Goal: Task Accomplishment & Management: Complete application form

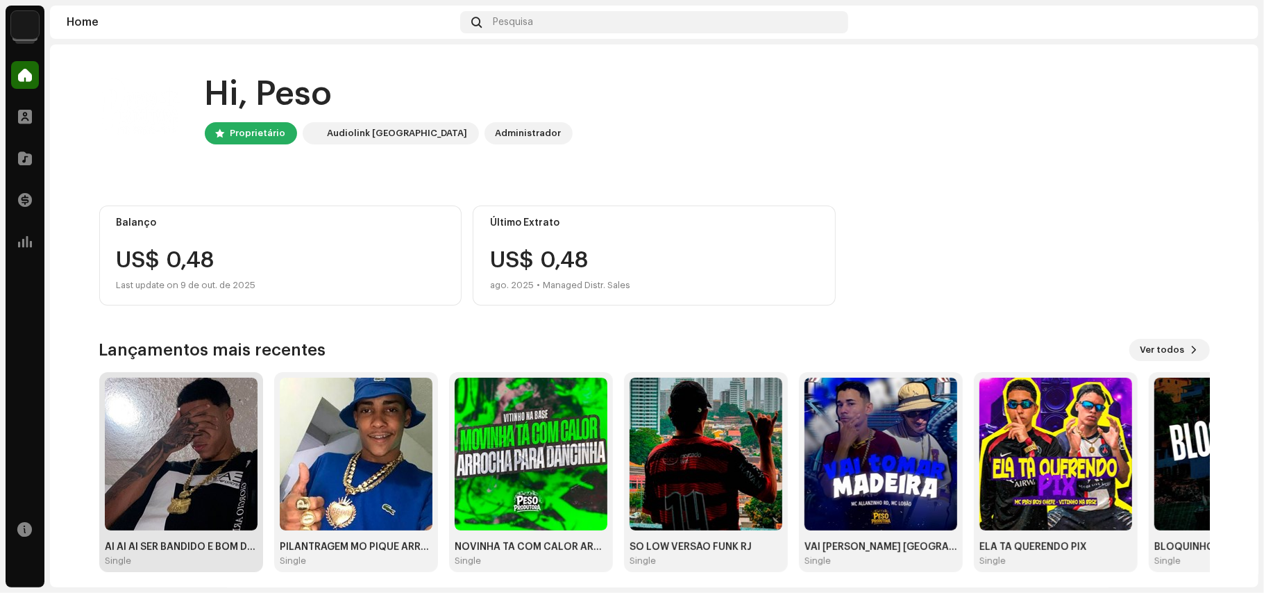
click at [193, 465] on img at bounding box center [181, 454] width 153 height 153
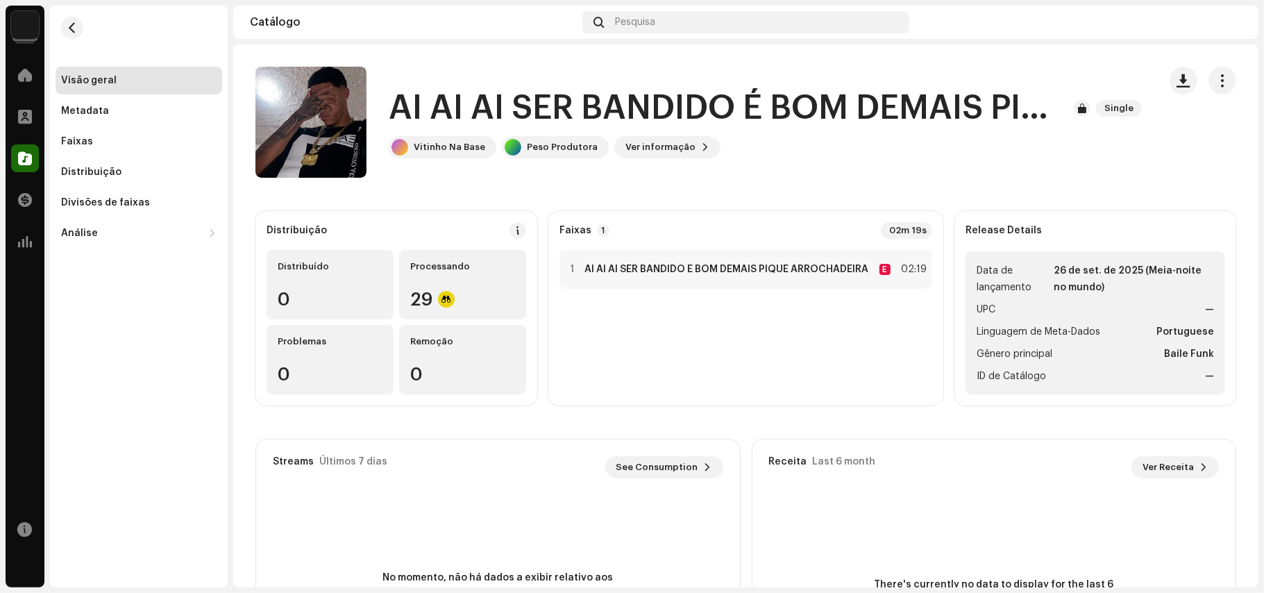
click at [57, 31] on re-m-nav-back at bounding box center [72, 36] width 33 height 61
click at [74, 24] on span "button" at bounding box center [72, 27] width 10 height 11
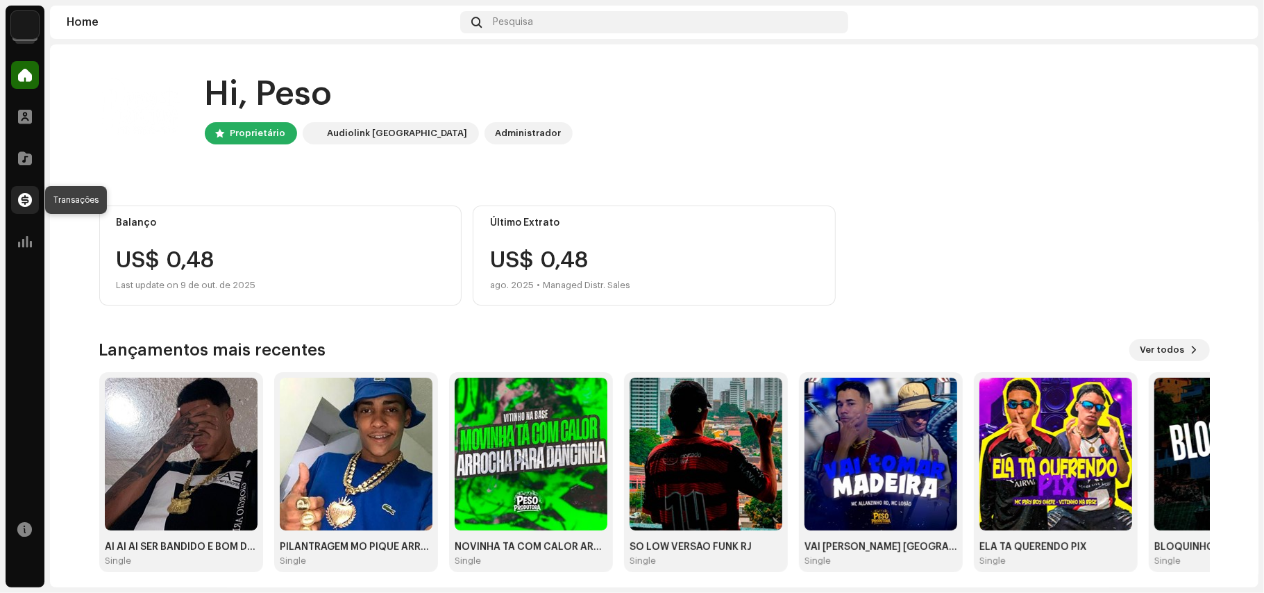
click at [17, 190] on div at bounding box center [25, 200] width 28 height 28
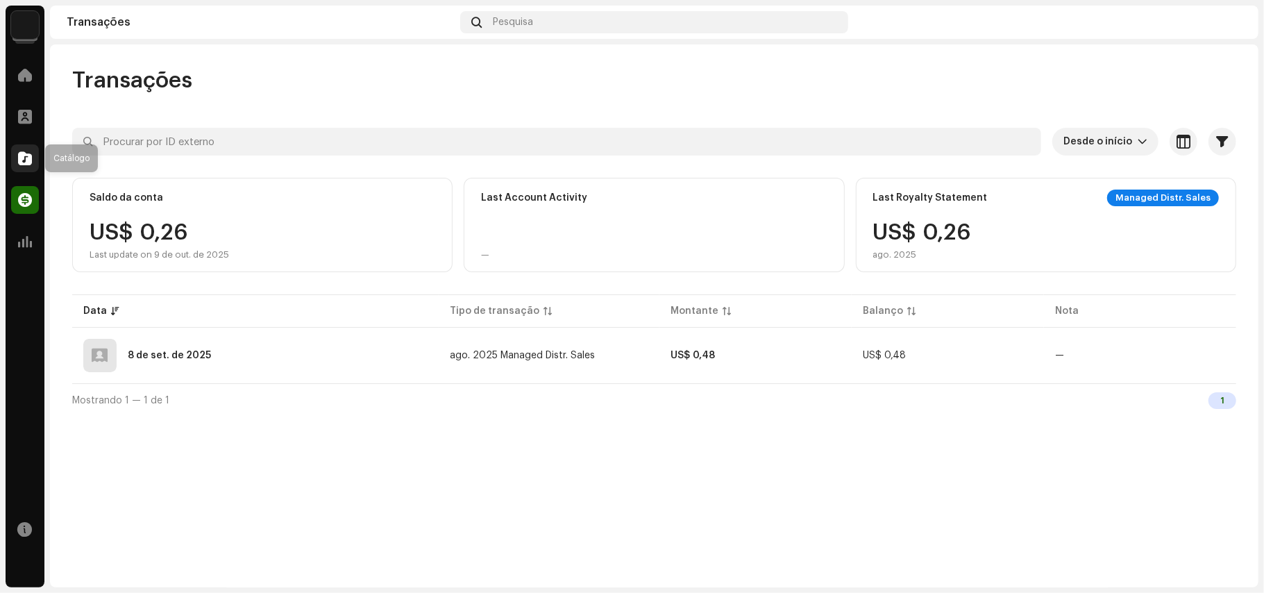
click at [26, 161] on span at bounding box center [25, 158] width 14 height 11
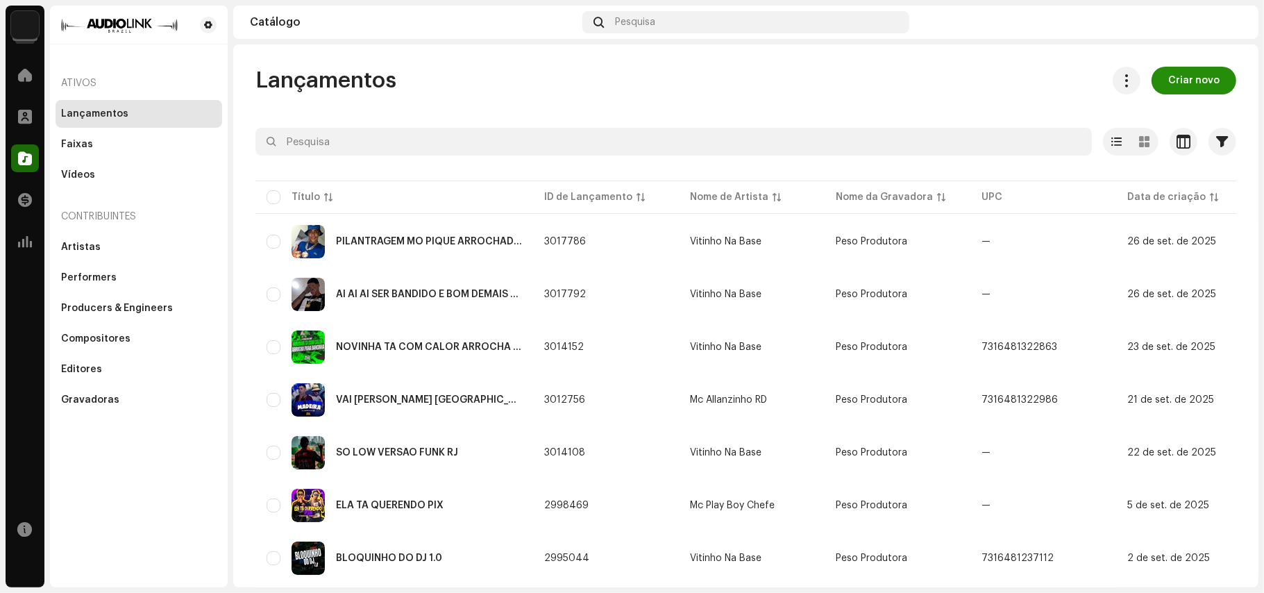
click at [1193, 76] on span "Criar novo" at bounding box center [1193, 81] width 51 height 28
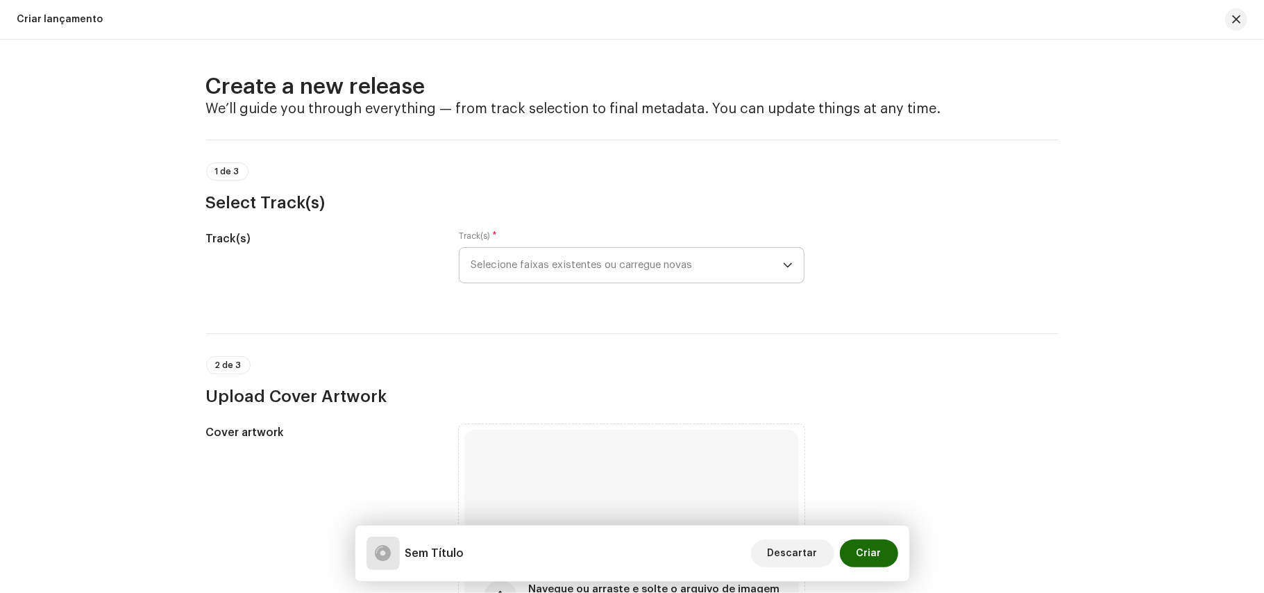
click at [607, 267] on span "Selecione faixas existentes ou carregue novas" at bounding box center [627, 265] width 312 height 35
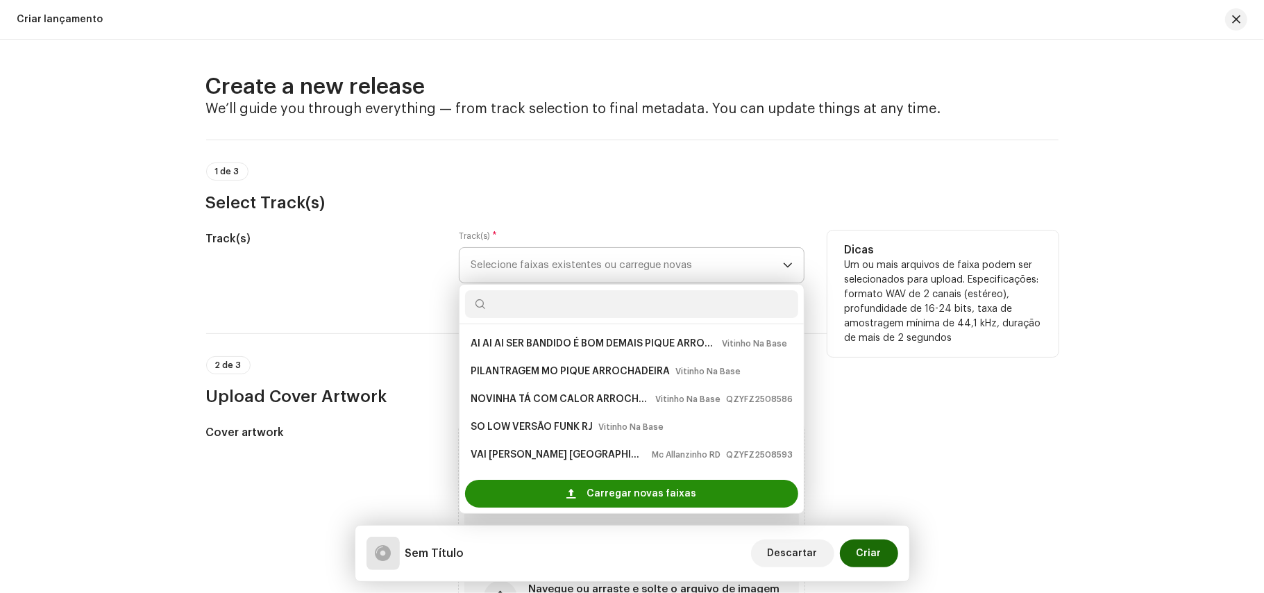
scroll to position [22, 0]
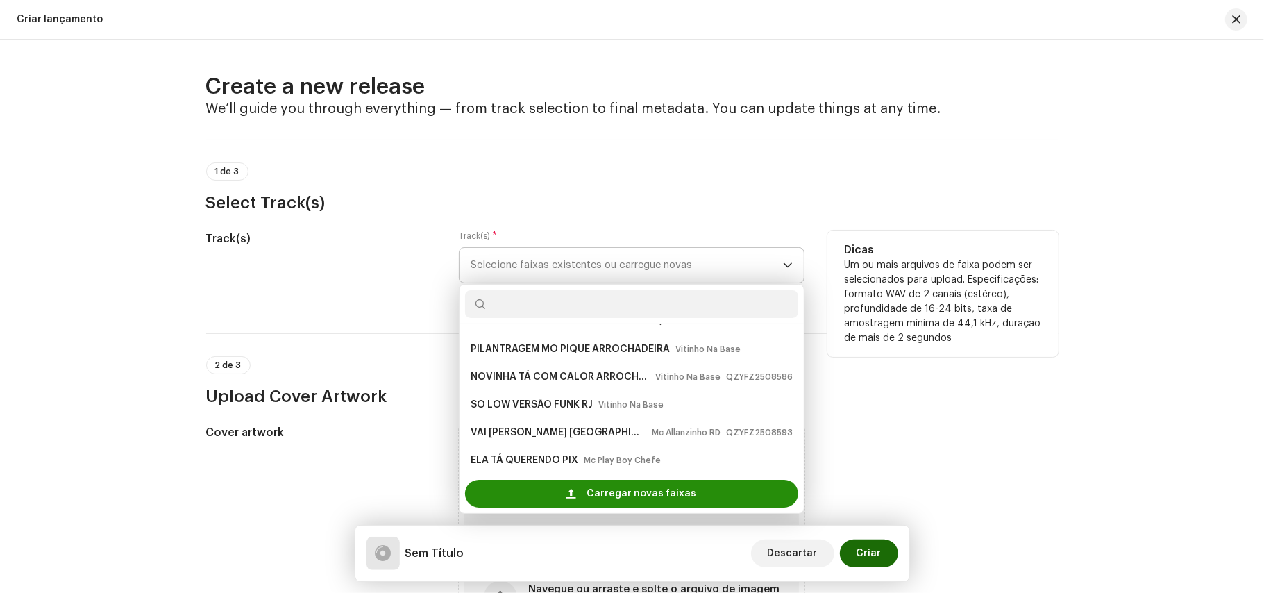
click at [595, 489] on span "Carregar novas faixas" at bounding box center [642, 494] width 110 height 28
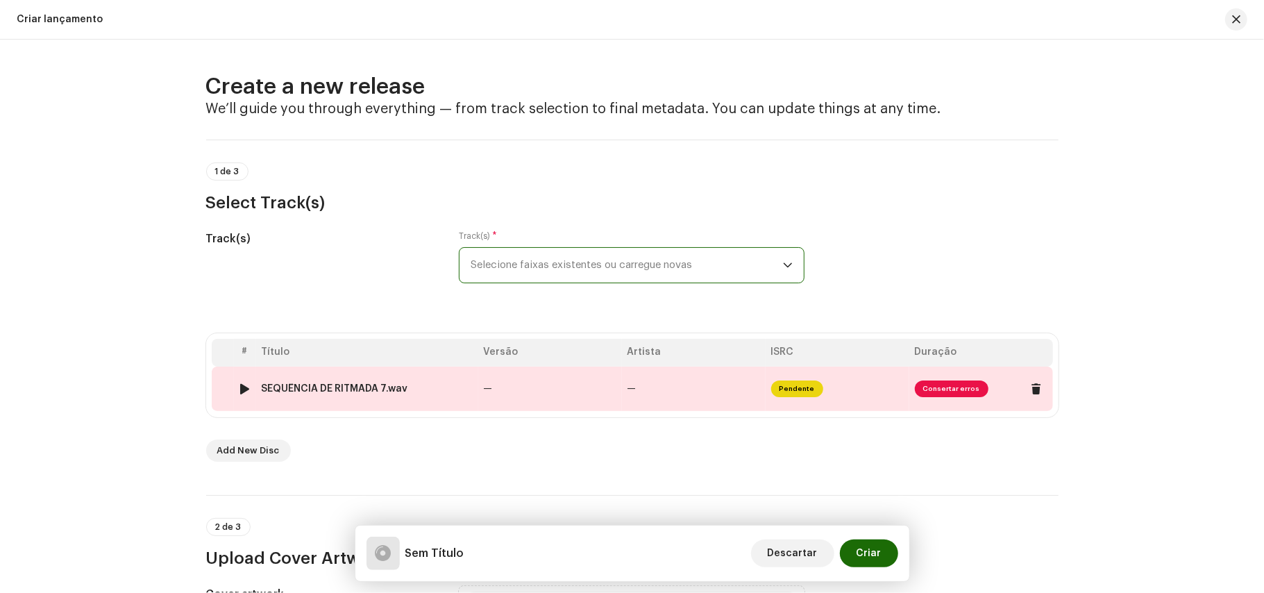
click at [800, 386] on span "Pendente" at bounding box center [797, 388] width 52 height 17
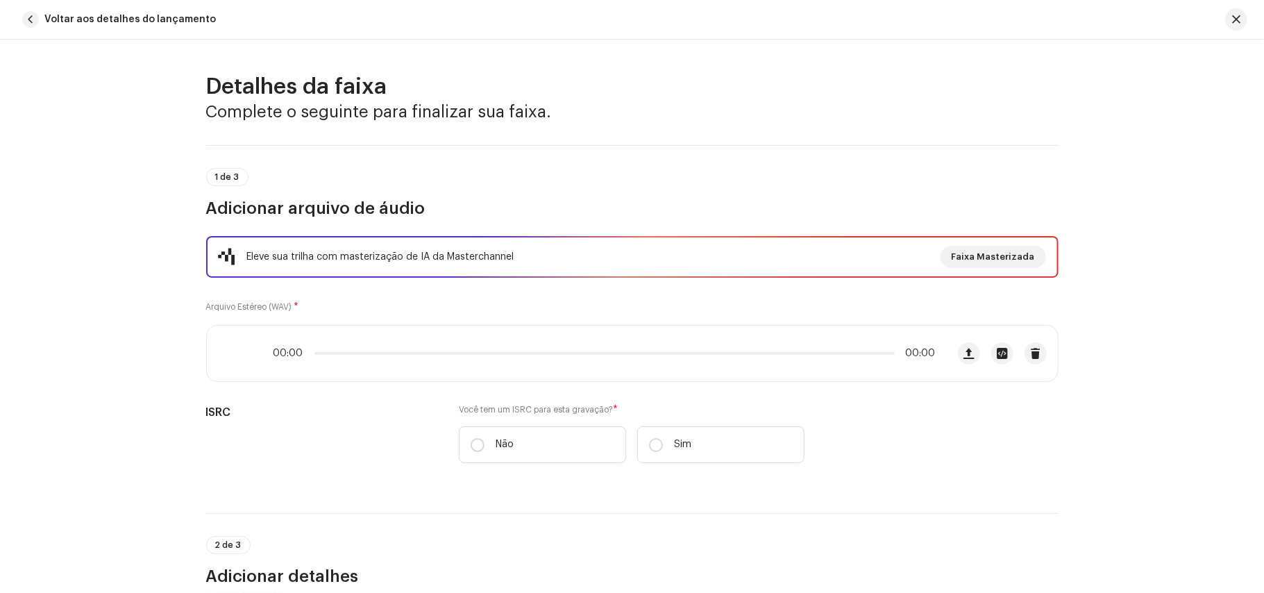
scroll to position [583, 0]
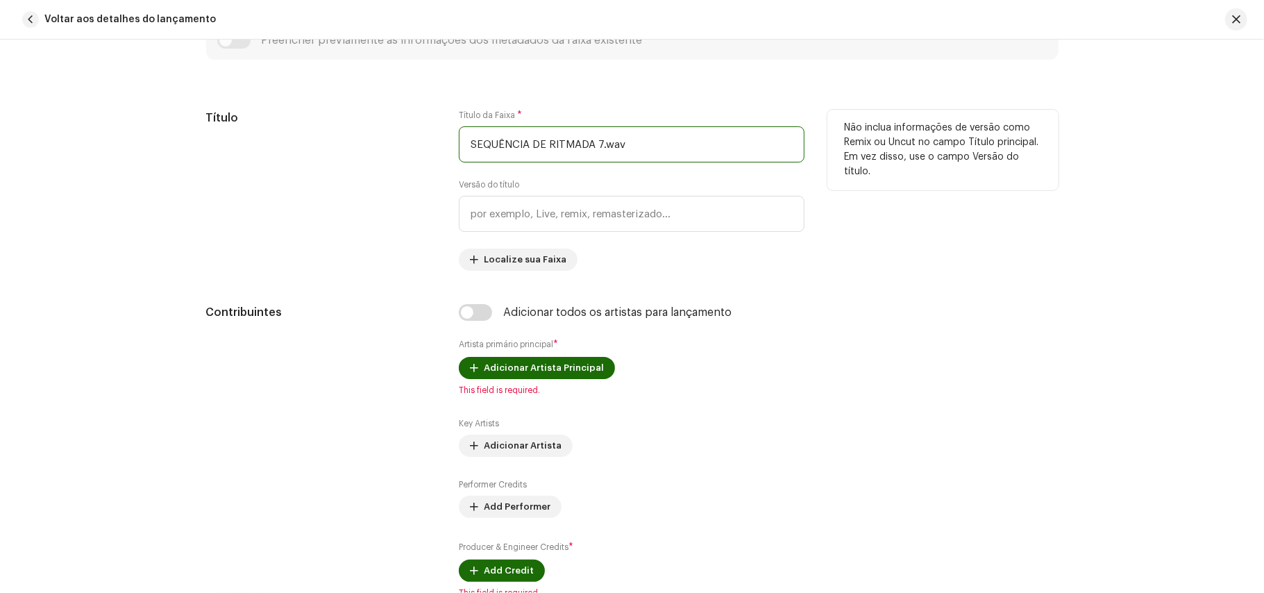
click at [631, 142] on input "SEQUÊNCIA DE RITMADA 7.wav" at bounding box center [632, 144] width 346 height 36
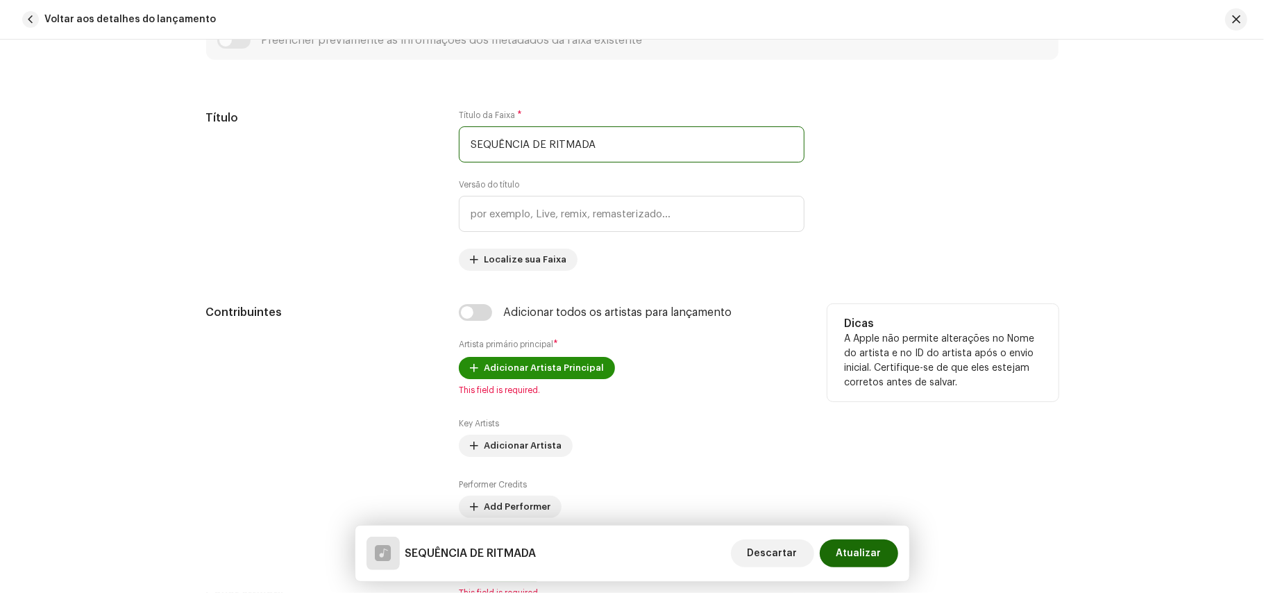
type input "SEQUÊNCIA DE RITMADA"
click at [515, 375] on span "Adicionar Artista Principal" at bounding box center [544, 368] width 120 height 28
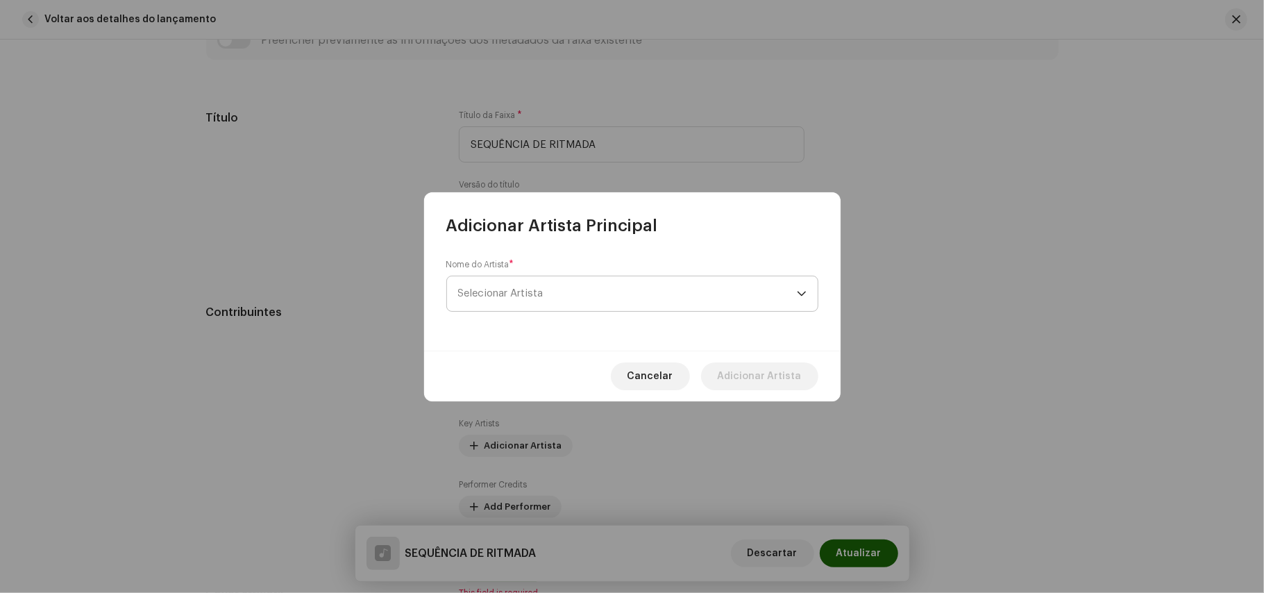
click at [553, 298] on span "Selecionar Artista" at bounding box center [627, 293] width 339 height 35
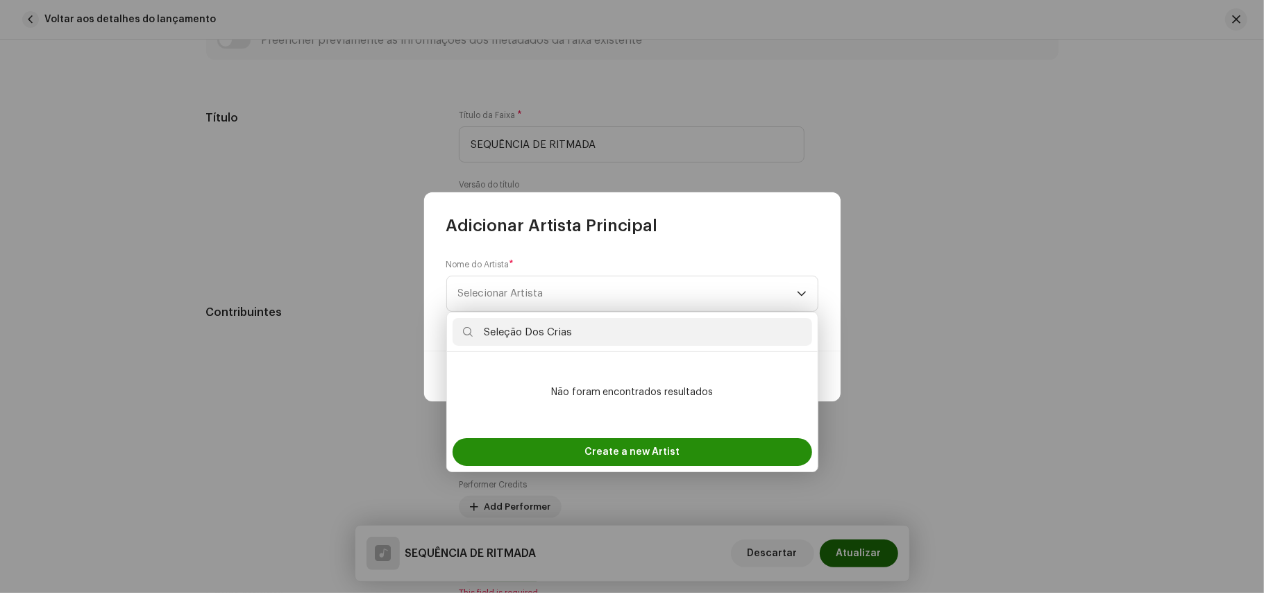
type input "Seleção Dos Crias"
click at [615, 444] on span "Create a new Artist" at bounding box center [632, 452] width 95 height 28
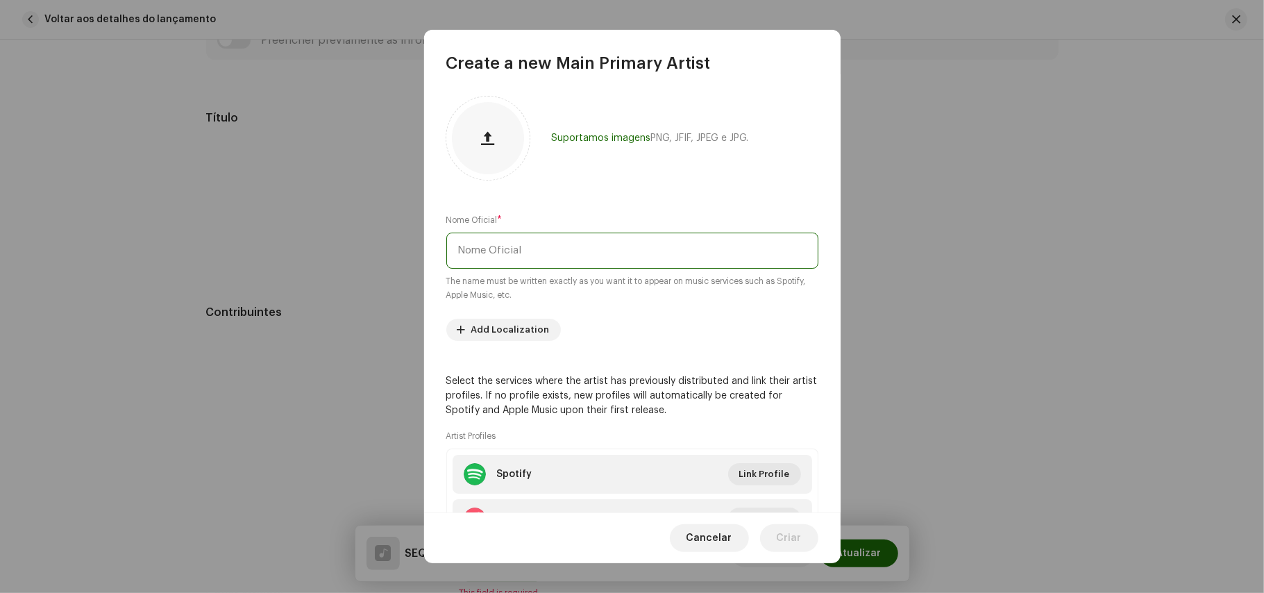
click at [576, 253] on input "text" at bounding box center [632, 251] width 372 height 36
click at [528, 245] on input "Seleção Dos Crias" at bounding box center [632, 251] width 372 height 36
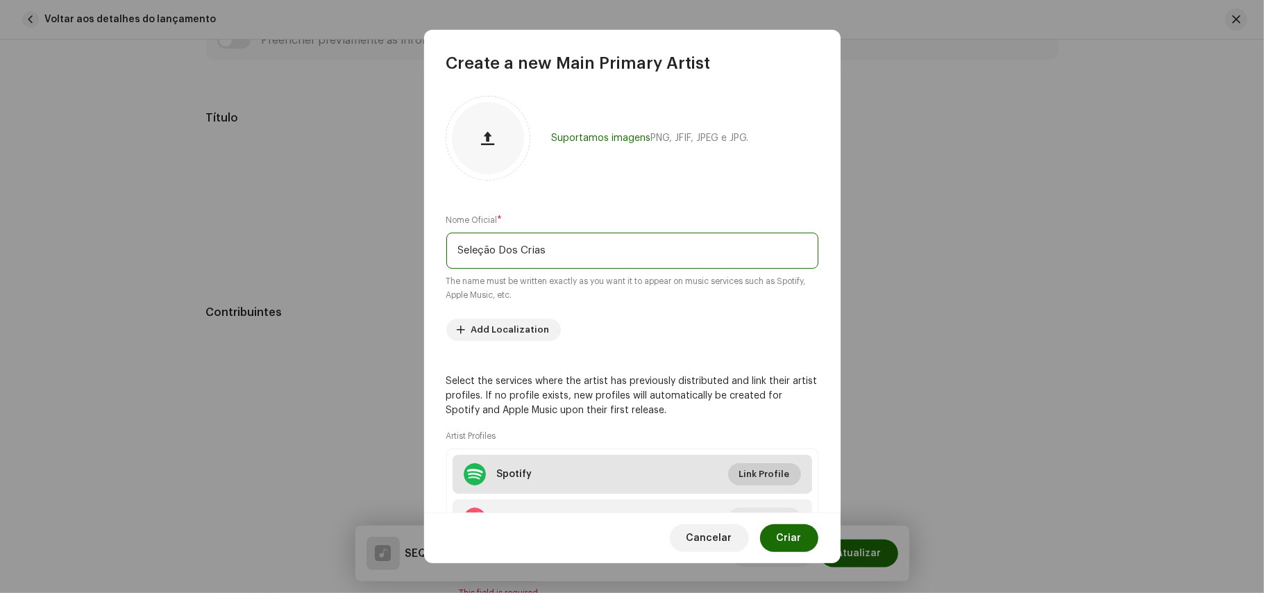
type input "Seleção Dos Crias"
click at [764, 476] on span "Link Profile" at bounding box center [764, 474] width 51 height 28
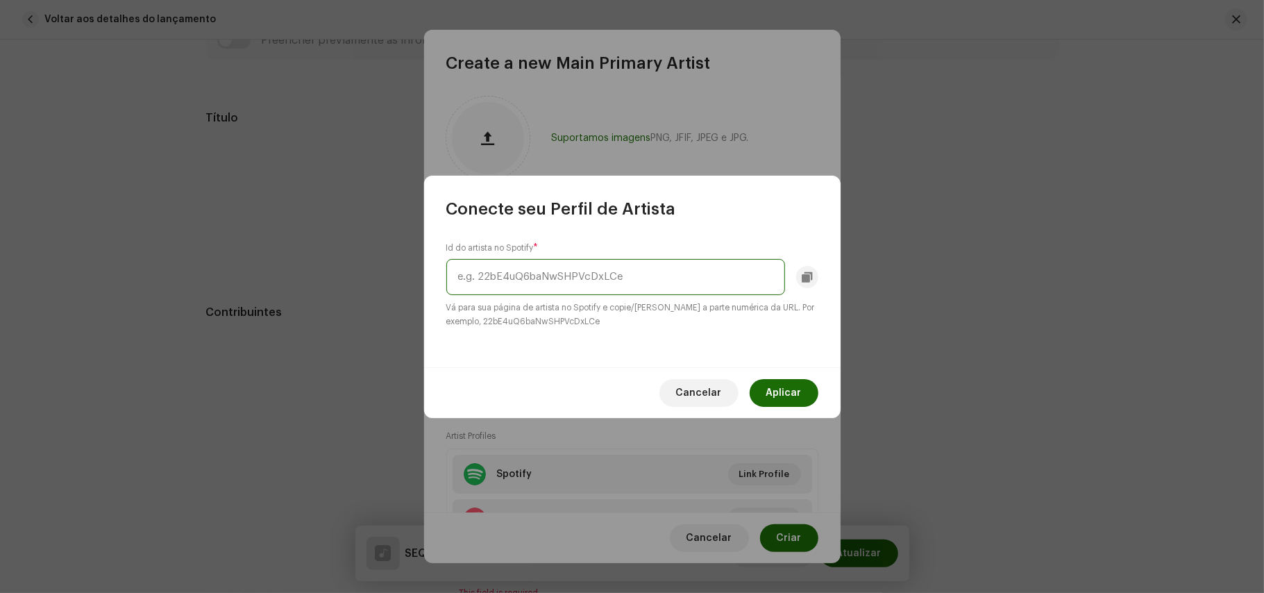
click at [497, 269] on input "text" at bounding box center [615, 277] width 339 height 36
paste input "[URL][DOMAIN_NAME]"
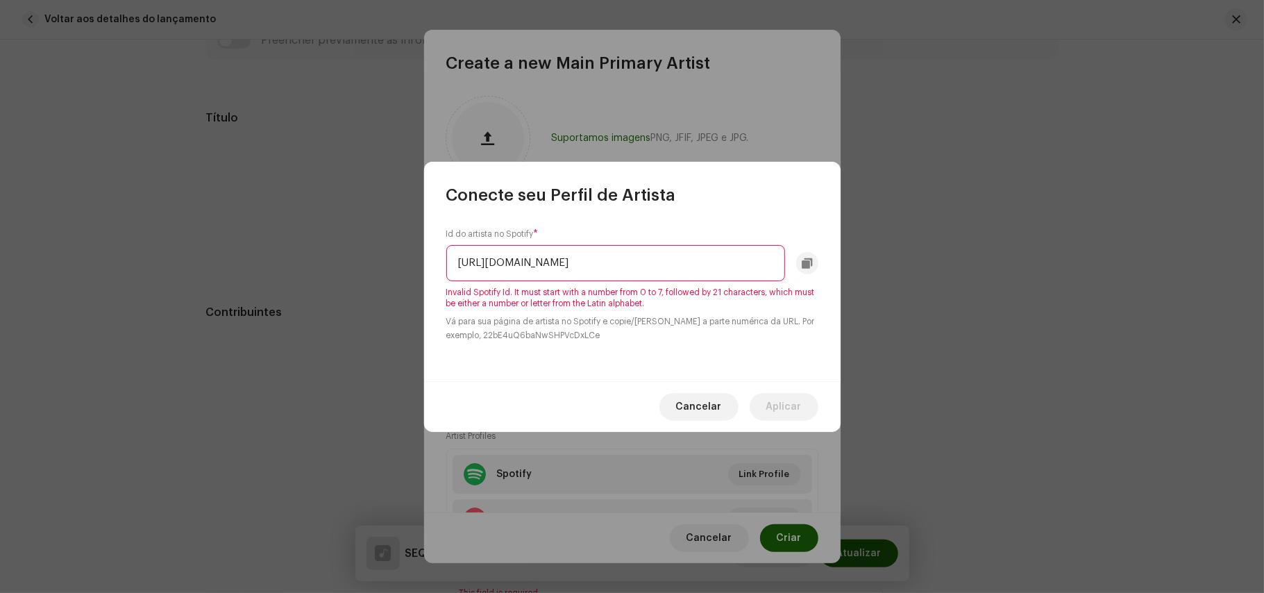
scroll to position [0, 0]
drag, startPoint x: 487, startPoint y: 259, endPoint x: 389, endPoint y: 262, distance: 97.9
click at [389, 262] on div "Conecte seu Perfil de Artista Id do artista no Spotify * [URL][DOMAIN_NAME] Inv…" at bounding box center [632, 296] width 1264 height 593
click at [753, 259] on input "7zdu4Kp8Vpo2uMF0CbtmLR?si=FcQF6ec-Sj2j7tMB6VK4dg" at bounding box center [615, 263] width 339 height 36
type input "7zdu4Kp8Vpo2uMF0CbtmLR?si=FcQF6ec-Sj2j7tMB6VK4dg"
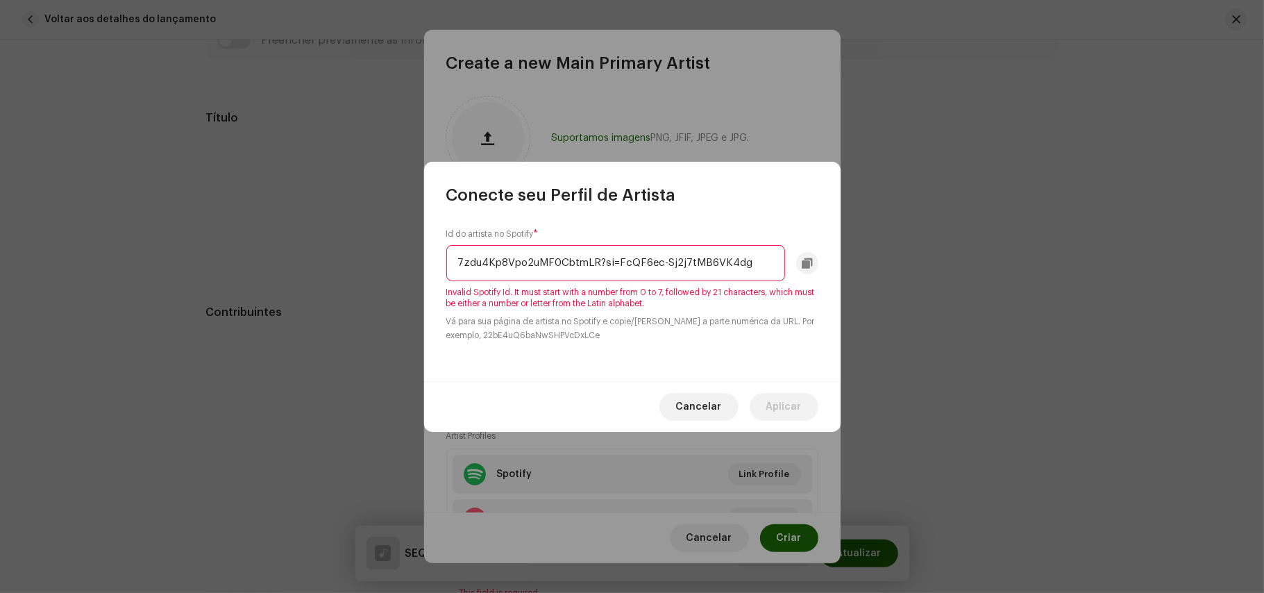
click at [750, 326] on small "Vá para sua página de artista no Spotify e copie/[PERSON_NAME] a parte numérica…" at bounding box center [632, 328] width 372 height 28
click at [700, 361] on div "Id do artista no Spotify * 7zdu4Kp8Vpo2uMF0CbtmLR?si=FcQF6ec-Sj2j7tMB6VK4dg Inv…" at bounding box center [632, 293] width 417 height 175
click at [725, 272] on input "7zdu4Kp8Vpo2uMF0CbtmLR?si=FcQF6ec-Sj2j7tMB6VK4dg" at bounding box center [615, 263] width 339 height 36
drag, startPoint x: 759, startPoint y: 264, endPoint x: 279, endPoint y: 237, distance: 480.5
click at [279, 237] on div "Conecte seu Perfil de Artista Id do artista no Spotify * 7zdu4Kp8Vpo2uMF0CbtmLR…" at bounding box center [632, 296] width 1264 height 593
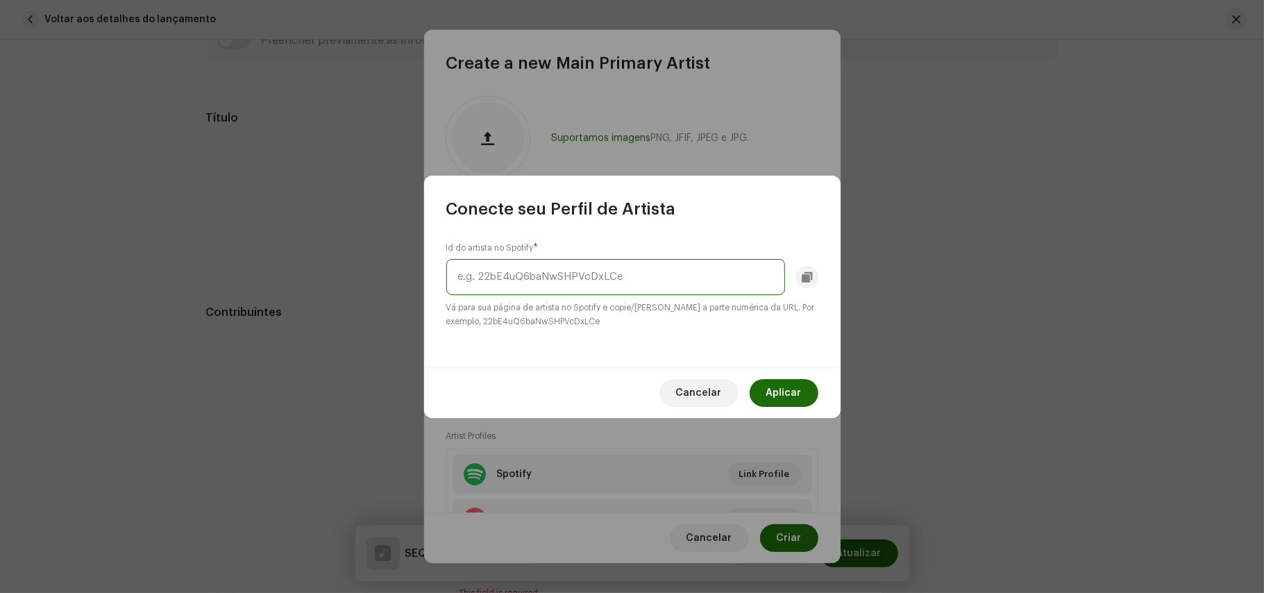
paste input "7zdu4Kp8Vpo2uMF0CbtmLR"
type input "7zdu4Kp8Vpo2uMF0CbtmLR"
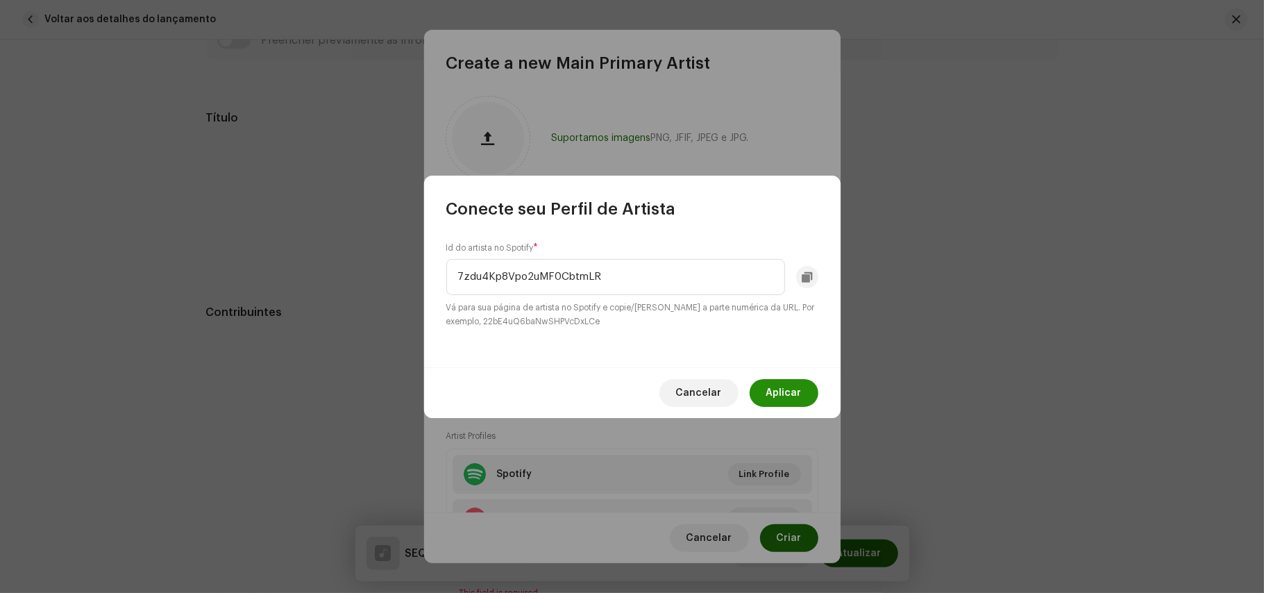
click at [773, 385] on span "Aplicar" at bounding box center [783, 393] width 35 height 28
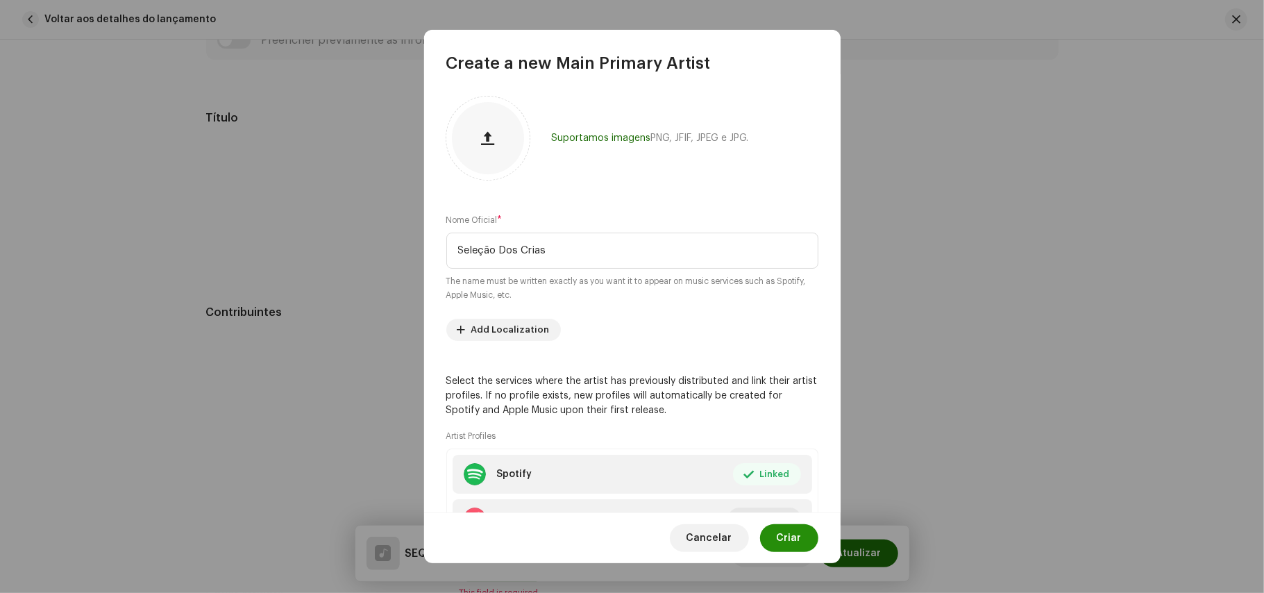
click at [789, 534] on span "Criar" at bounding box center [789, 538] width 25 height 28
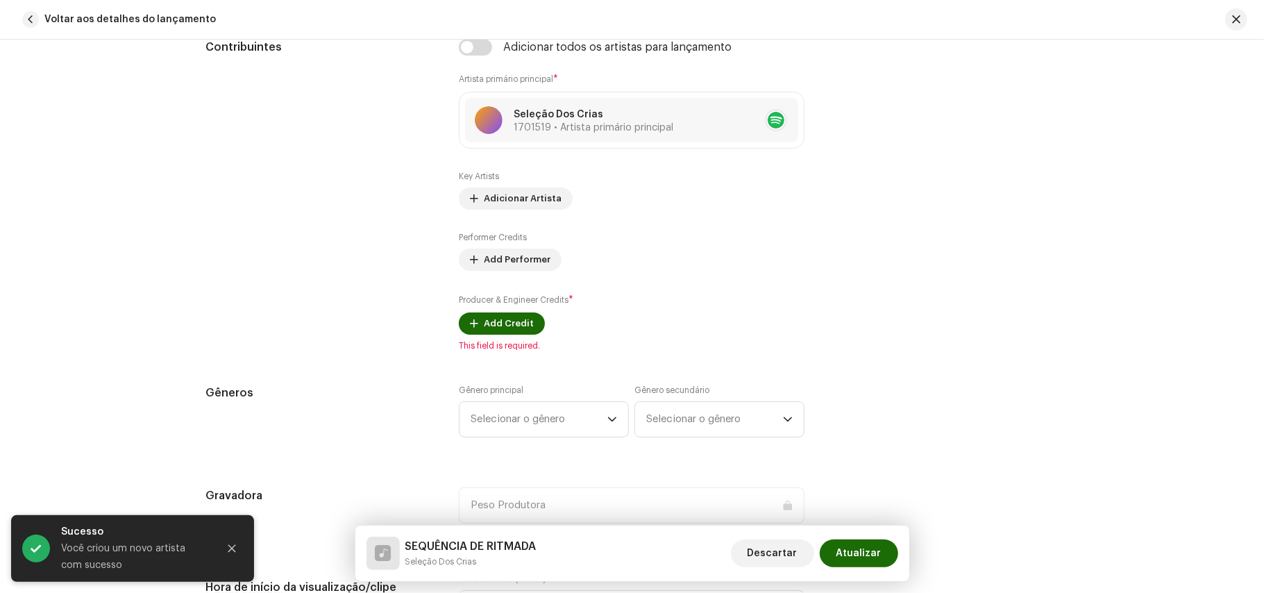
scroll to position [865, 0]
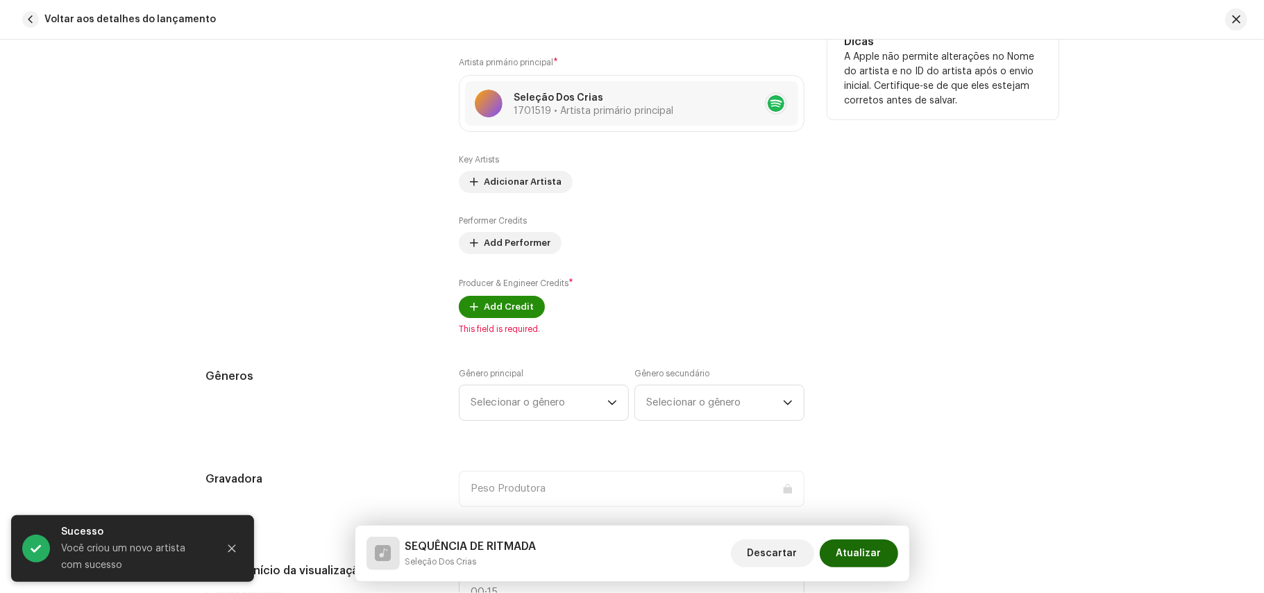
click at [512, 306] on span "Add Credit" at bounding box center [509, 307] width 50 height 28
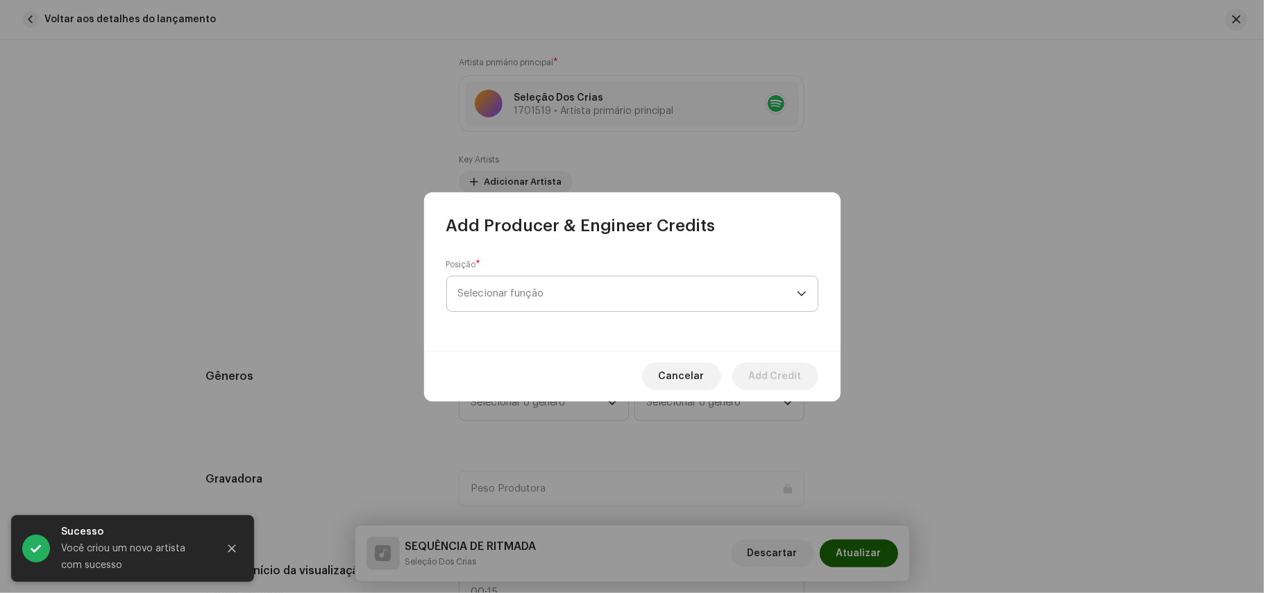
click at [517, 301] on span "Selecionar função" at bounding box center [627, 293] width 339 height 35
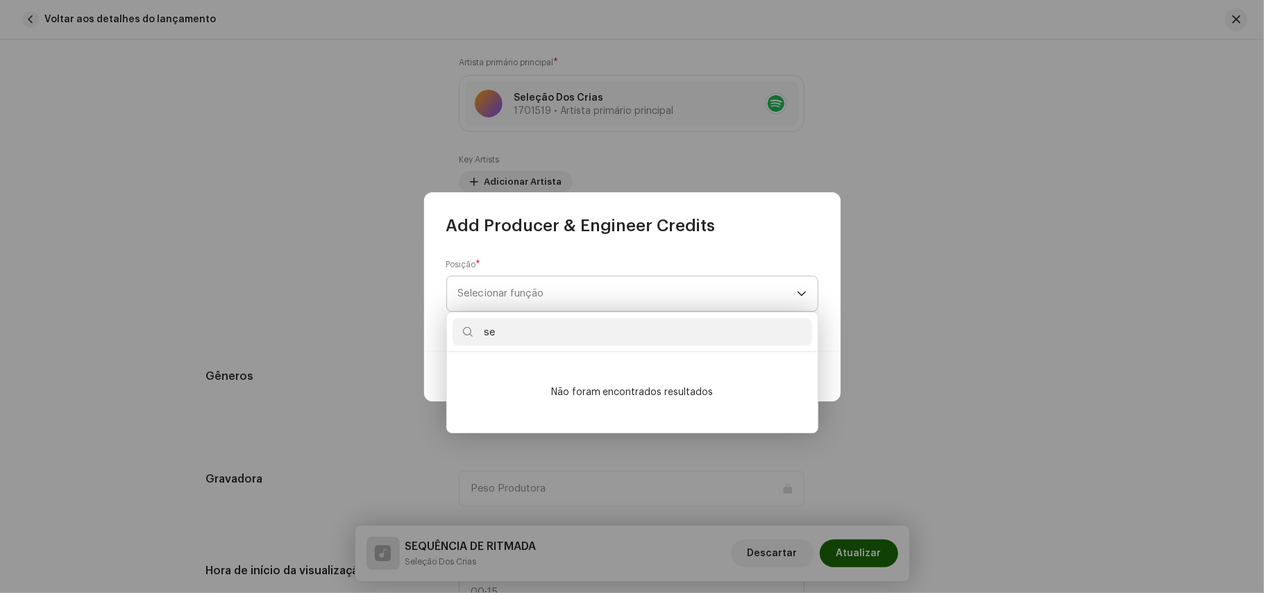
type input "s"
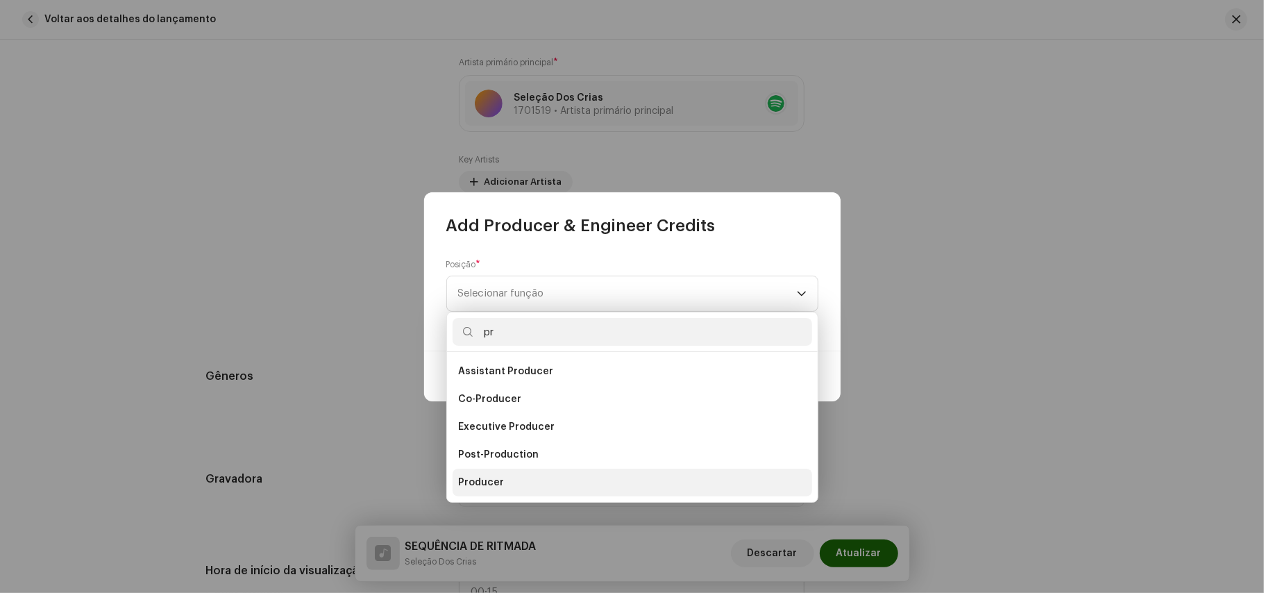
type input "pr"
click at [485, 470] on li "Producer" at bounding box center [633, 483] width 360 height 28
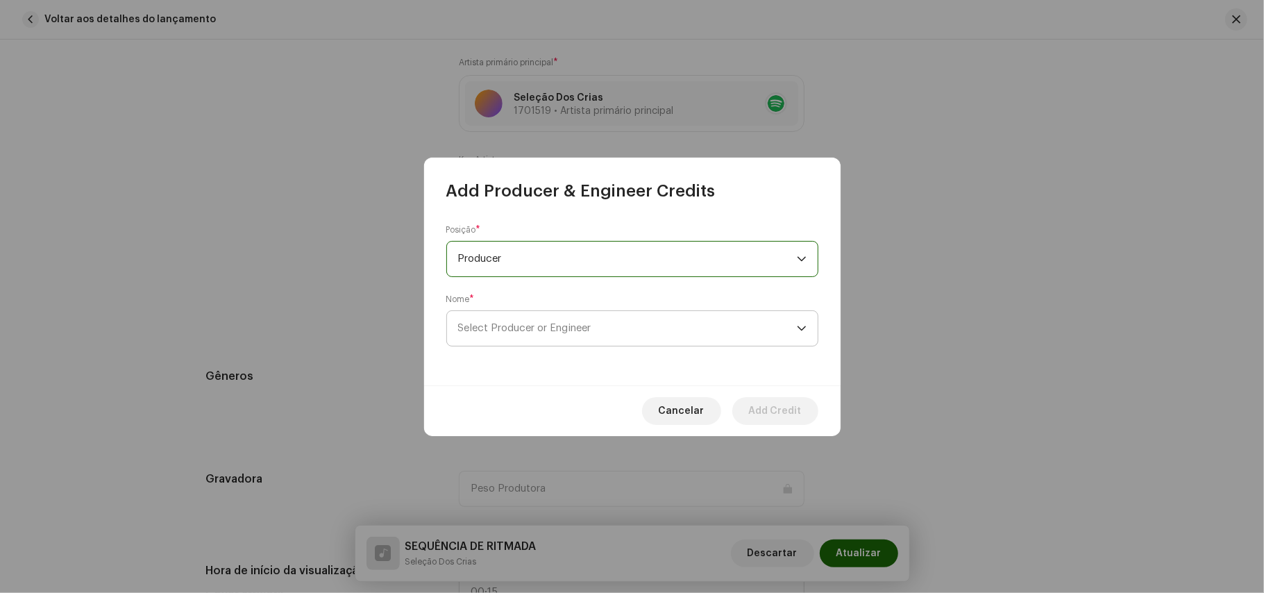
click at [537, 311] on p-select "Select Producer or Engineer" at bounding box center [632, 328] width 372 height 36
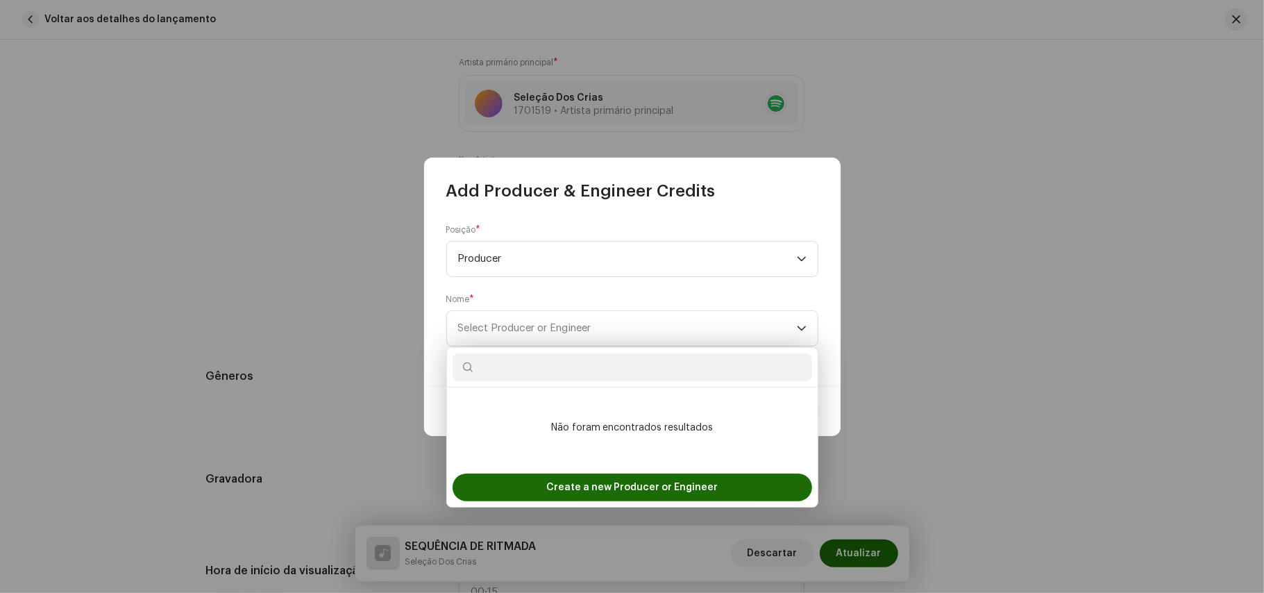
click at [520, 389] on ul "Não foram encontrados resultados" at bounding box center [632, 427] width 371 height 81
click at [526, 371] on input "text" at bounding box center [633, 367] width 360 height 28
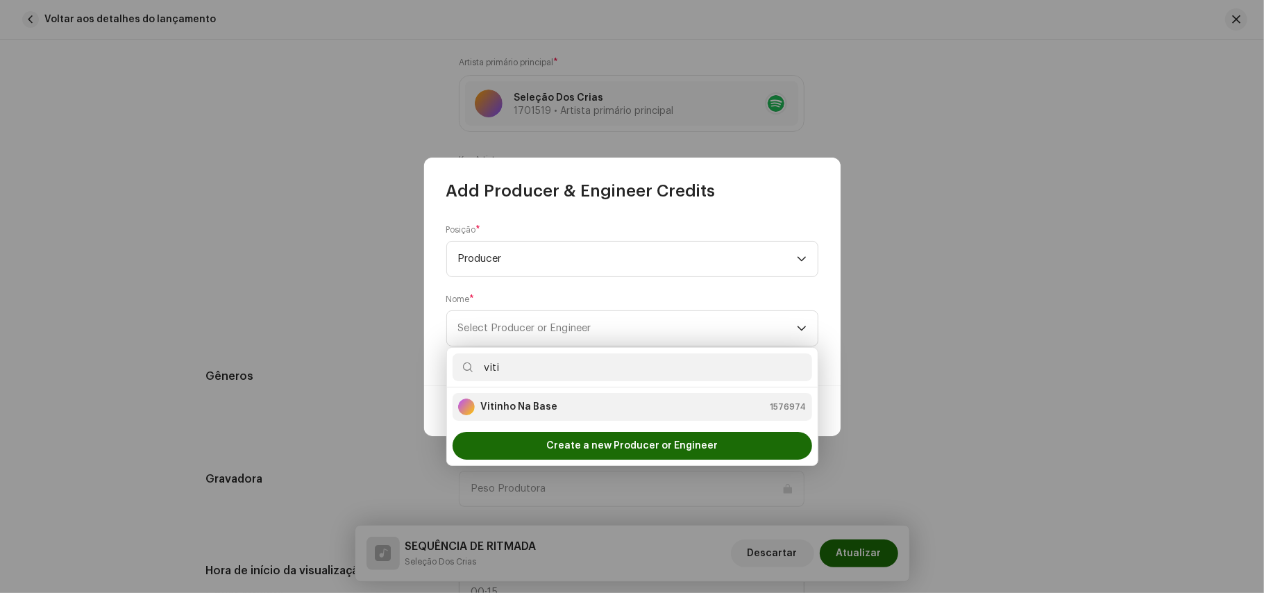
type input "viti"
click at [517, 404] on strong "Vitinho Na Base" at bounding box center [518, 407] width 77 height 14
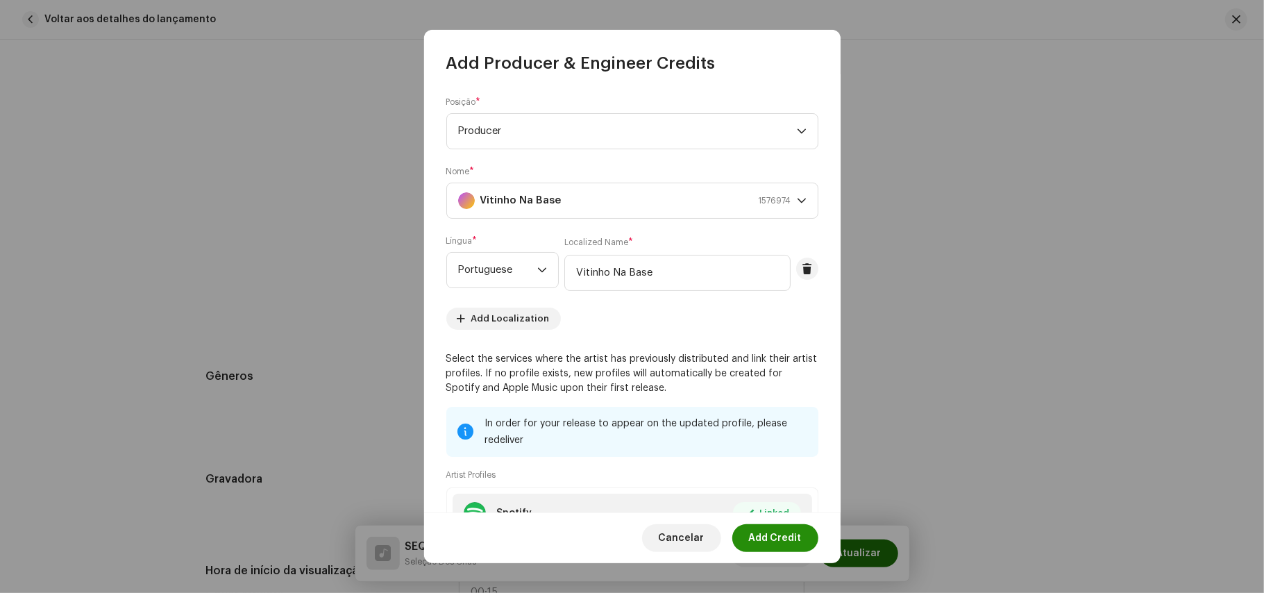
click at [782, 530] on span "Add Credit" at bounding box center [775, 538] width 53 height 28
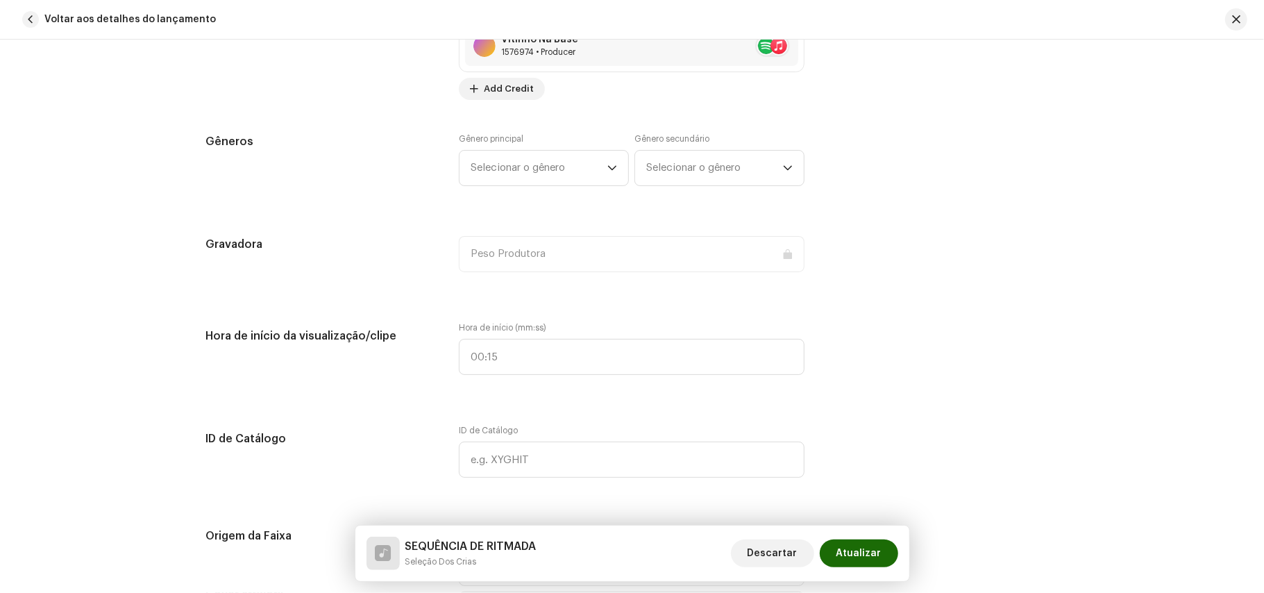
scroll to position [1119, 0]
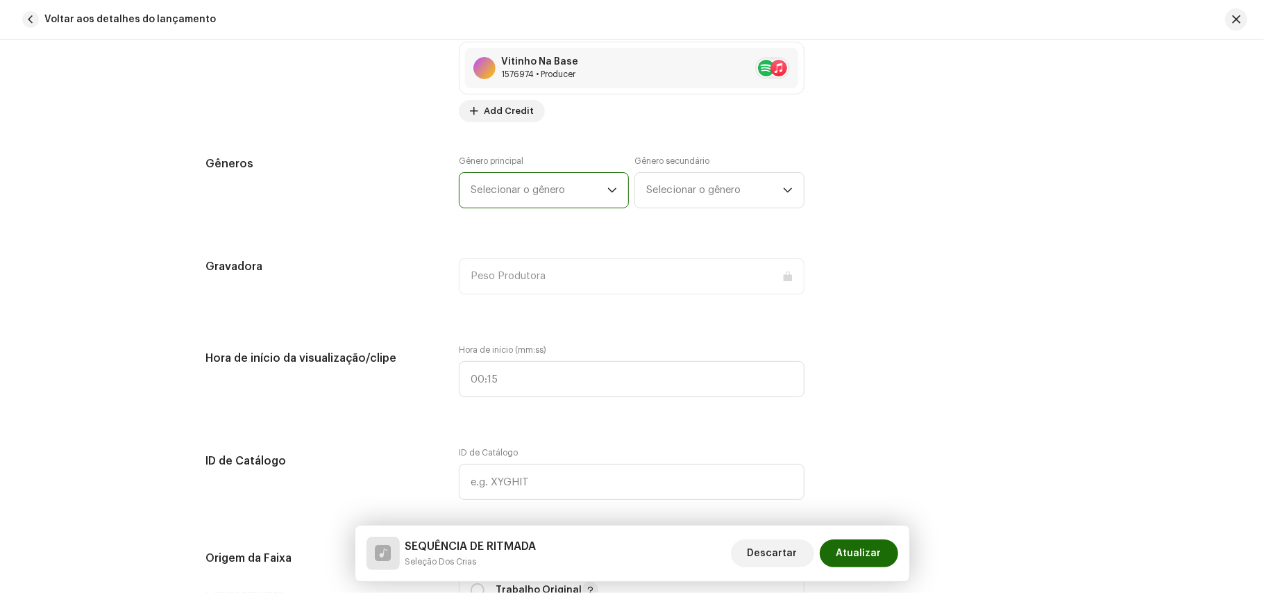
click at [580, 196] on span "Selecionar o gênero" at bounding box center [539, 190] width 137 height 35
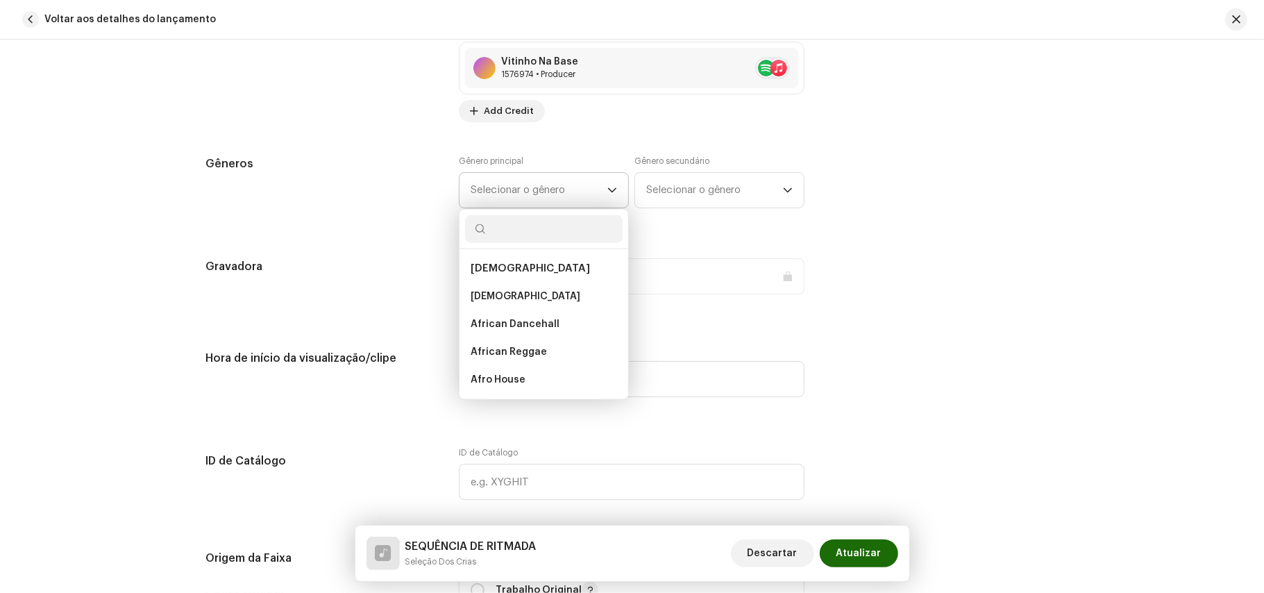
click at [515, 221] on input "text" at bounding box center [544, 229] width 158 height 28
type input "br"
click at [493, 274] on span "Brazilian" at bounding box center [493, 268] width 44 height 10
click at [503, 273] on span "Brazilian" at bounding box center [493, 268] width 44 height 10
click at [497, 303] on span "Brazilian" at bounding box center [492, 296] width 43 height 14
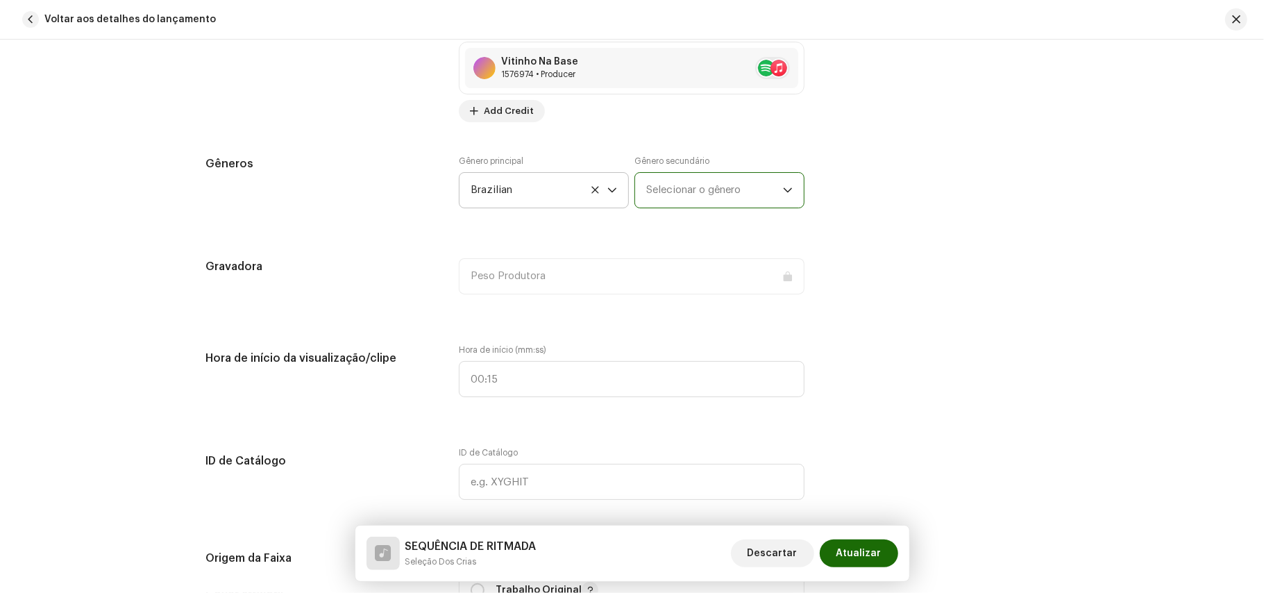
click at [710, 204] on span "Selecionar o gênero" at bounding box center [714, 190] width 137 height 35
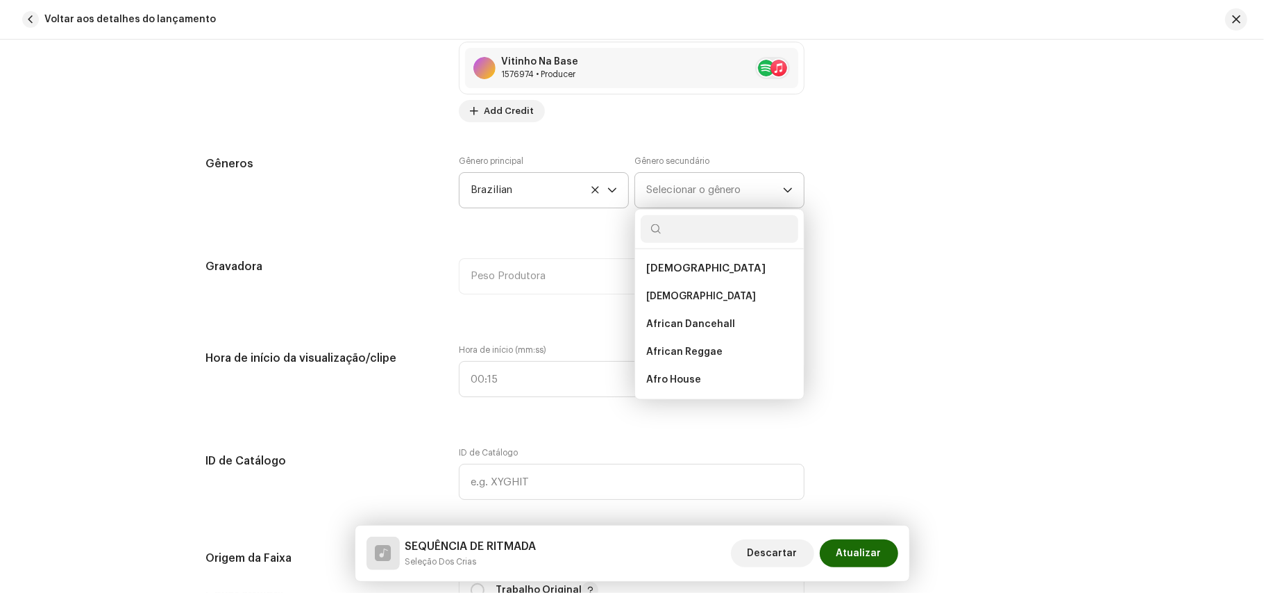
click at [672, 234] on input "text" at bounding box center [720, 229] width 158 height 28
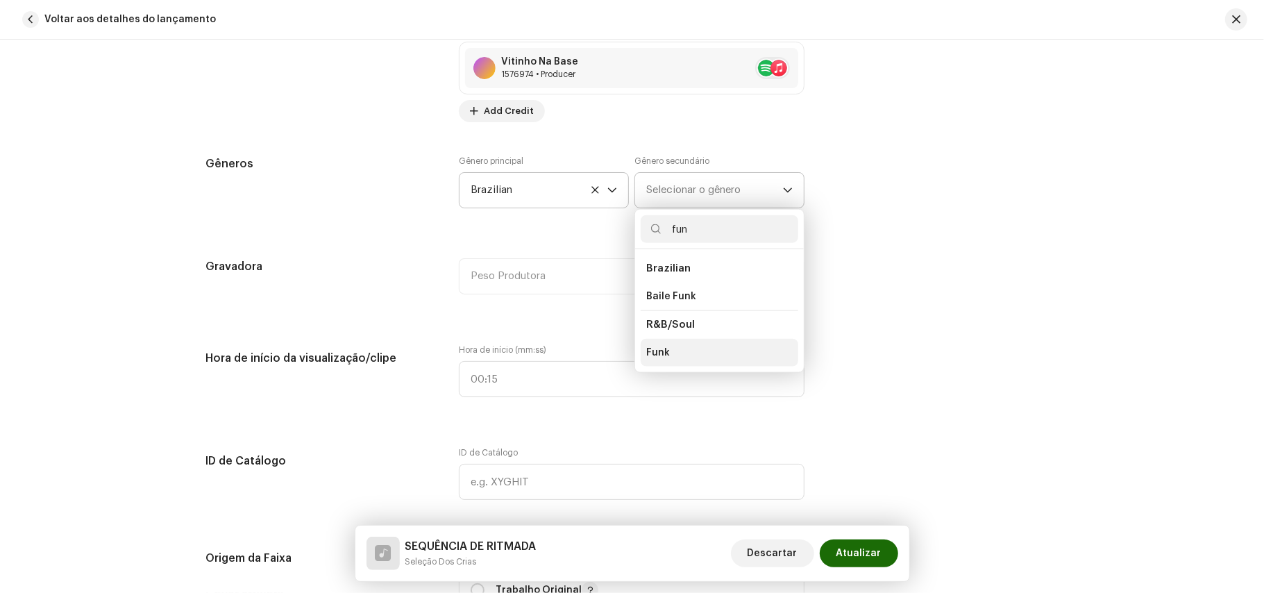
type input "fun"
click at [664, 359] on span "Funk" at bounding box center [658, 353] width 24 height 14
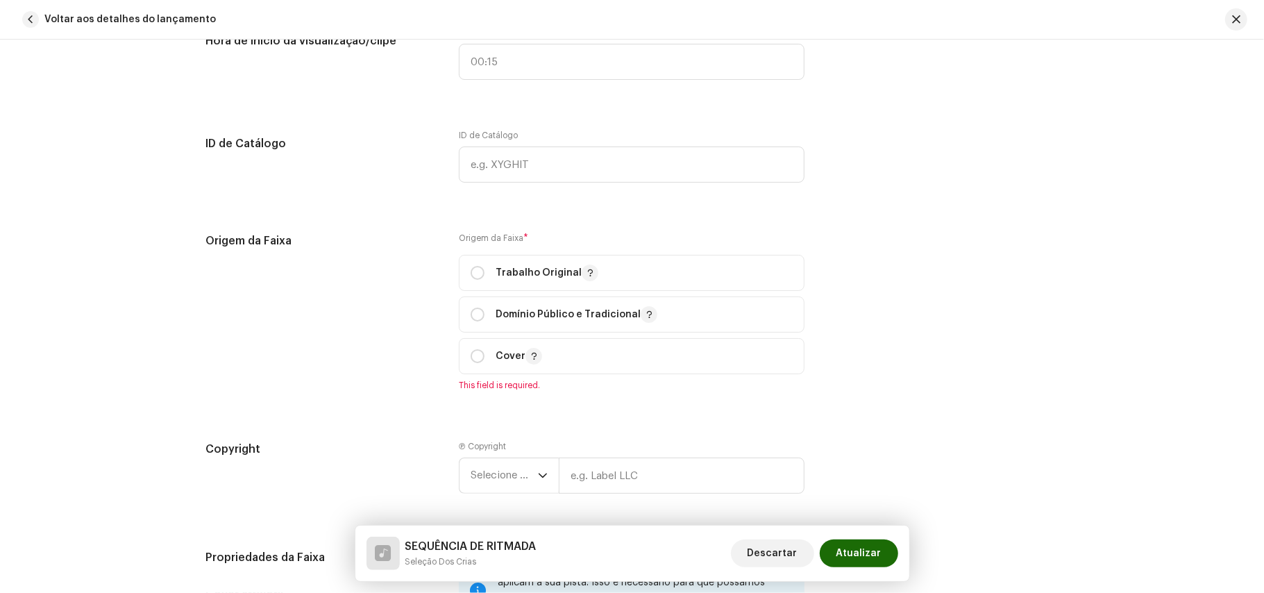
scroll to position [1512, 0]
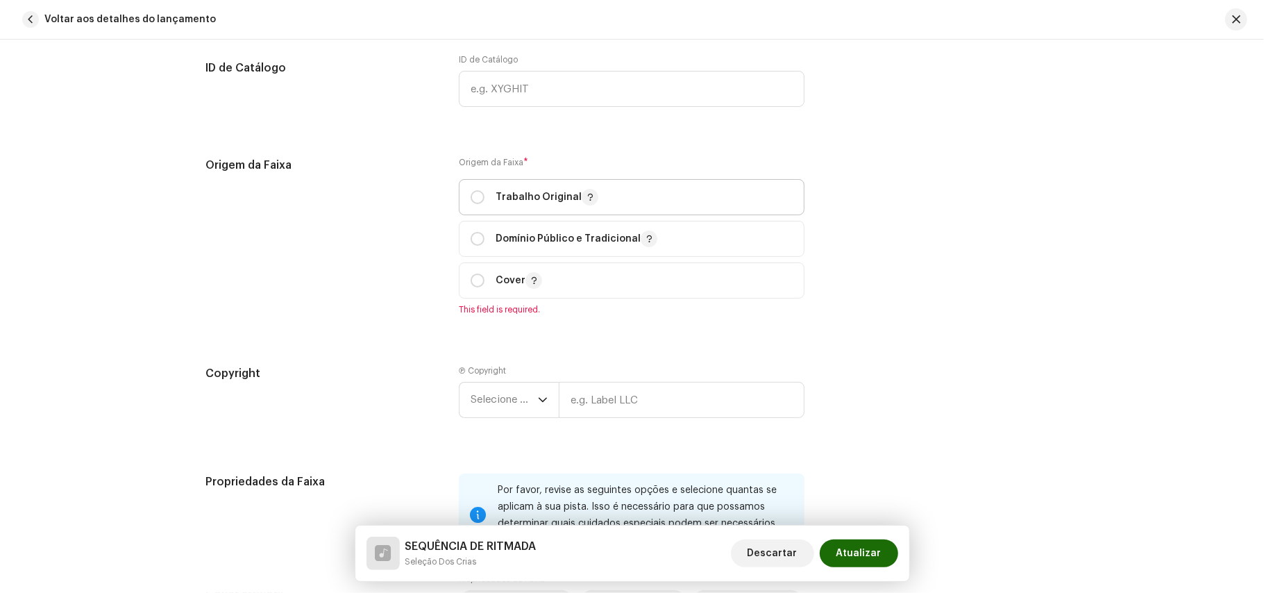
click at [489, 194] on span "Trabalho Original" at bounding box center [632, 197] width 322 height 35
radio input "true"
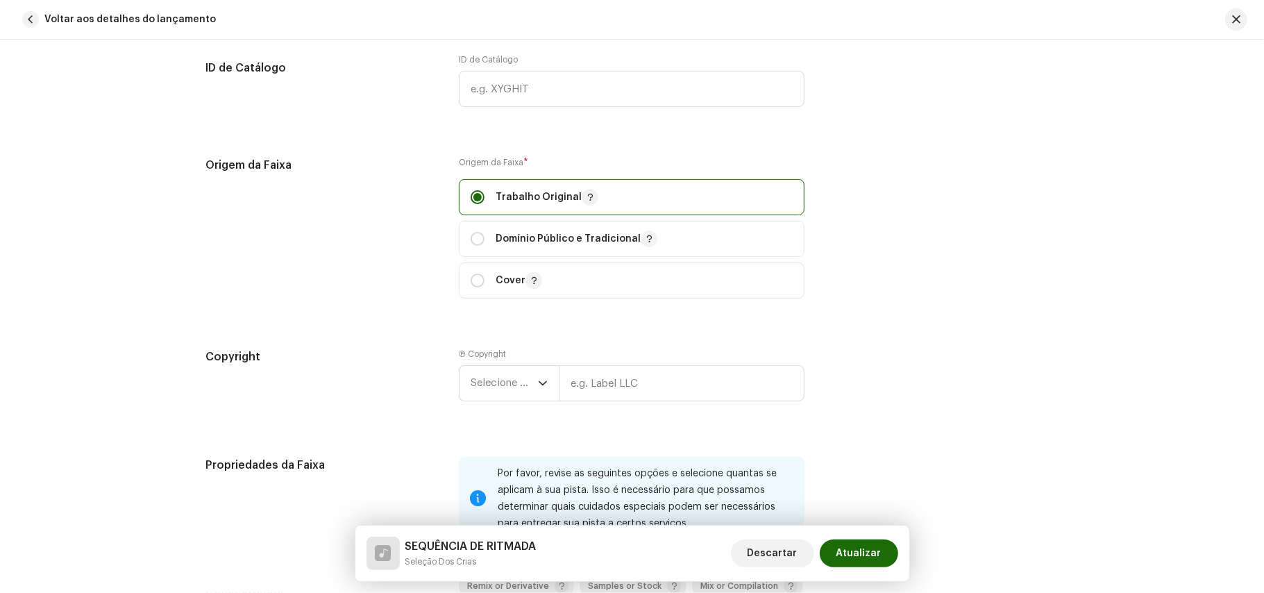
drag, startPoint x: 1261, startPoint y: 340, endPoint x: 1261, endPoint y: 360, distance: 19.5
click at [1261, 360] on div "Detalhes da faixa Complete o seguinte para finalizar sua faixa. 1 de 3 Adiciona…" at bounding box center [632, 316] width 1264 height 553
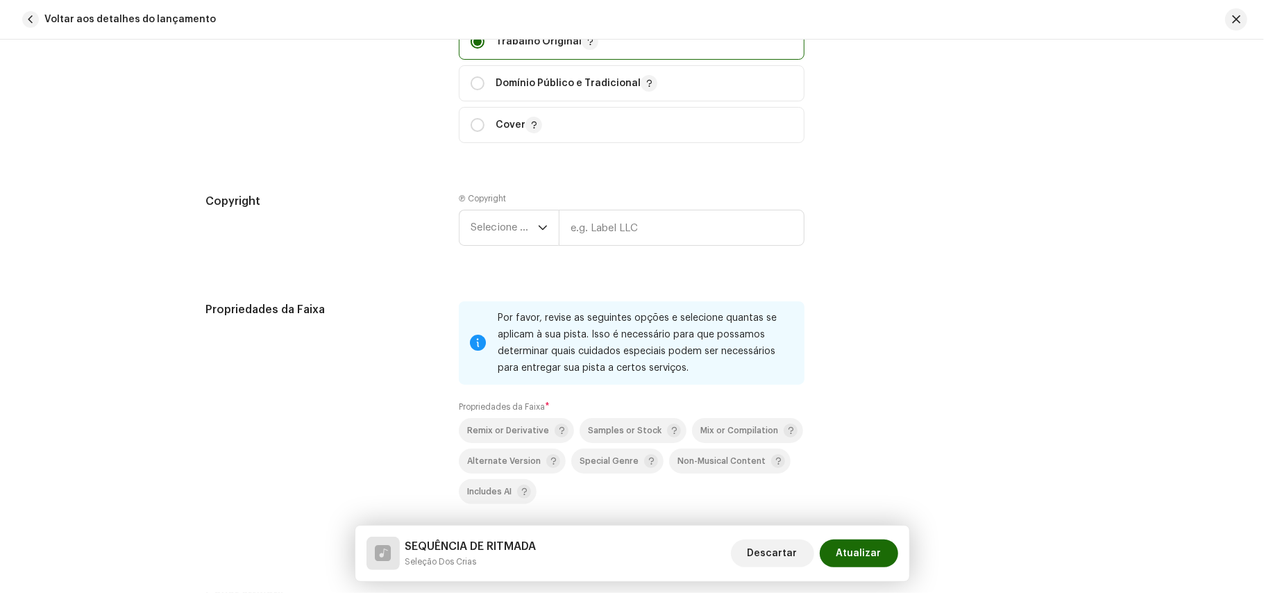
scroll to position [1609, 0]
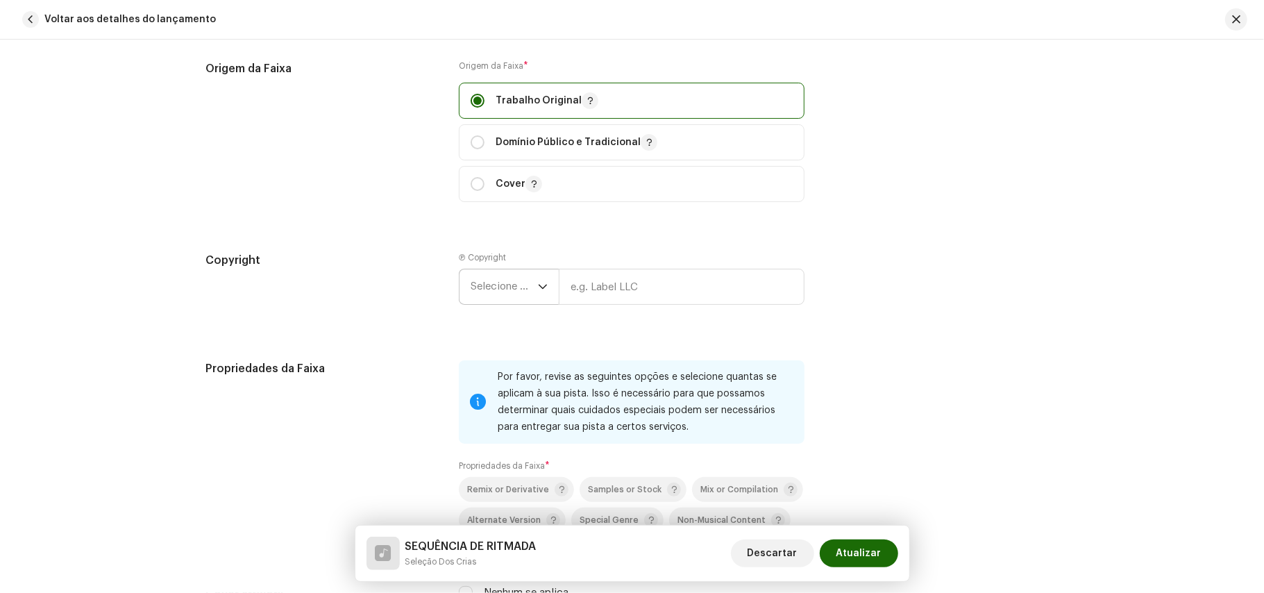
click at [542, 292] on icon "dropdown trigger" at bounding box center [543, 287] width 10 height 10
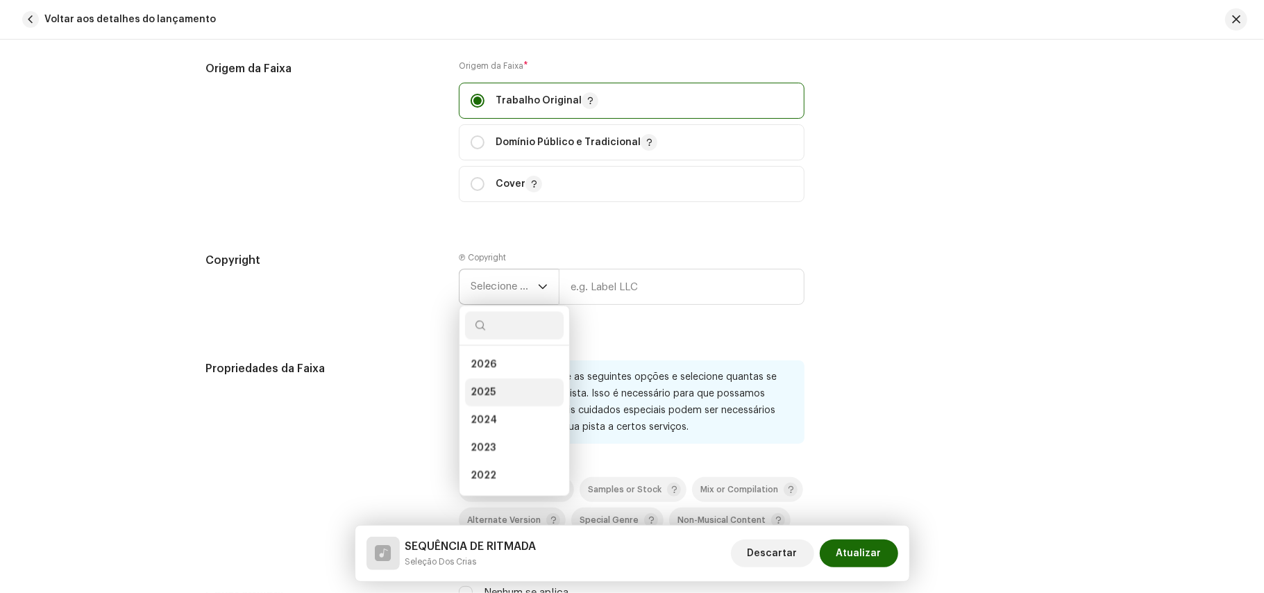
click at [483, 397] on span "2025" at bounding box center [483, 393] width 25 height 14
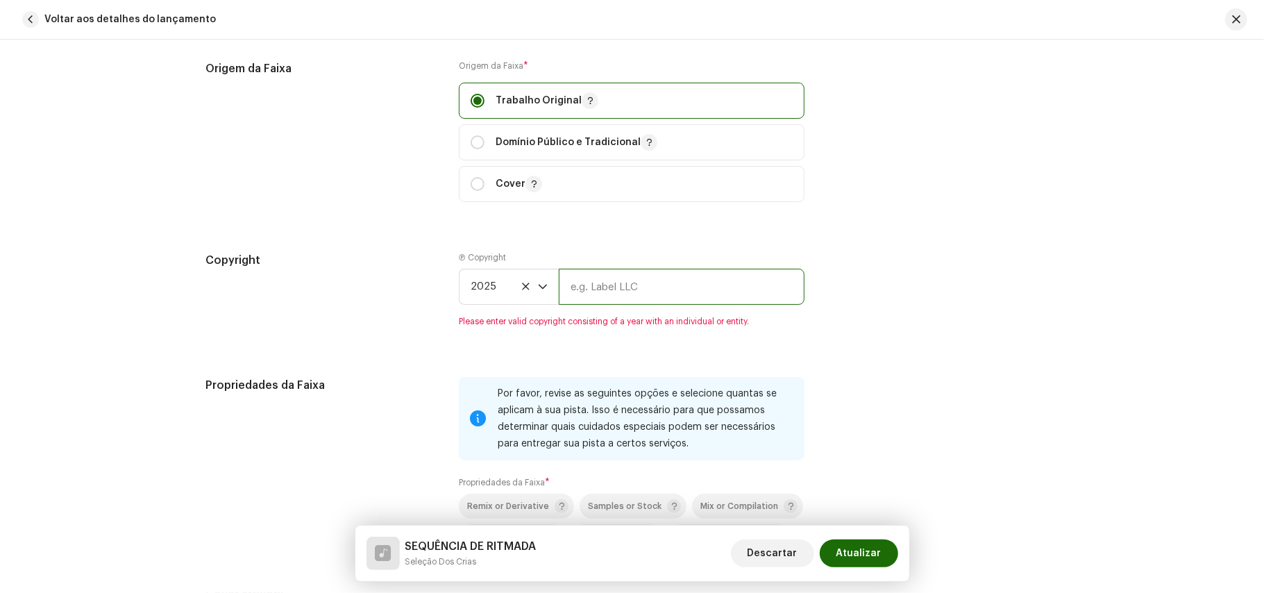
click at [648, 301] on input "text" at bounding box center [682, 287] width 246 height 36
type input "PesoProdutora"
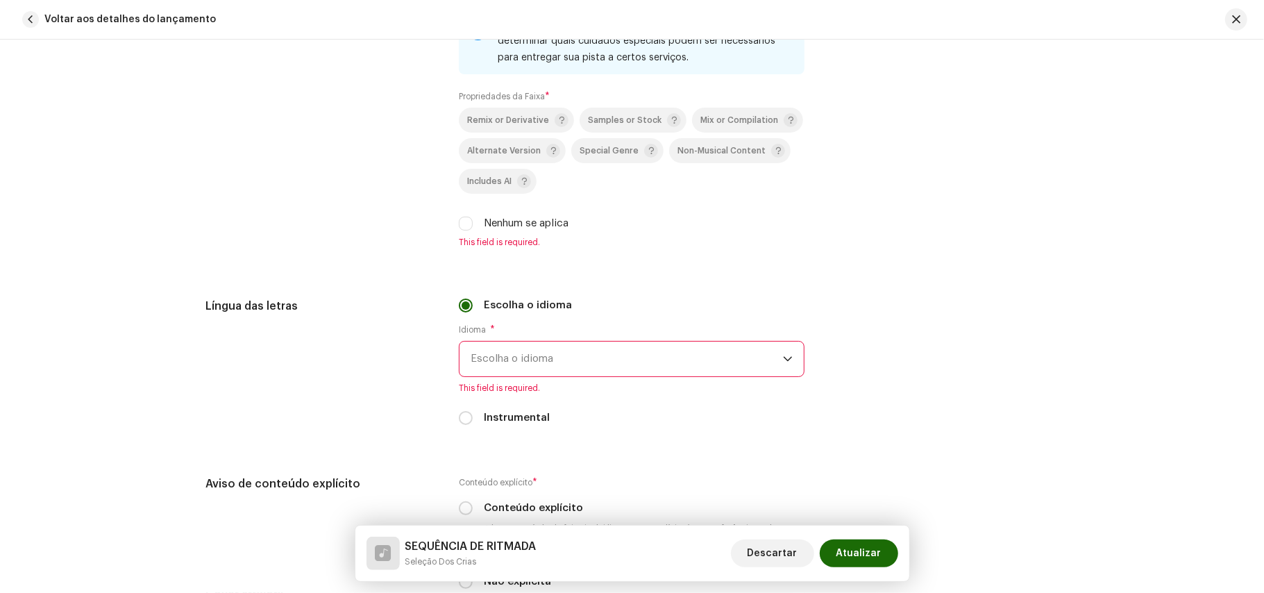
scroll to position [2011, 0]
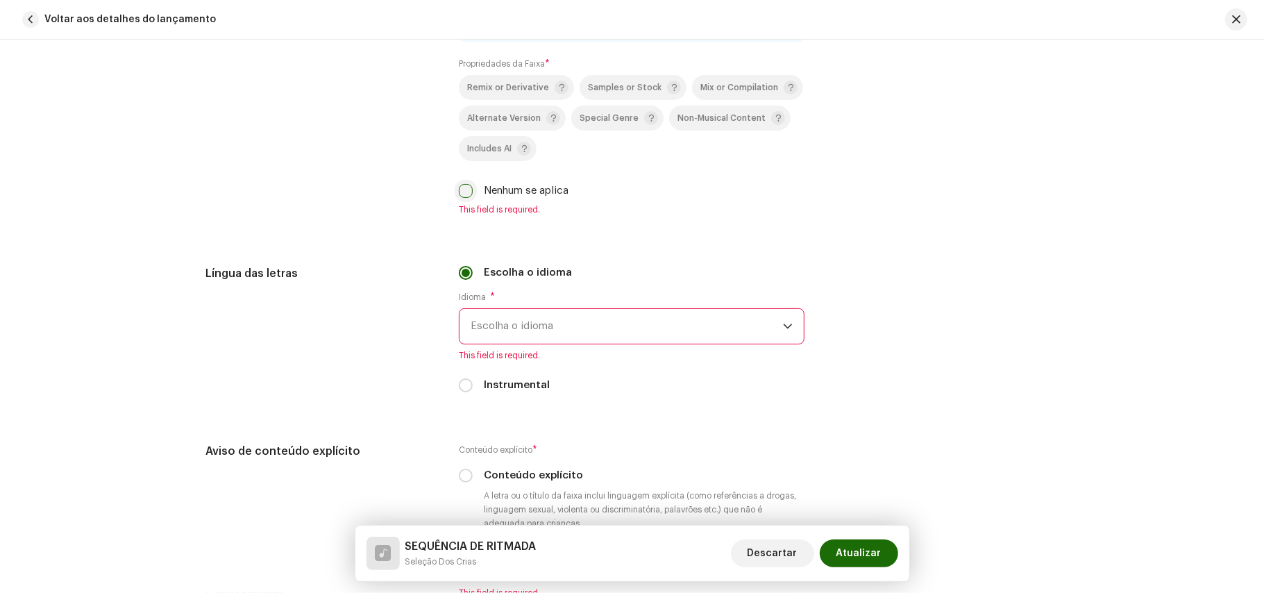
click at [460, 195] on input "Nenhum se aplica" at bounding box center [466, 191] width 14 height 14
checkbox input "true"
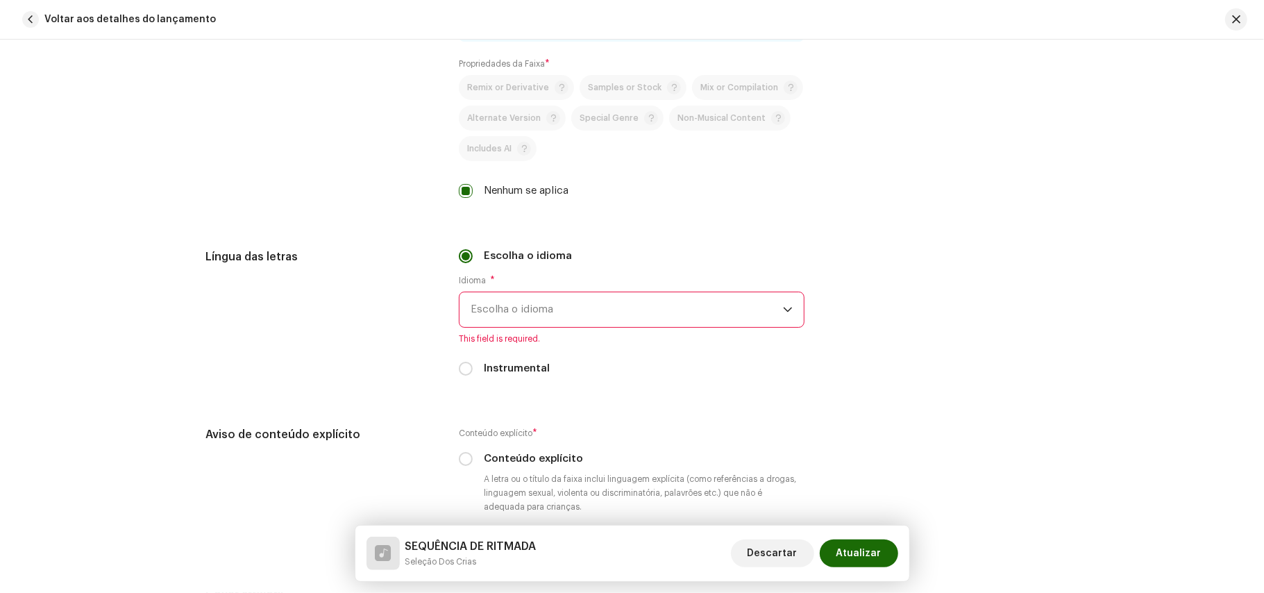
click at [548, 339] on div "Idioma * Escolha o idioma This field is required." at bounding box center [632, 309] width 346 height 69
click at [562, 327] on span "Escolha o idioma" at bounding box center [627, 309] width 312 height 35
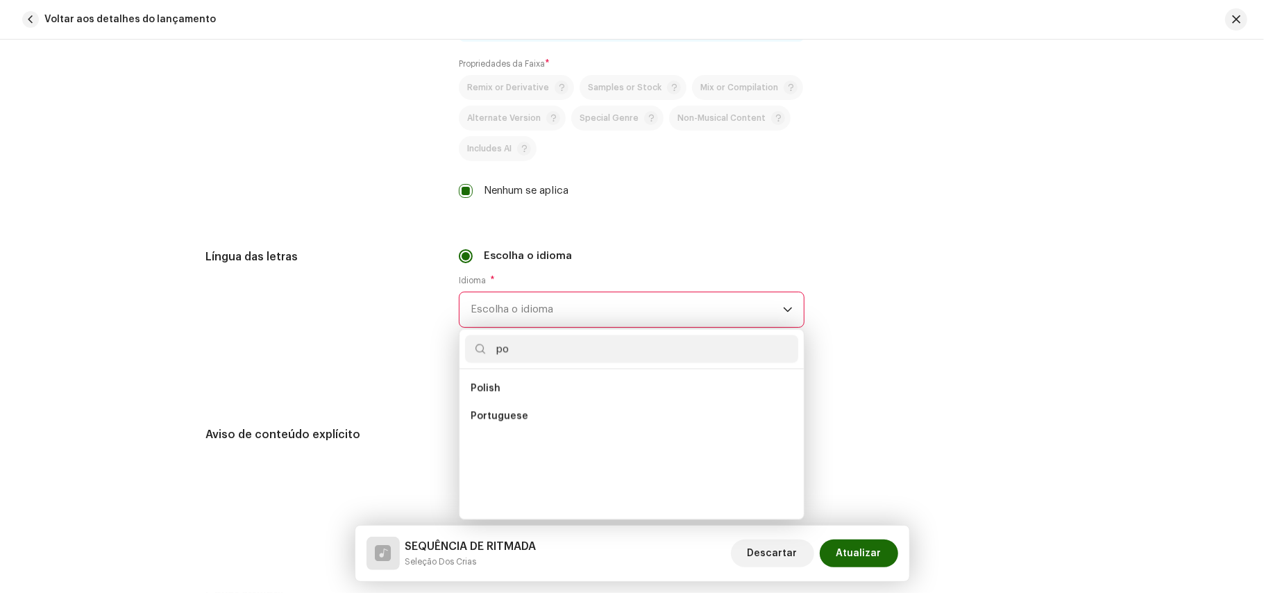
scroll to position [0, 0]
type input "po"
click at [503, 421] on span "Portuguese" at bounding box center [500, 416] width 58 height 14
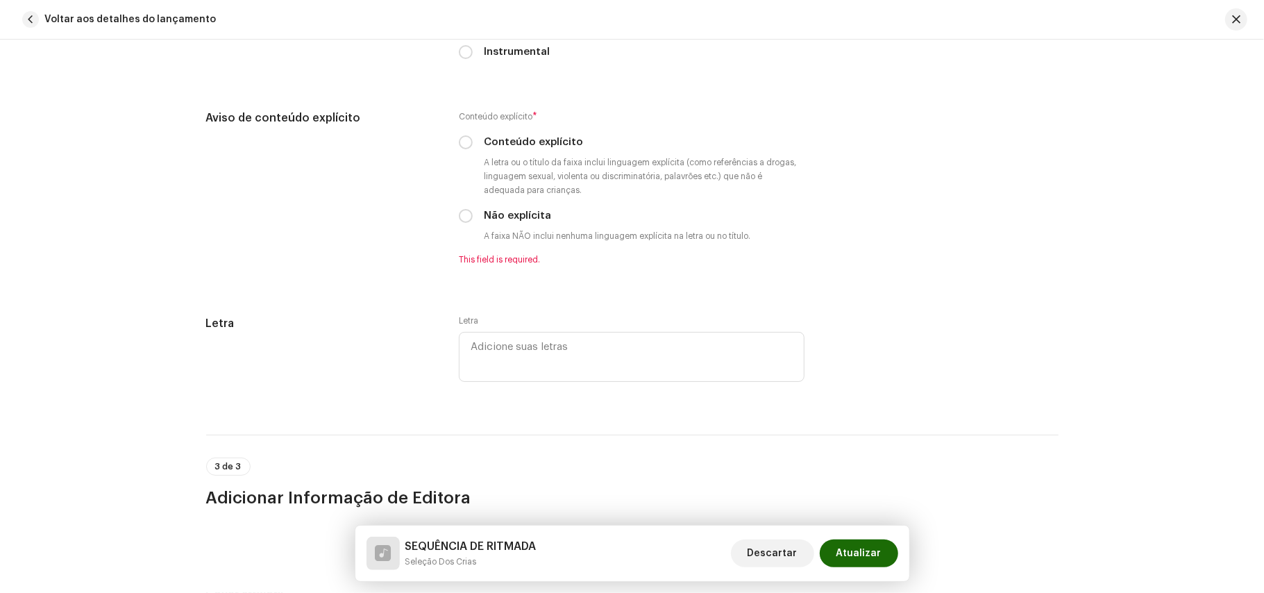
scroll to position [2317, 0]
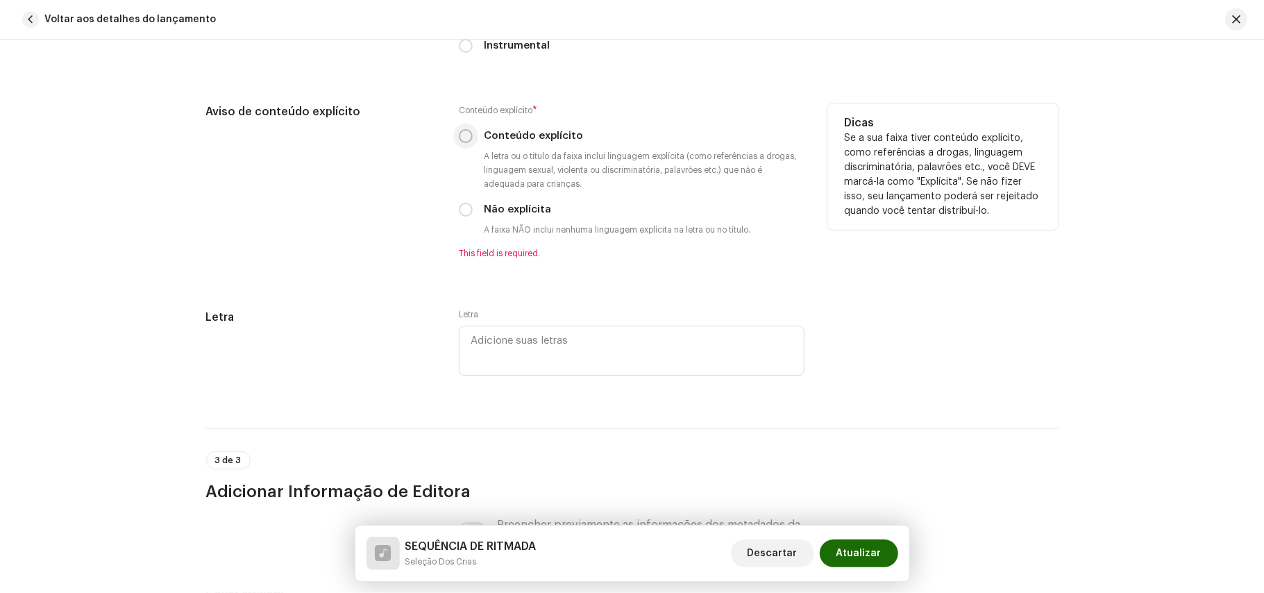
click at [461, 143] on input "Conteúdo explícito" at bounding box center [466, 136] width 14 height 14
radio input "true"
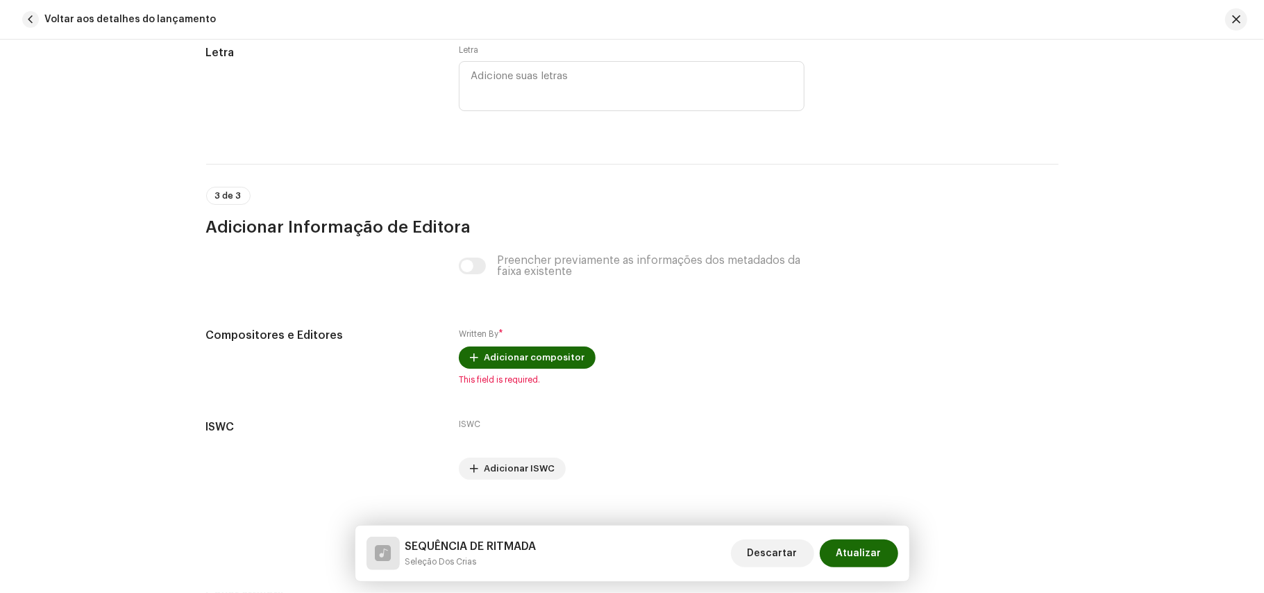
scroll to position [2595, 0]
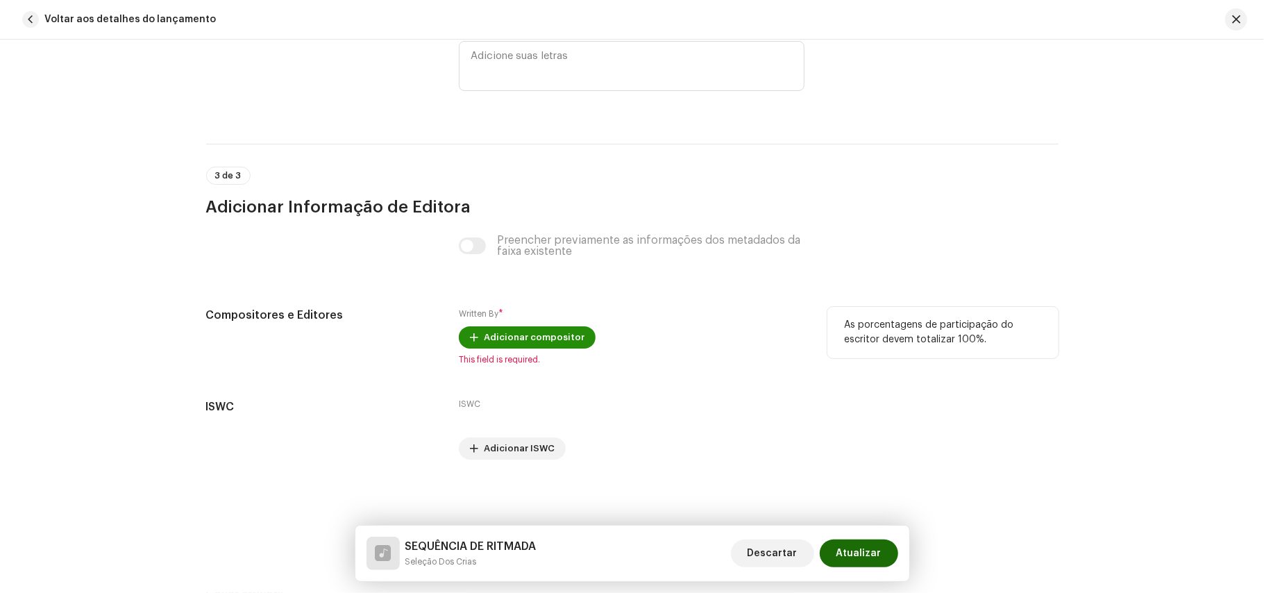
click at [517, 335] on span "Adicionar compositor" at bounding box center [534, 338] width 101 height 28
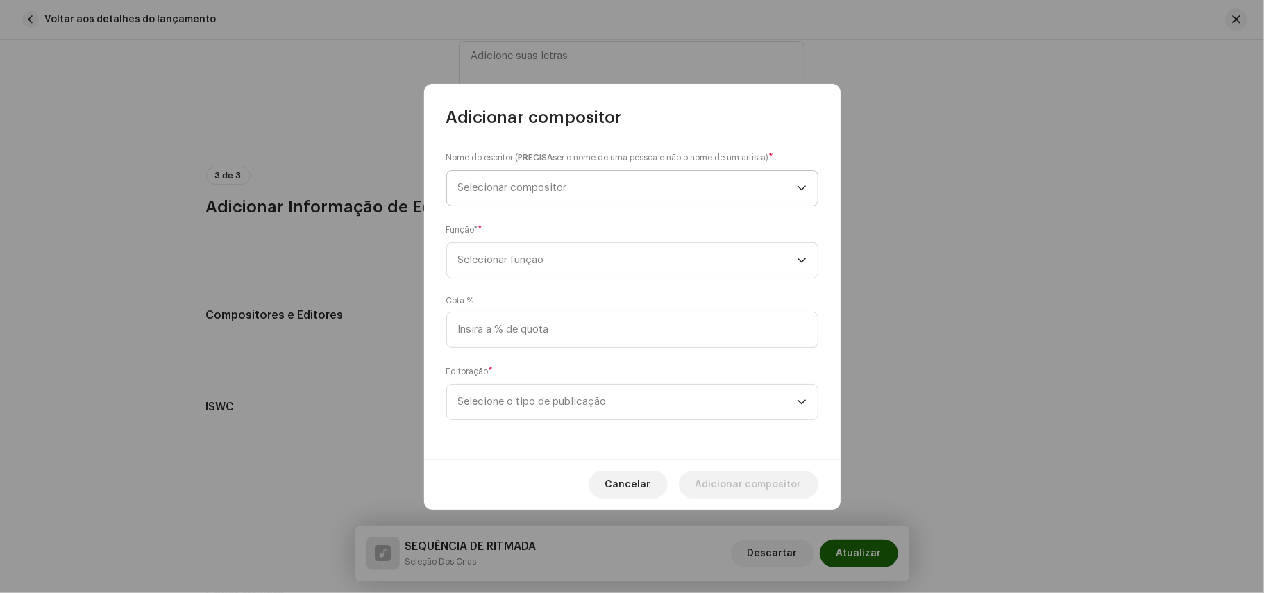
click at [573, 193] on span "Selecionar compositor" at bounding box center [627, 188] width 339 height 35
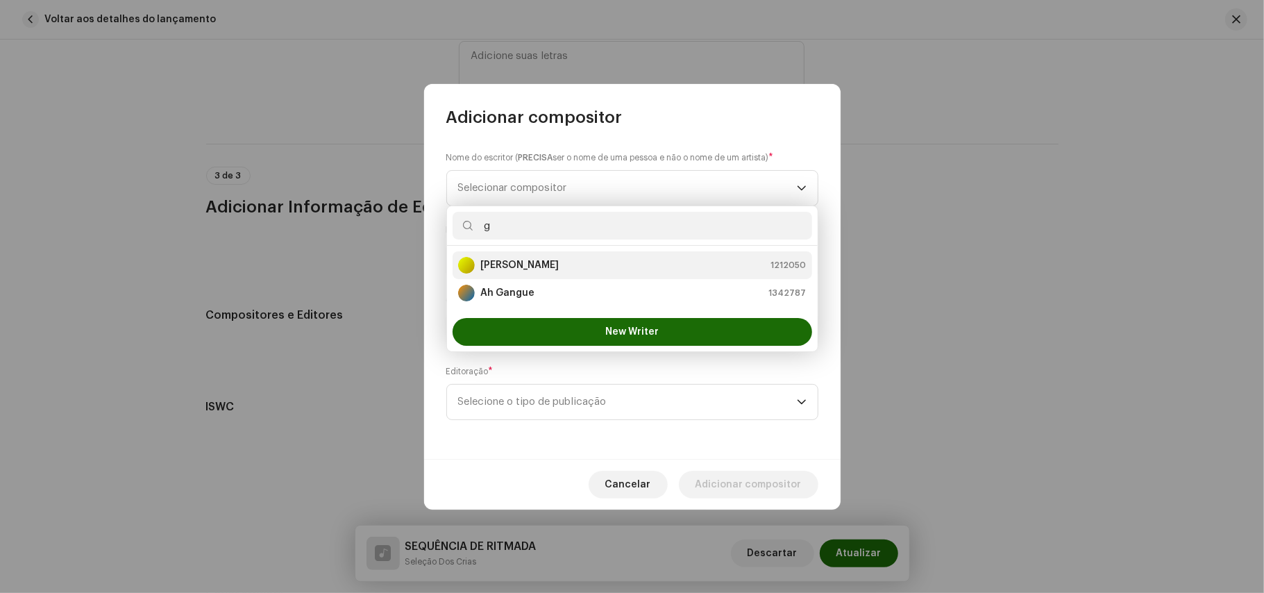
type input "g"
click at [559, 267] on strong "[PERSON_NAME]" at bounding box center [519, 265] width 78 height 14
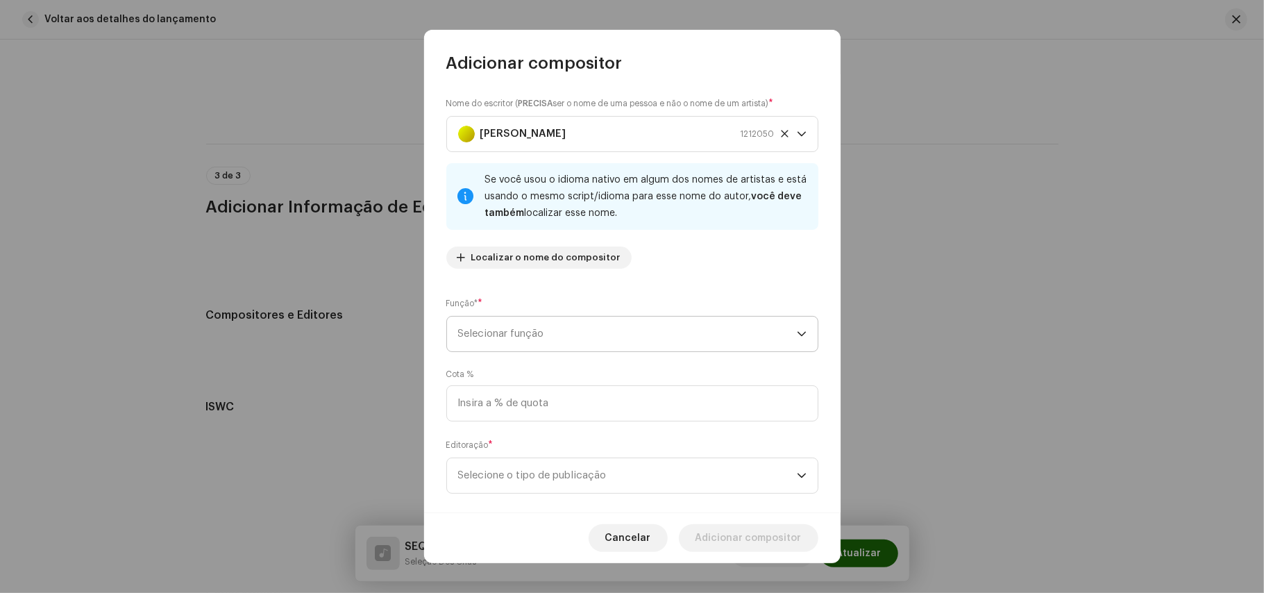
click at [532, 316] on p-select "Selecionar função" at bounding box center [632, 334] width 372 height 36
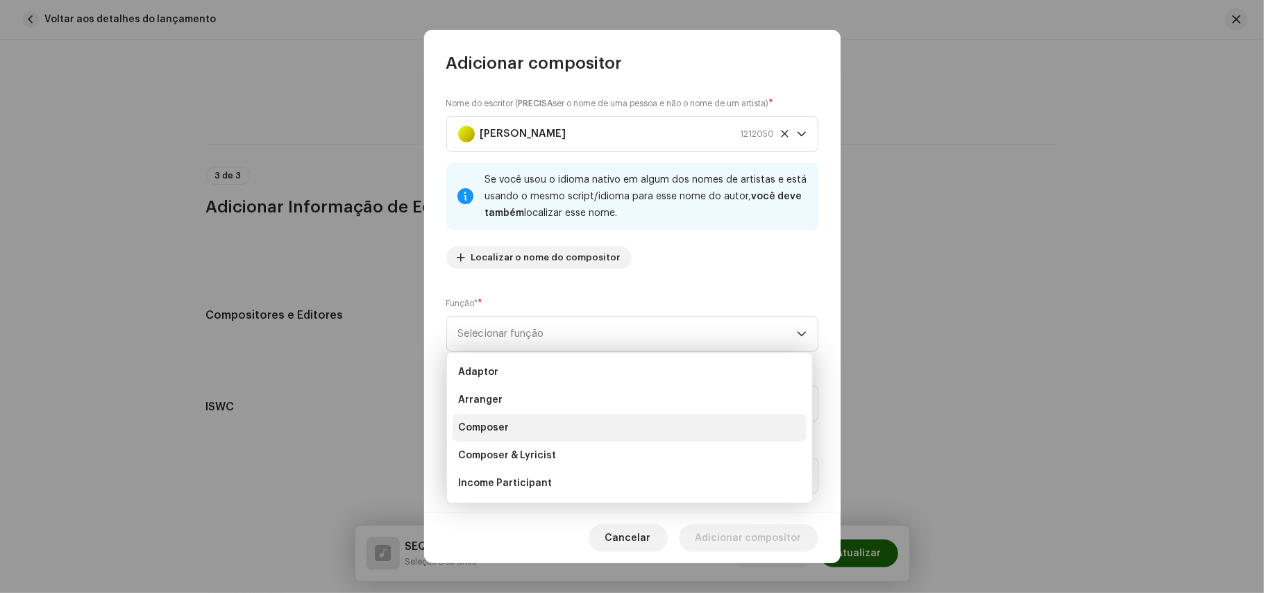
click at [498, 422] on span "Composer" at bounding box center [483, 428] width 51 height 14
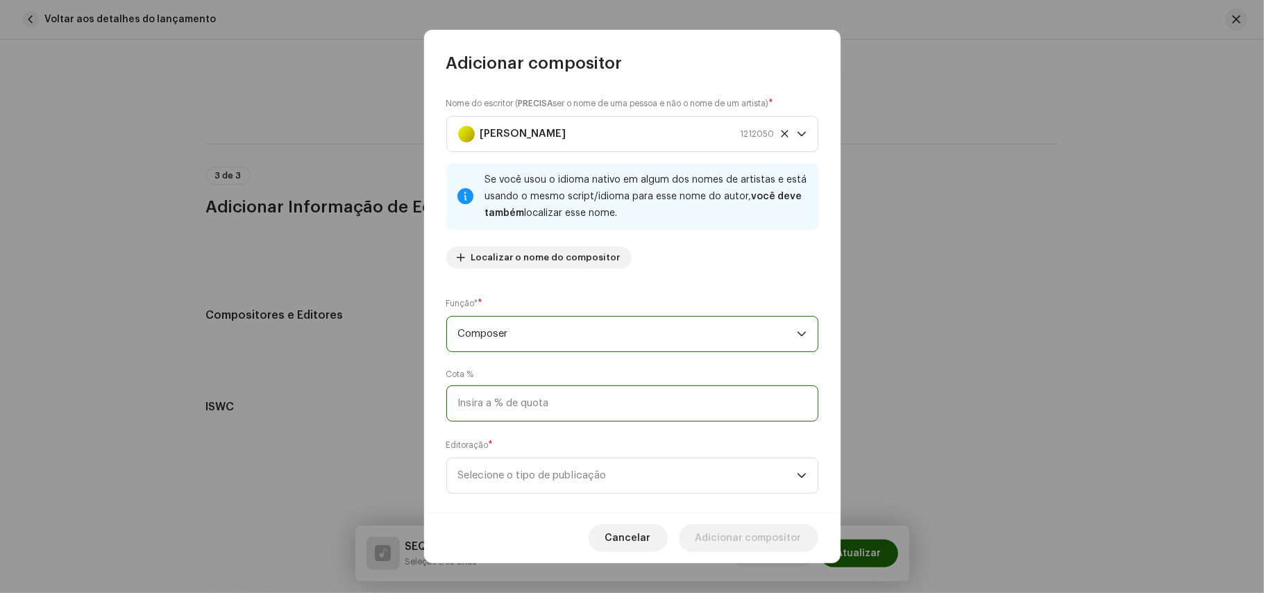
click at [545, 410] on input at bounding box center [632, 403] width 372 height 36
type input "100,00"
click at [534, 486] on span "Selecione o tipo de publicação" at bounding box center [627, 475] width 339 height 35
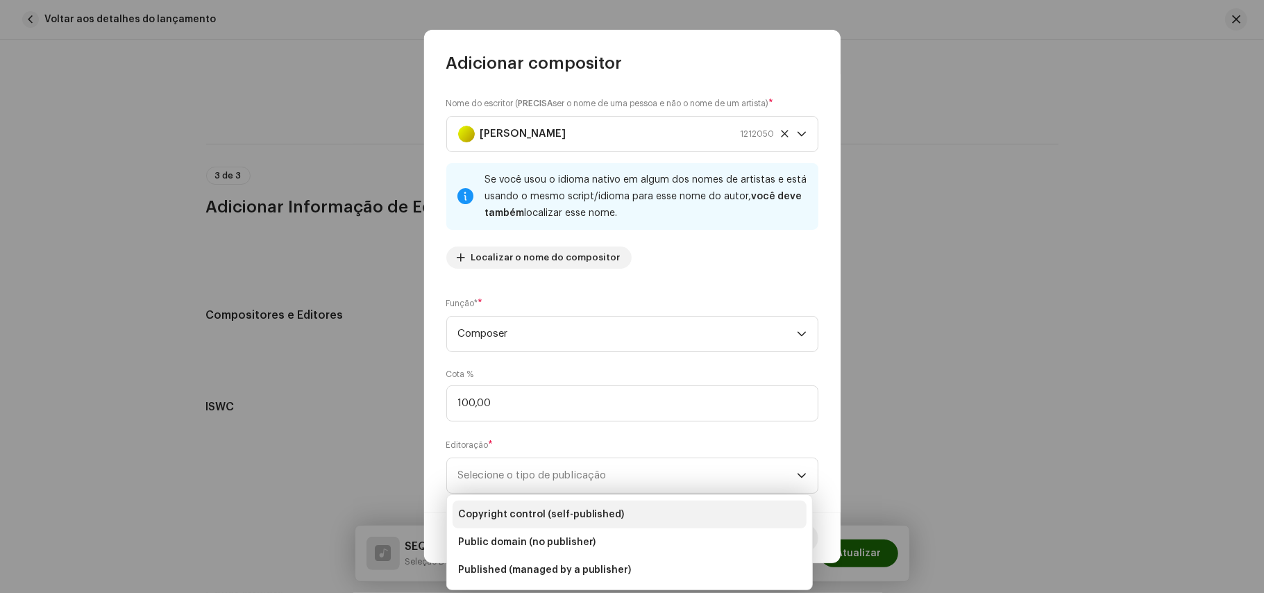
click at [539, 514] on span "Copyright control (self-published)" at bounding box center [541, 514] width 167 height 14
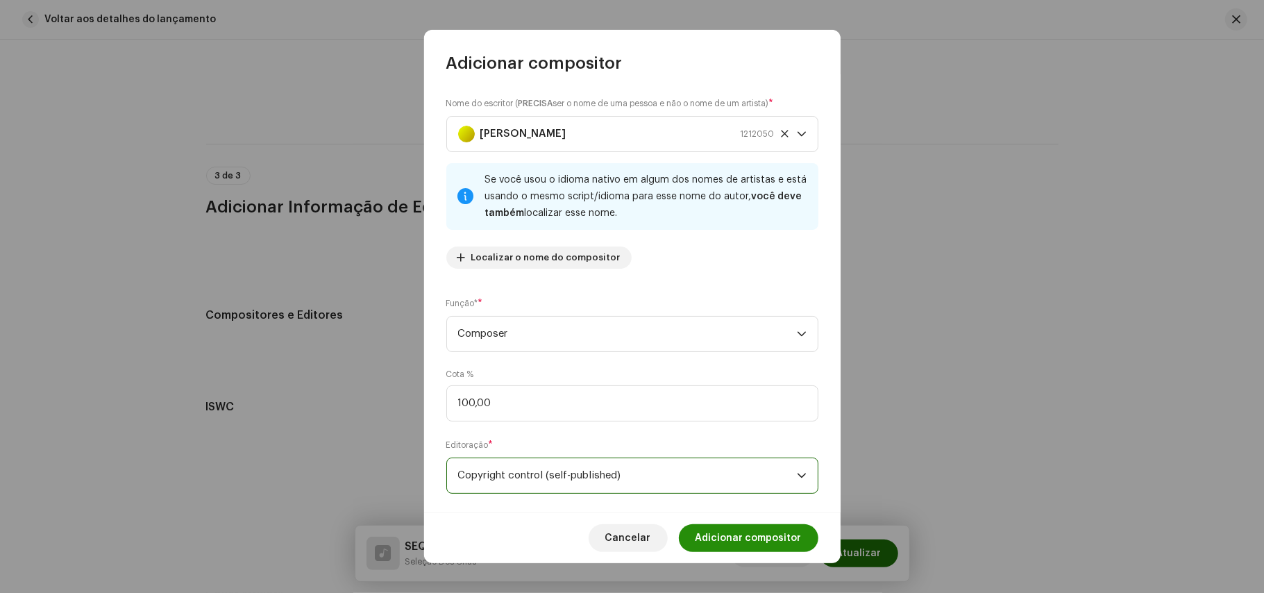
click at [725, 529] on span "Adicionar compositor" at bounding box center [749, 538] width 106 height 28
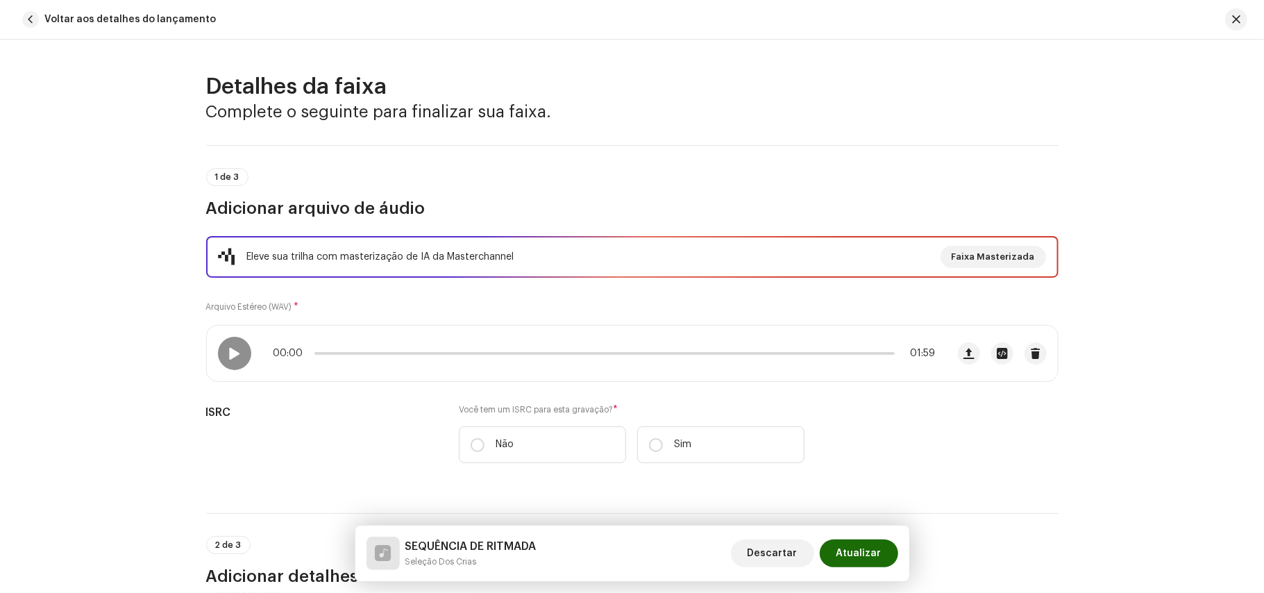
scroll to position [224, 0]
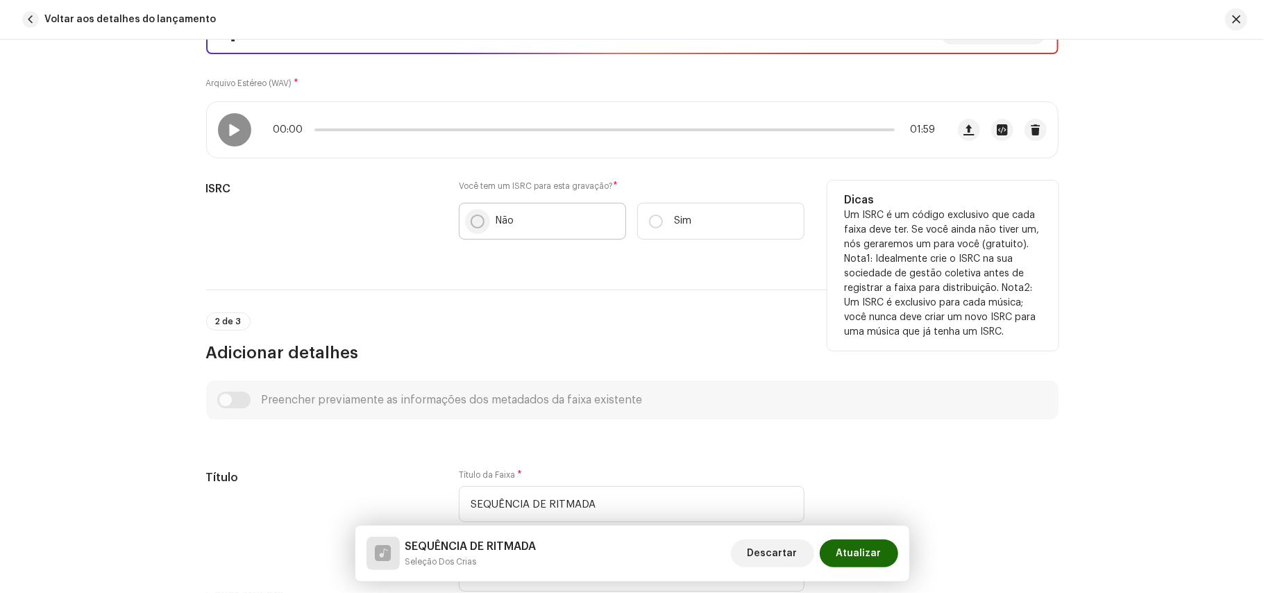
click at [471, 221] on input "Não" at bounding box center [478, 222] width 14 height 14
radio input "true"
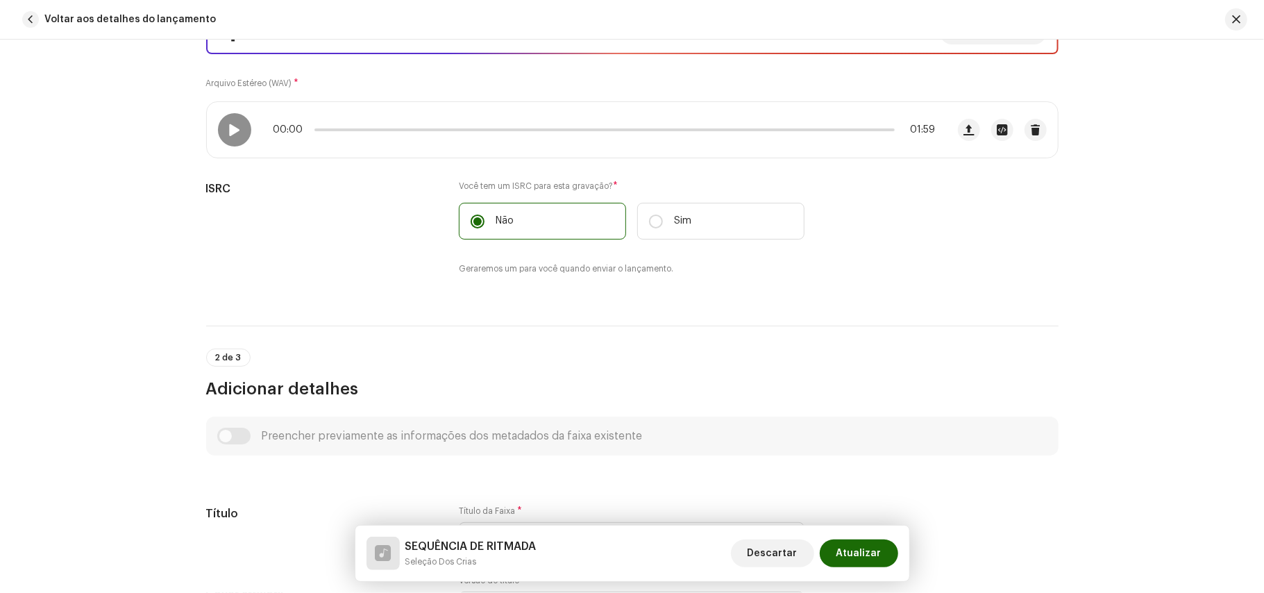
scroll to position [0, 0]
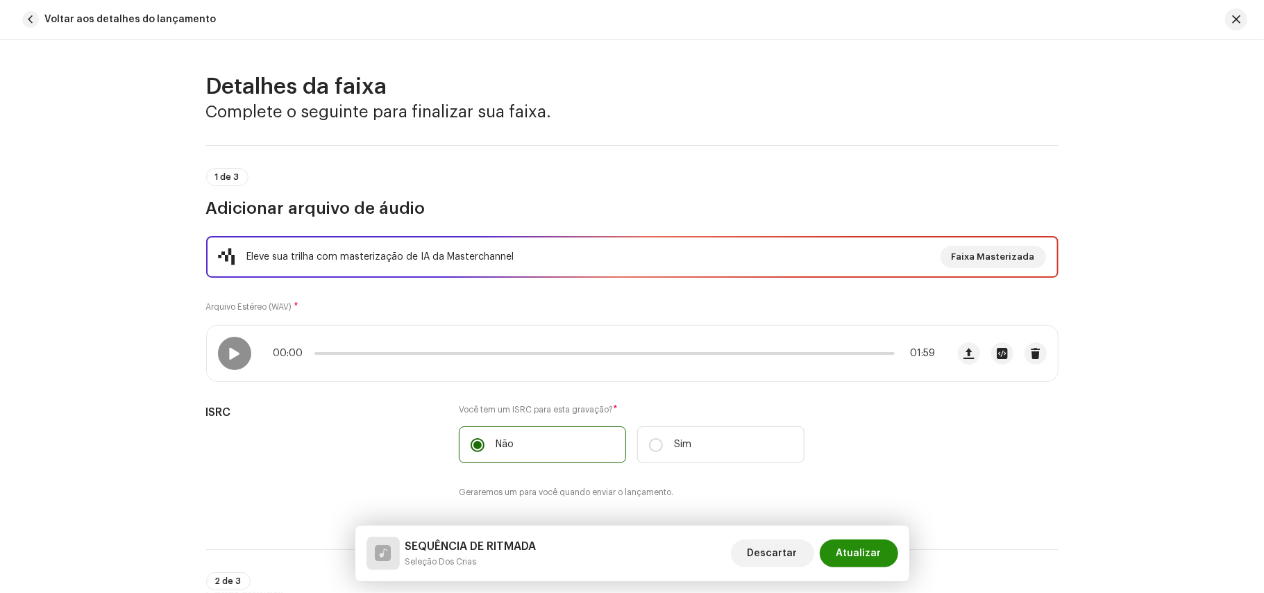
click at [872, 558] on span "Atualizar" at bounding box center [859, 553] width 45 height 28
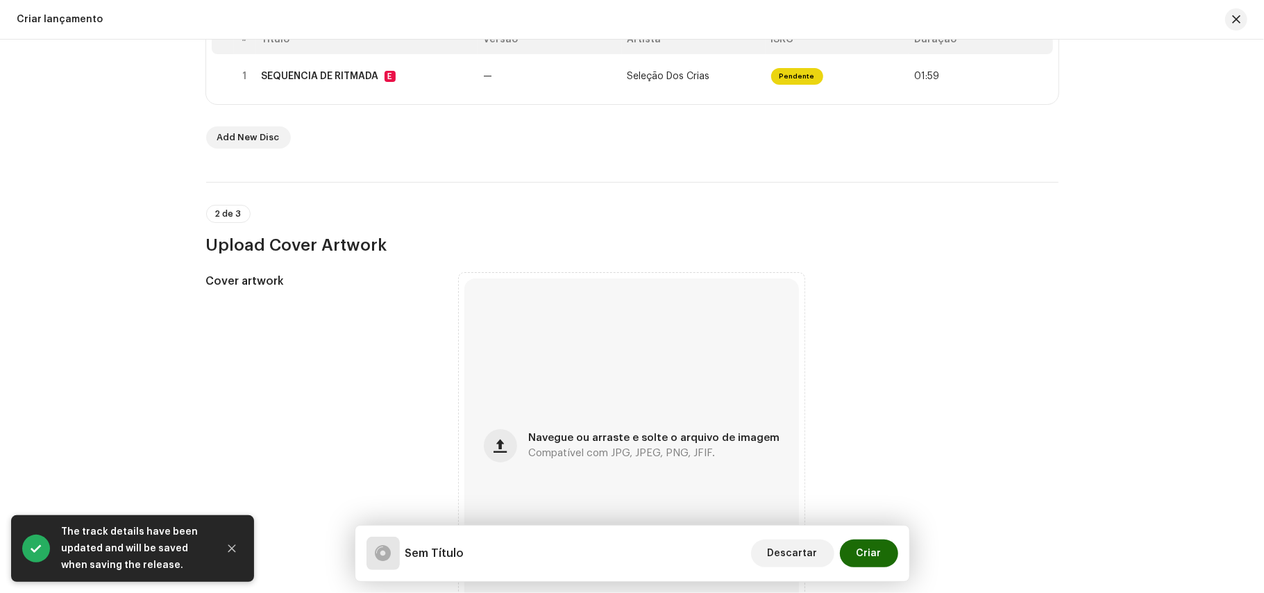
scroll to position [514, 0]
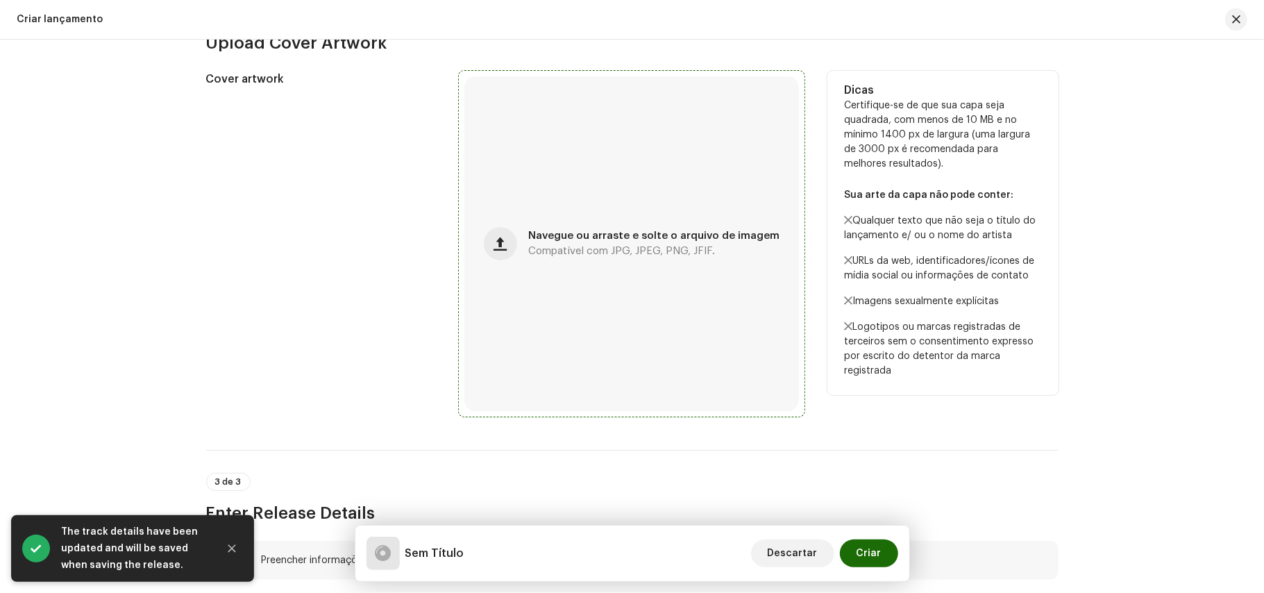
click at [593, 241] on span "Navegue ou arraste e solte o arquivo de imagem" at bounding box center [653, 236] width 251 height 10
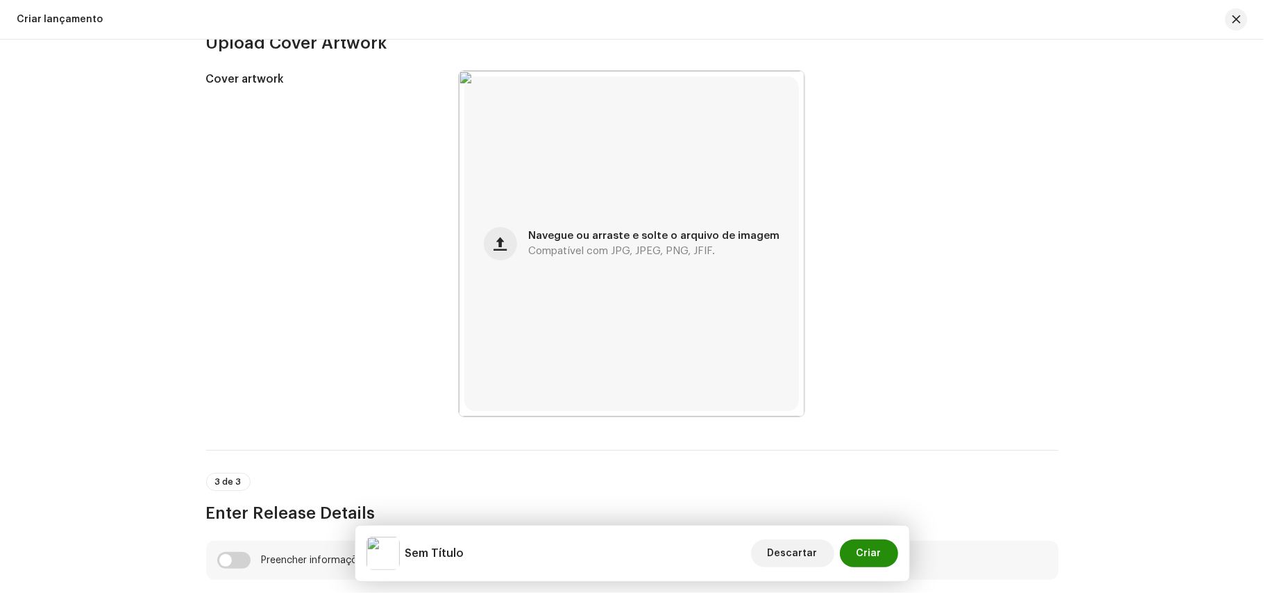
click at [862, 556] on span "Criar" at bounding box center [869, 553] width 25 height 28
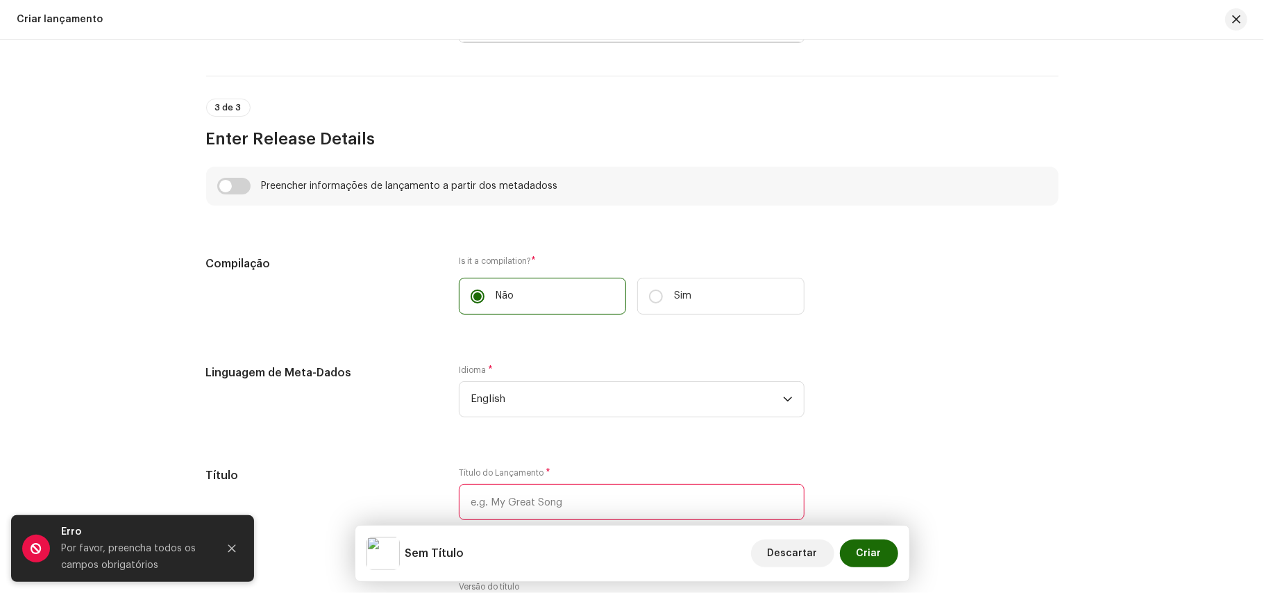
scroll to position [981, 0]
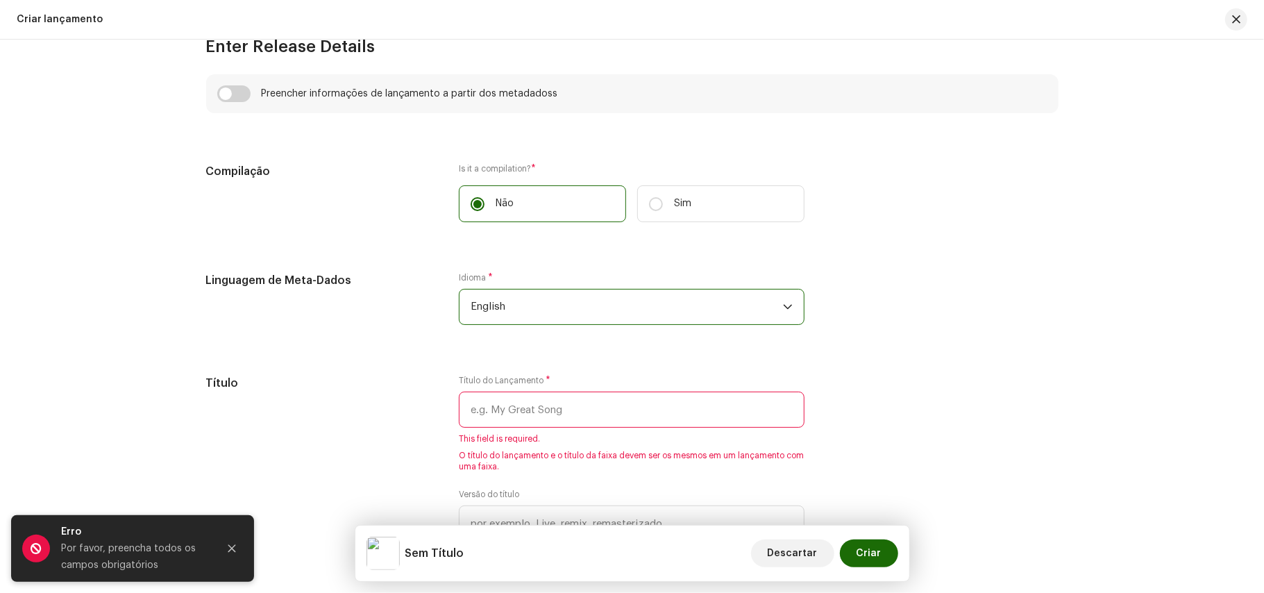
click at [582, 317] on span "English" at bounding box center [627, 306] width 312 height 35
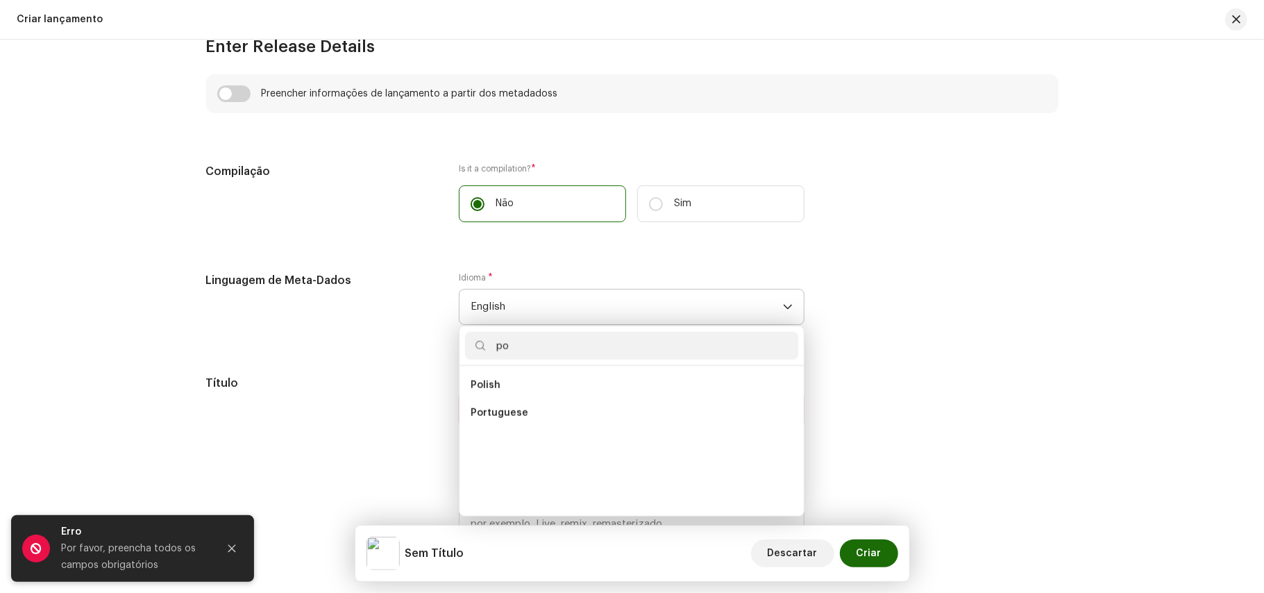
scroll to position [0, 0]
type input "po"
click at [500, 420] on span "Portuguese" at bounding box center [500, 413] width 58 height 14
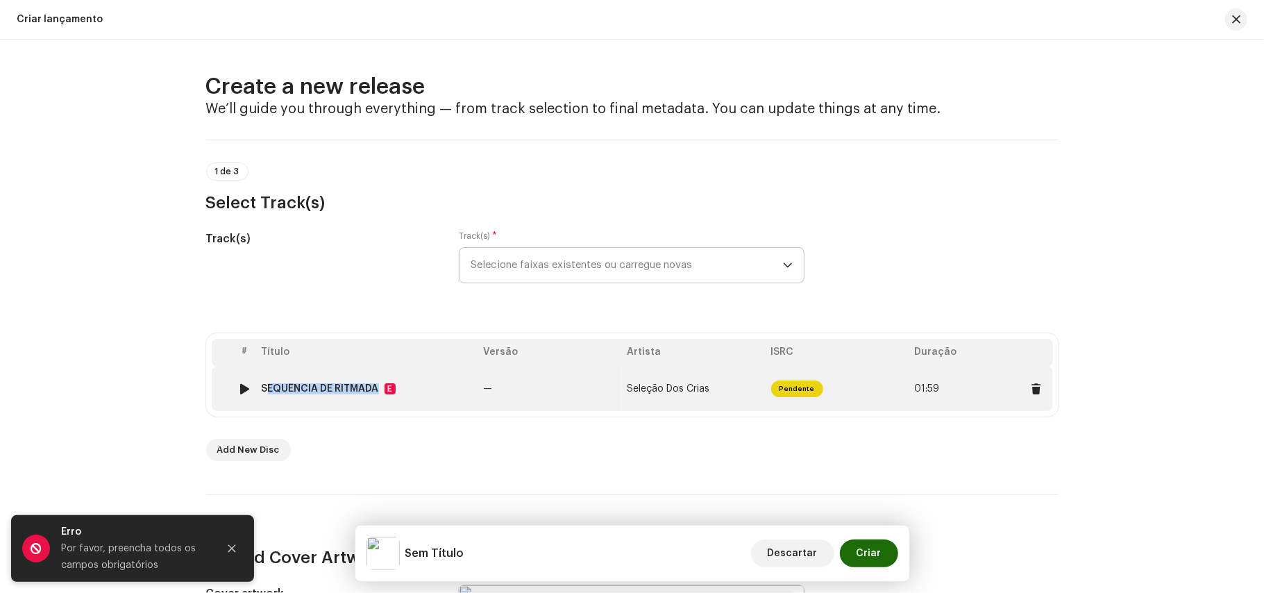
drag, startPoint x: 379, startPoint y: 390, endPoint x: 260, endPoint y: 386, distance: 119.5
click at [262, 386] on div "SEQUÊNCIA DE RITMADA E" at bounding box center [367, 388] width 211 height 11
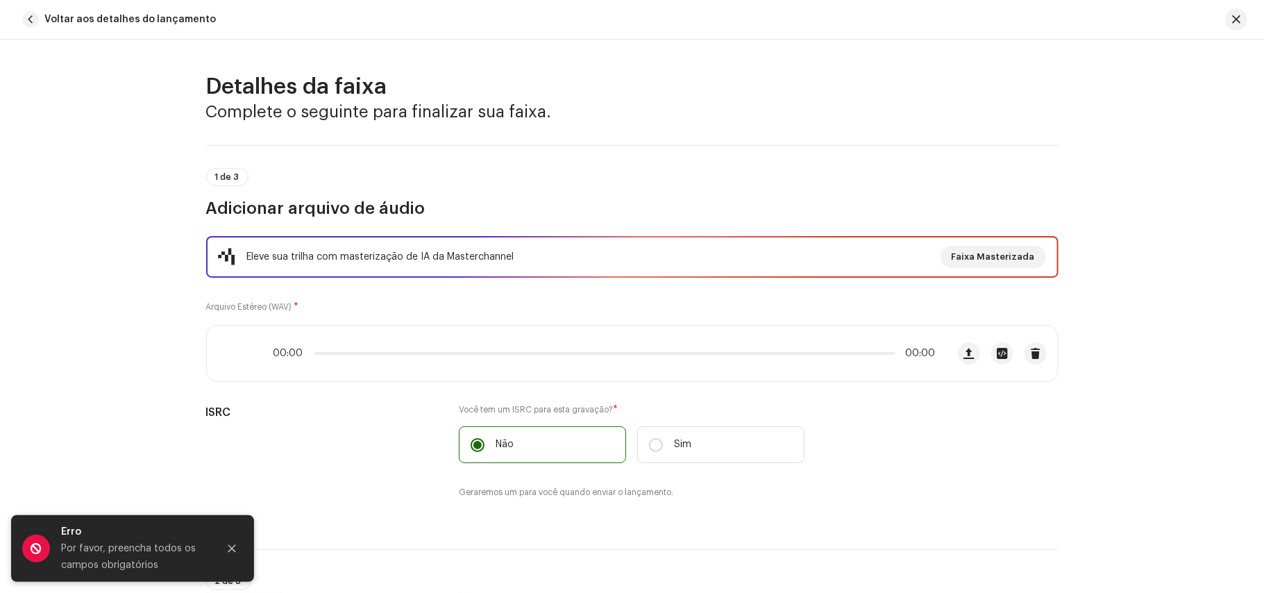
copy div "SEQUÊNCIA DE RITMADA"
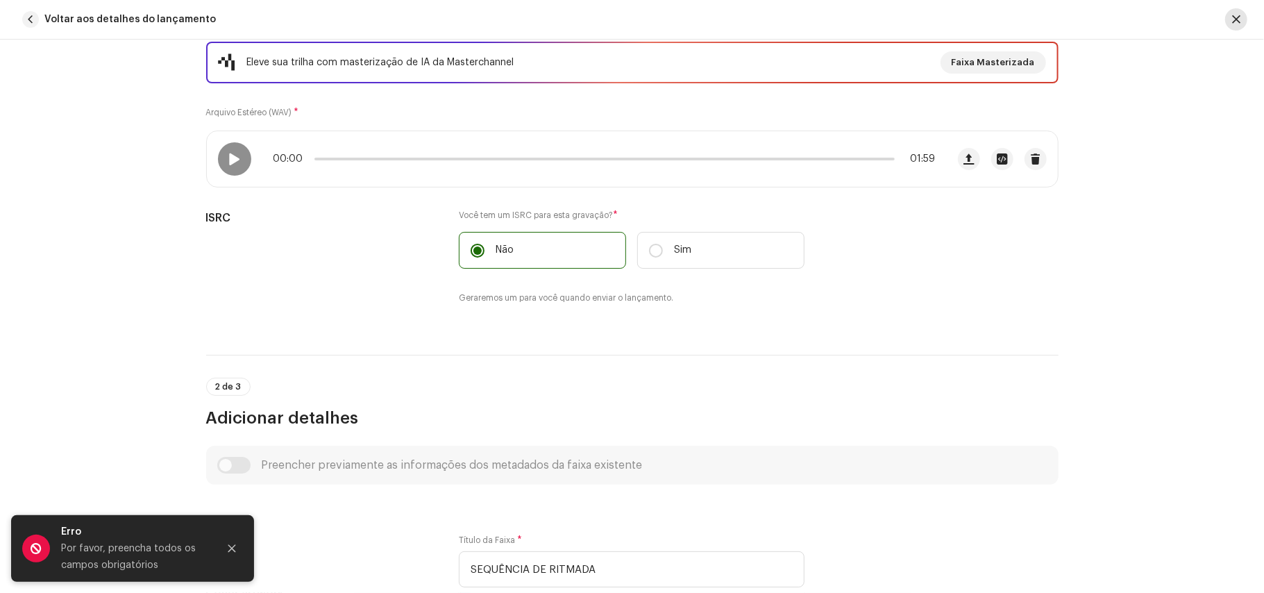
click at [1243, 18] on button "button" at bounding box center [1236, 19] width 22 height 22
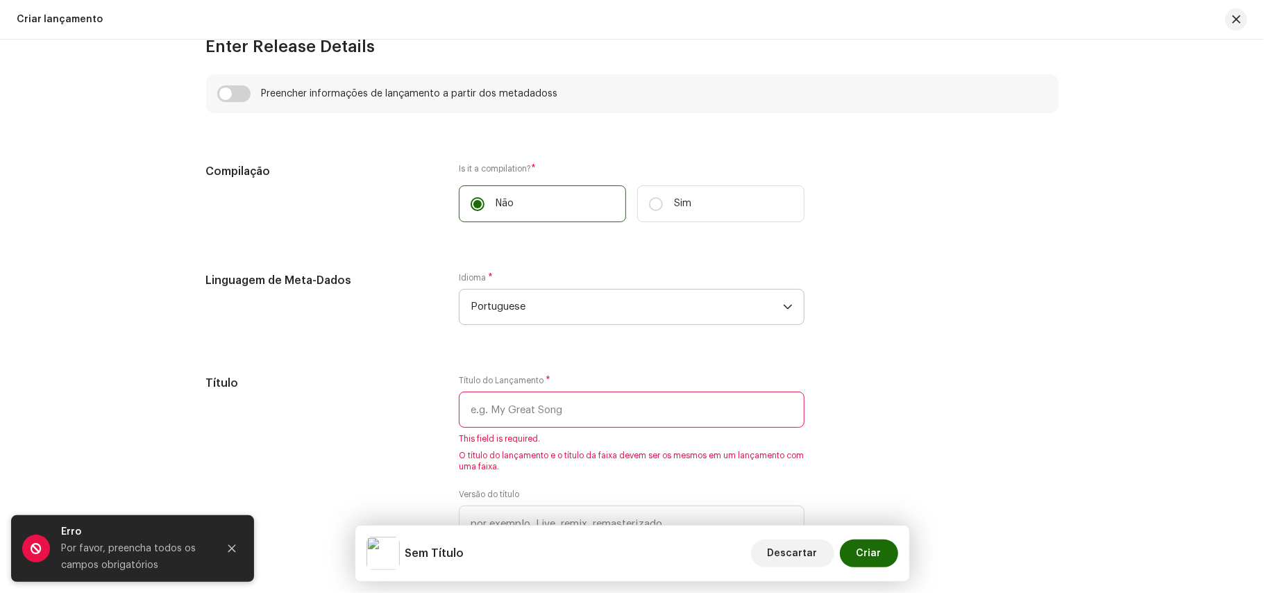
scroll to position [1170, 0]
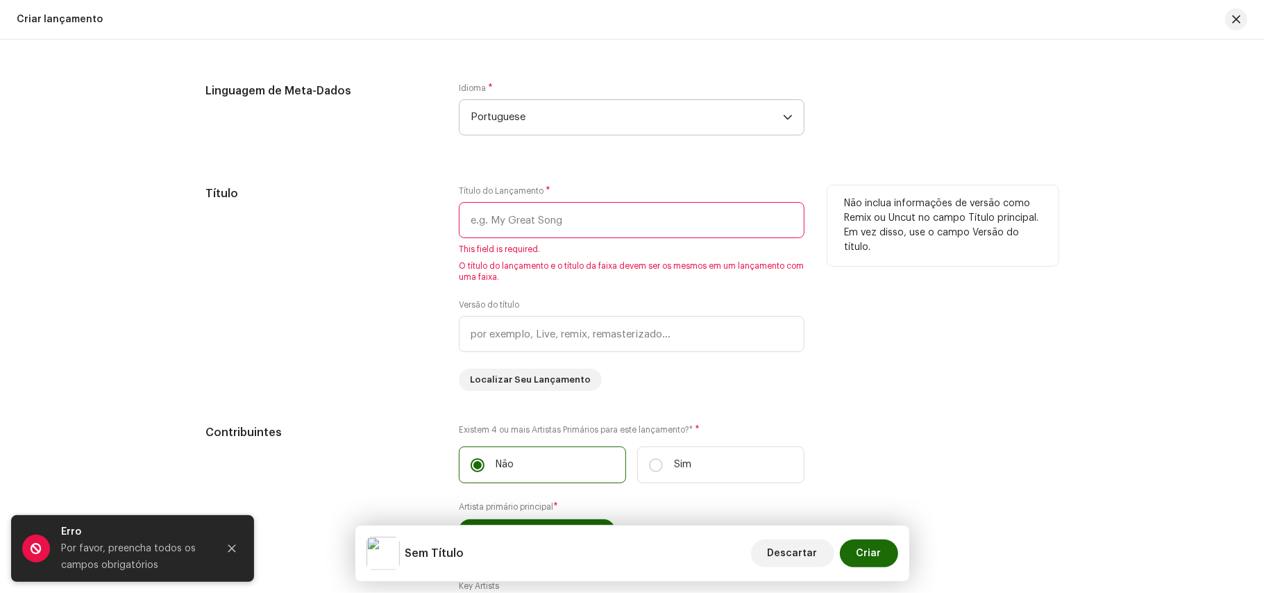
click at [515, 223] on input "text" at bounding box center [632, 220] width 346 height 36
paste input "SEQUÊNCIA DE RITMADA"
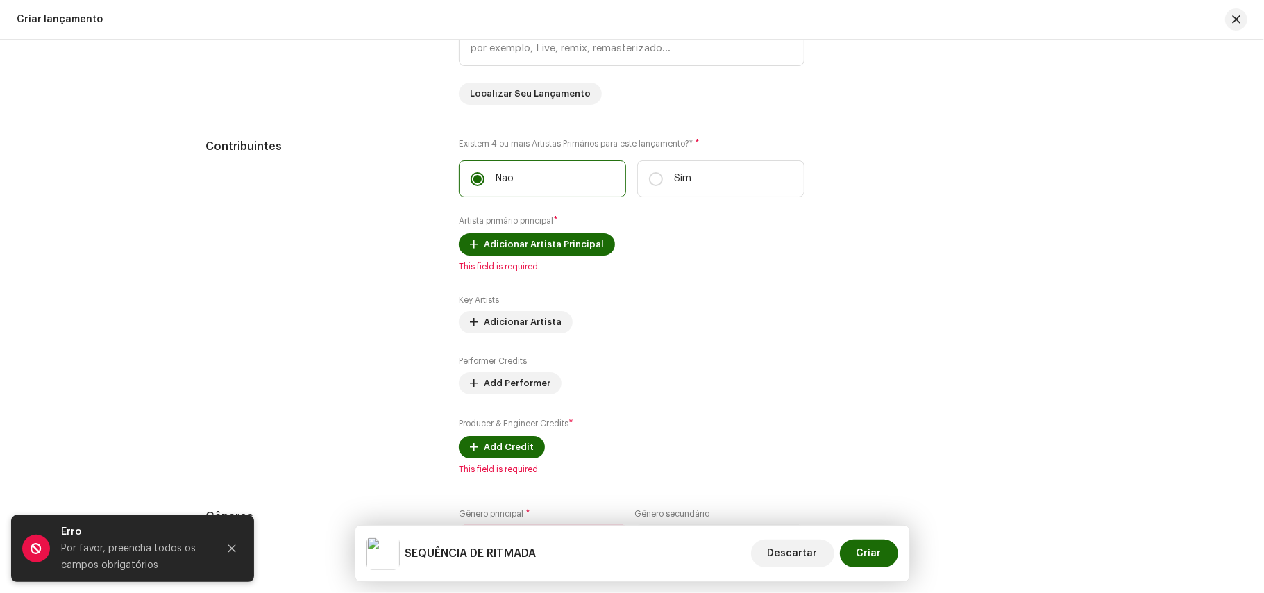
scroll to position [1447, 0]
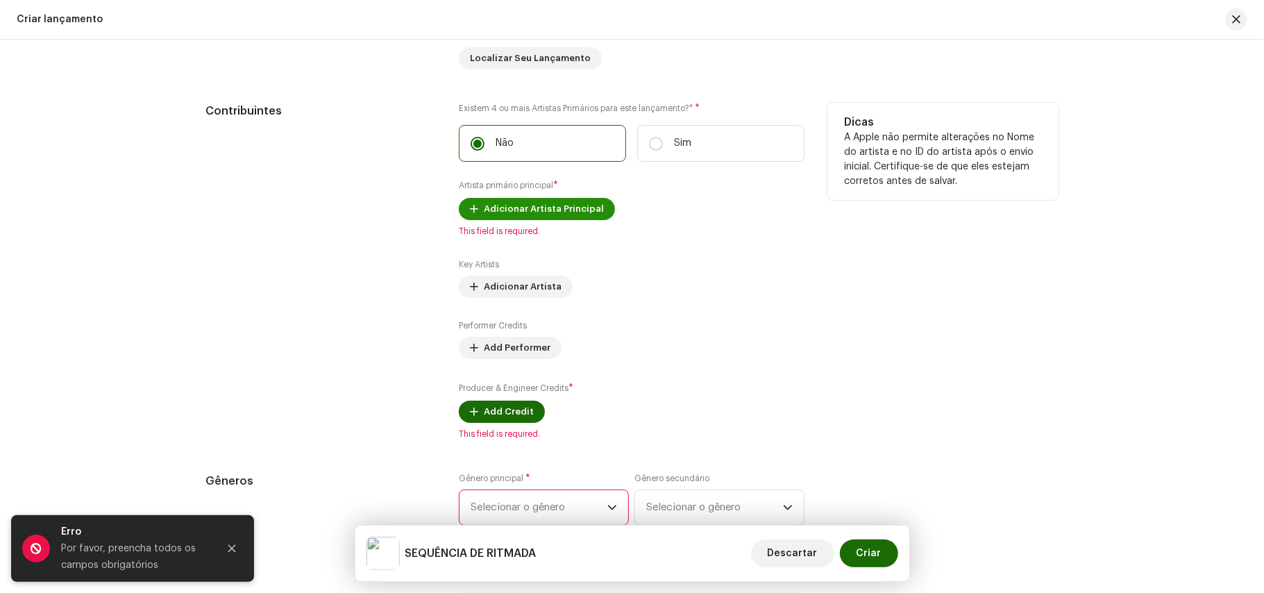
type input "SEQUÊNCIA DE RITMADA"
click at [539, 215] on span "Adicionar Artista Principal" at bounding box center [544, 209] width 120 height 28
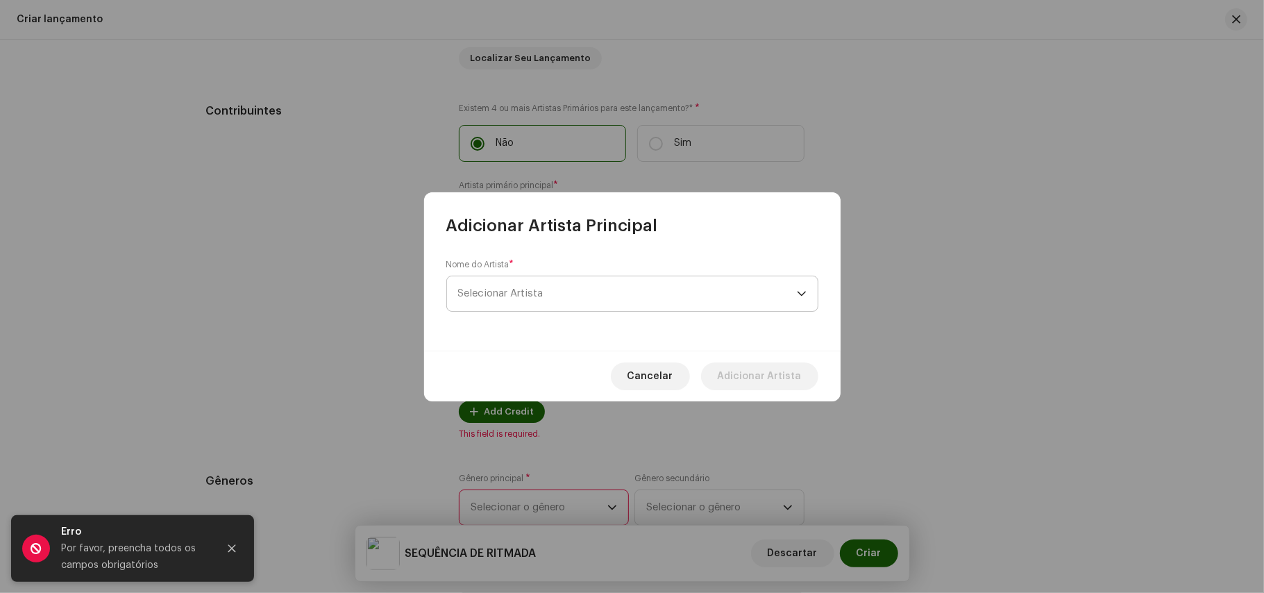
click at [505, 286] on span "Selecionar Artista" at bounding box center [627, 293] width 339 height 35
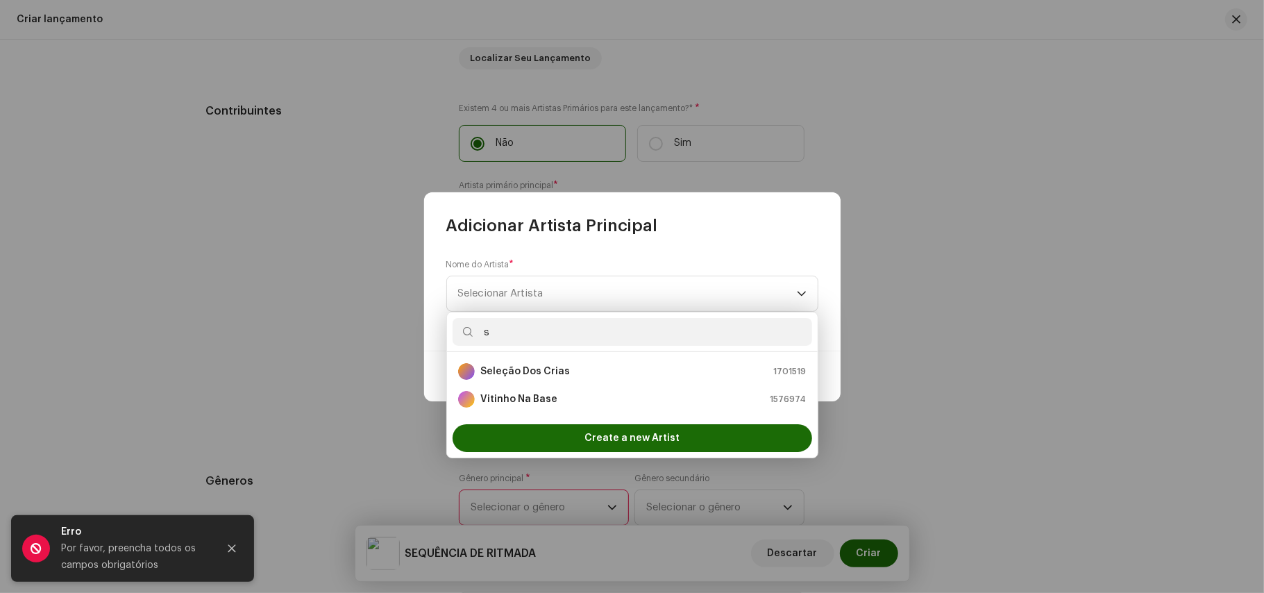
type input "s"
click at [515, 370] on strong "Seleção Dos Crias" at bounding box center [525, 371] width 90 height 14
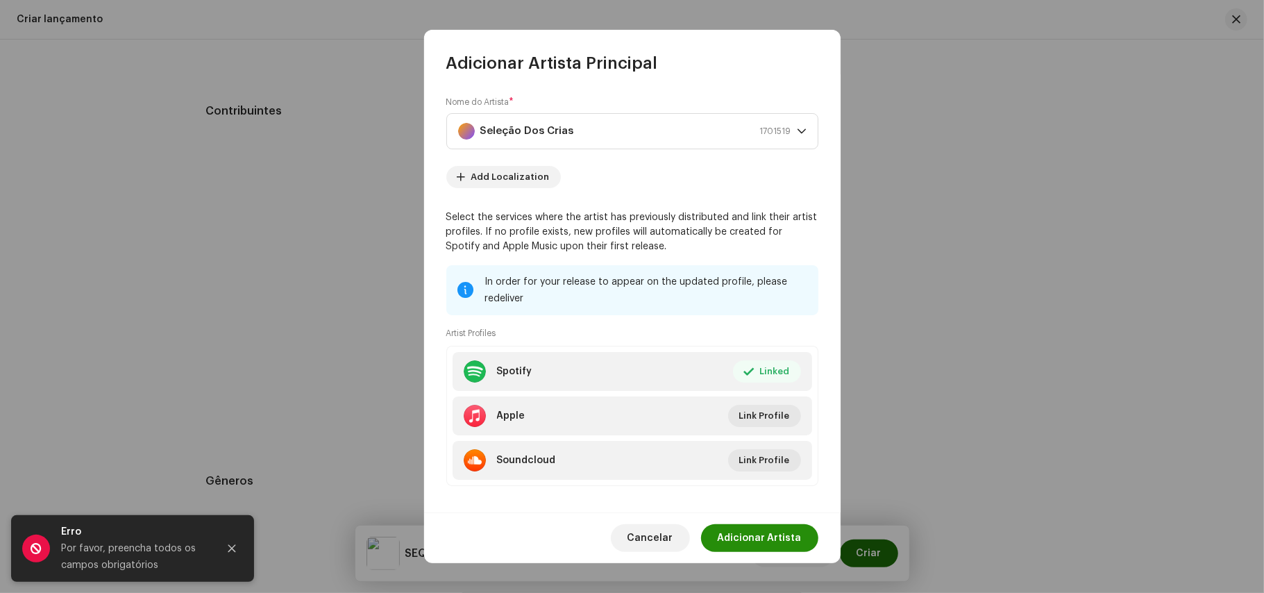
click at [742, 529] on span "Adicionar Artista" at bounding box center [760, 538] width 84 height 28
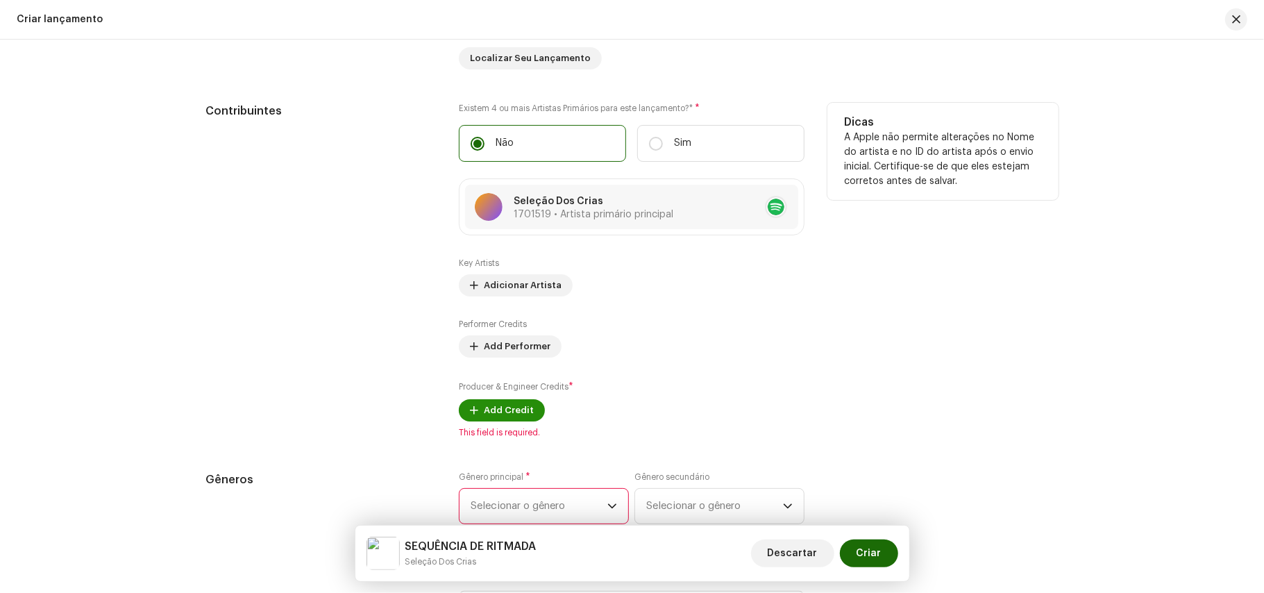
click at [497, 415] on span "Add Credit" at bounding box center [509, 410] width 50 height 28
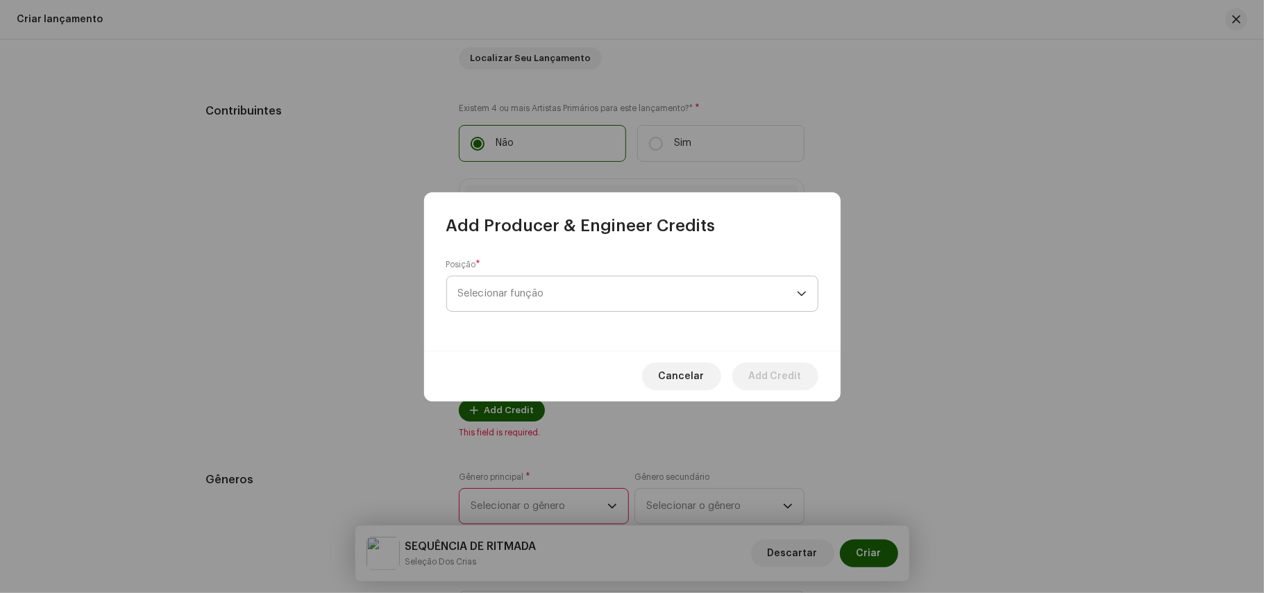
click at [592, 280] on span "Selecionar função" at bounding box center [627, 293] width 339 height 35
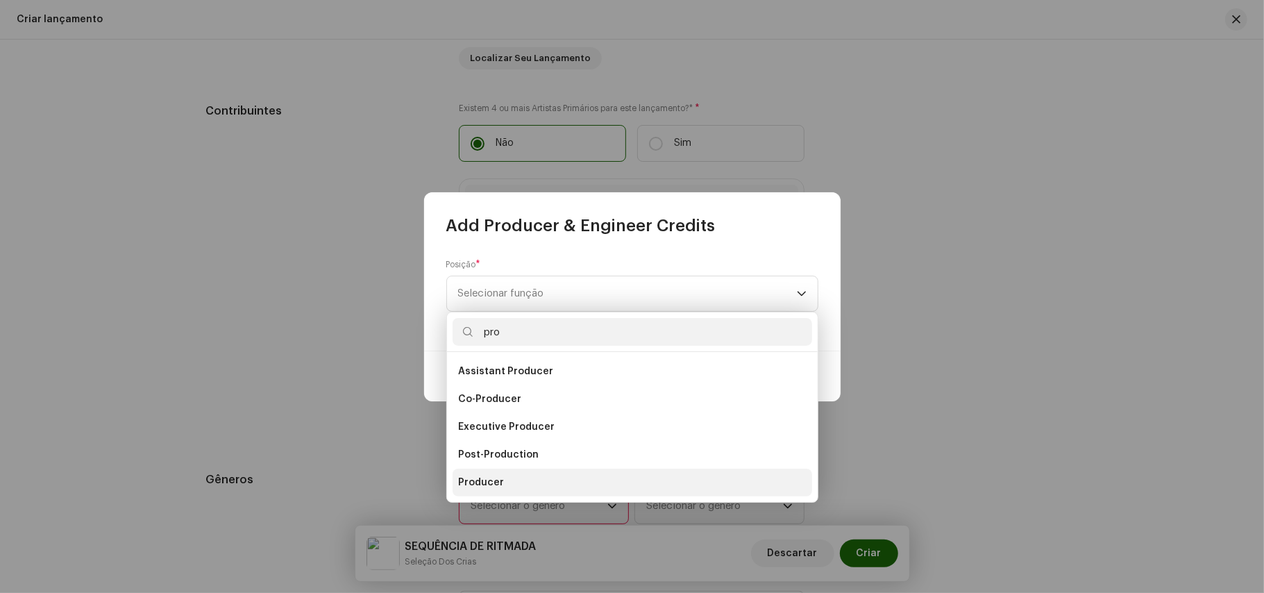
type input "pro"
click at [498, 470] on li "Producer" at bounding box center [633, 483] width 360 height 28
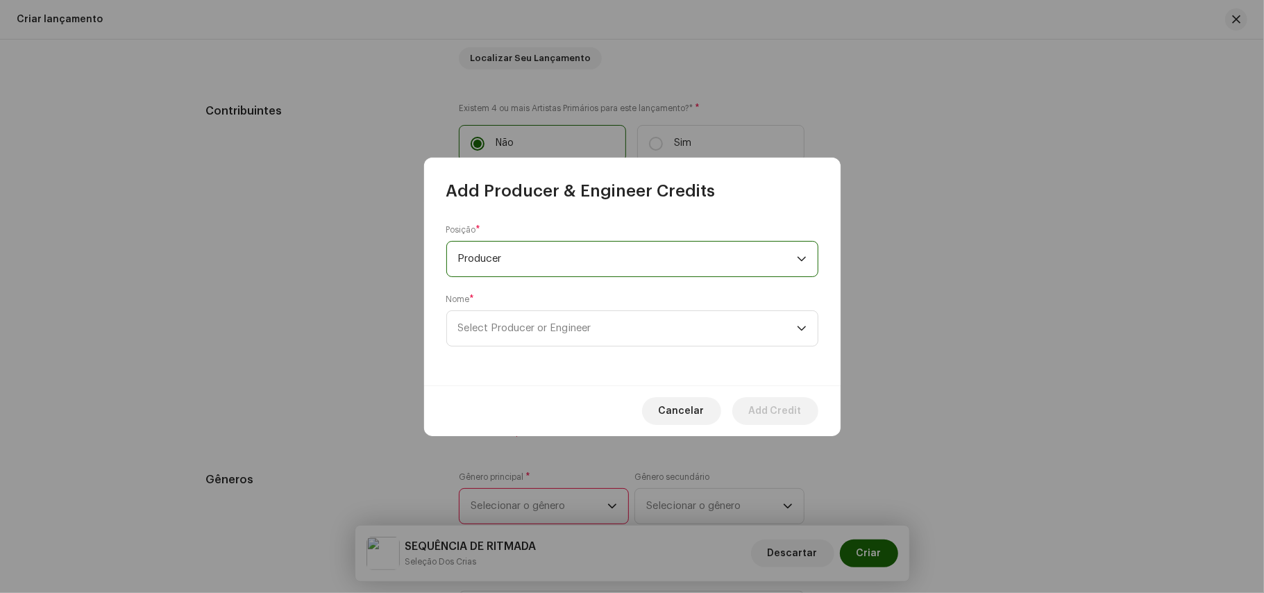
click at [589, 304] on div "Nome * Select Producer or Engineer" at bounding box center [632, 320] width 372 height 53
click at [555, 319] on span "Select Producer or Engineer" at bounding box center [627, 328] width 339 height 35
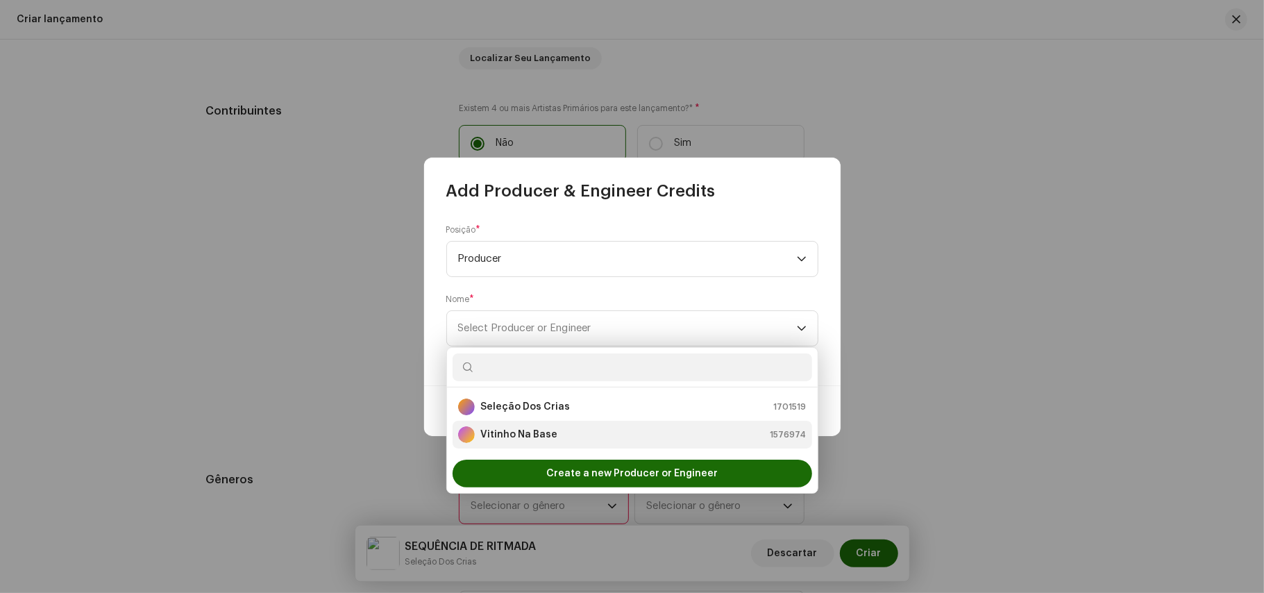
click at [519, 437] on strong "Vitinho Na Base" at bounding box center [518, 435] width 77 height 14
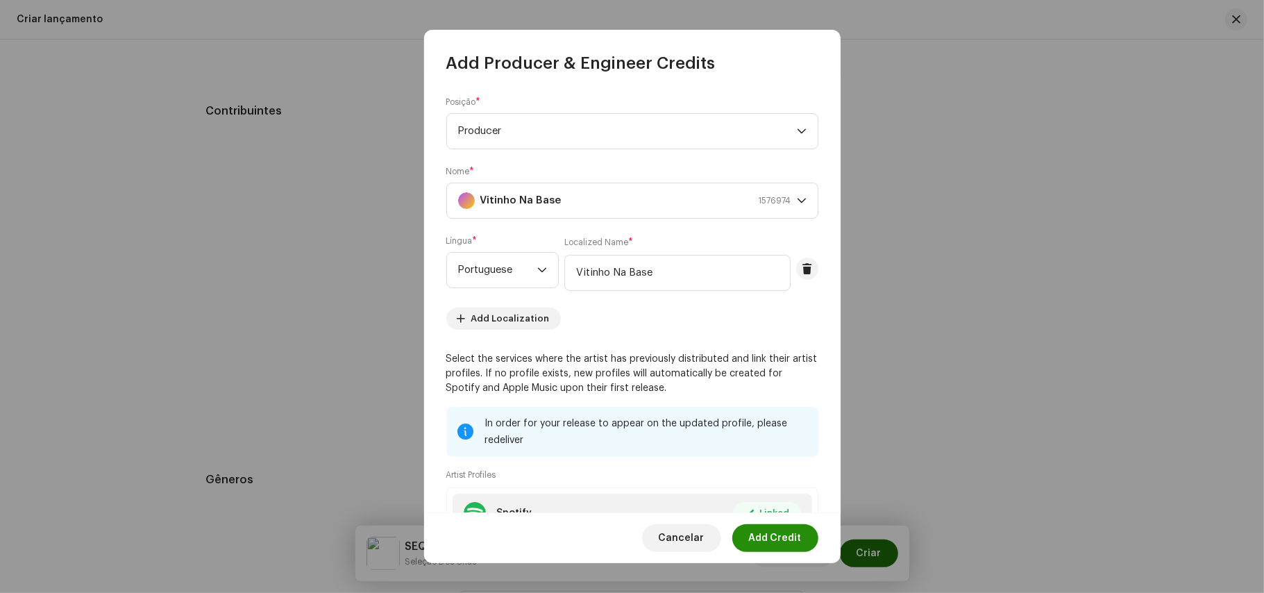
click at [772, 531] on span "Add Credit" at bounding box center [775, 538] width 53 height 28
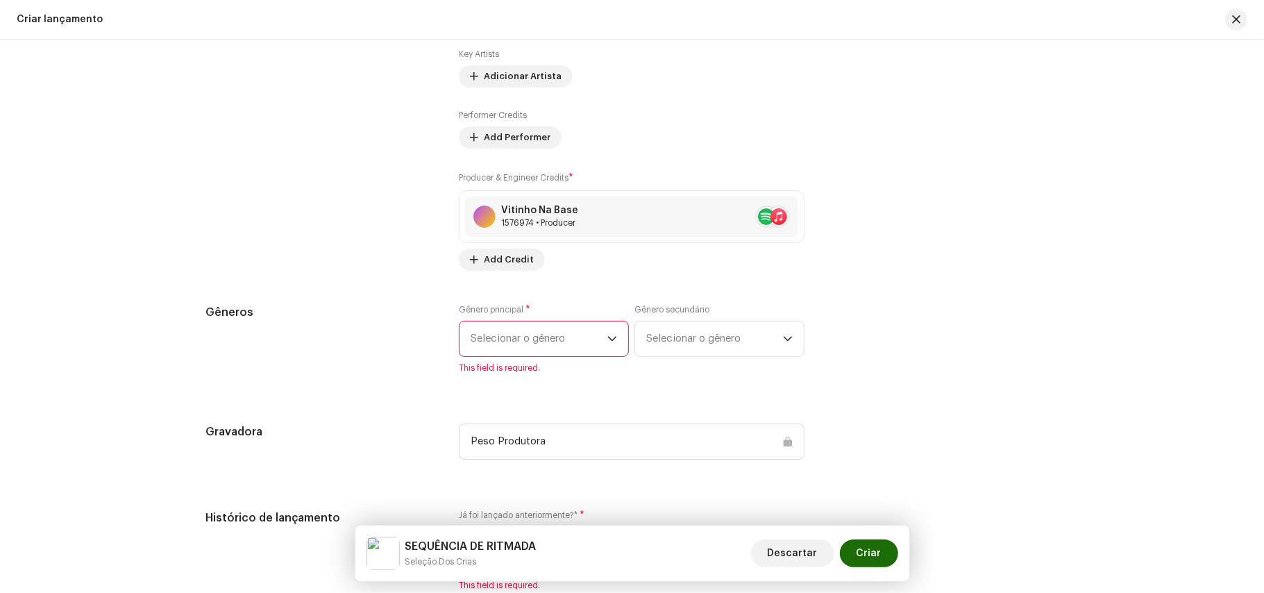
scroll to position [1684, 0]
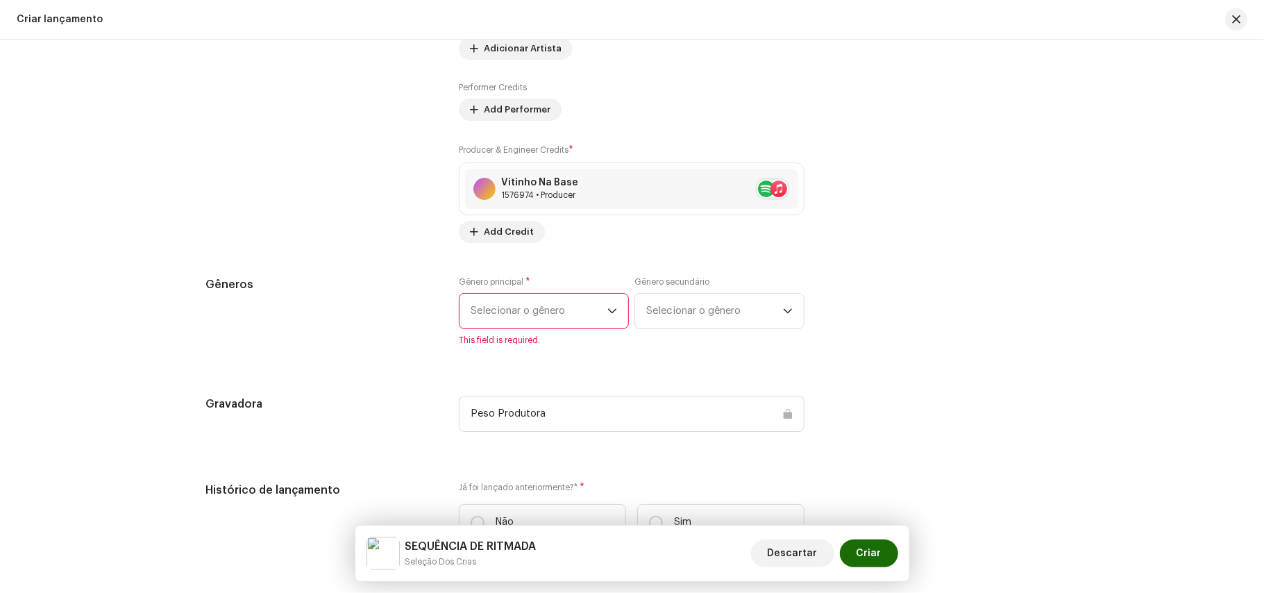
click at [539, 328] on span "Selecionar o gênero" at bounding box center [539, 311] width 137 height 35
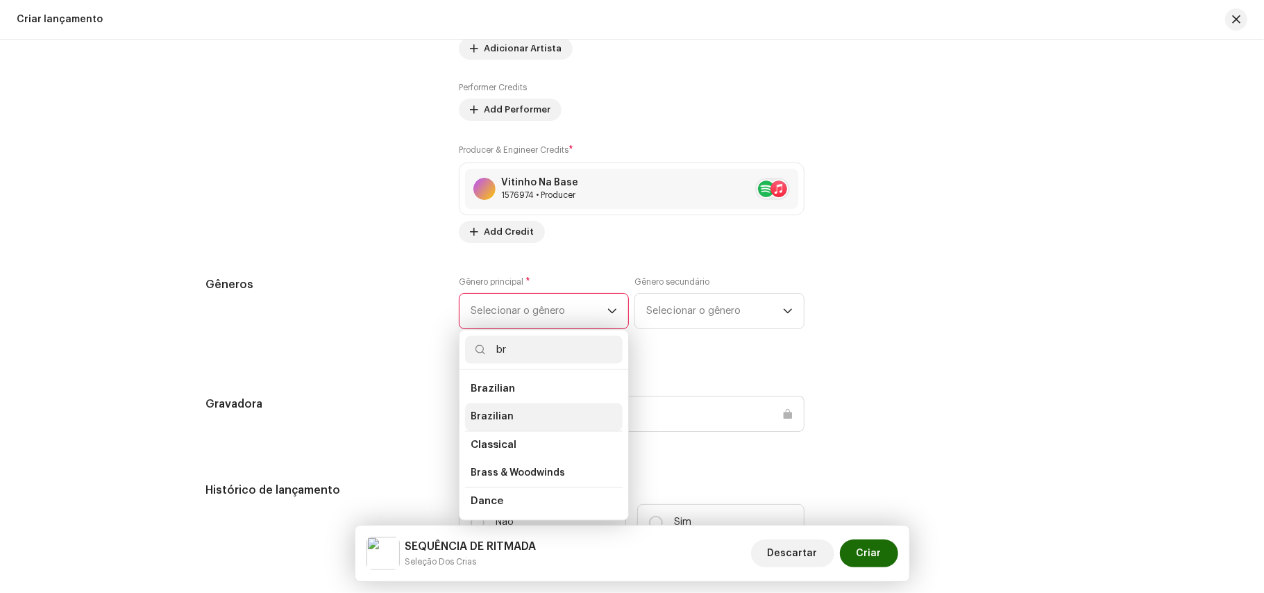
type input "br"
click at [501, 424] on span "Brazilian" at bounding box center [492, 417] width 43 height 14
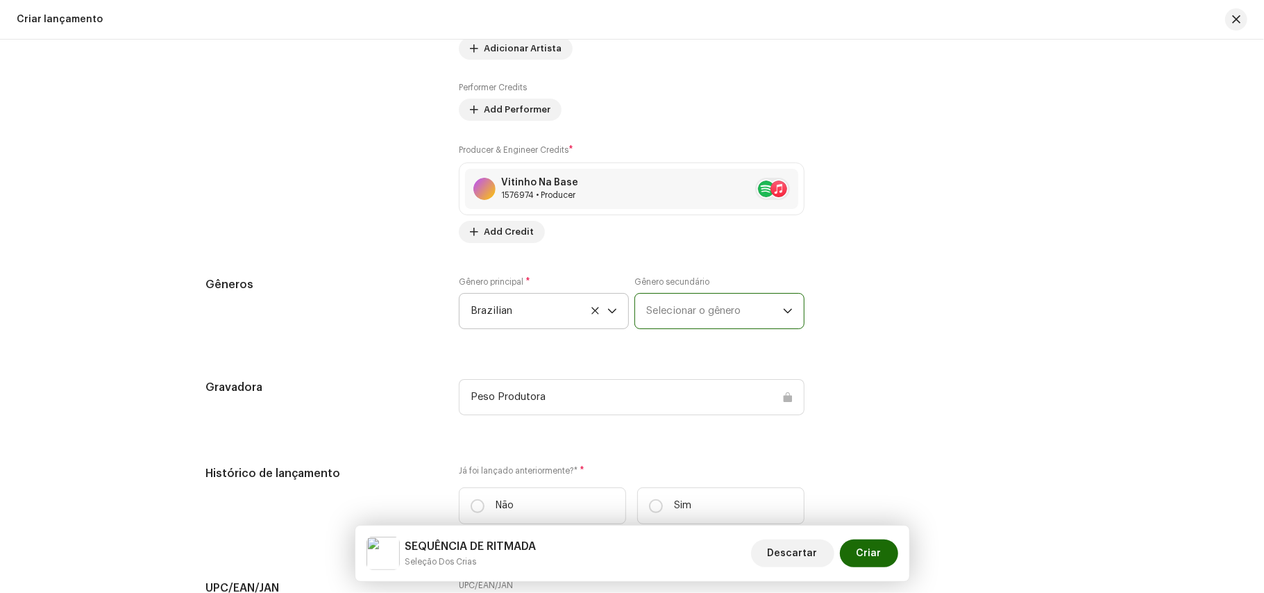
click at [681, 326] on span "Selecionar o gênero" at bounding box center [714, 311] width 137 height 35
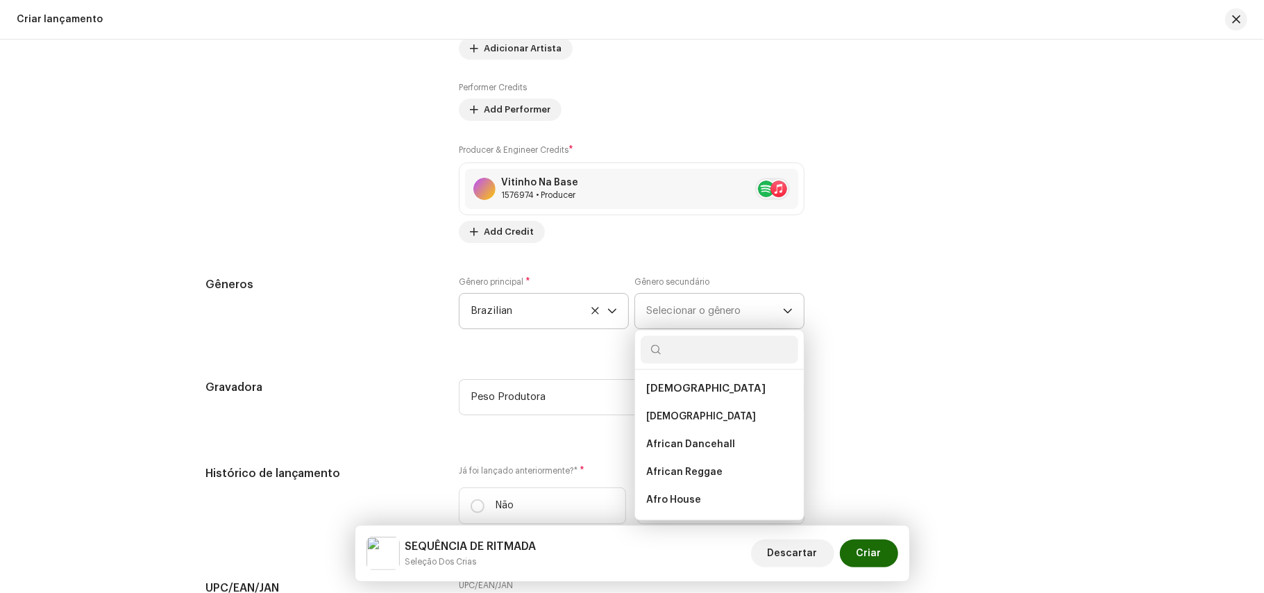
click at [673, 361] on input "text" at bounding box center [720, 350] width 158 height 28
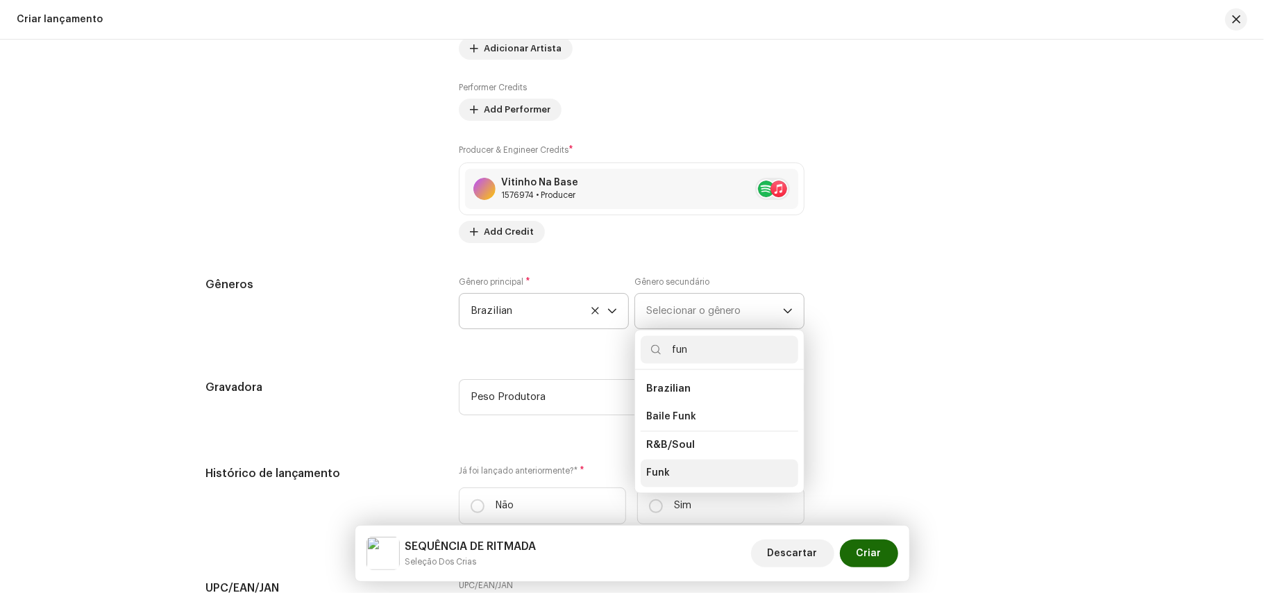
type input "fun"
click at [662, 487] on li "Funk" at bounding box center [720, 474] width 158 height 28
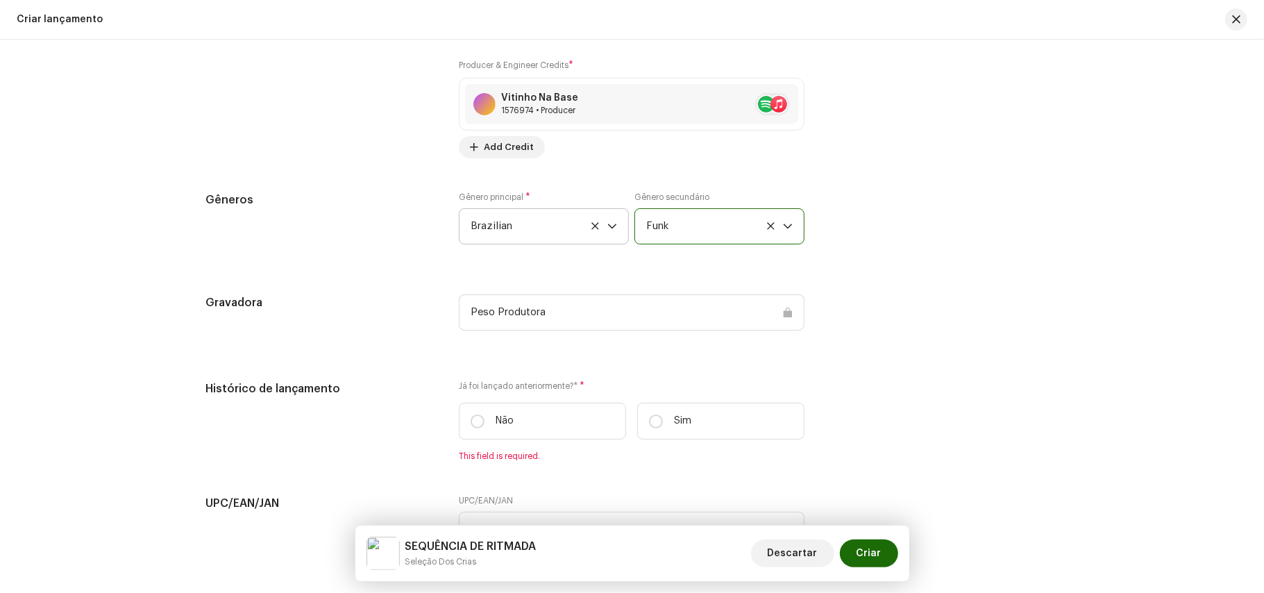
scroll to position [1774, 0]
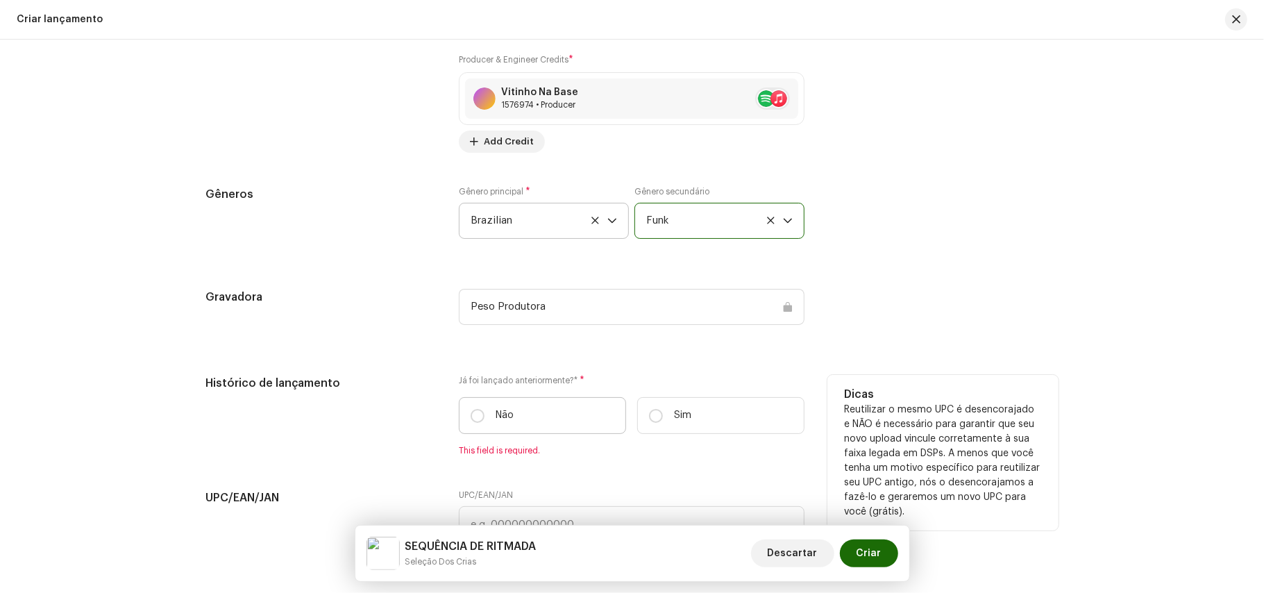
click at [486, 426] on label "Não" at bounding box center [542, 415] width 167 height 37
click at [485, 423] on input "Não" at bounding box center [478, 416] width 14 height 14
radio input "true"
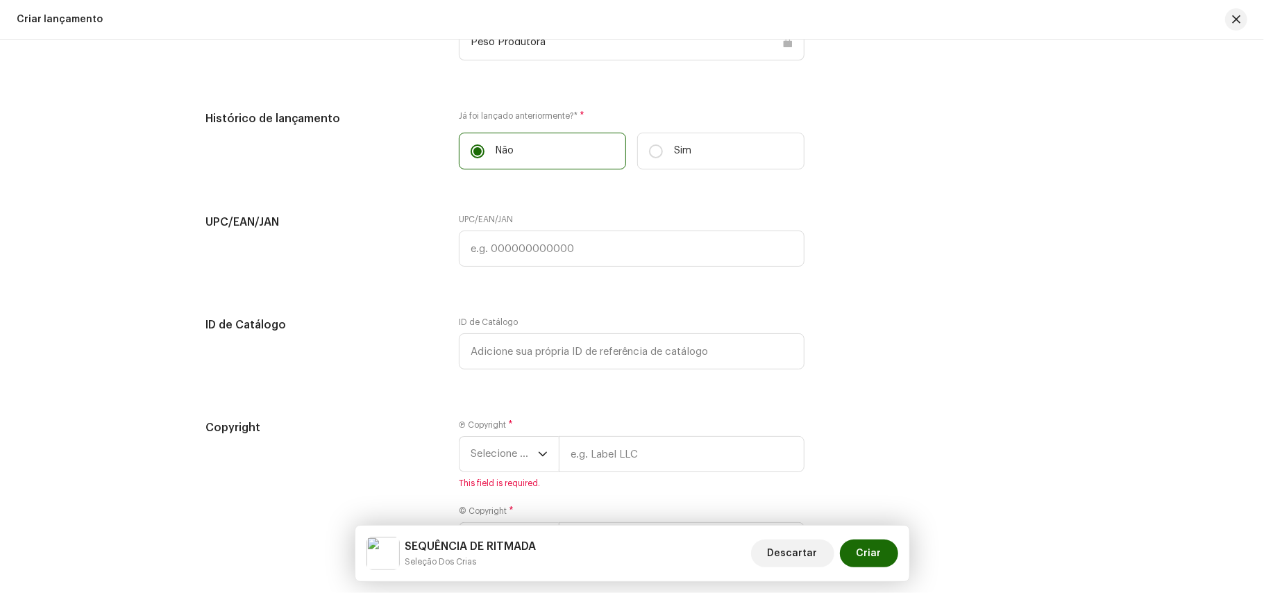
scroll to position [2144, 0]
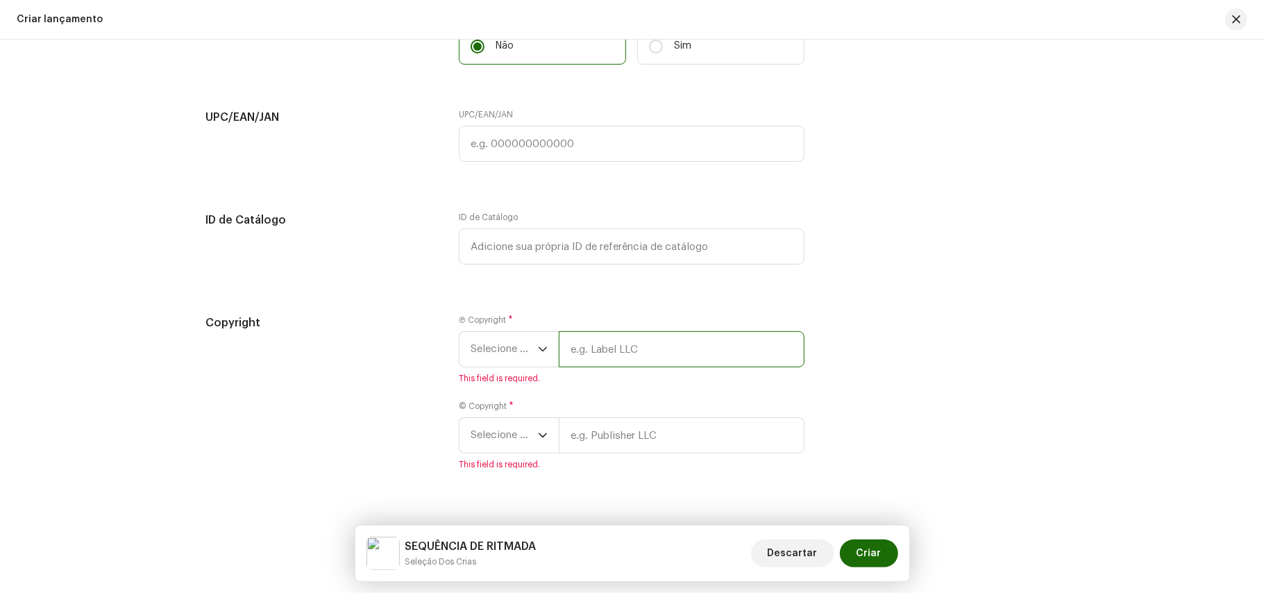
click at [603, 358] on input "text" at bounding box center [682, 349] width 246 height 36
type input "PesoProdutora"
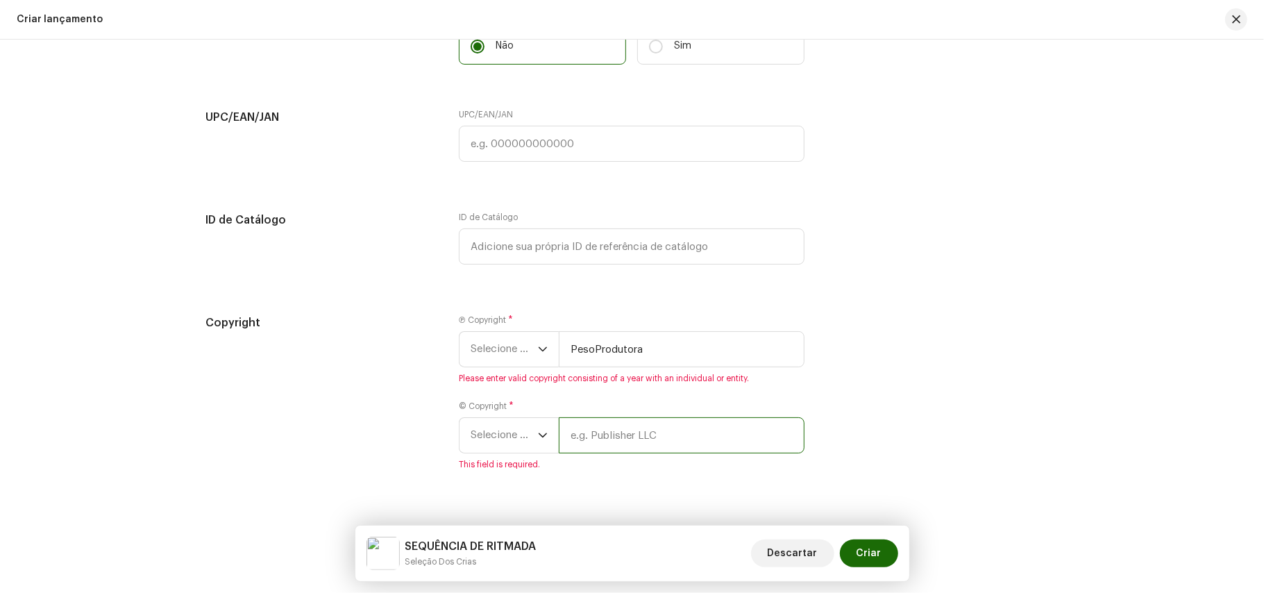
click at [650, 450] on input "text" at bounding box center [682, 435] width 246 height 36
type input "PesoProdutora"
click at [498, 367] on span "Selecione o ano" at bounding box center [504, 349] width 67 height 35
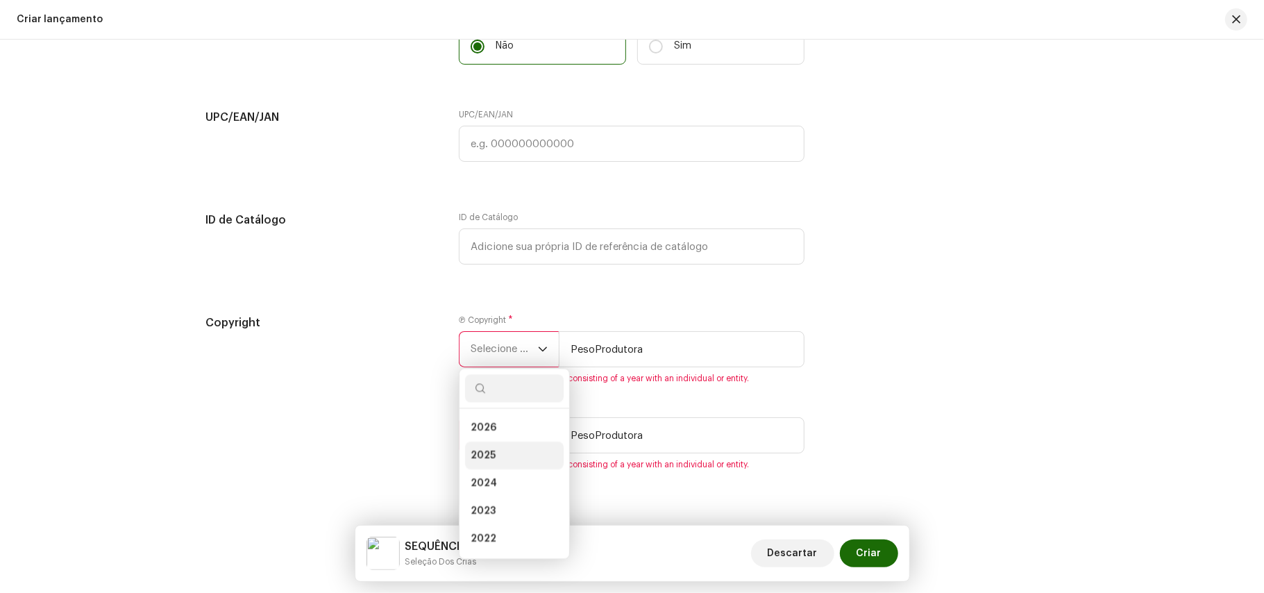
click at [492, 462] on span "2025" at bounding box center [483, 455] width 25 height 14
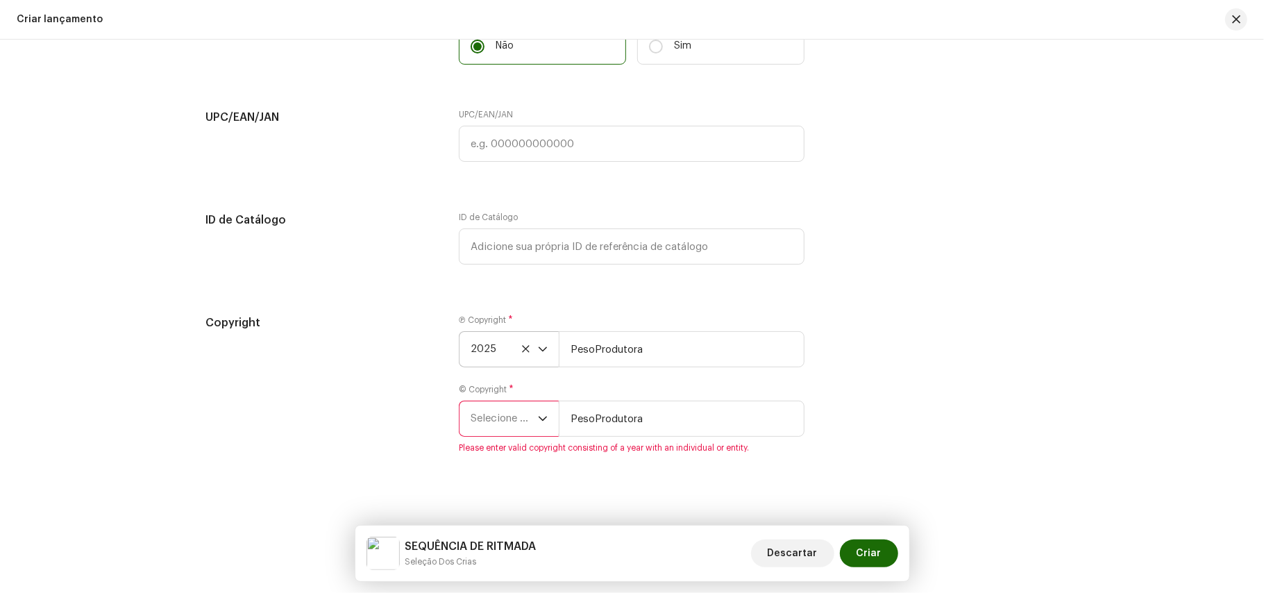
click at [498, 436] on span "Selecione o ano" at bounding box center [504, 418] width 67 height 35
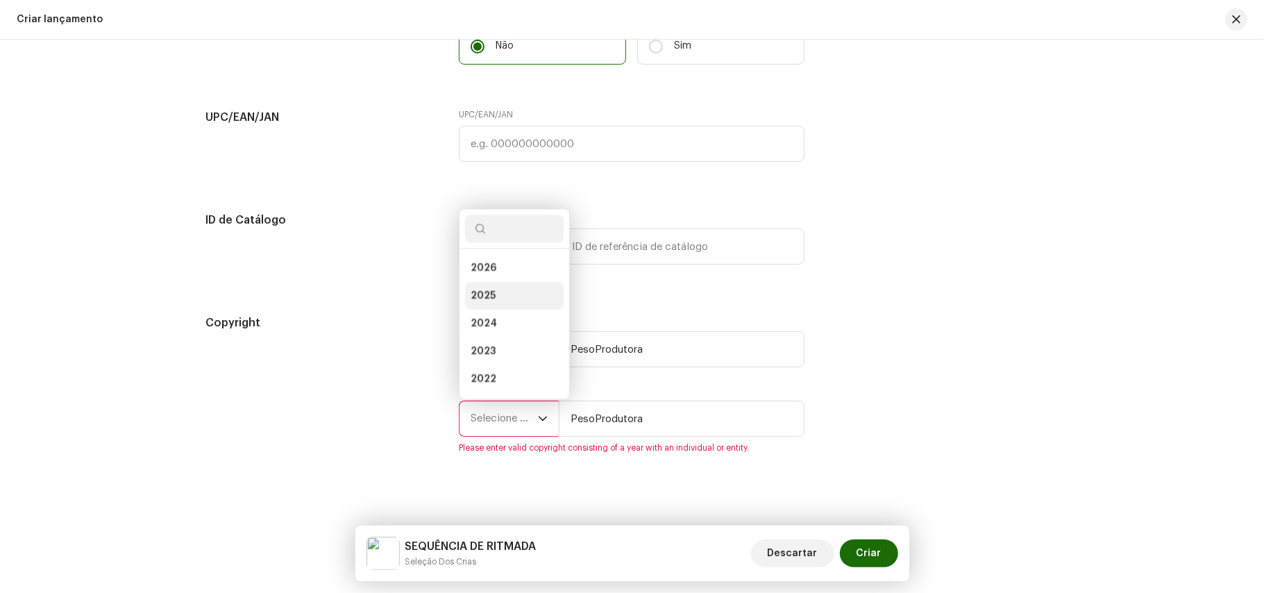
click at [493, 310] on li "2025" at bounding box center [514, 296] width 99 height 28
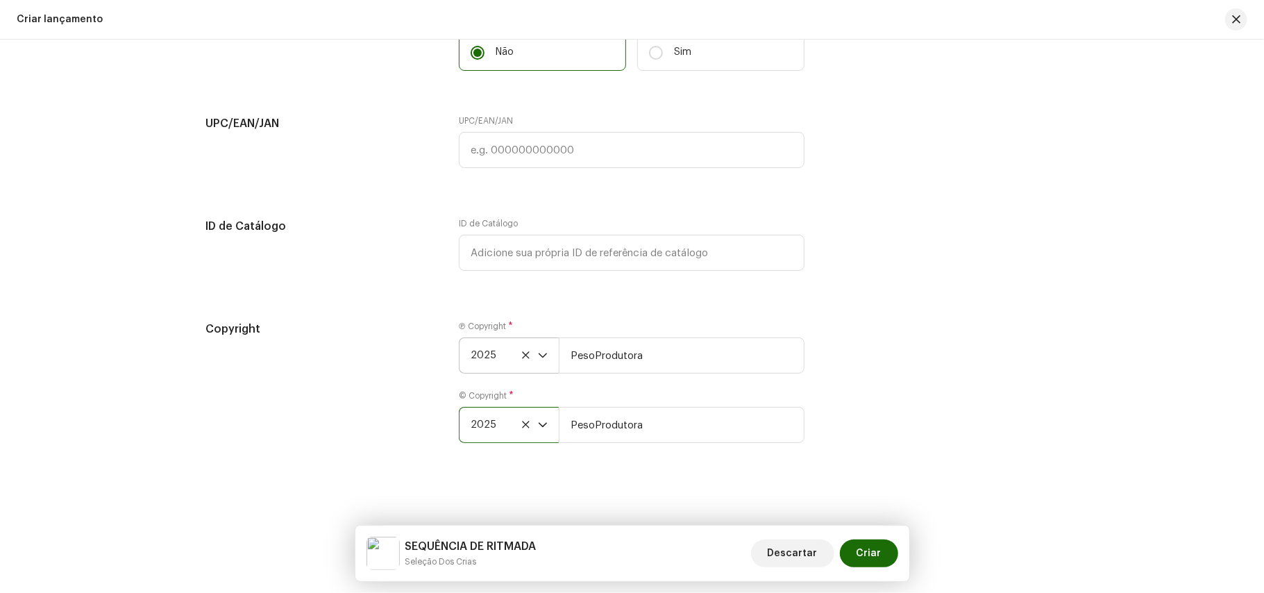
scroll to position [2152, 0]
click at [879, 562] on span "Criar" at bounding box center [869, 553] width 25 height 28
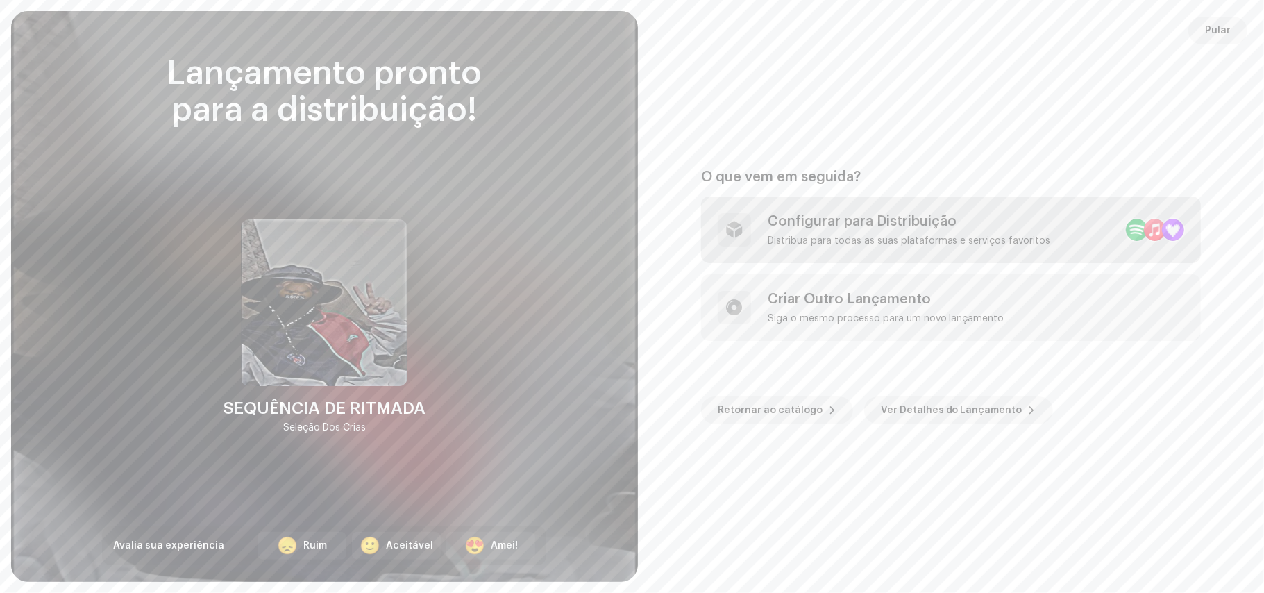
click at [942, 236] on div "Distribua para todas as suas plataformas e serviços favoritos" at bounding box center [909, 240] width 283 height 11
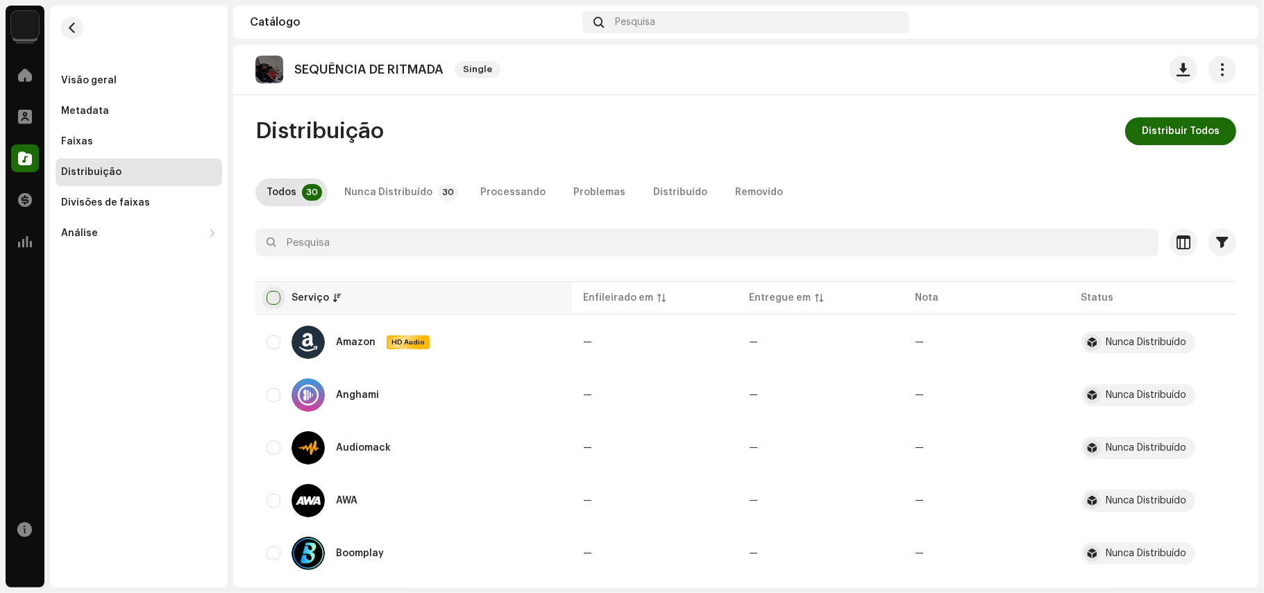
click at [276, 292] on input "checkbox" at bounding box center [274, 298] width 14 height 14
checkbox input "true"
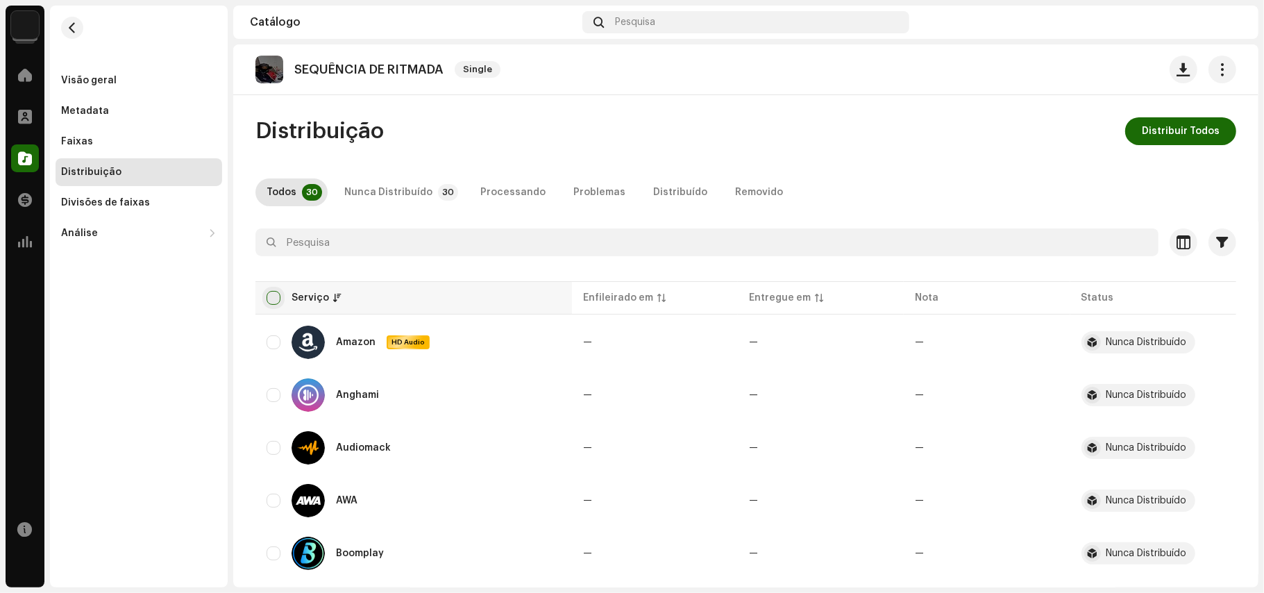
checkbox input "true"
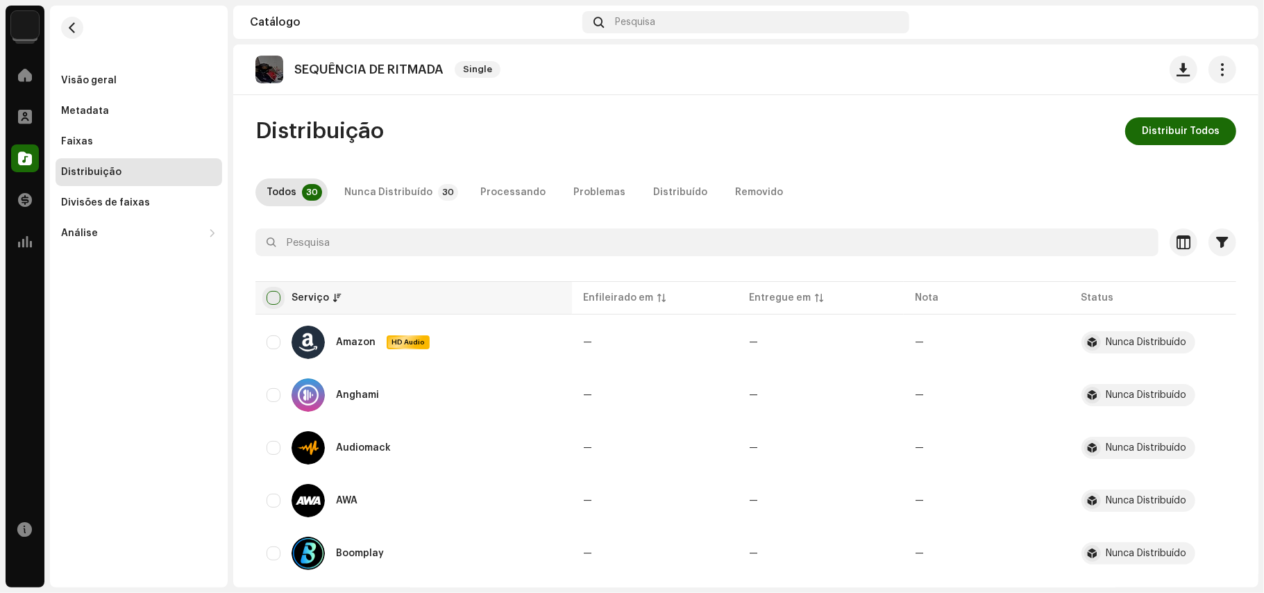
checkbox input "true"
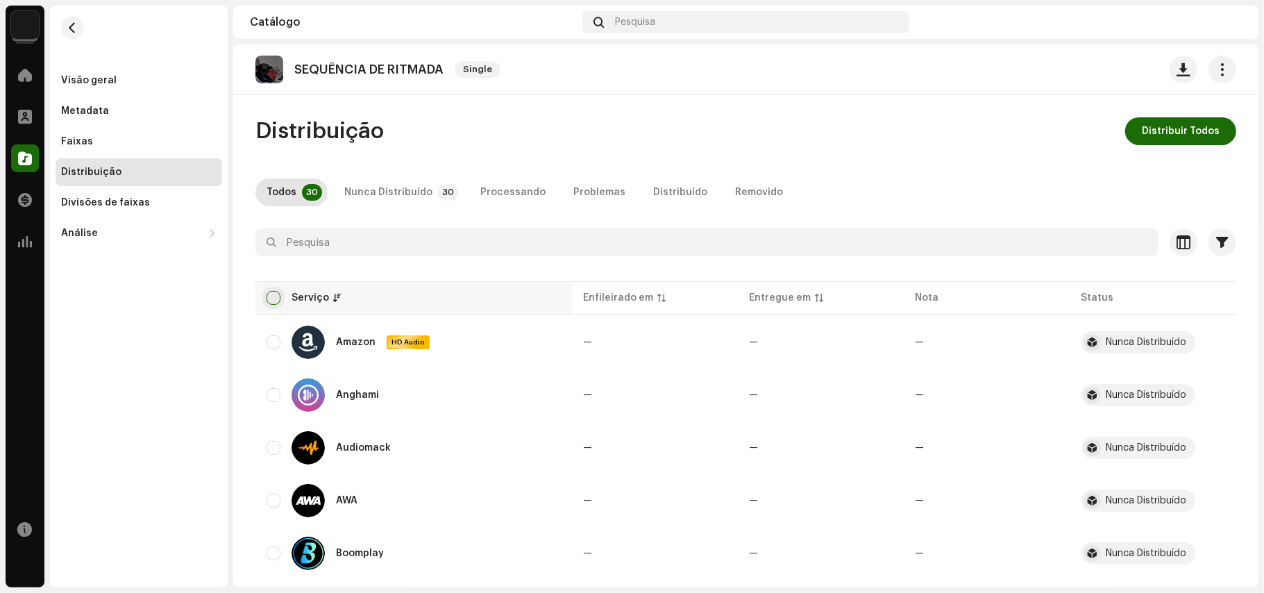
checkbox input "true"
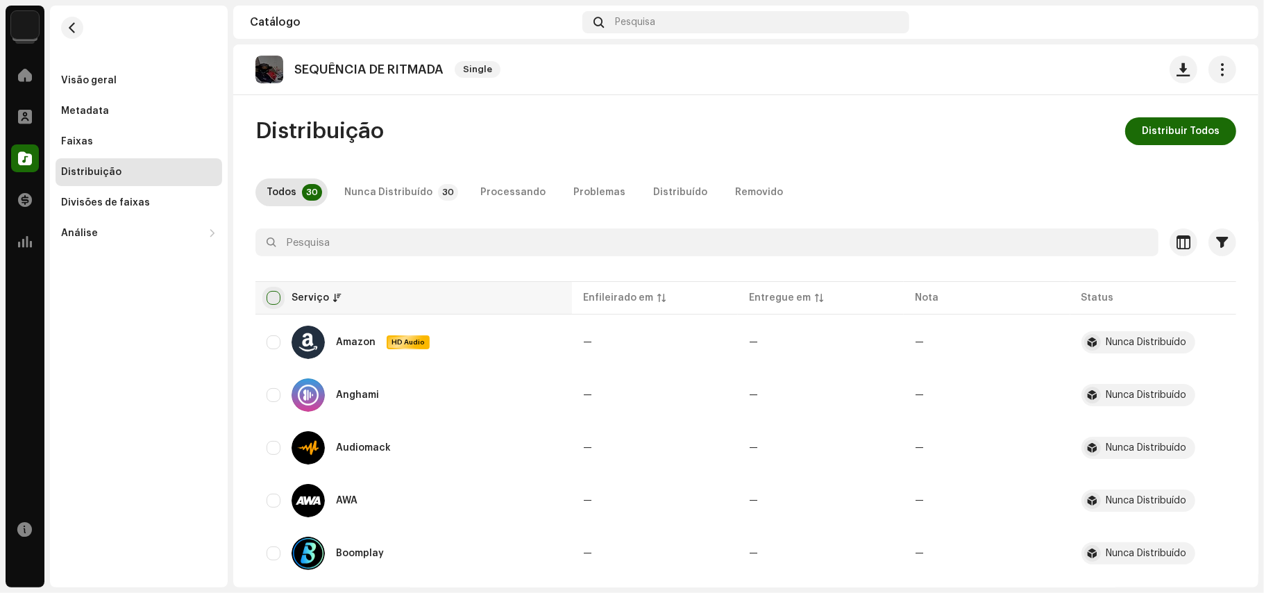
checkbox input "true"
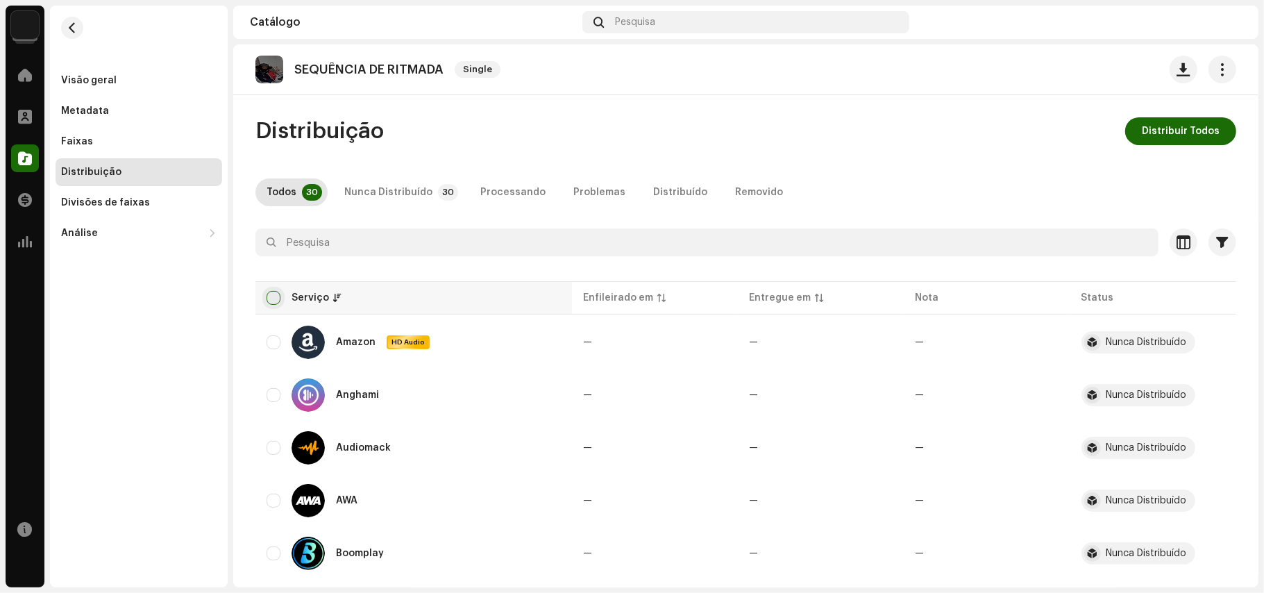
checkbox input "true"
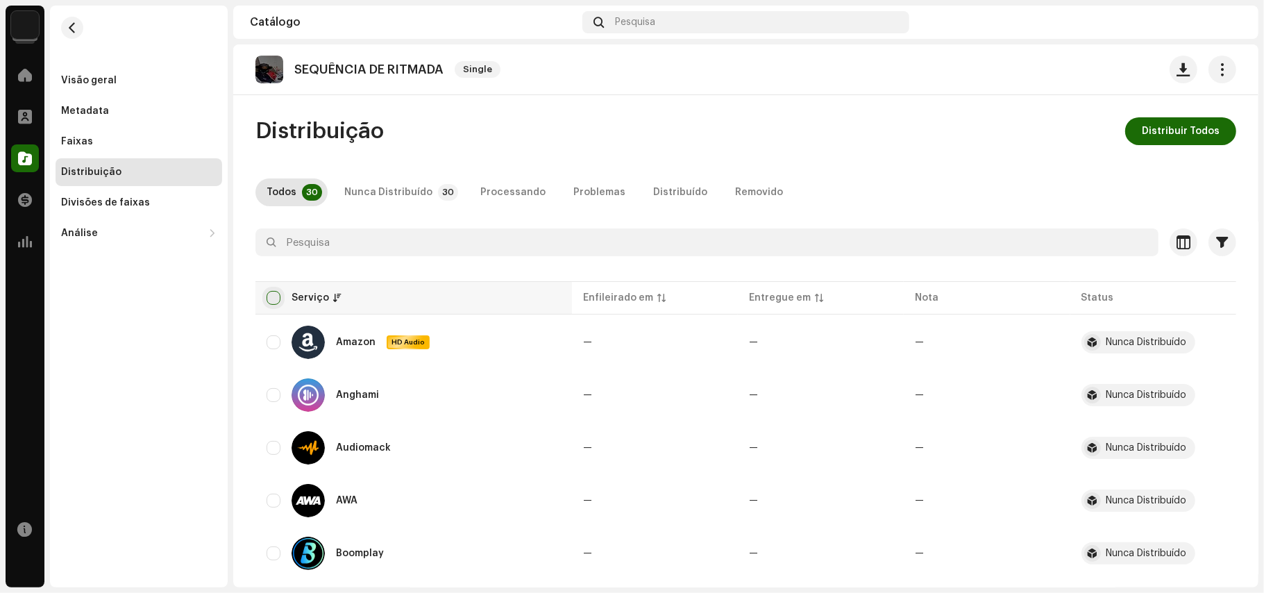
checkbox input "true"
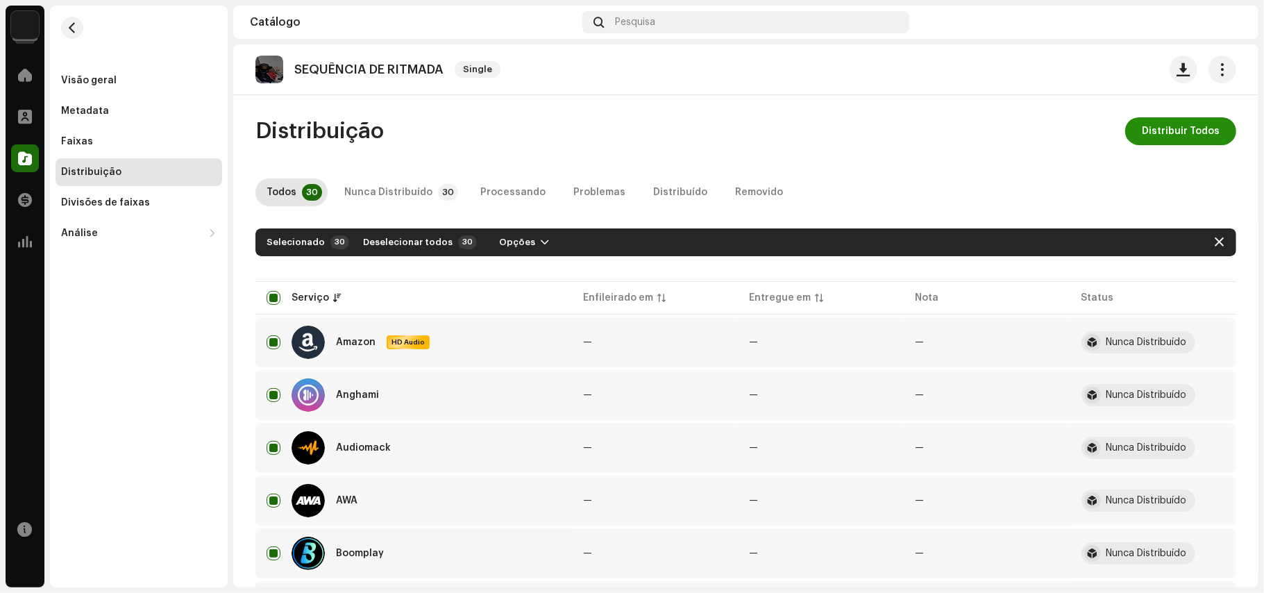
click at [1148, 128] on span "Distribuir Todos" at bounding box center [1181, 131] width 78 height 28
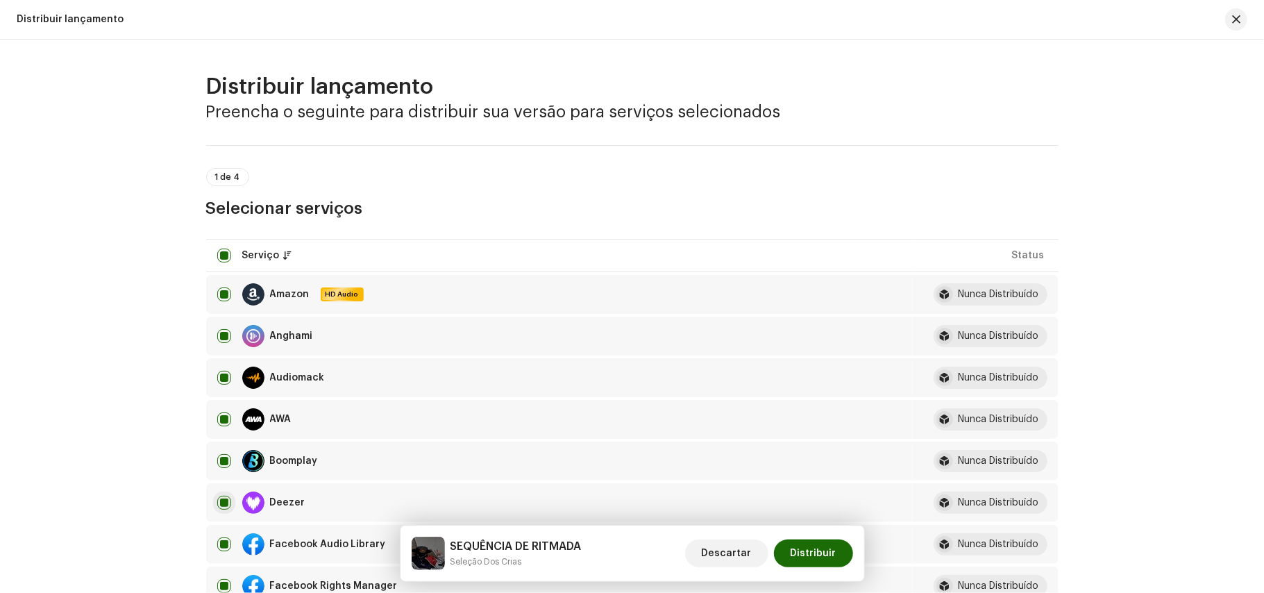
click at [218, 503] on input "checkbox" at bounding box center [224, 503] width 14 height 14
checkbox input "false"
click at [790, 543] on button "Distribuir" at bounding box center [813, 553] width 79 height 28
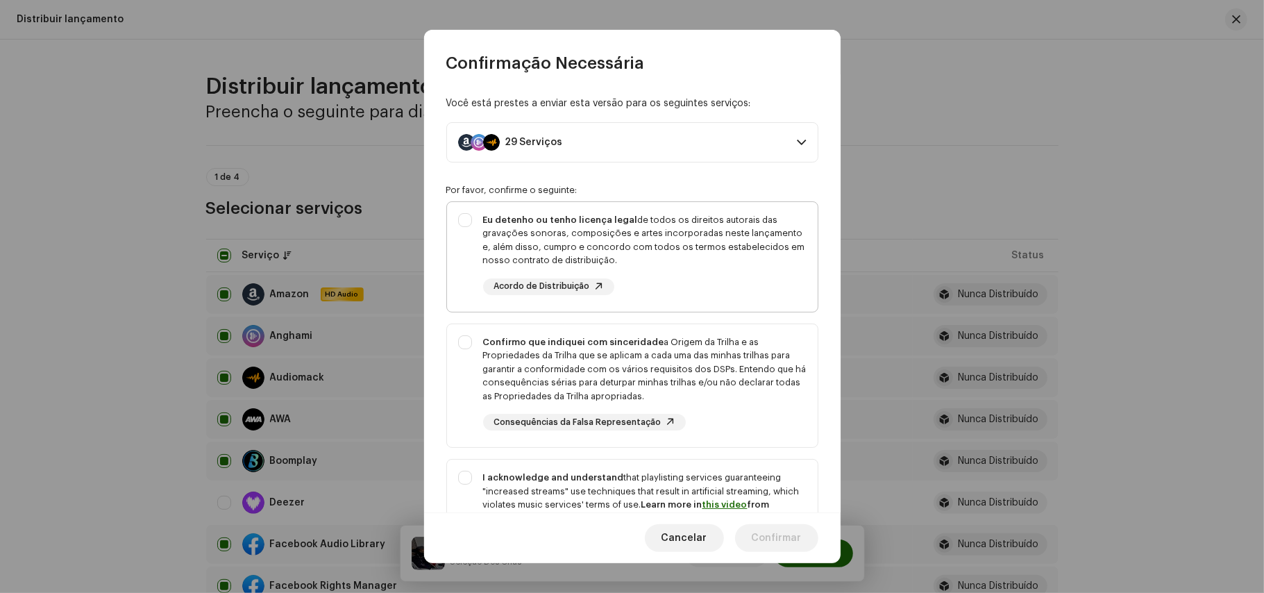
click at [468, 215] on div "Eu detenho ou tenho licença legal de todos os direitos autorais das gravações s…" at bounding box center [632, 254] width 371 height 104
checkbox input "true"
click at [462, 339] on div "Confirmo que indiquei com sinceridade a Origem da Trilha e as Propriedades da T…" at bounding box center [632, 383] width 371 height 118
checkbox input "true"
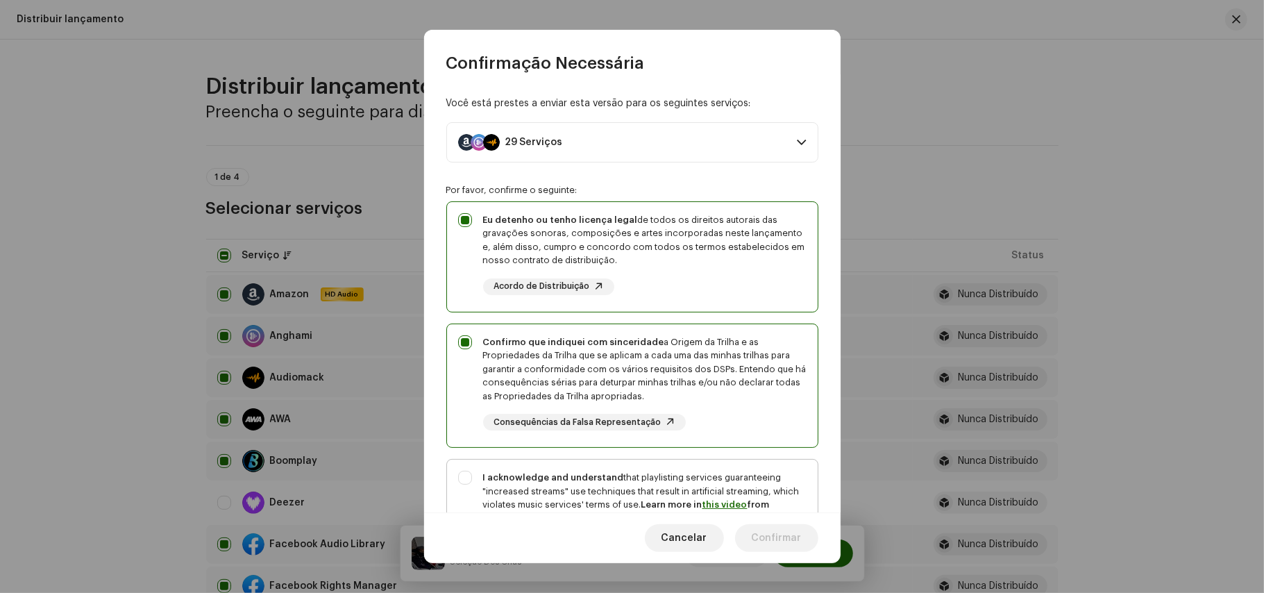
click at [462, 479] on div "I acknowledge and understand that playlisting services guaranteeing "increased …" at bounding box center [632, 523] width 371 height 126
checkbox input "true"
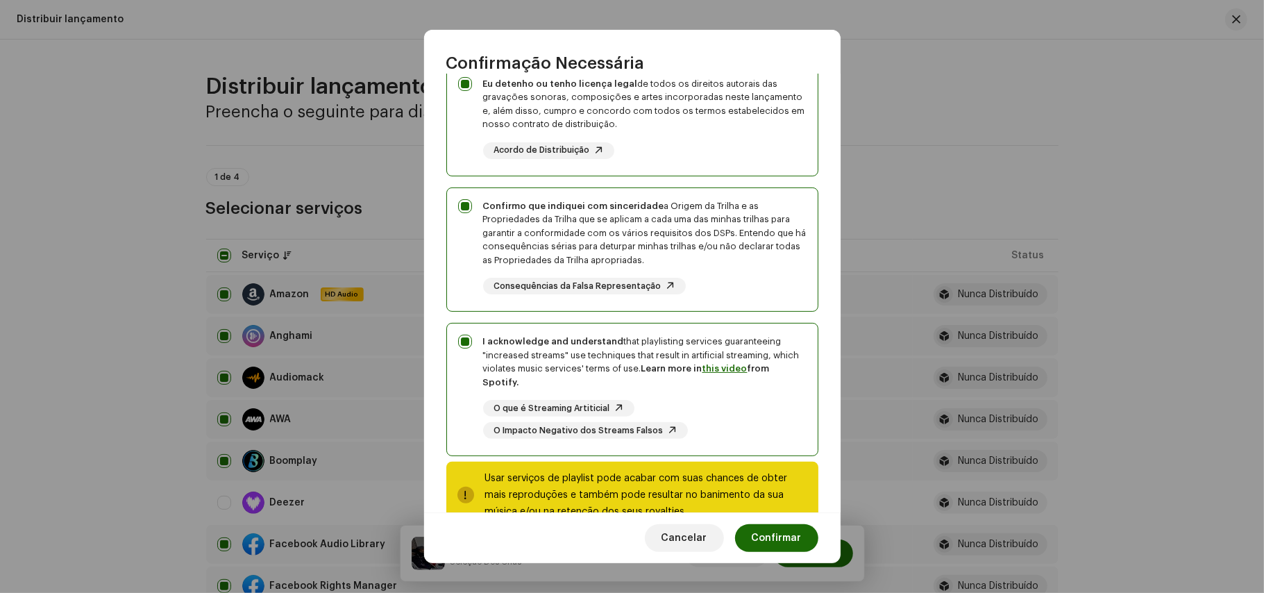
scroll to position [176, 0]
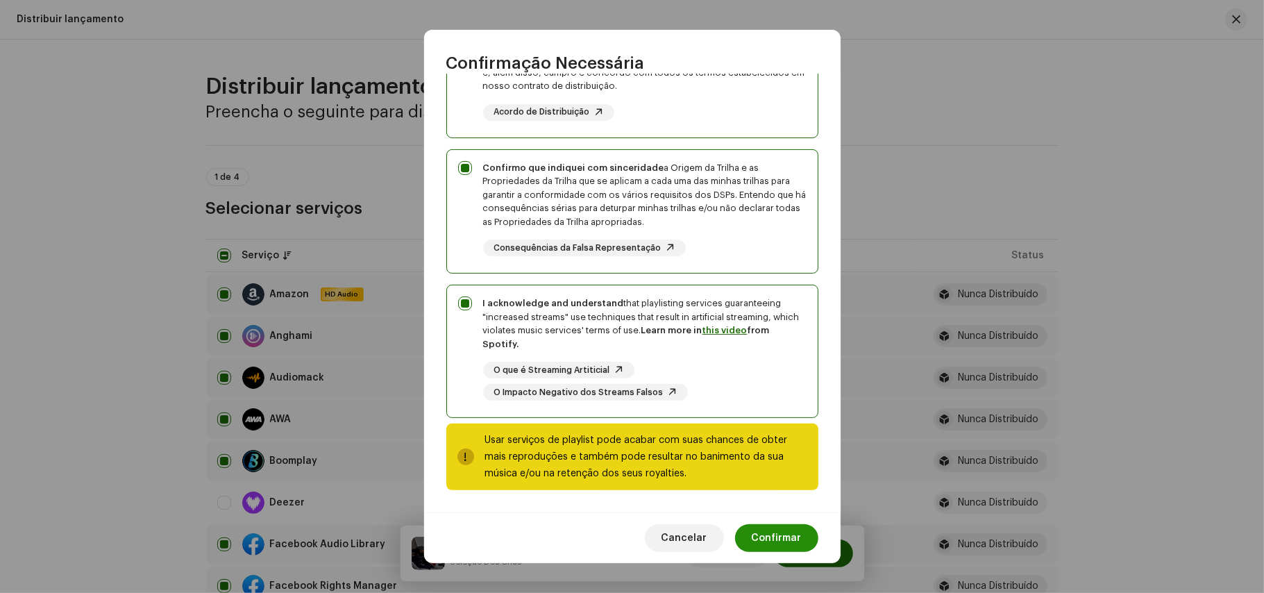
click at [784, 550] on span "Confirmar" at bounding box center [777, 538] width 50 height 28
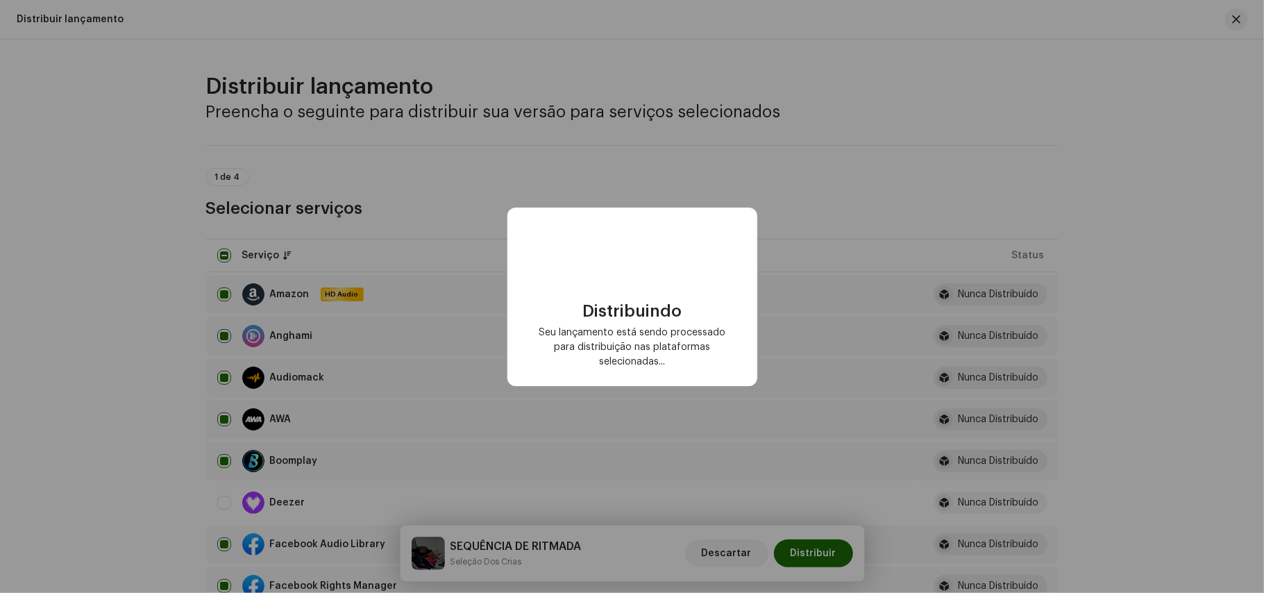
checkbox input "false"
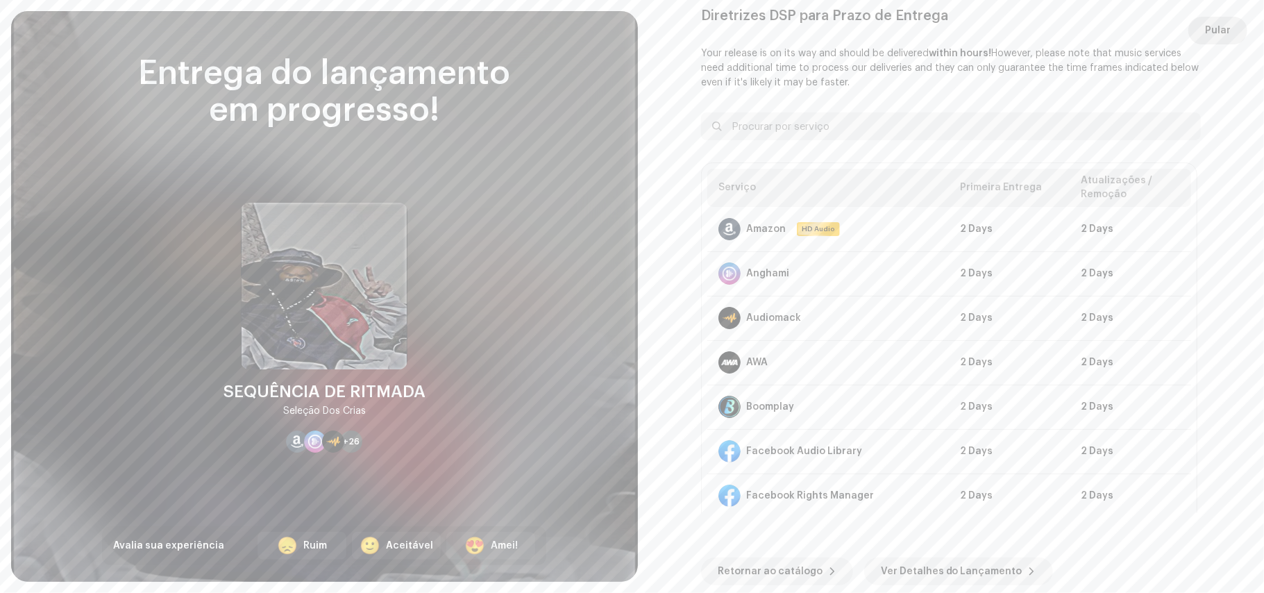
click at [1222, 40] on span "Pular" at bounding box center [1218, 31] width 26 height 28
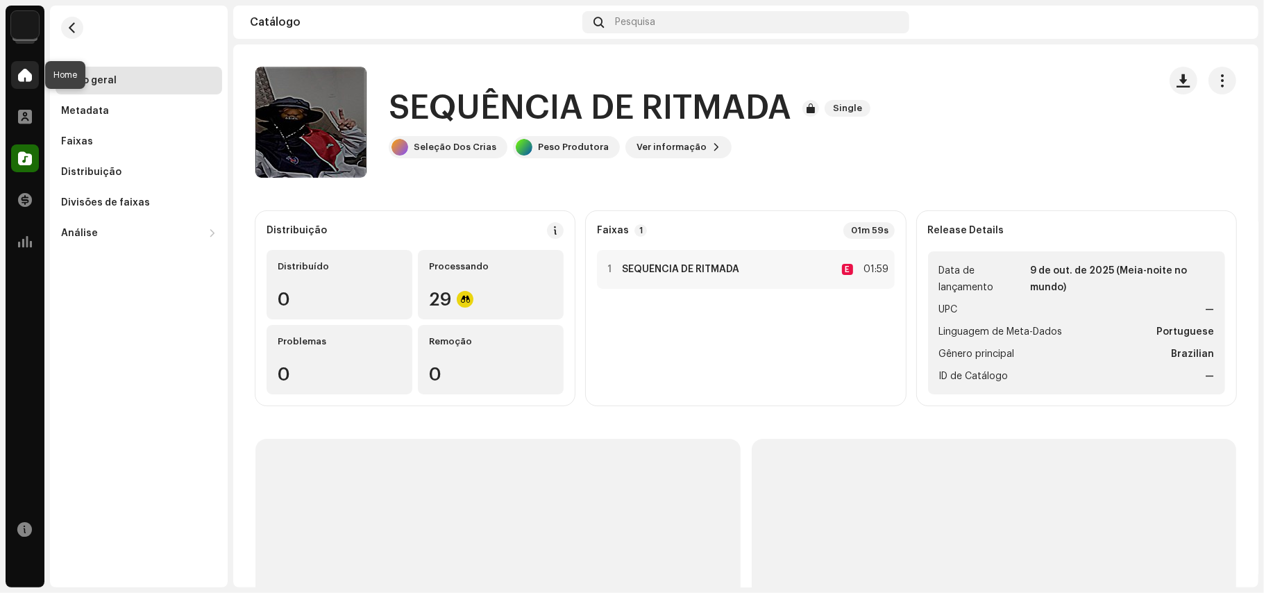
click at [19, 76] on span at bounding box center [25, 74] width 14 height 11
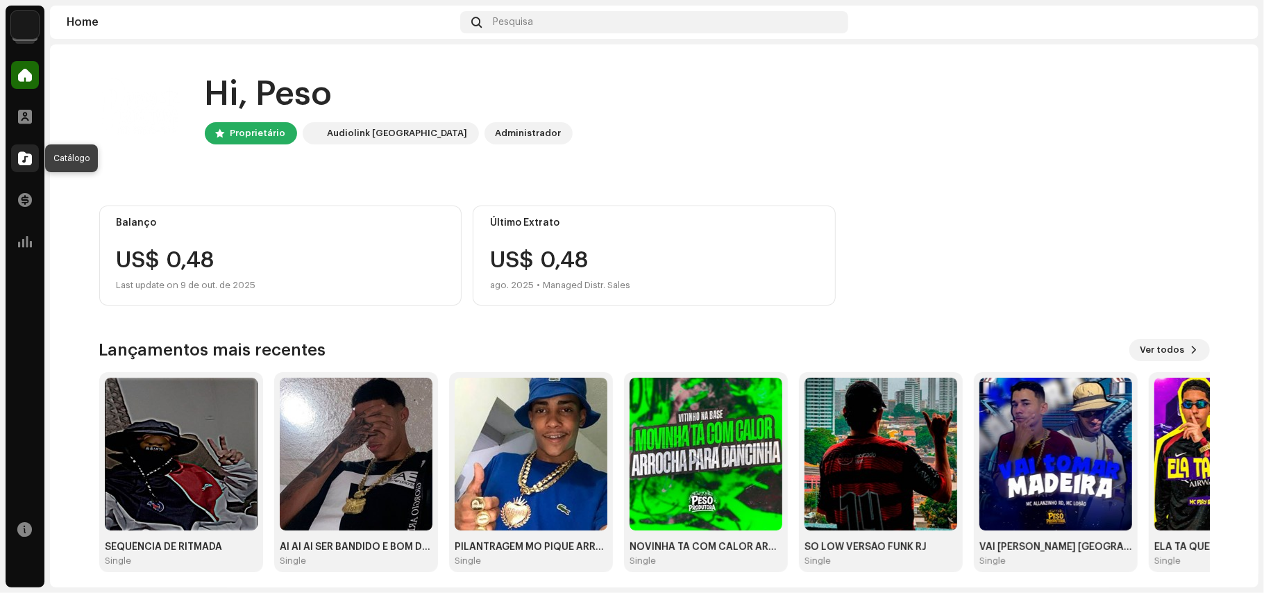
click at [19, 159] on span at bounding box center [25, 158] width 14 height 11
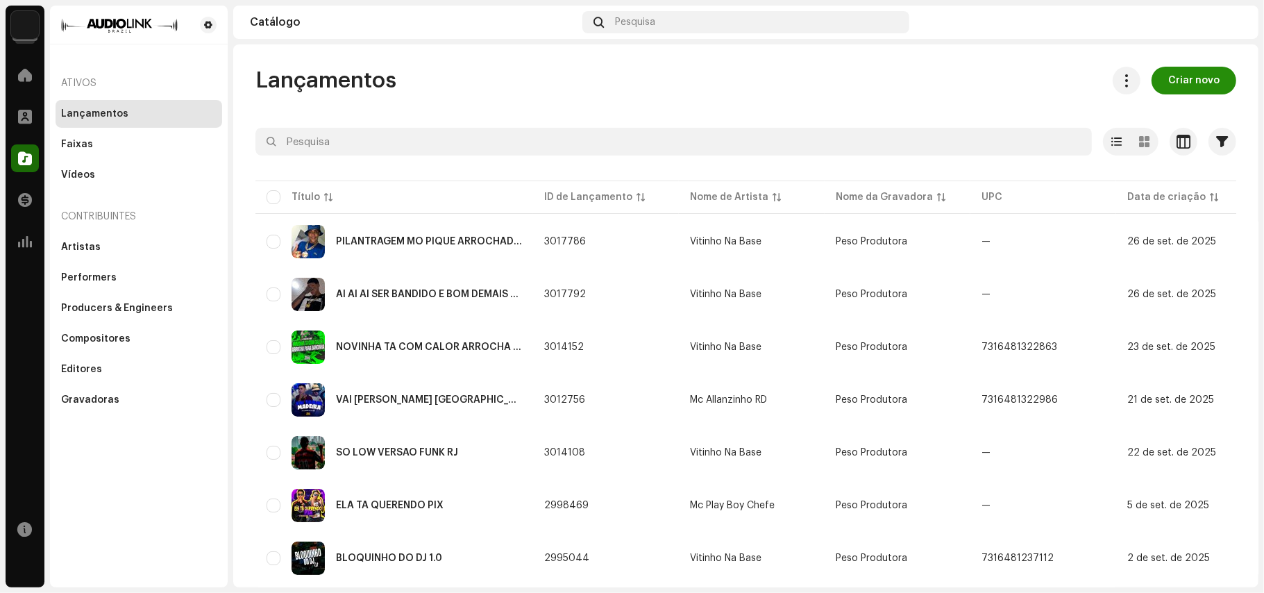
click at [1173, 87] on span "Criar novo" at bounding box center [1193, 81] width 51 height 28
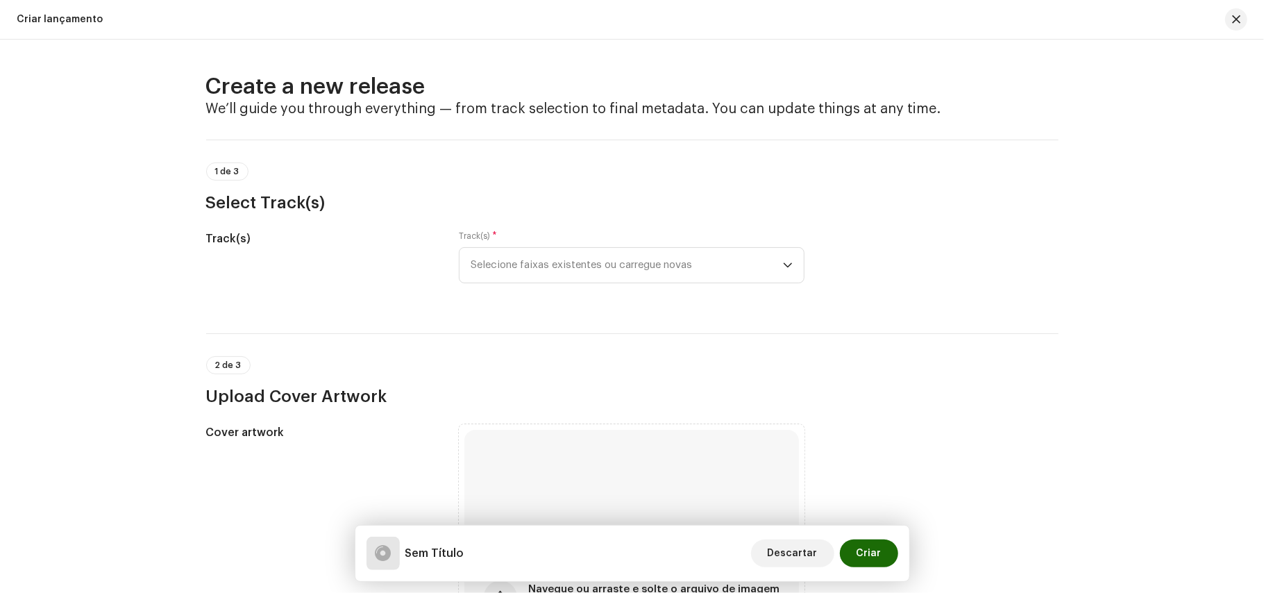
click at [650, 245] on div "Track(s) * Selecione faixas existentes ou carregue novas" at bounding box center [632, 256] width 346 height 53
click at [610, 262] on span "Selecione faixas existentes ou carregue novas" at bounding box center [627, 265] width 312 height 35
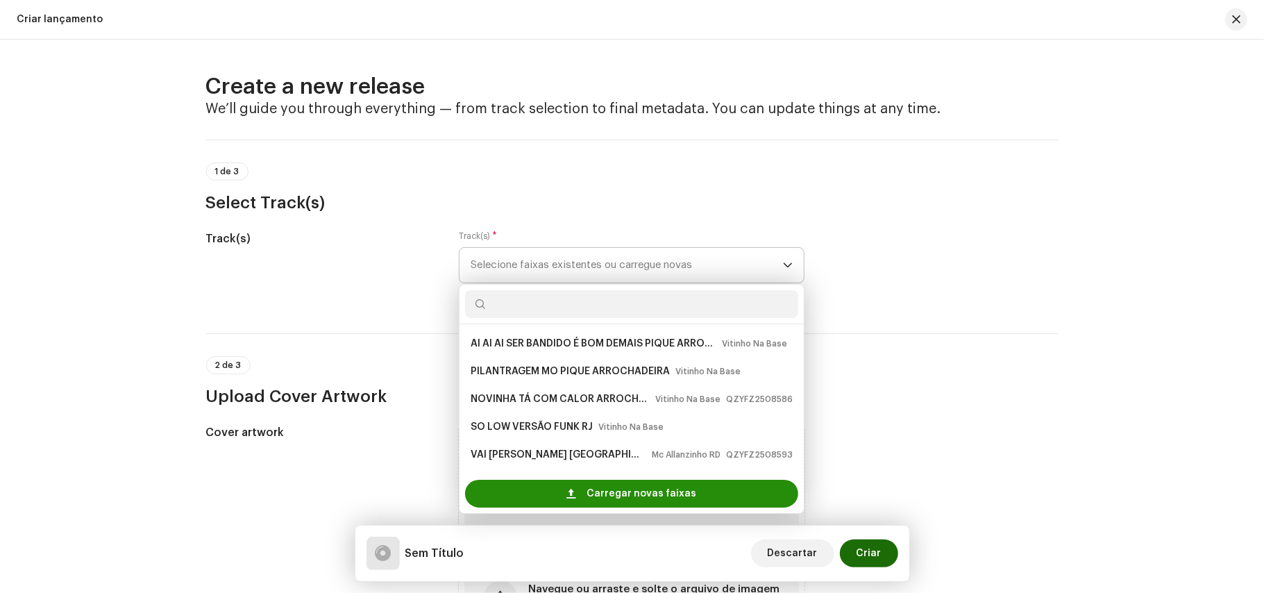
scroll to position [22, 0]
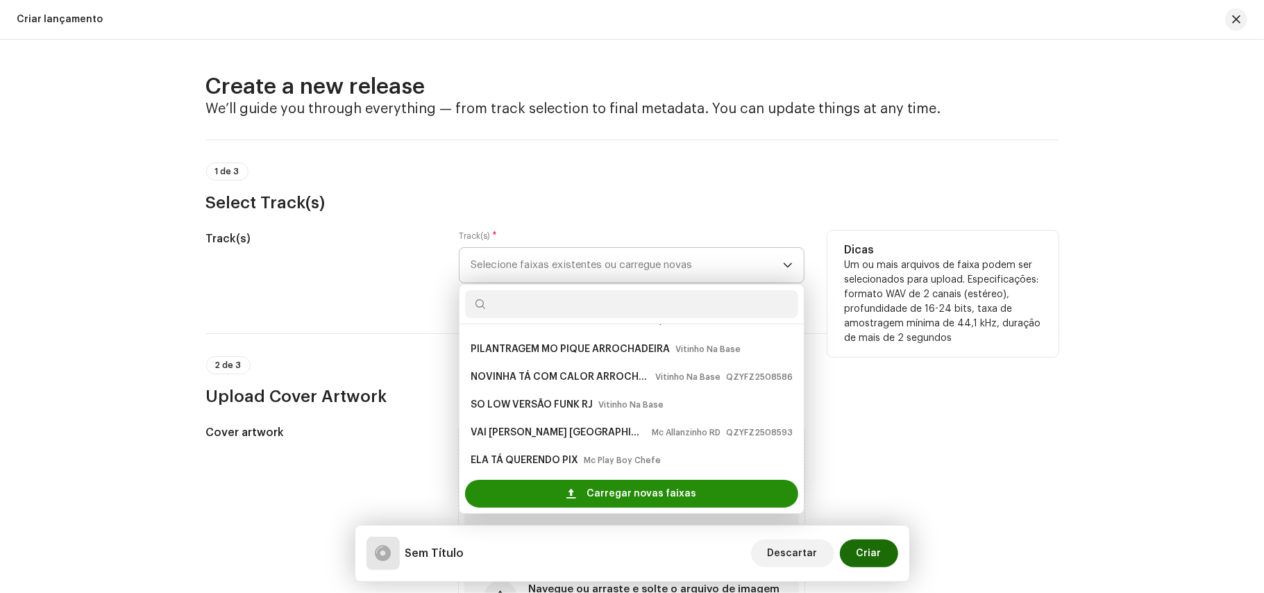
click at [573, 496] on span at bounding box center [571, 493] width 9 height 11
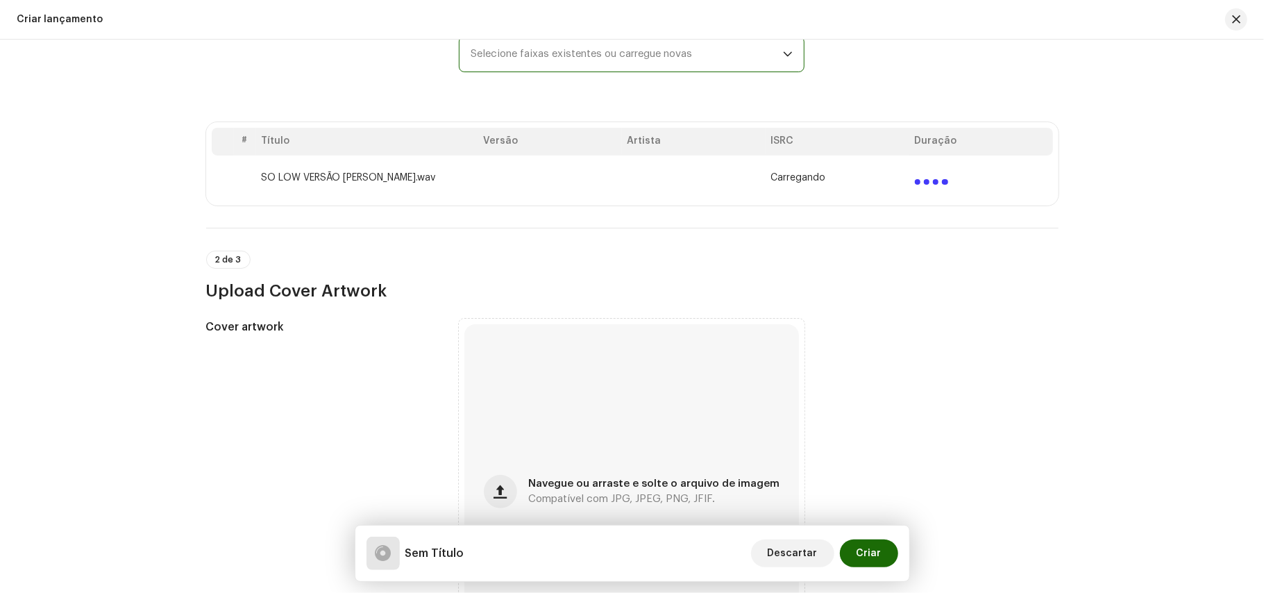
scroll to position [408, 0]
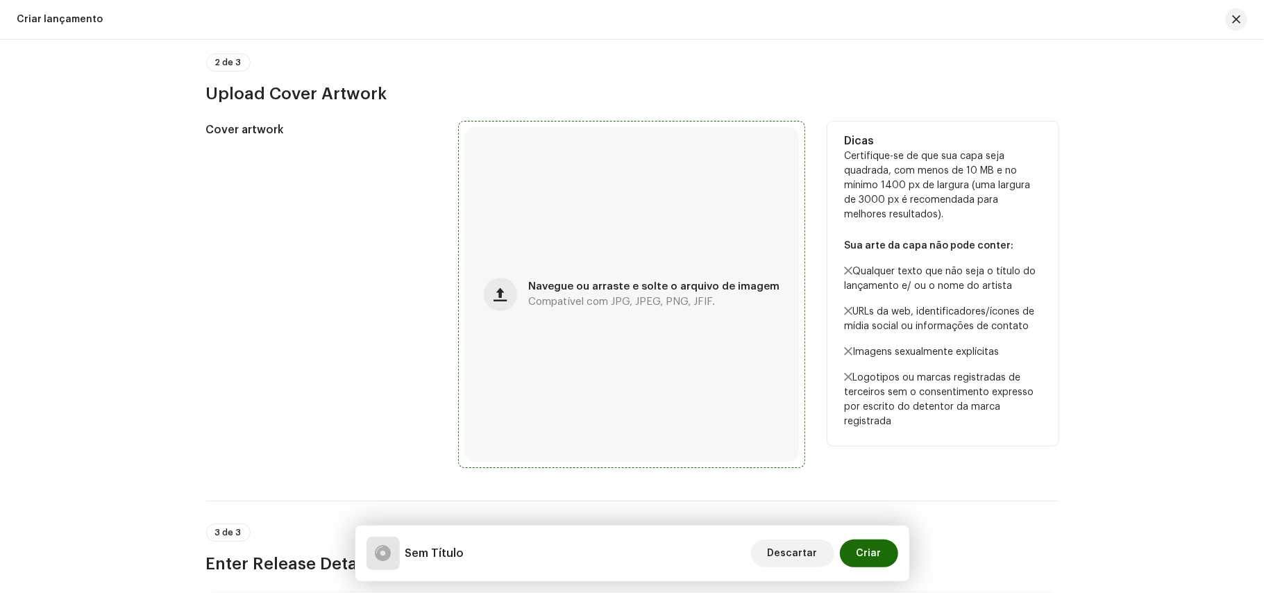
click at [631, 270] on div "Navegue ou arraste e solte o arquivo de imagem Compatível com JPG, JPEG, PNG, J…" at bounding box center [631, 294] width 335 height 335
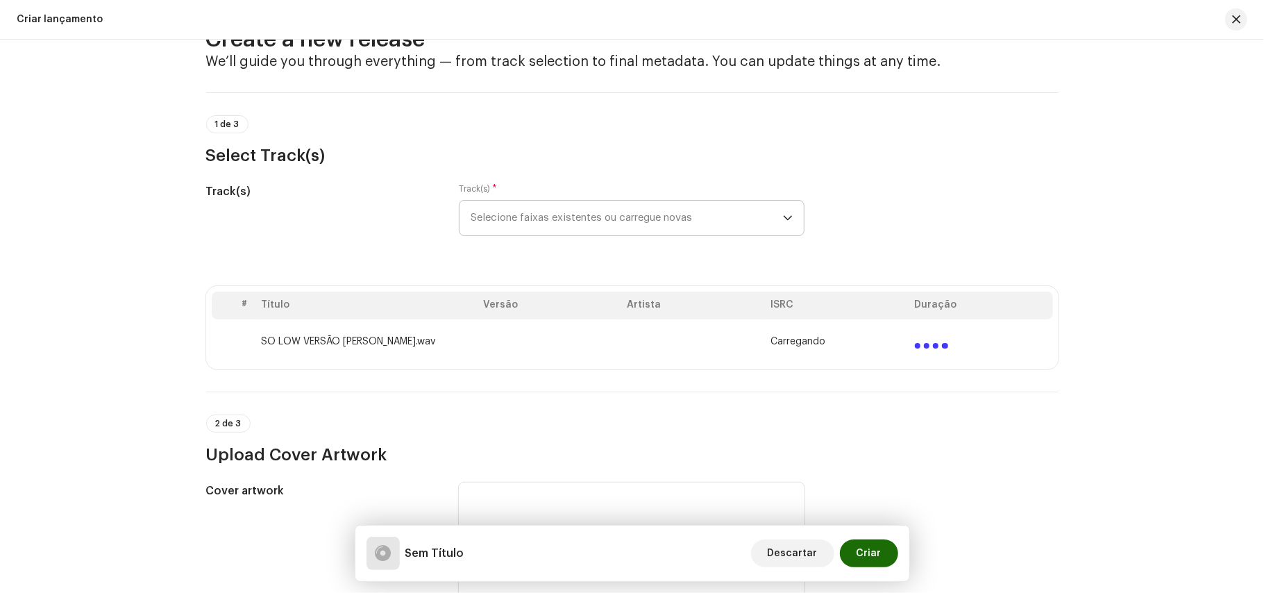
scroll to position [0, 0]
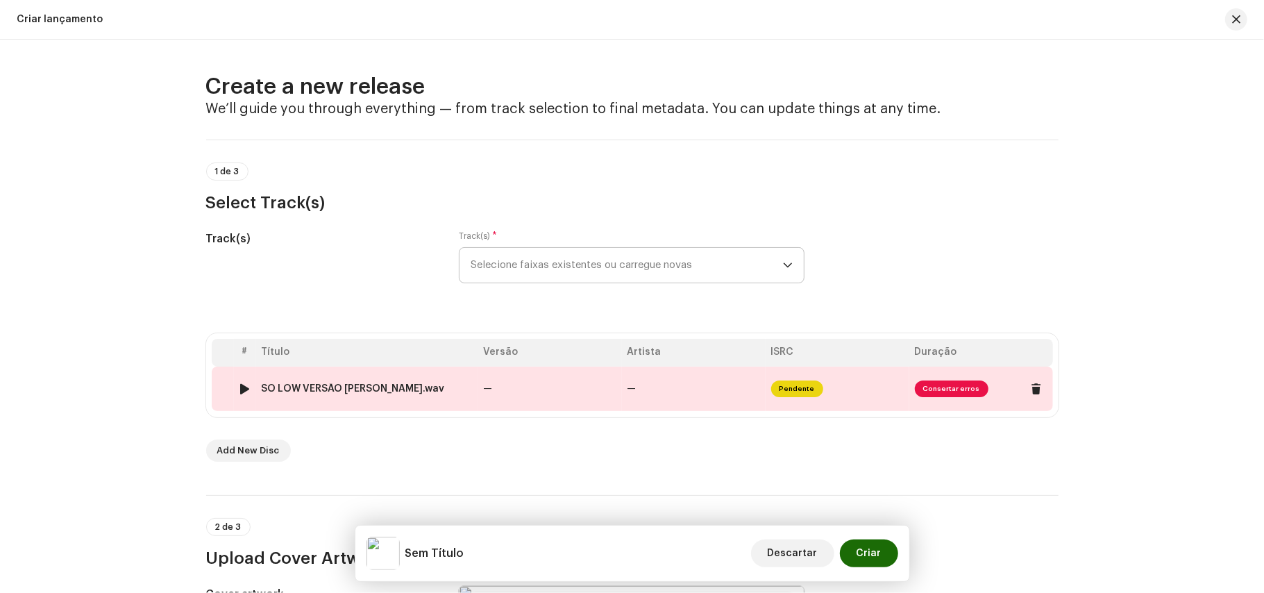
click at [746, 386] on td "—" at bounding box center [694, 389] width 144 height 44
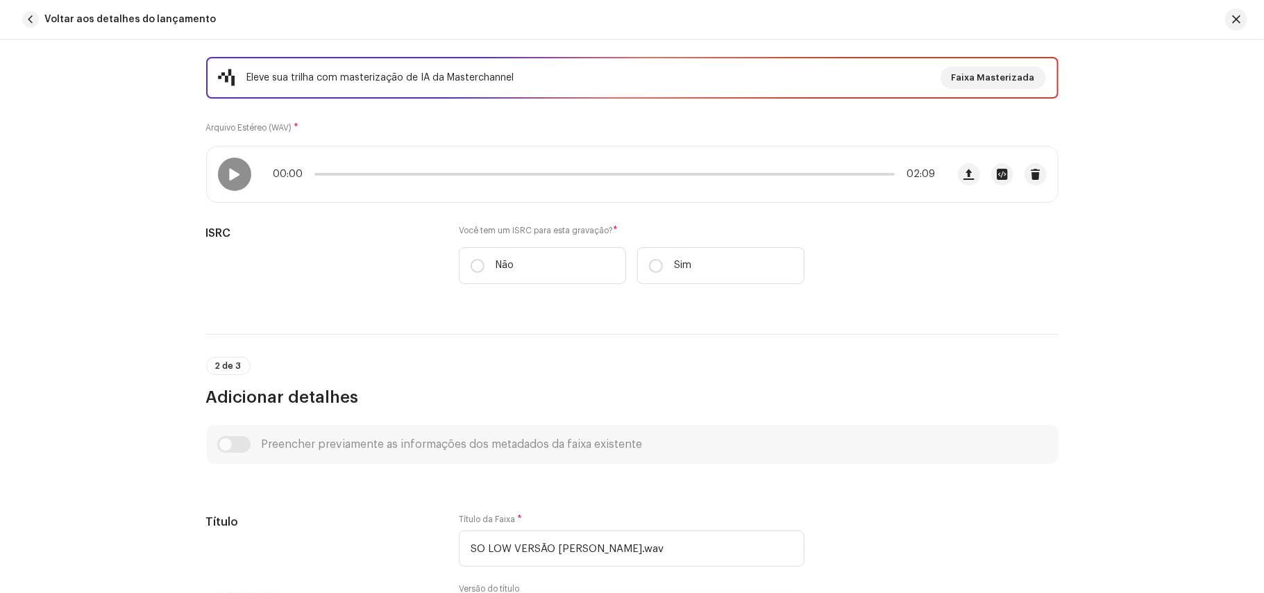
scroll to position [195, 0]
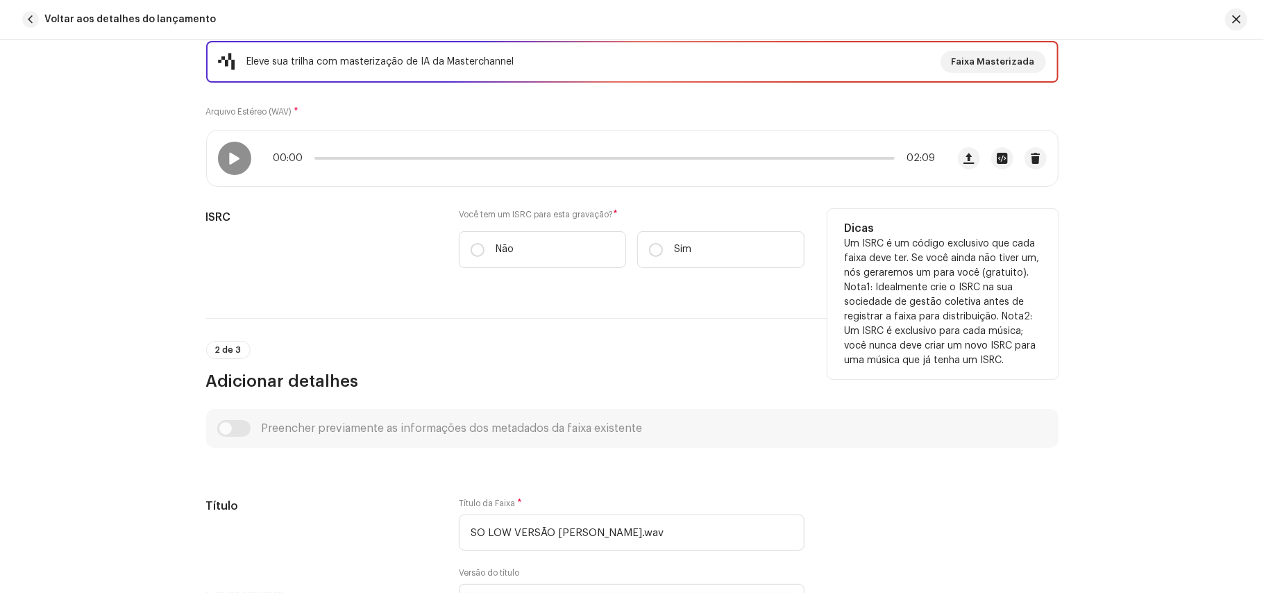
click at [500, 275] on div "Você tem um ISRC para esta gravação? * Não Sim" at bounding box center [632, 247] width 346 height 76
click at [487, 250] on label "Não" at bounding box center [542, 249] width 167 height 37
click at [485, 250] on input "Não" at bounding box center [478, 250] width 14 height 14
radio input "true"
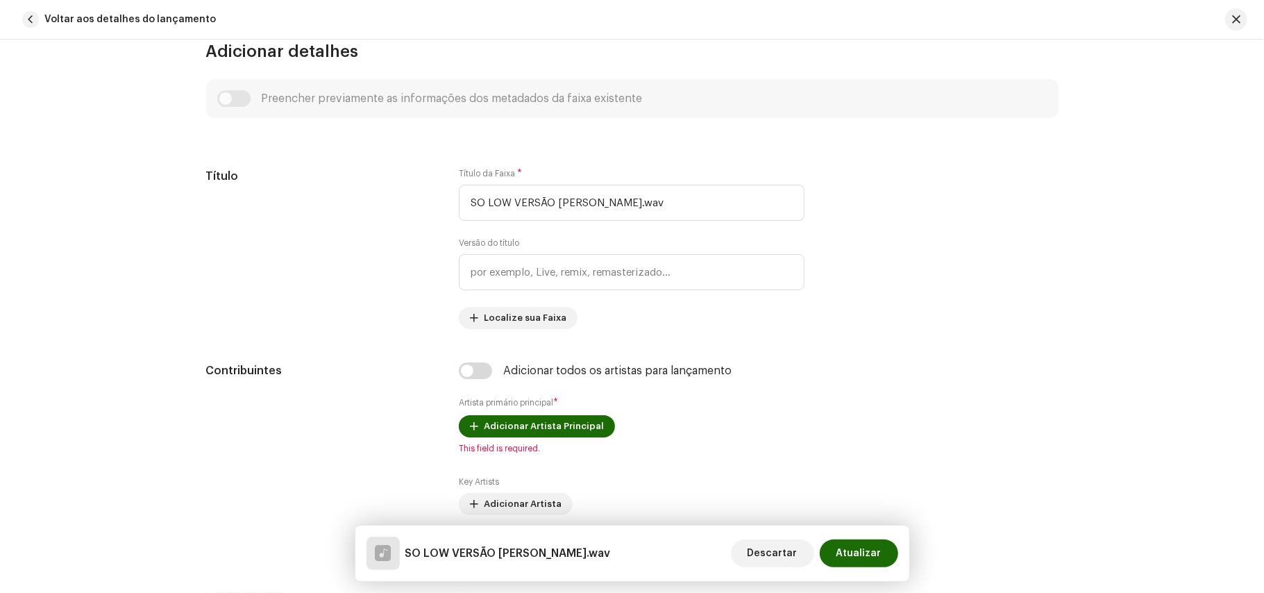
scroll to position [565, 0]
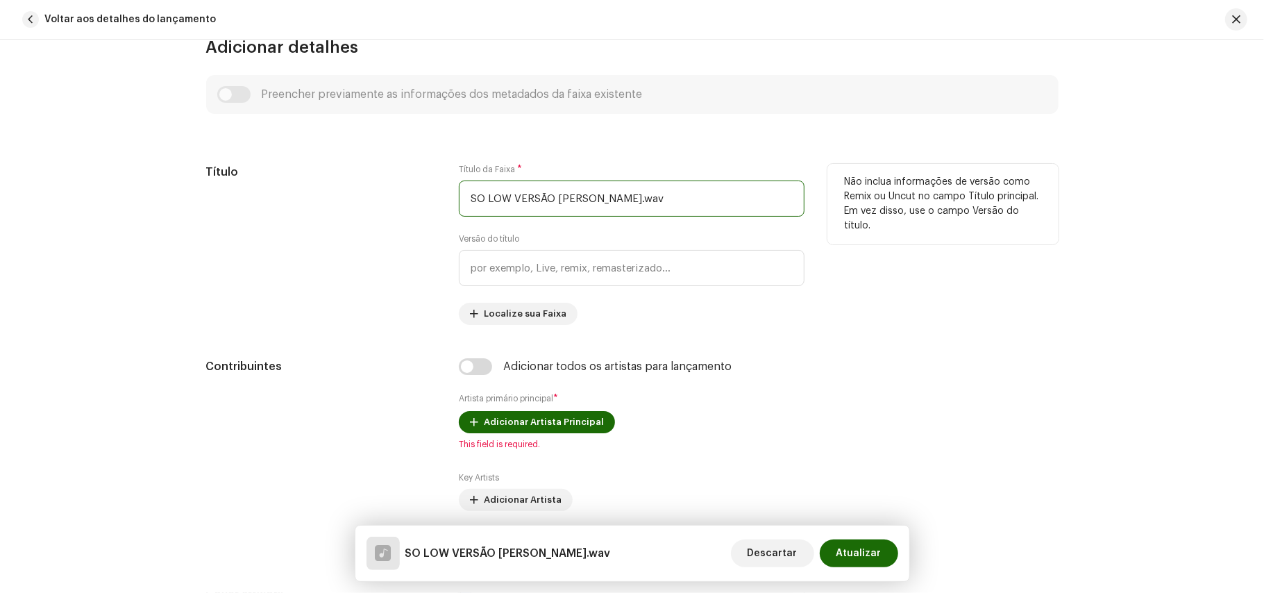
click at [653, 190] on input "SO LOW VERSÃO [PERSON_NAME].wav" at bounding box center [632, 199] width 346 height 36
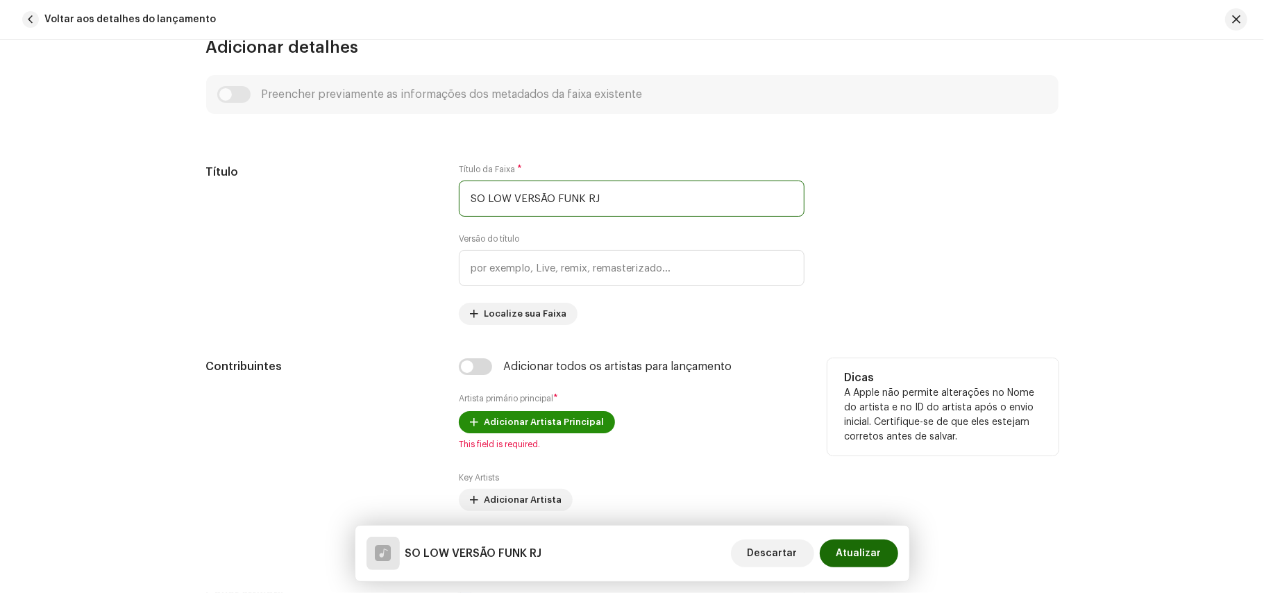
type input "SO LOW VERSÃO FUNK RJ"
click at [487, 428] on span "Adicionar Artista Principal" at bounding box center [544, 422] width 120 height 28
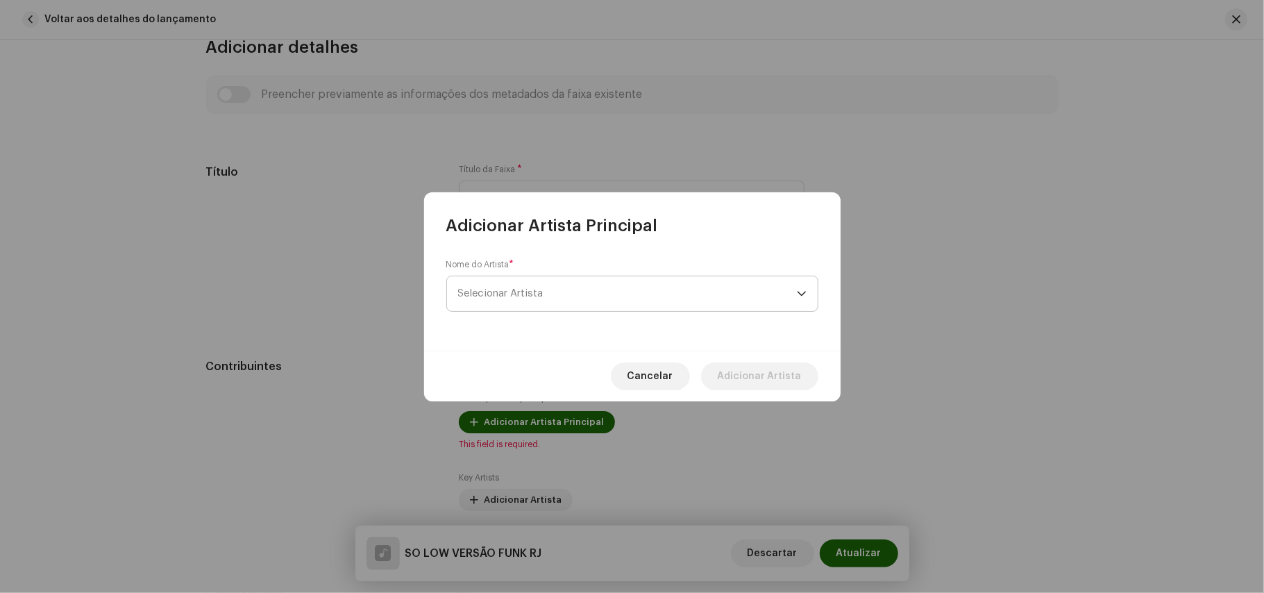
click at [548, 297] on span "Selecionar Artista" at bounding box center [627, 293] width 339 height 35
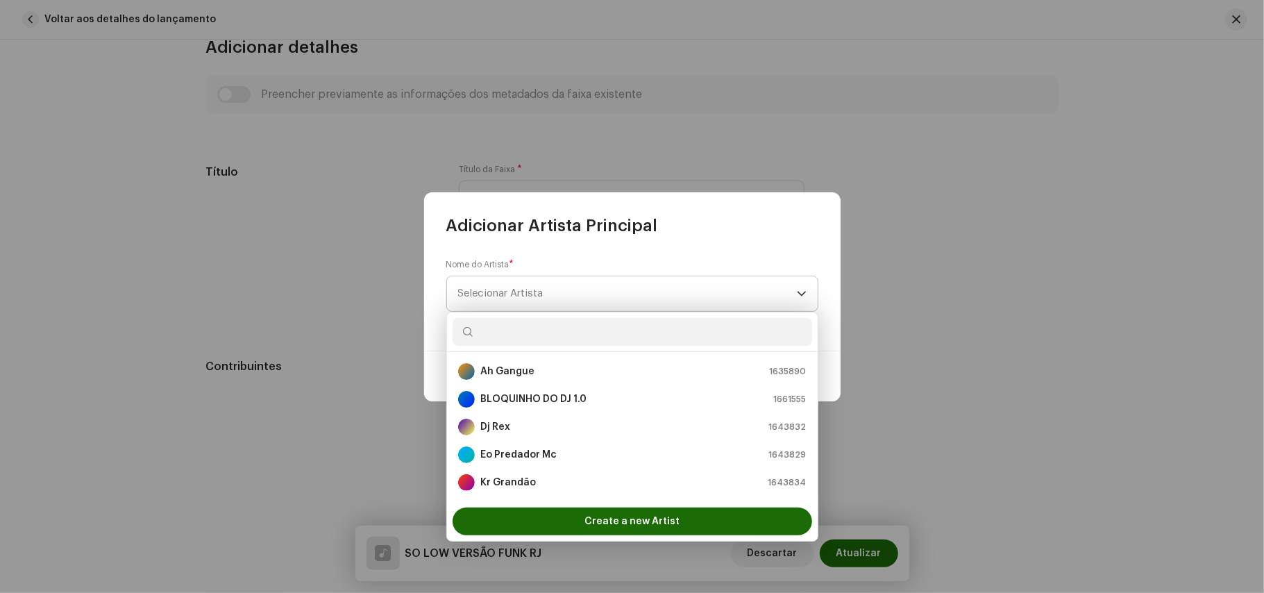
type input "s"
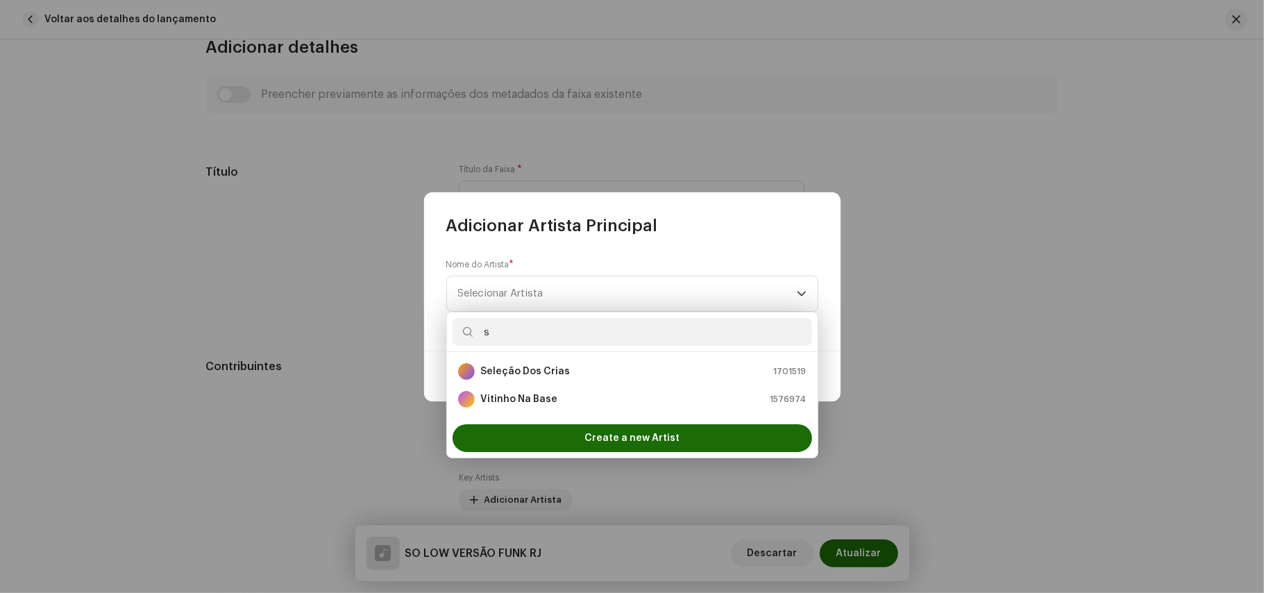
click at [521, 376] on strong "Seleção Dos Crias" at bounding box center [525, 371] width 90 height 14
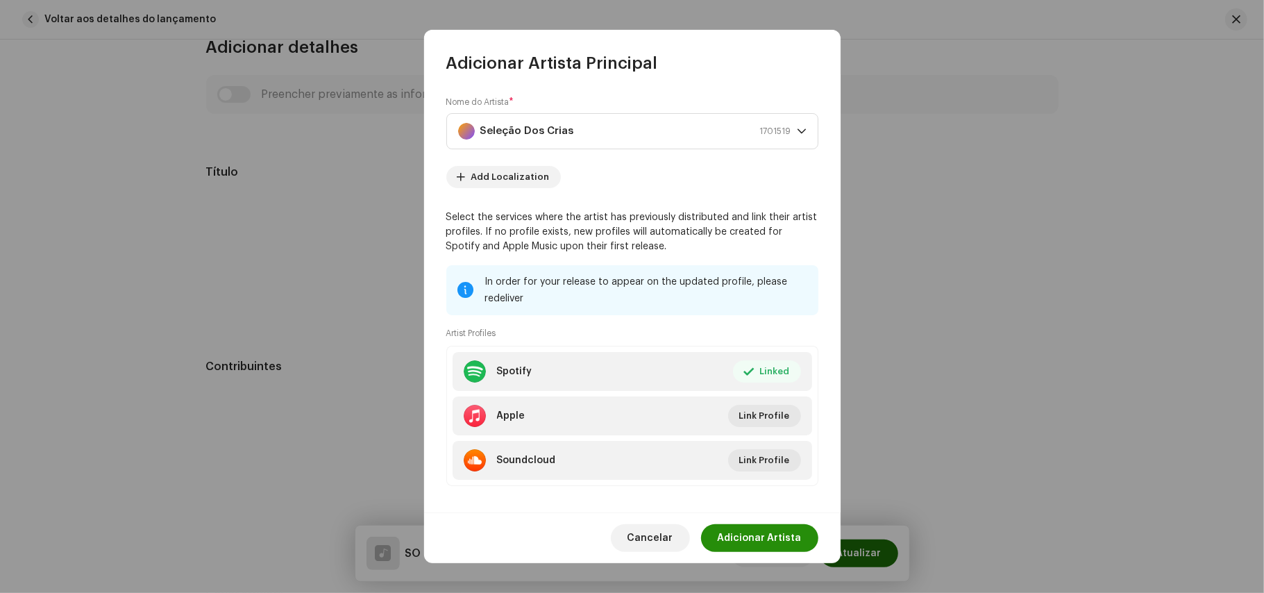
click at [779, 529] on span "Adicionar Artista" at bounding box center [760, 538] width 84 height 28
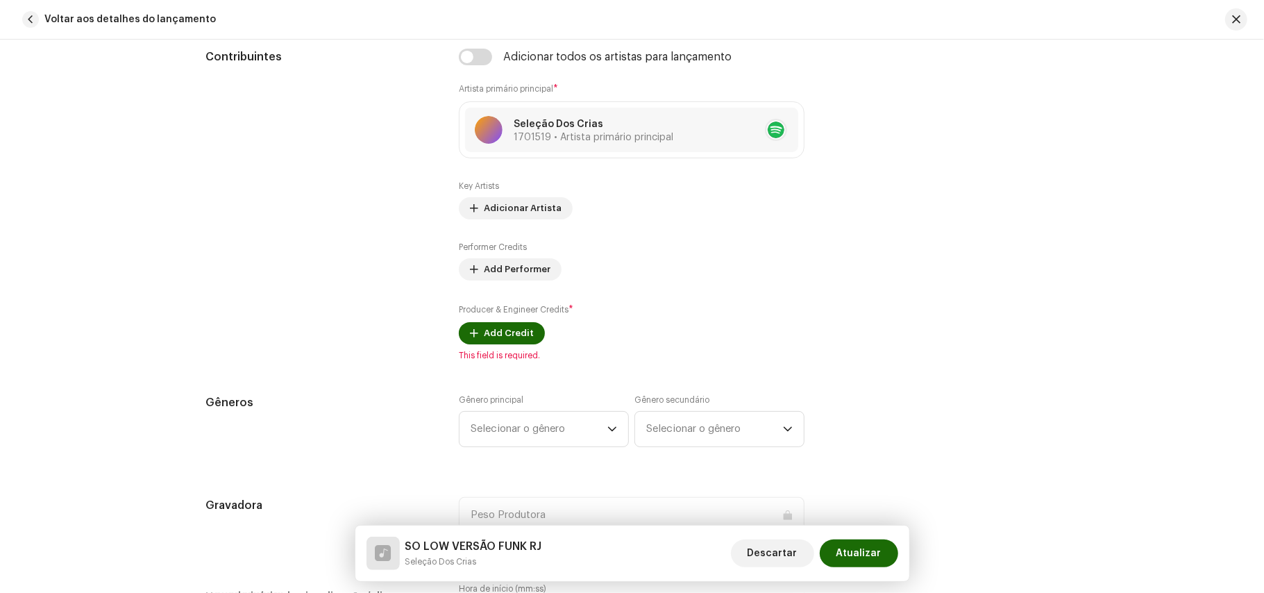
scroll to position [897, 0]
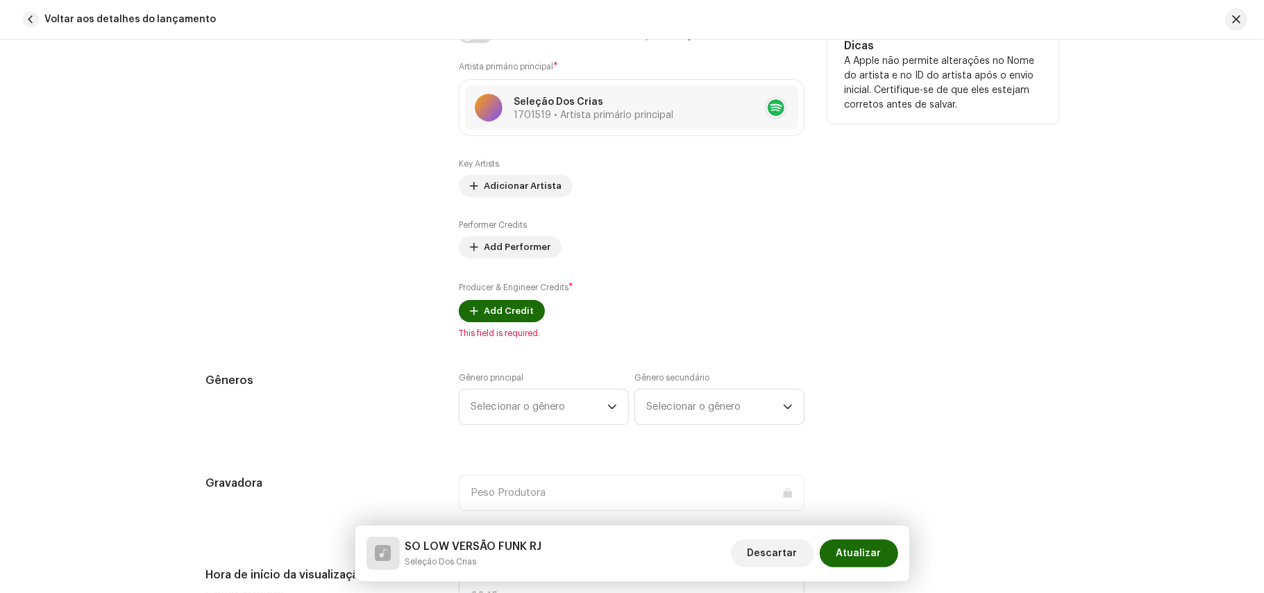
click at [510, 301] on div "Producer & Engineer Credits * Add Credit" at bounding box center [632, 301] width 346 height 42
click at [498, 314] on span "Add Credit" at bounding box center [509, 311] width 50 height 28
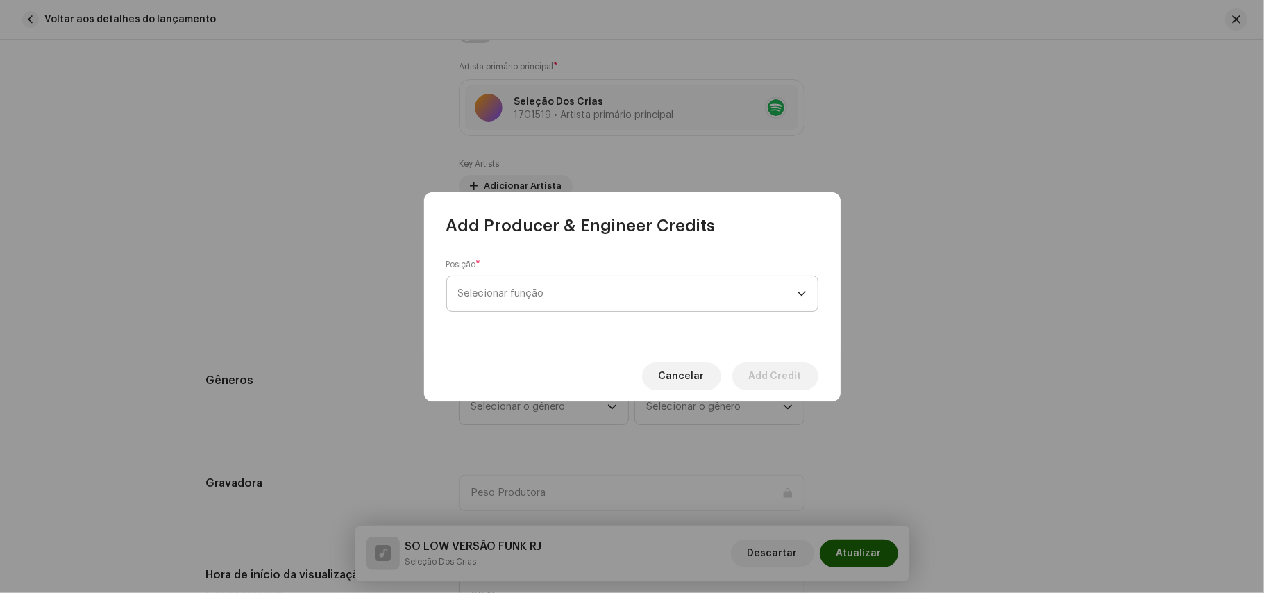
click at [544, 284] on span "Selecionar função" at bounding box center [627, 293] width 339 height 35
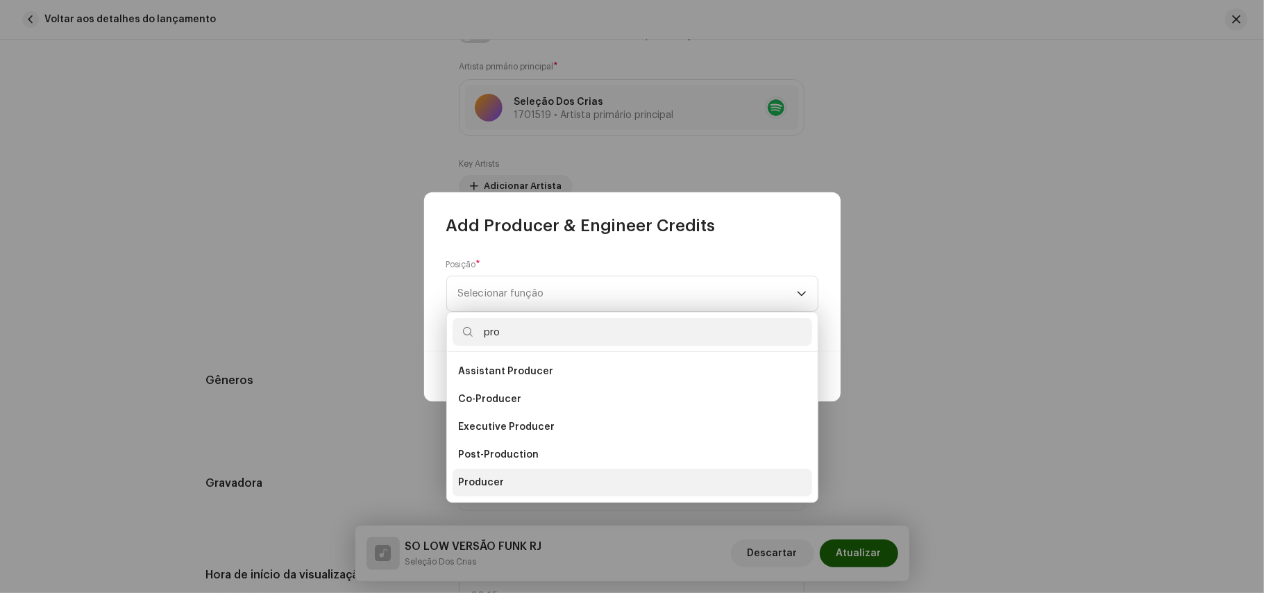
type input "pro"
click at [489, 486] on span "Producer" at bounding box center [481, 483] width 46 height 14
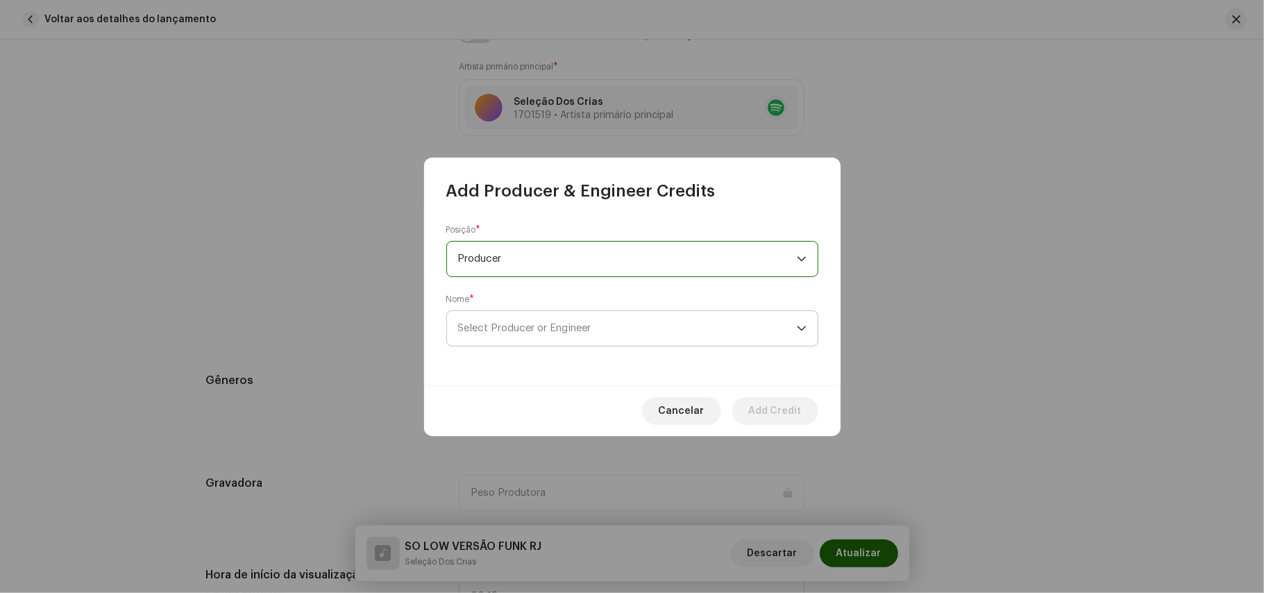
click at [521, 312] on span "Select Producer or Engineer" at bounding box center [627, 328] width 339 height 35
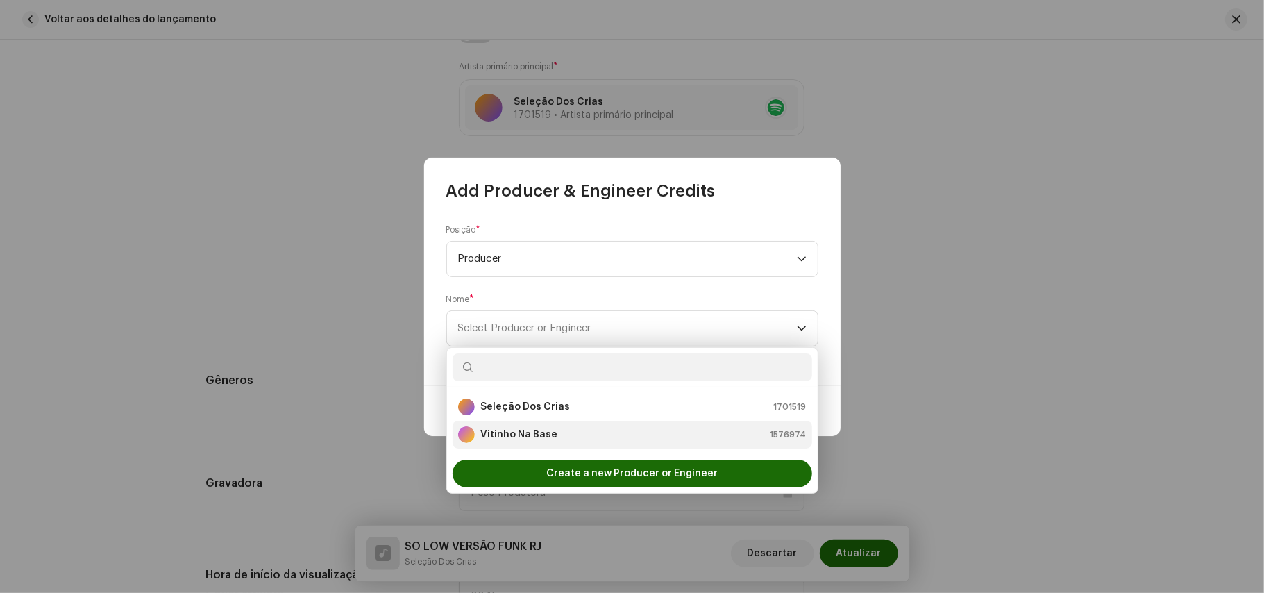
click at [528, 435] on strong "Vitinho Na Base" at bounding box center [518, 435] width 77 height 14
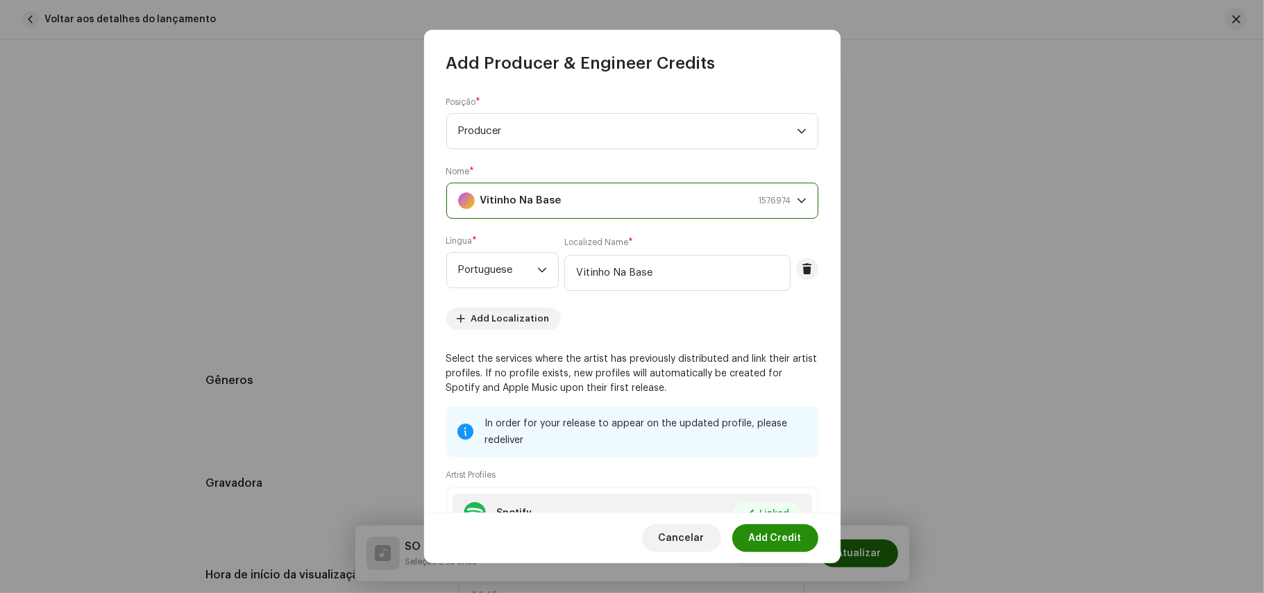
click at [782, 530] on span "Add Credit" at bounding box center [775, 538] width 53 height 28
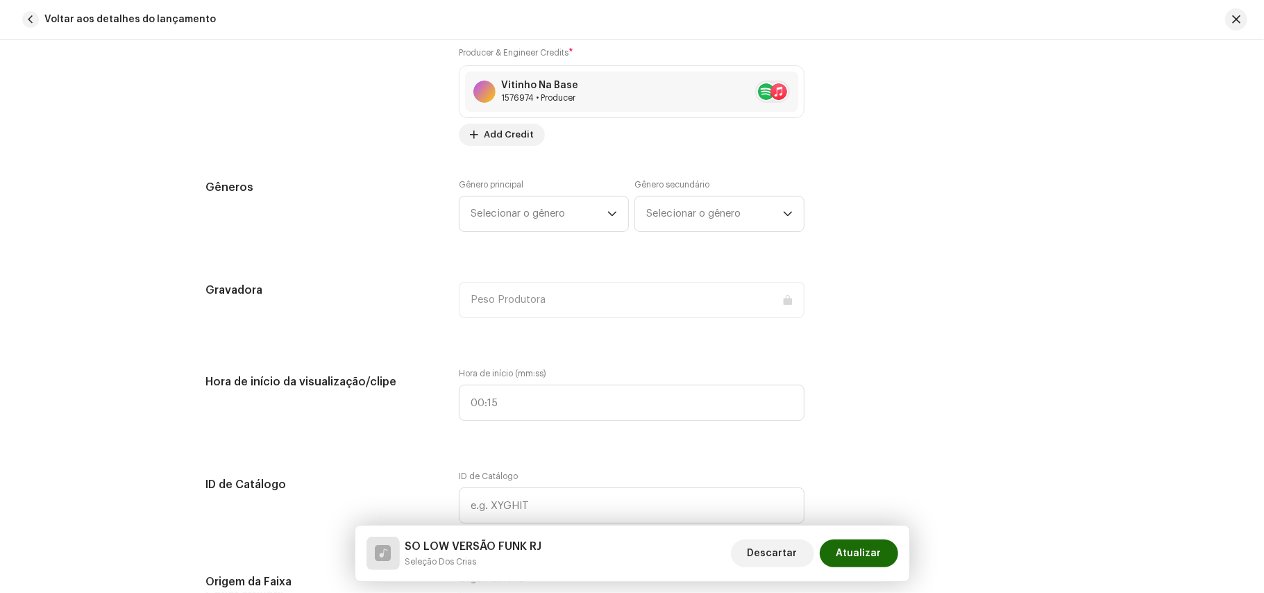
scroll to position [1159, 0]
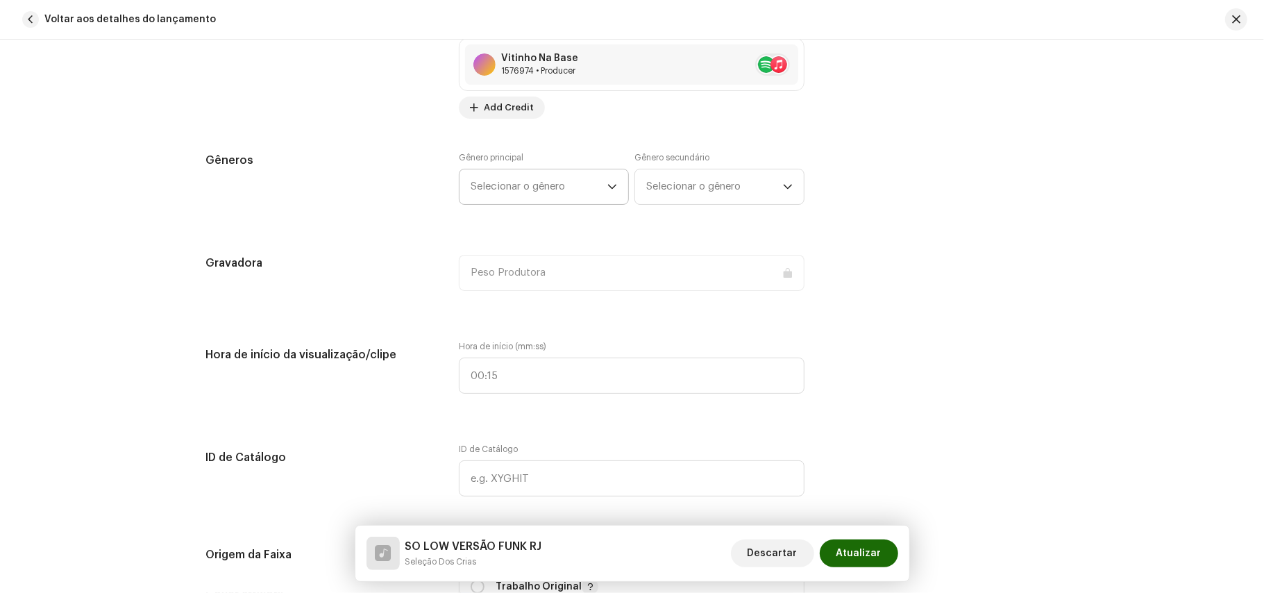
click at [514, 200] on span "Selecionar o gênero" at bounding box center [539, 186] width 137 height 35
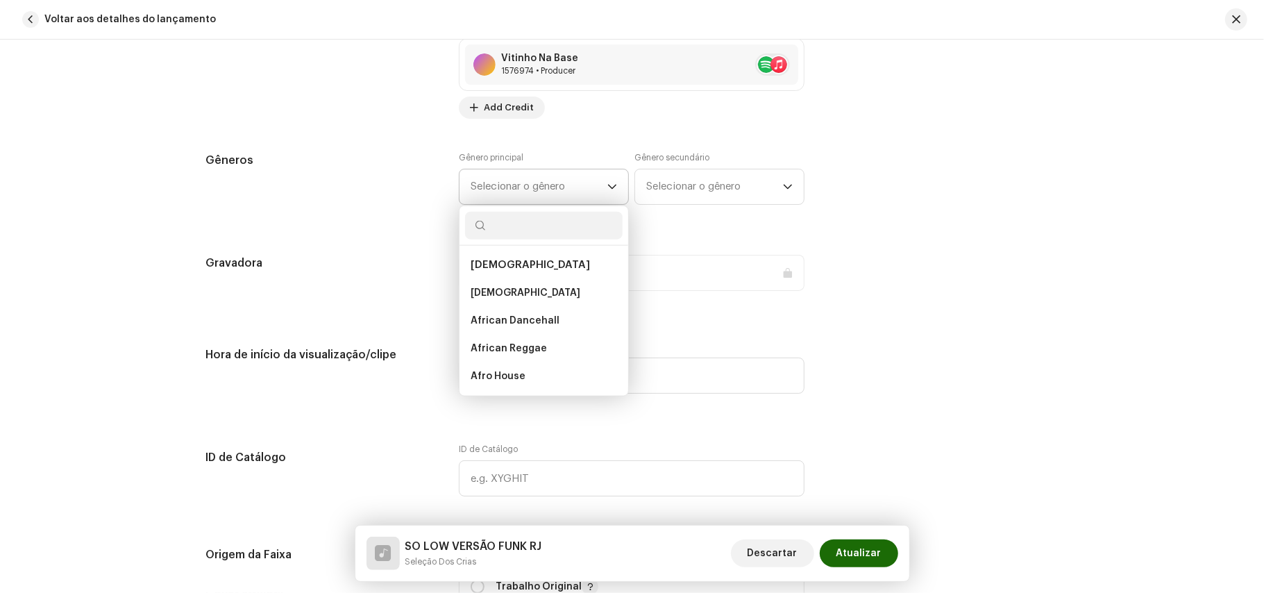
click at [517, 237] on input "text" at bounding box center [544, 226] width 158 height 28
type input "fun"
click at [485, 300] on span "Baile Funk" at bounding box center [496, 293] width 50 height 14
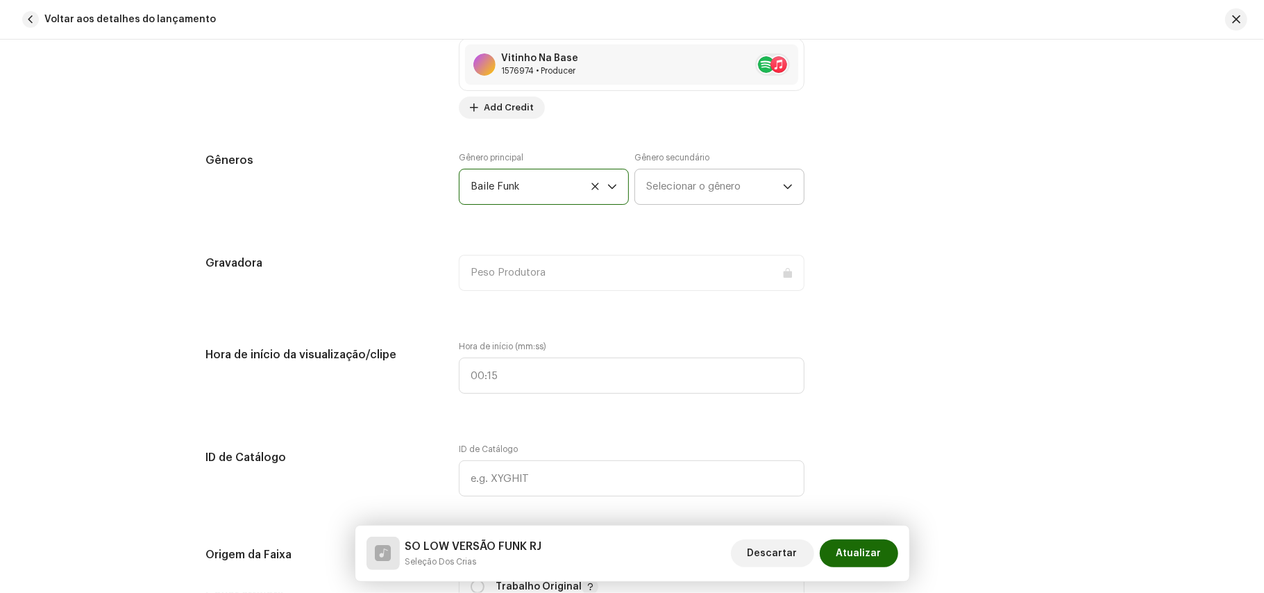
click at [676, 204] on span "Selecionar o gênero" at bounding box center [714, 186] width 137 height 35
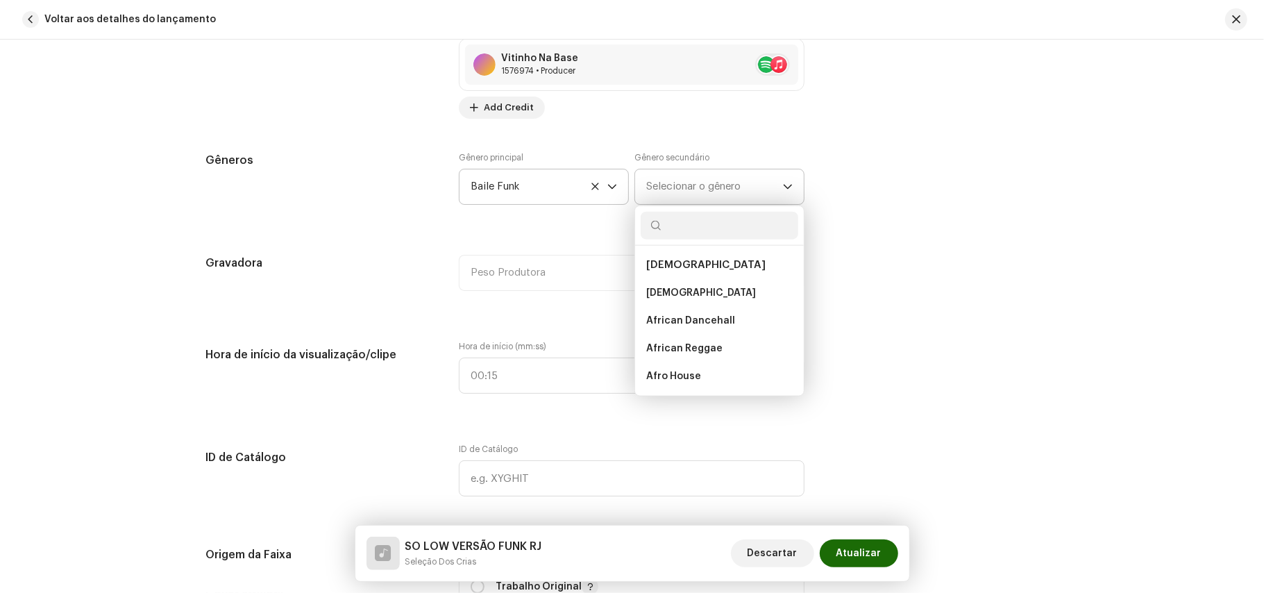
click at [709, 190] on span "Selecionar o gênero" at bounding box center [714, 186] width 137 height 35
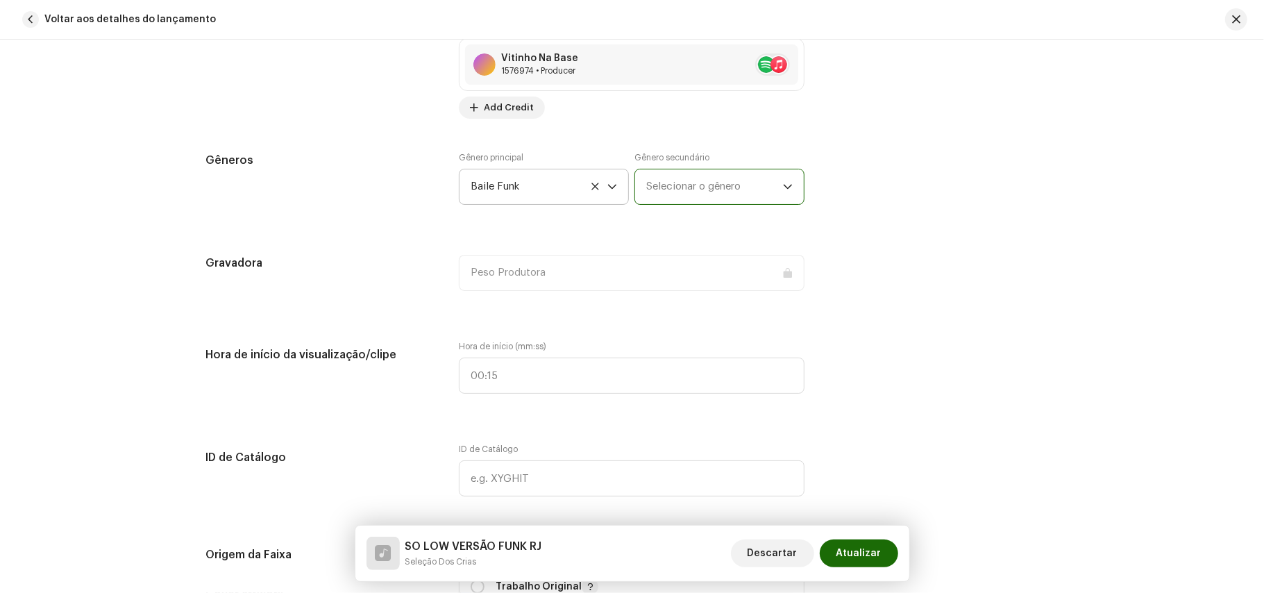
click at [705, 181] on span "Selecionar o gênero" at bounding box center [714, 186] width 137 height 35
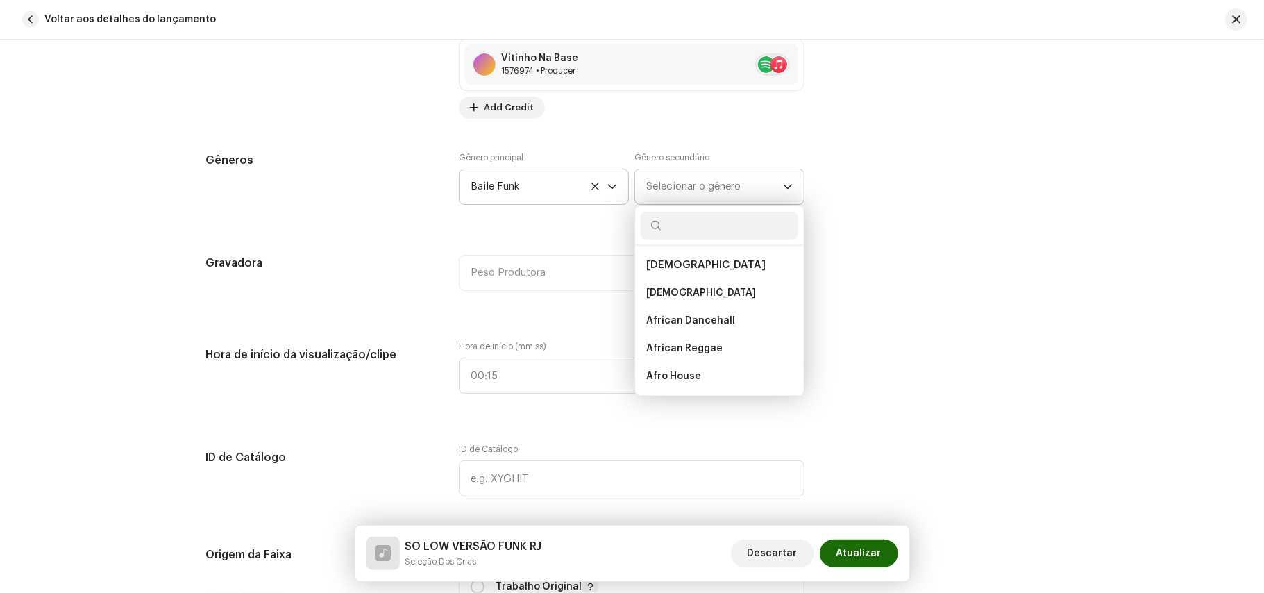
click at [687, 229] on input "text" at bounding box center [720, 226] width 158 height 28
type input "fun"
click at [668, 297] on span "Baile Funk" at bounding box center [671, 293] width 50 height 14
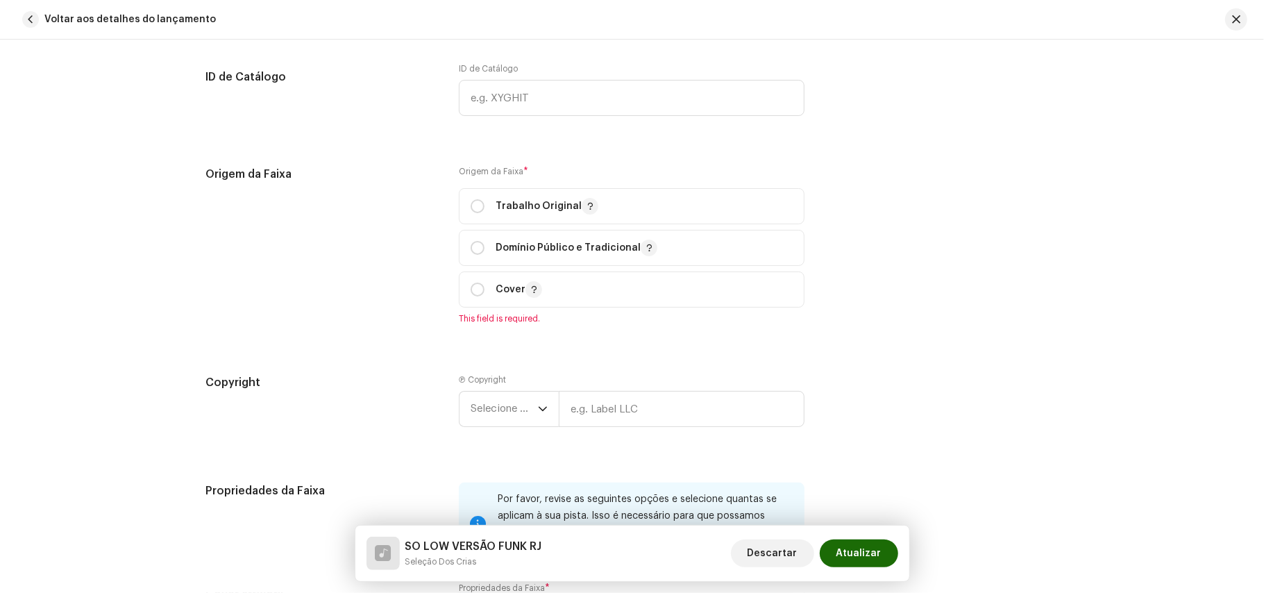
scroll to position [1545, 0]
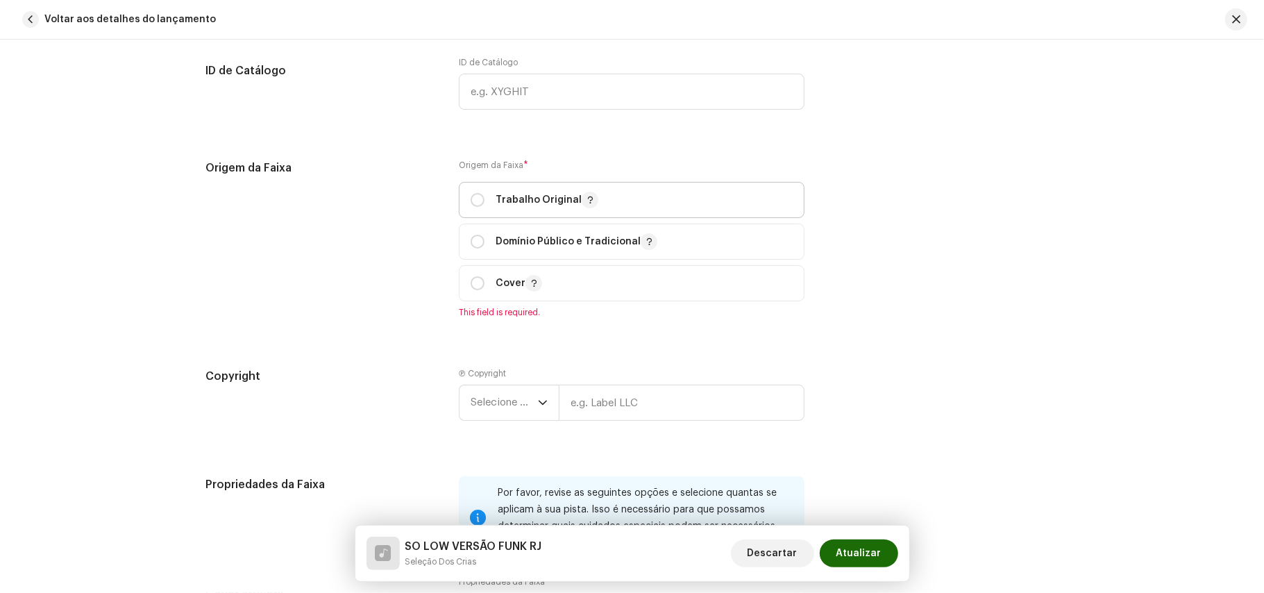
click at [498, 197] on span "Trabalho Original" at bounding box center [632, 200] width 322 height 35
radio input "true"
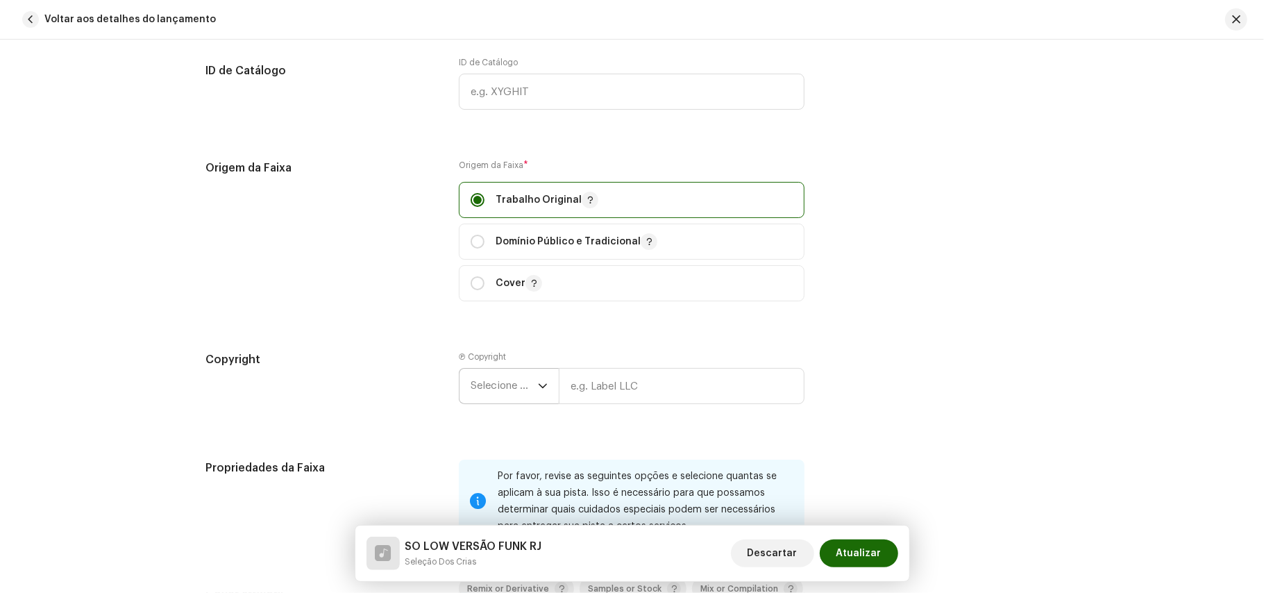
click at [523, 398] on span "Selecione o ano" at bounding box center [504, 386] width 67 height 35
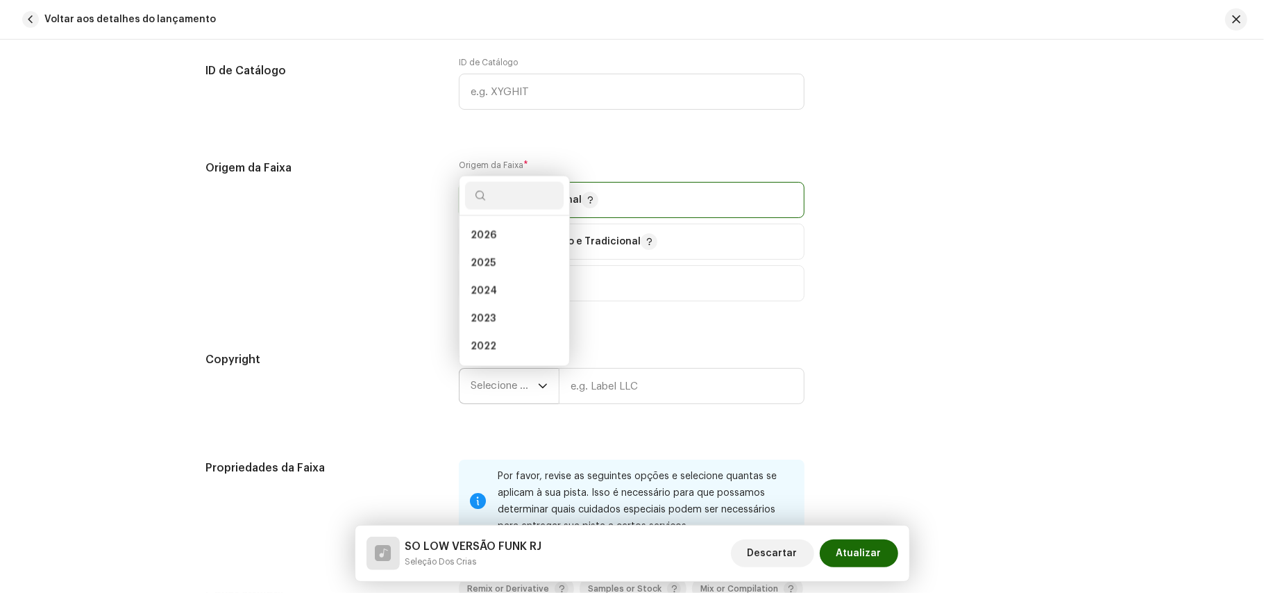
scroll to position [6, 0]
click at [490, 255] on li "2025" at bounding box center [514, 258] width 99 height 28
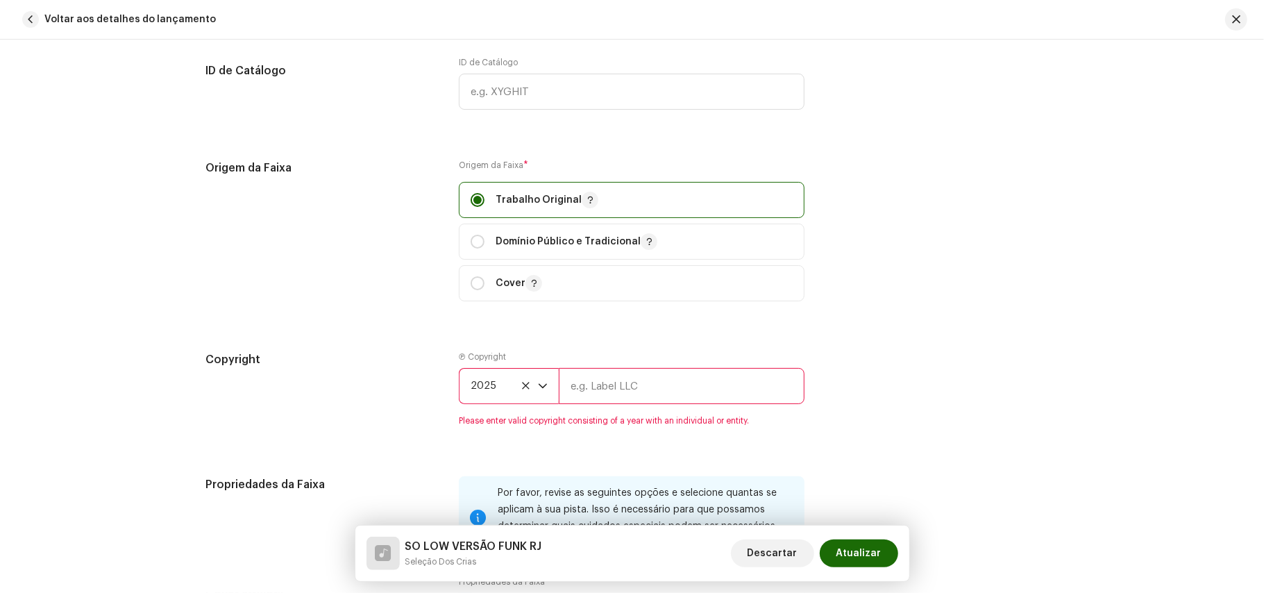
click at [660, 389] on input "text" at bounding box center [682, 386] width 246 height 36
type input "PesoProdutora"
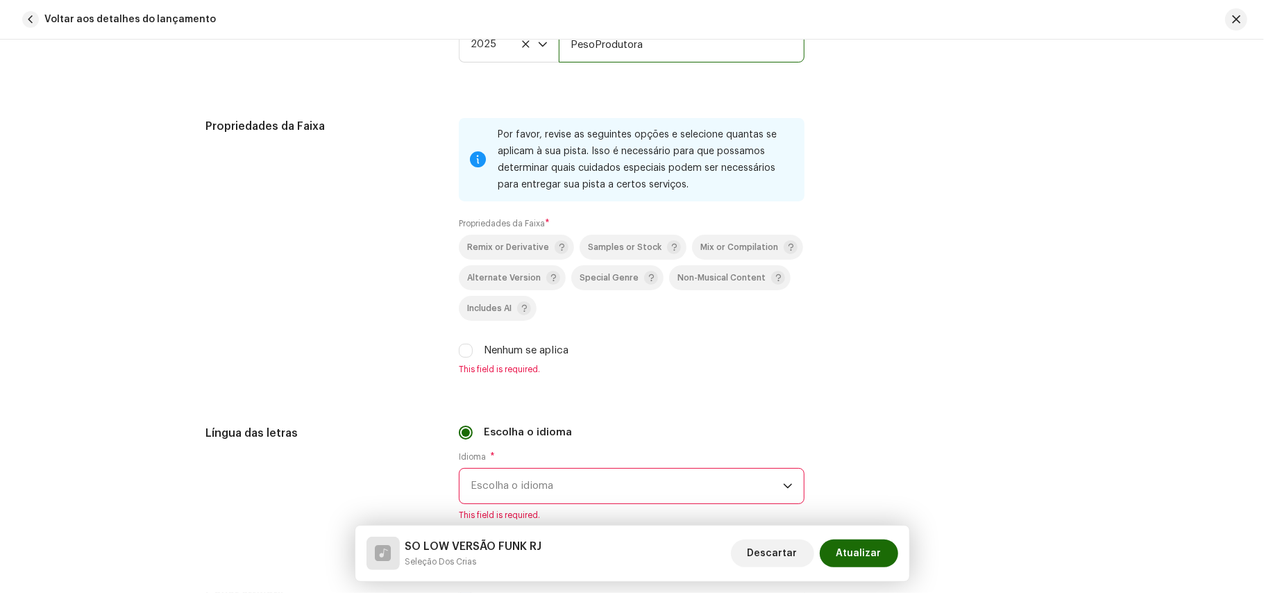
scroll to position [1920, 0]
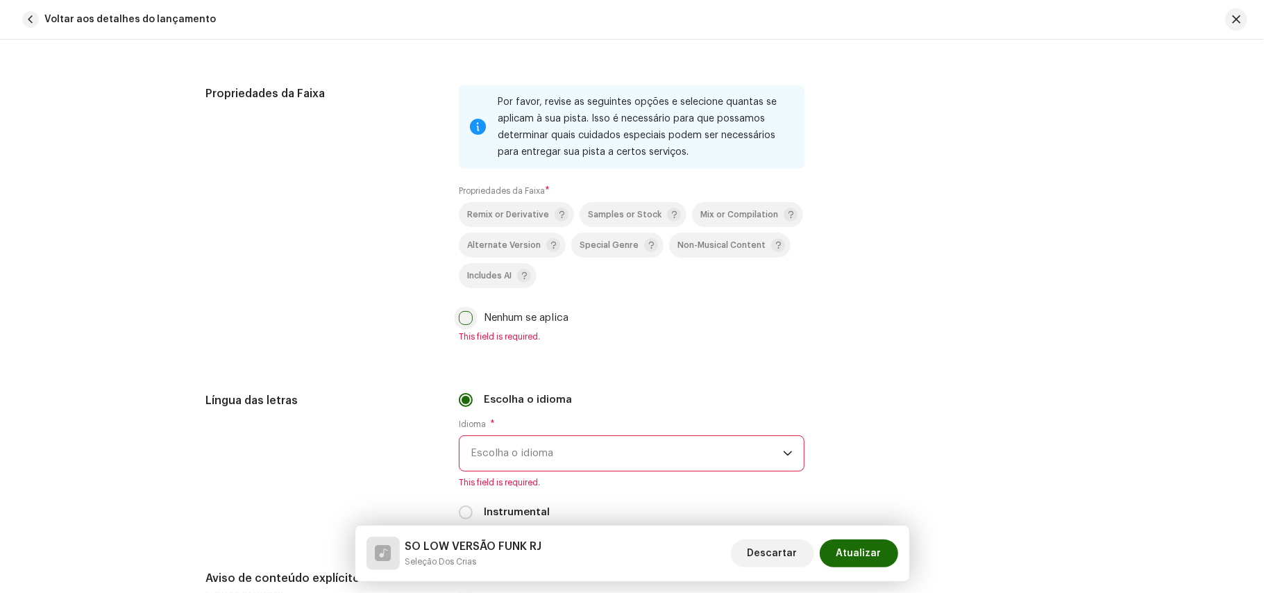
click at [461, 325] on input "Nenhum se aplica" at bounding box center [466, 318] width 14 height 14
checkbox input "true"
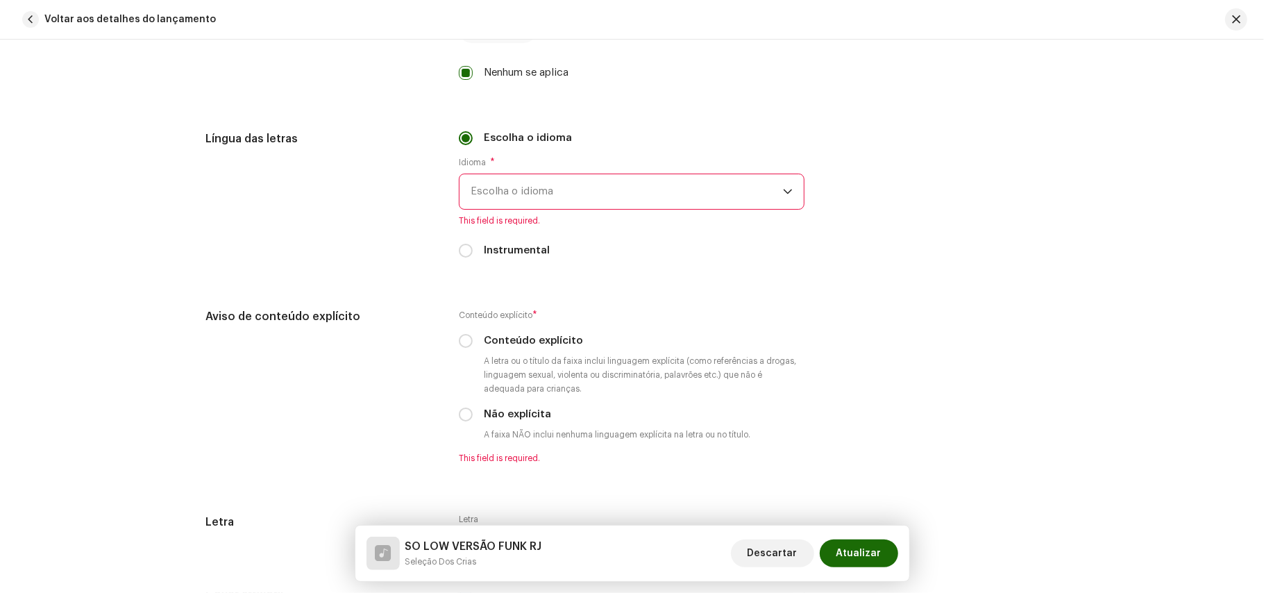
scroll to position [2186, 0]
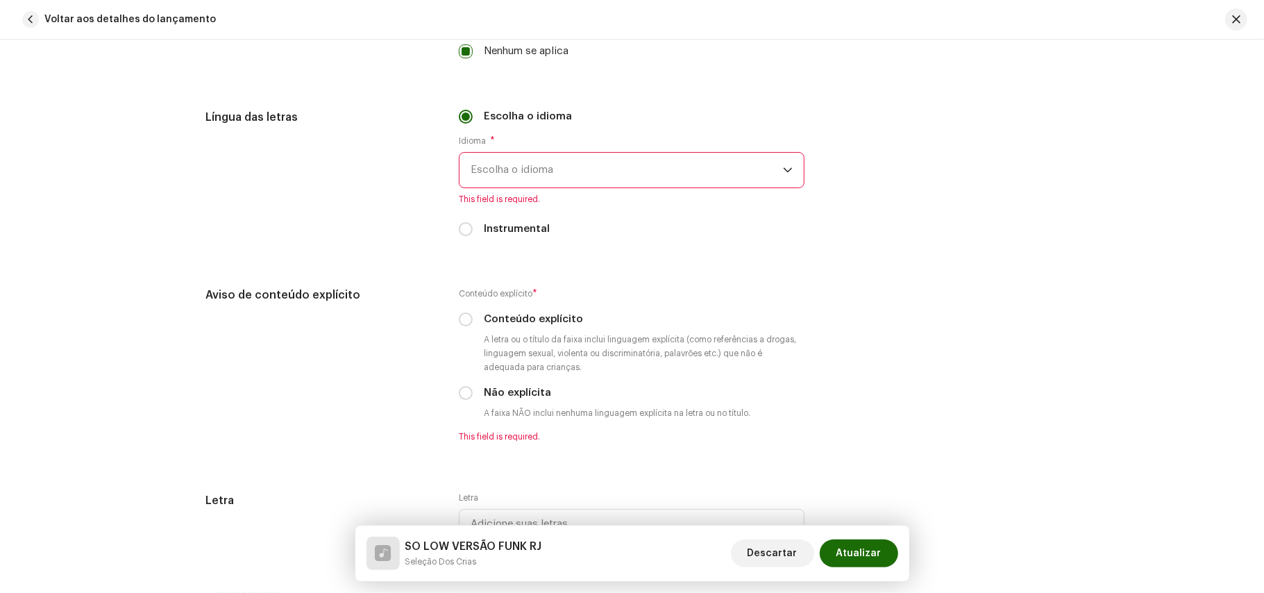
click at [609, 187] on span "Escolha o idioma" at bounding box center [627, 170] width 312 height 35
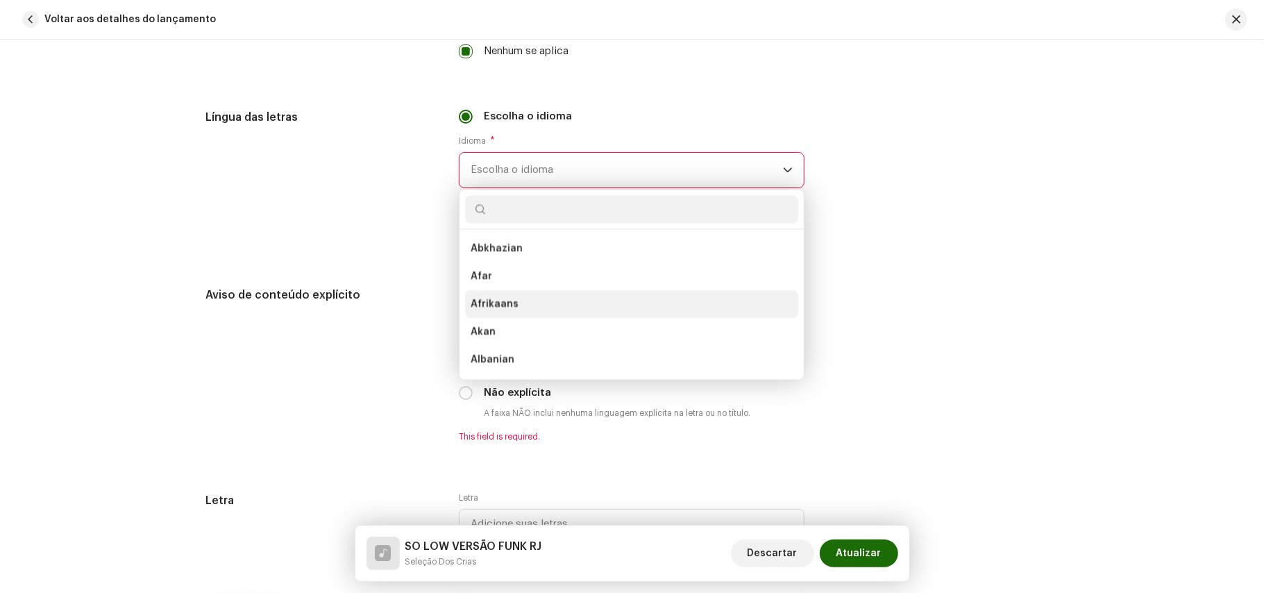
type input "b"
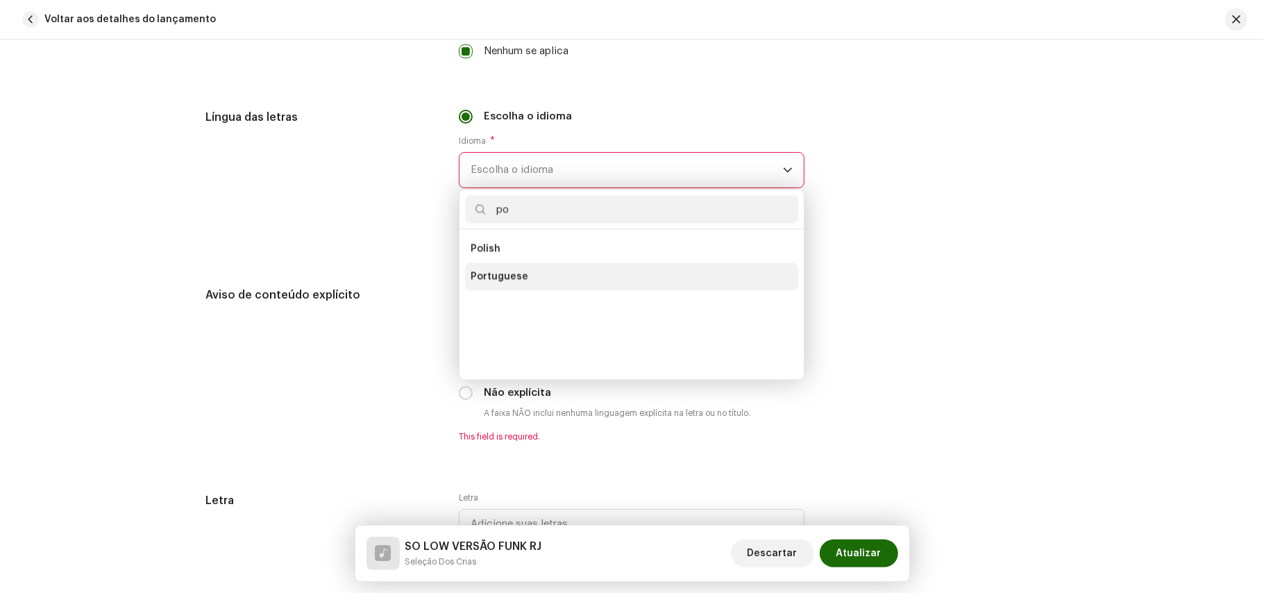
type input "po"
click at [508, 276] on li "Portuguese" at bounding box center [631, 276] width 333 height 28
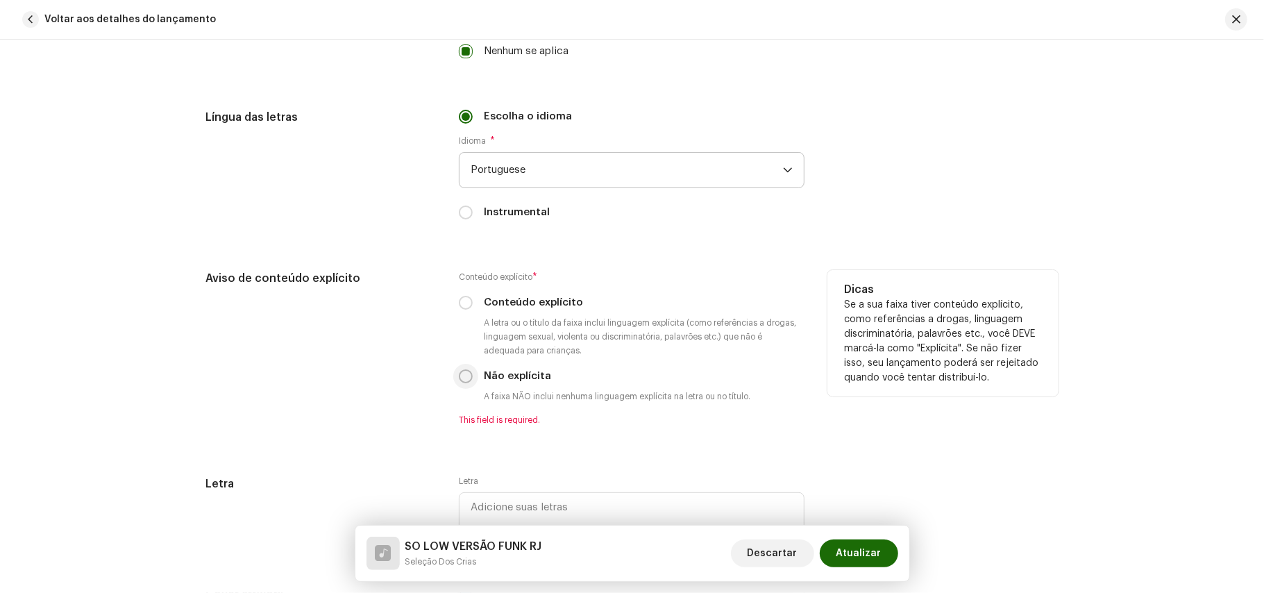
click at [462, 383] on input "Não explícita" at bounding box center [466, 376] width 14 height 14
radio input "true"
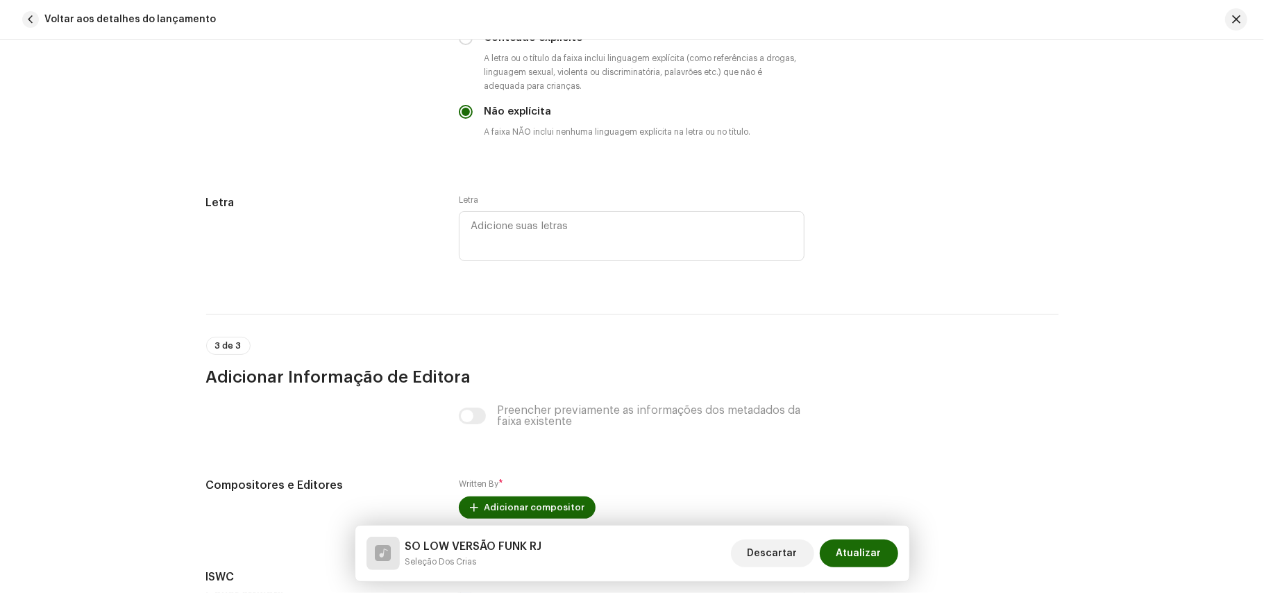
scroll to position [2472, 0]
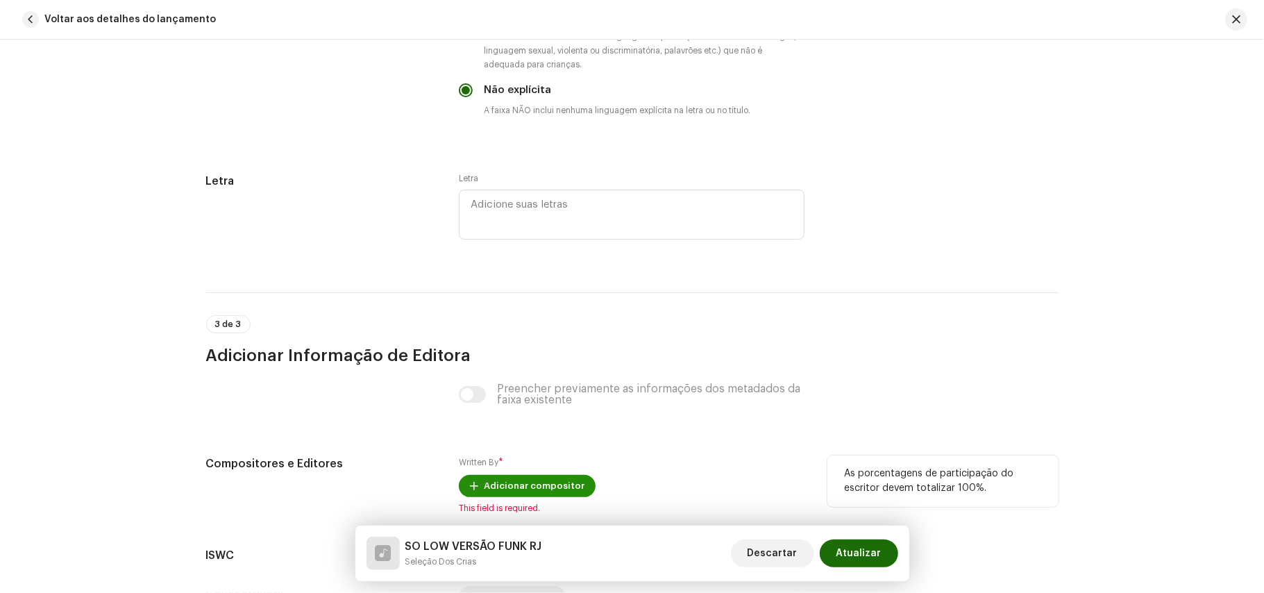
click at [479, 492] on button "Adicionar compositor" at bounding box center [527, 486] width 137 height 22
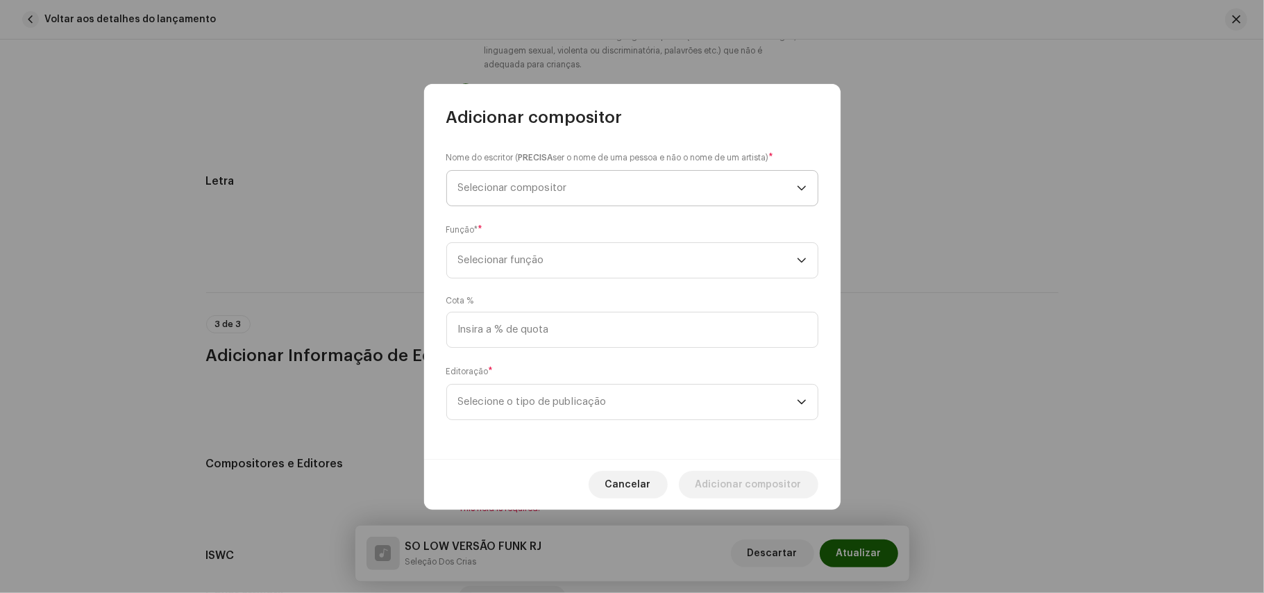
click at [578, 189] on span "Selecionar compositor" at bounding box center [627, 188] width 339 height 35
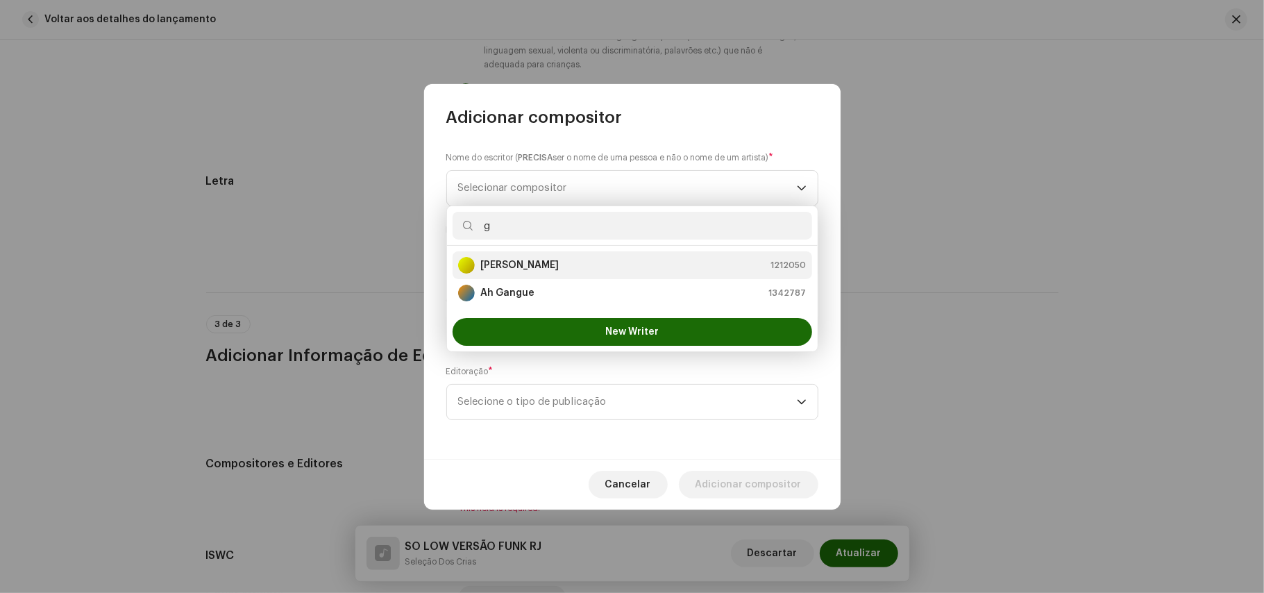
type input "g"
click at [568, 255] on li "[PERSON_NAME] 1212050" at bounding box center [633, 265] width 360 height 28
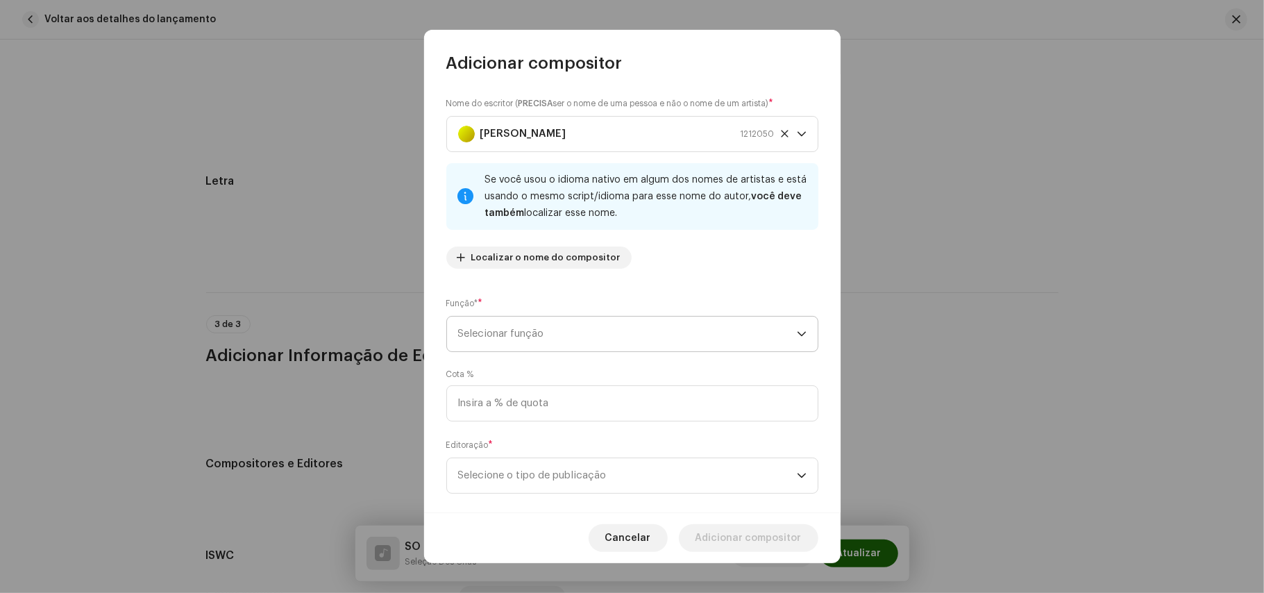
click at [521, 342] on span "Selecionar função" at bounding box center [627, 334] width 339 height 35
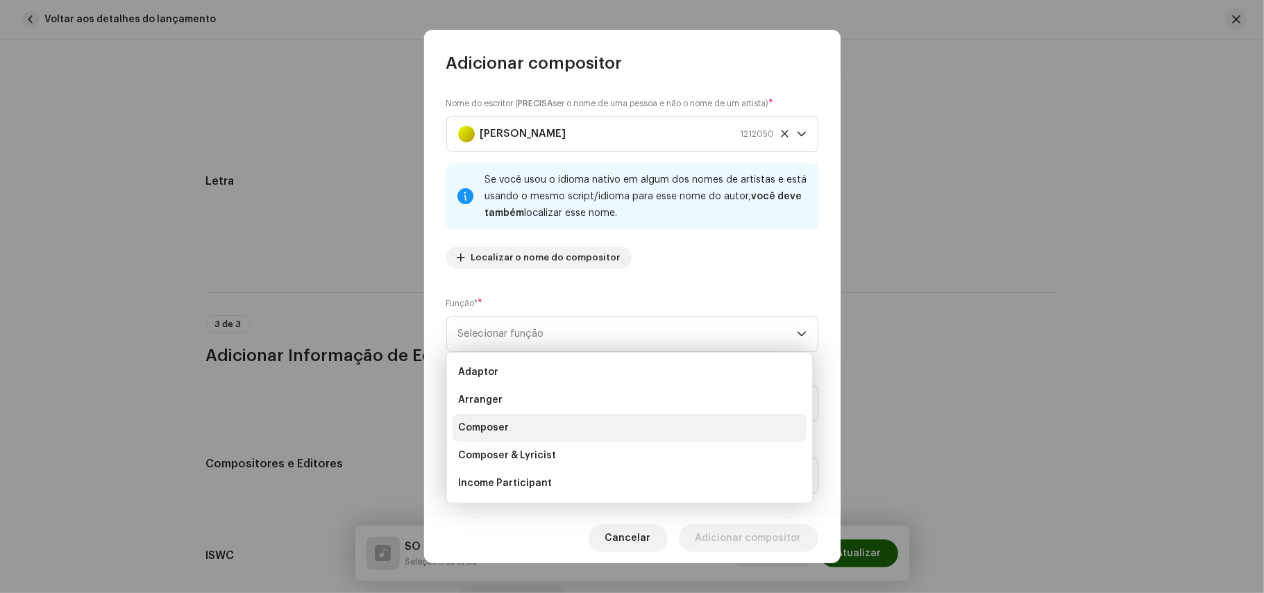
click at [503, 433] on span "Composer" at bounding box center [483, 428] width 51 height 14
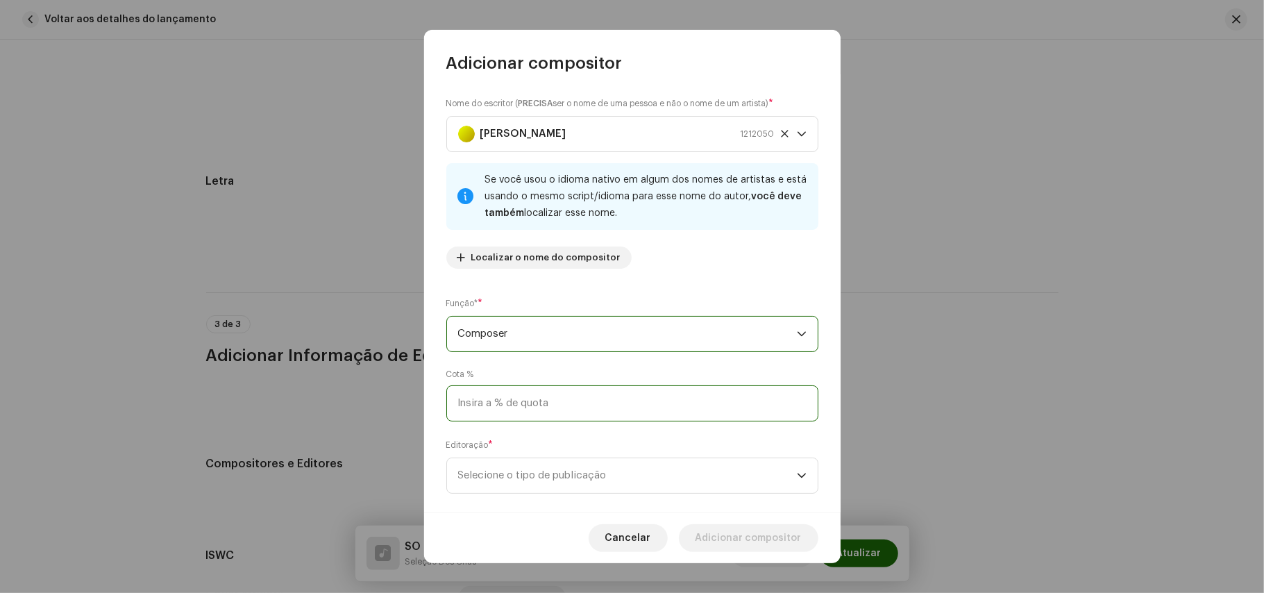
click at [532, 414] on input at bounding box center [632, 403] width 372 height 36
type input "100,00"
click at [511, 467] on span "Selecione o tipo de publicação" at bounding box center [627, 475] width 339 height 35
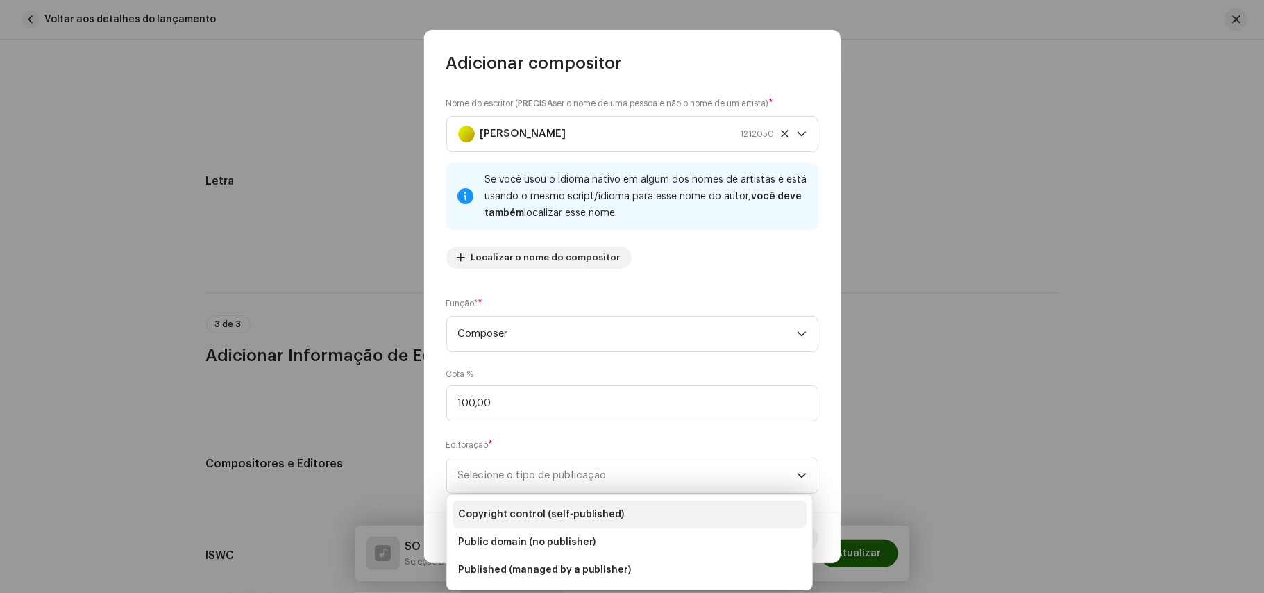
click at [507, 518] on span "Copyright control (self-published)" at bounding box center [541, 514] width 167 height 14
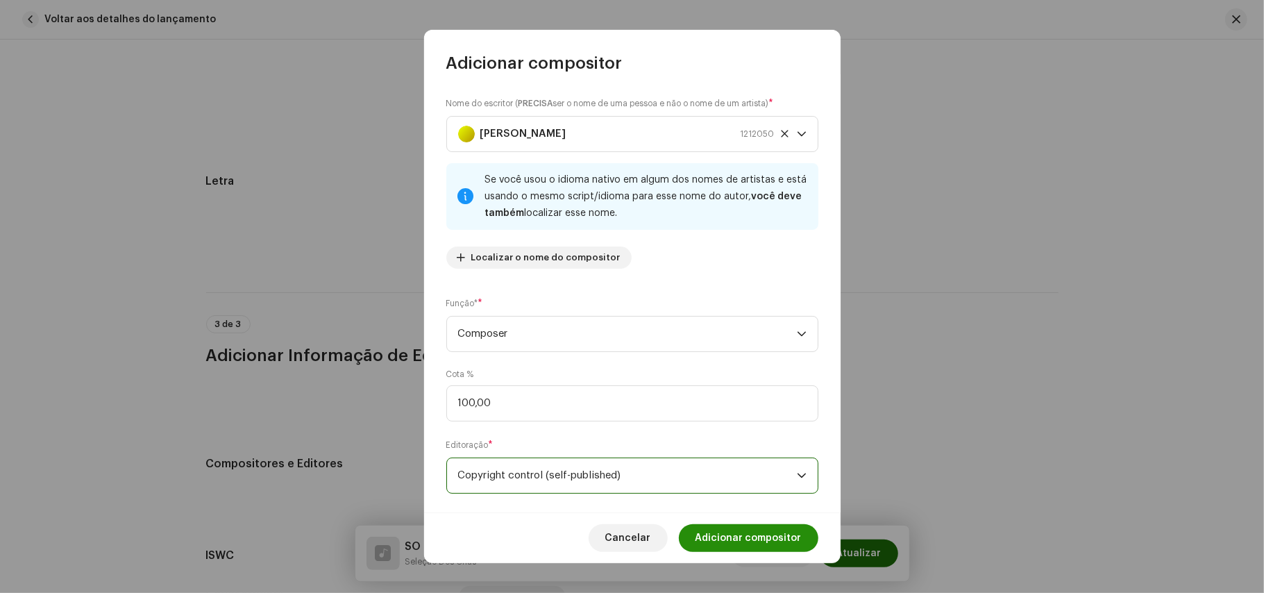
click at [730, 537] on span "Adicionar compositor" at bounding box center [749, 538] width 106 height 28
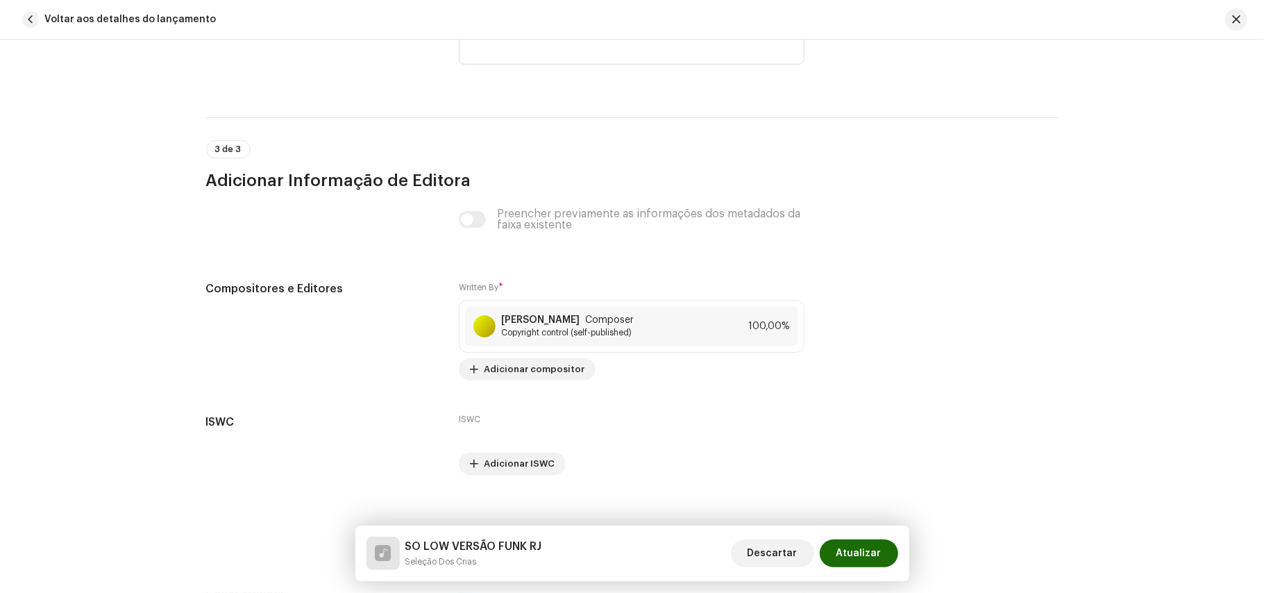
scroll to position [2674, 0]
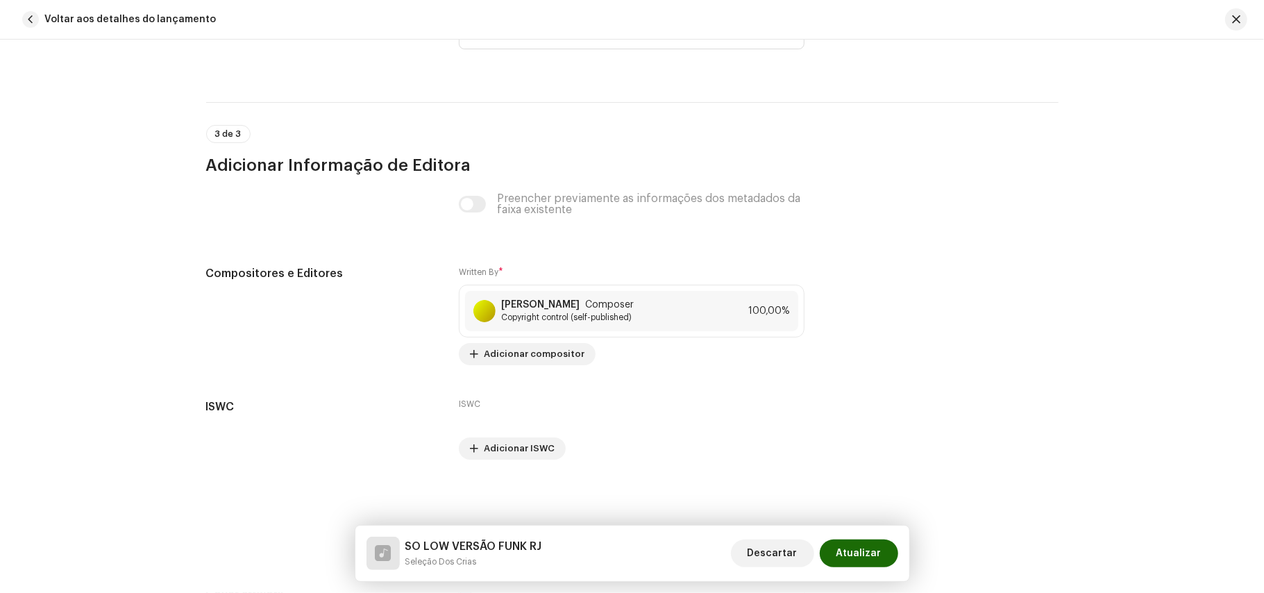
click at [469, 210] on div "Preencher previamente as informações dos metadados da faixa existente" at bounding box center [632, 204] width 346 height 22
click at [872, 562] on span "Atualizar" at bounding box center [859, 553] width 45 height 28
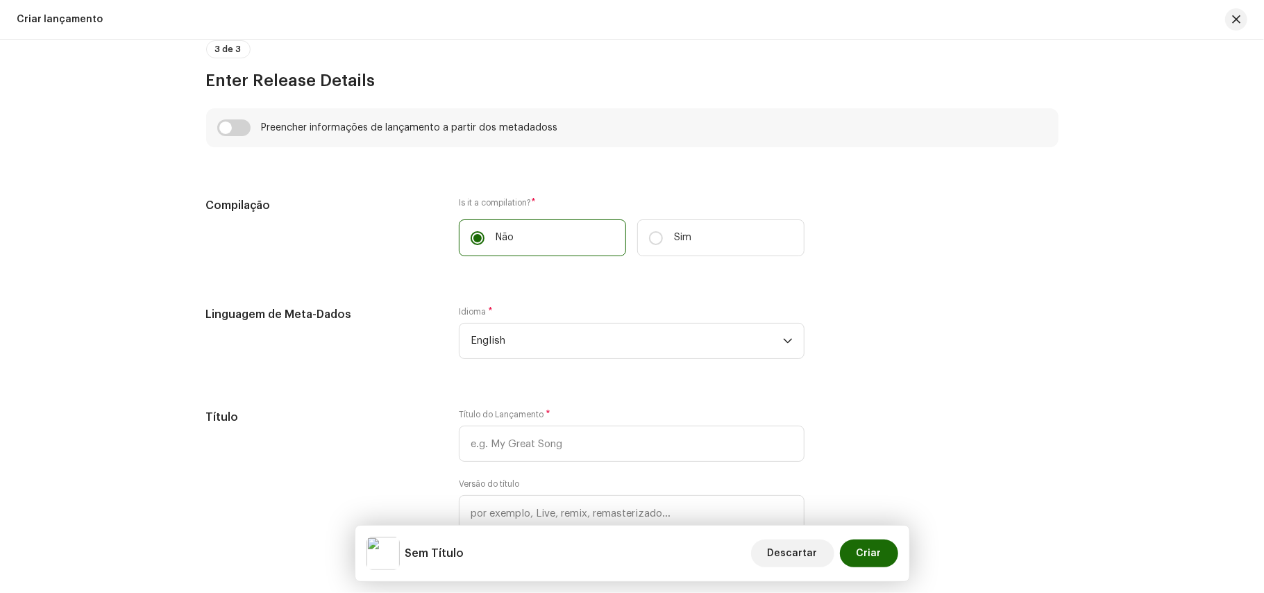
scroll to position [1030, 0]
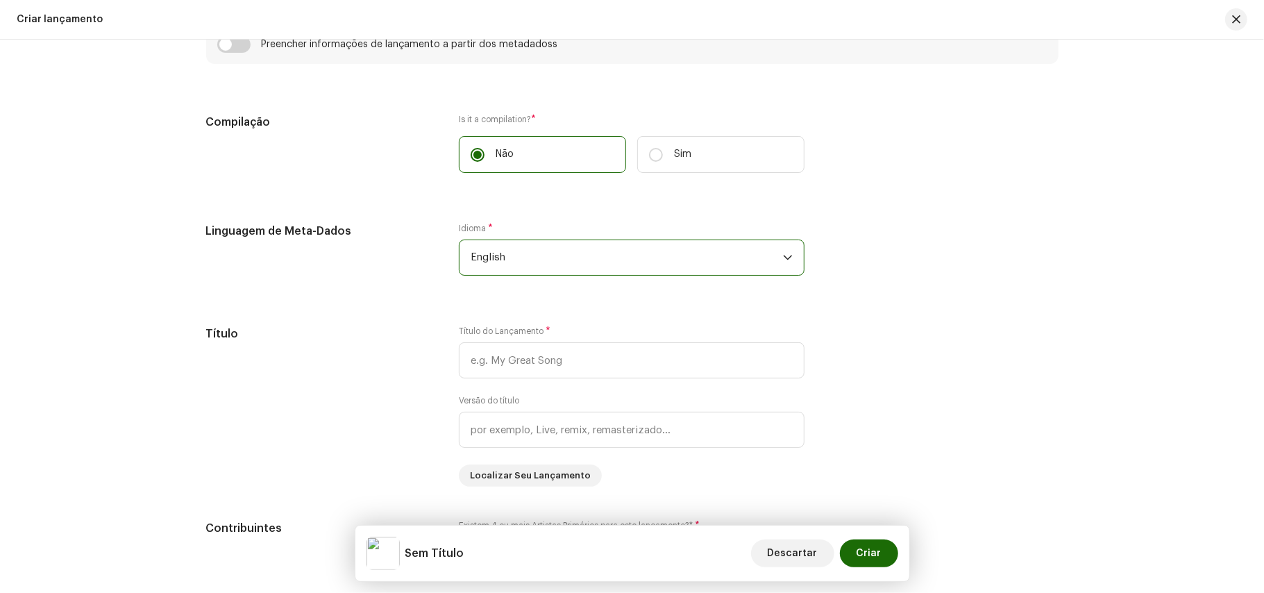
click at [683, 265] on span "English" at bounding box center [627, 257] width 312 height 35
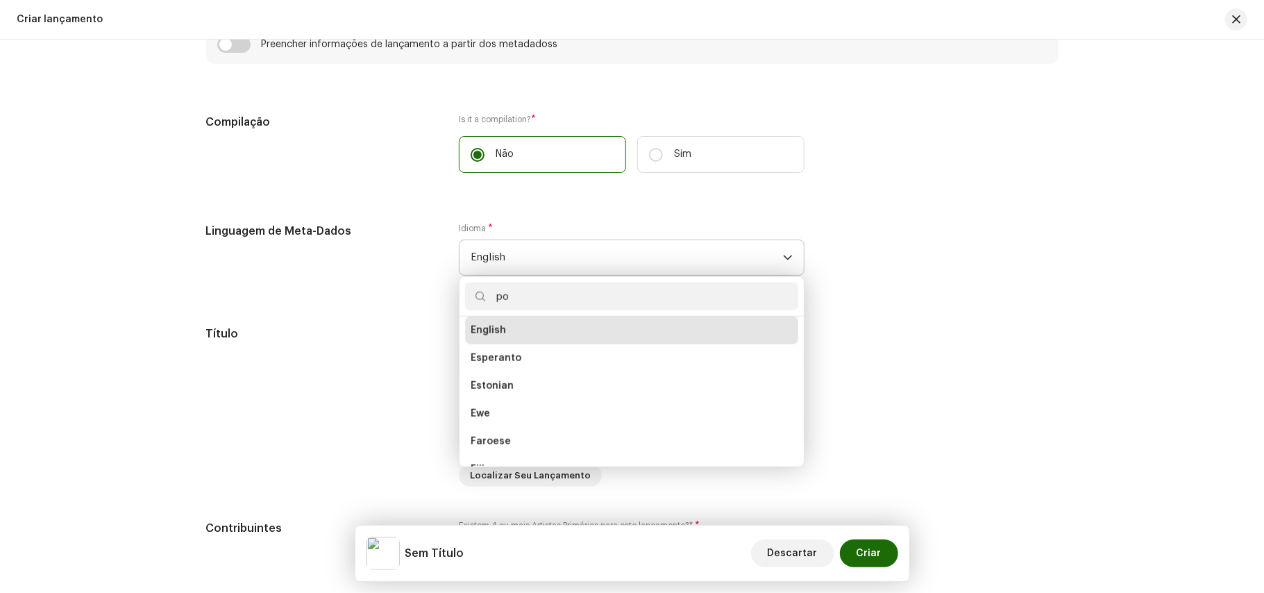
scroll to position [0, 0]
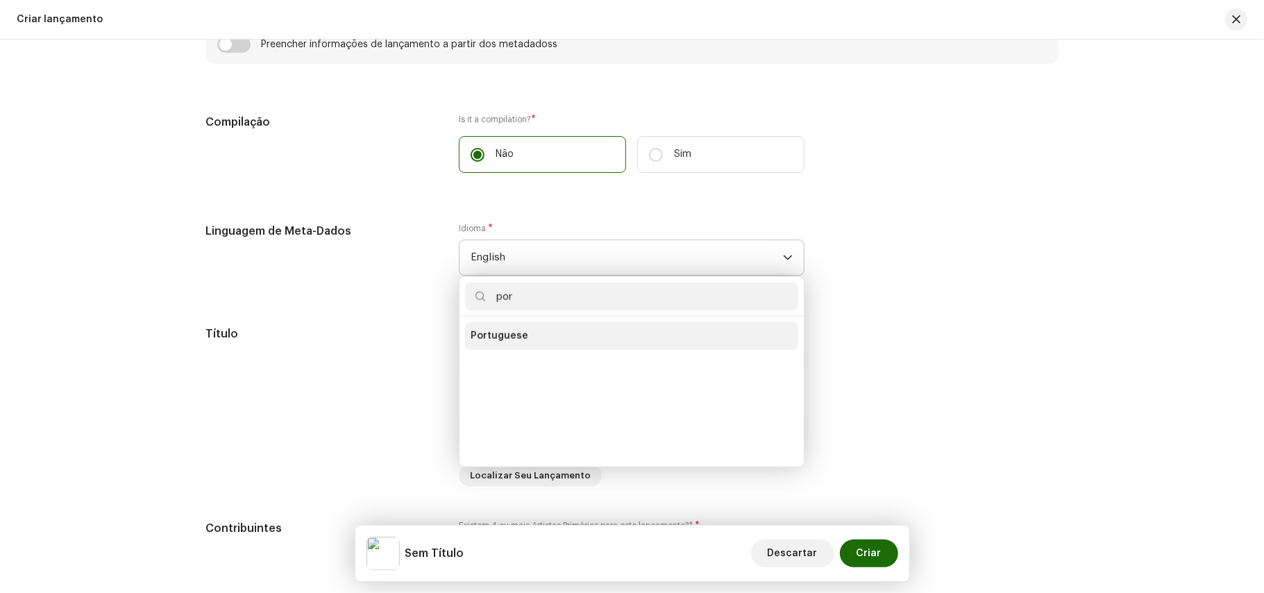
type input "por"
click at [508, 337] on span "Portuguese" at bounding box center [500, 336] width 58 height 14
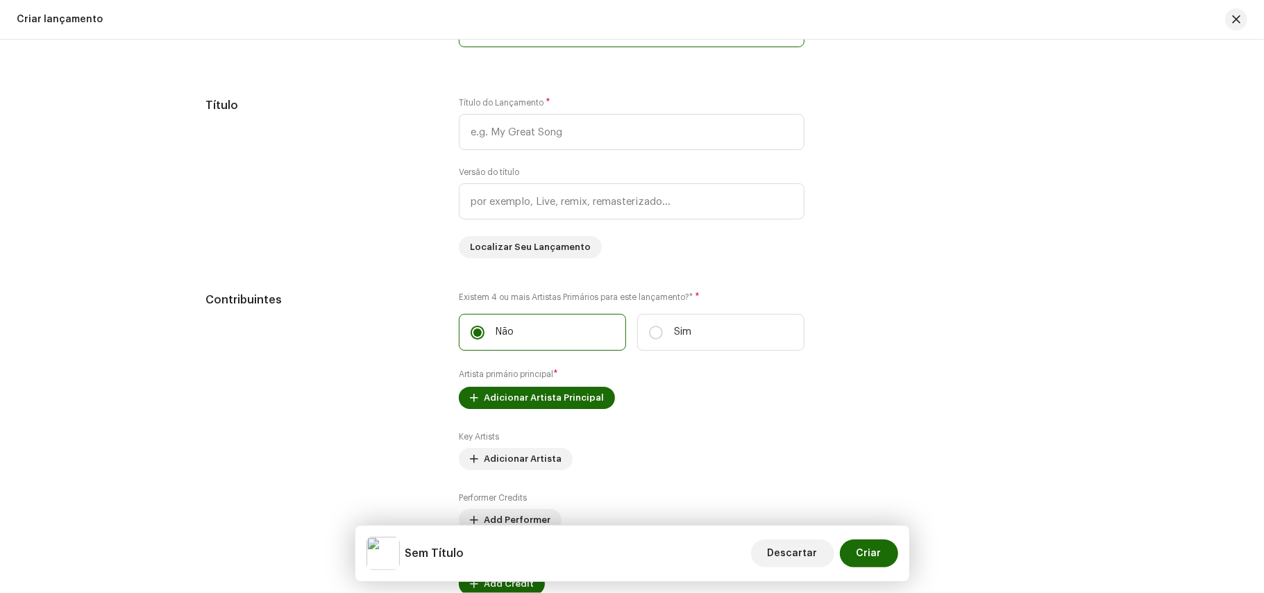
scroll to position [1268, 0]
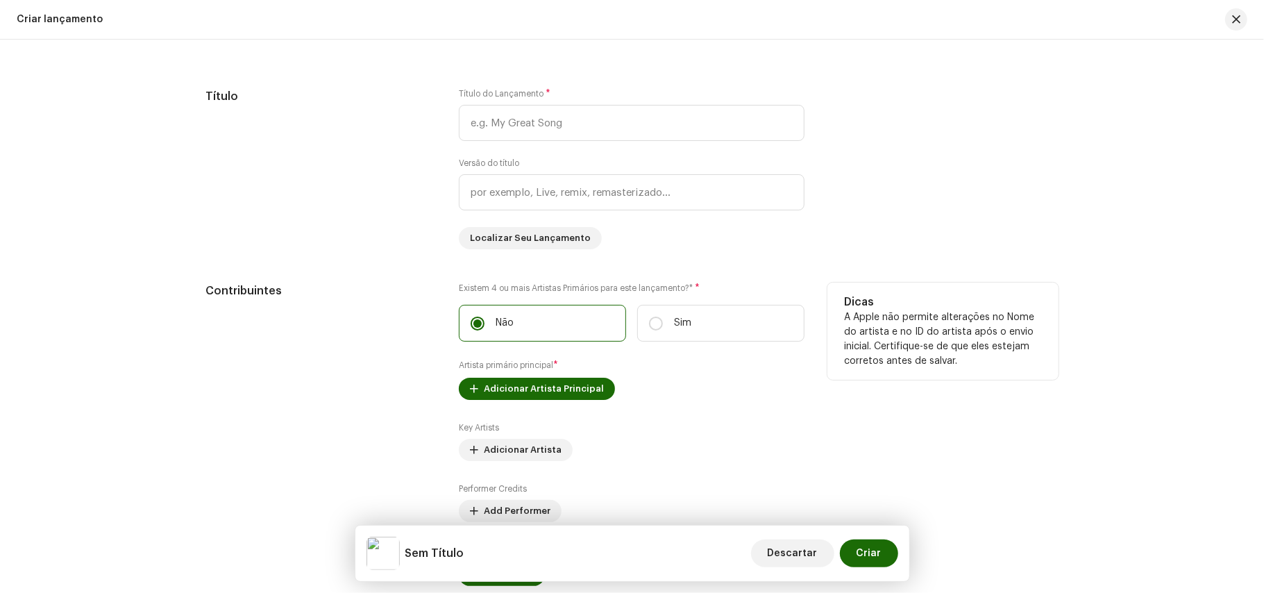
click at [550, 414] on div "Existem 4 ou mais Artistas Primários para este lançamento?* * Não Sim Artista p…" at bounding box center [632, 434] width 346 height 303
click at [554, 403] on span "Adicionar Artista Principal" at bounding box center [544, 389] width 120 height 28
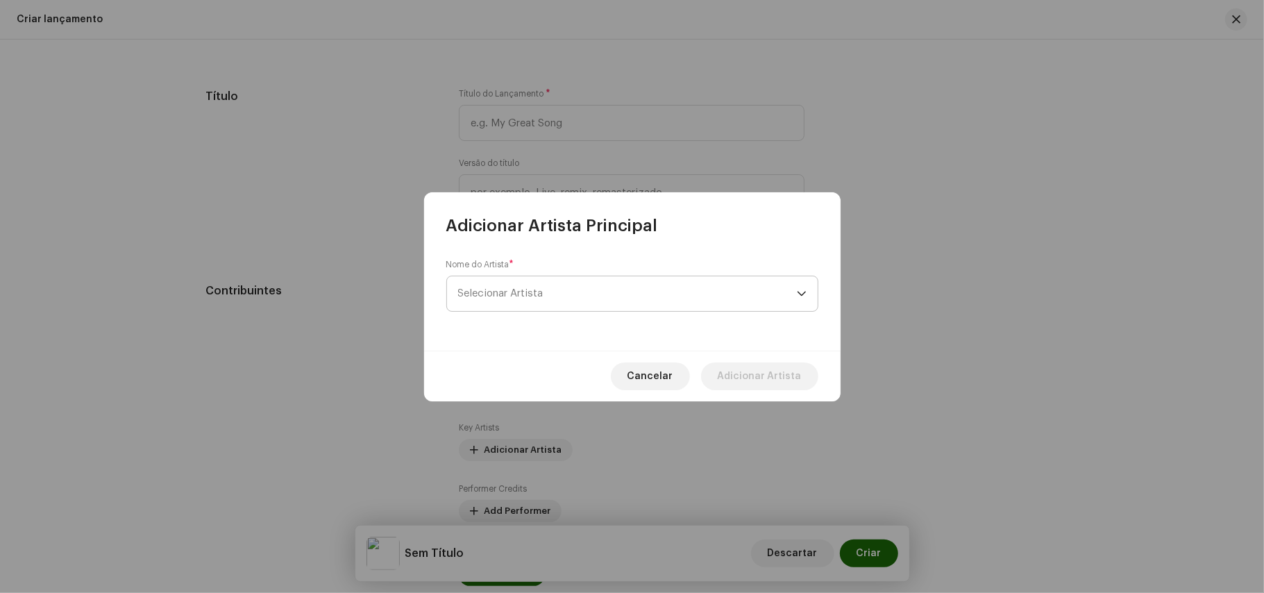
click at [536, 289] on span "Selecionar Artista" at bounding box center [500, 293] width 85 height 10
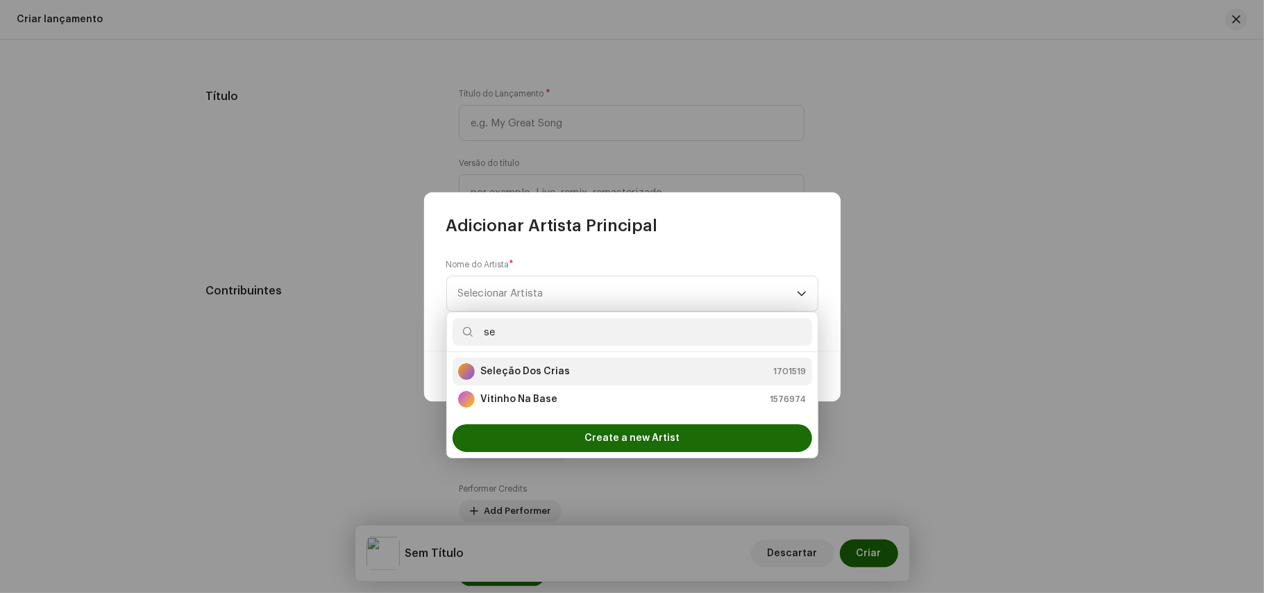
type input "se"
click at [533, 367] on strong "Seleção Dos Crias" at bounding box center [525, 371] width 90 height 14
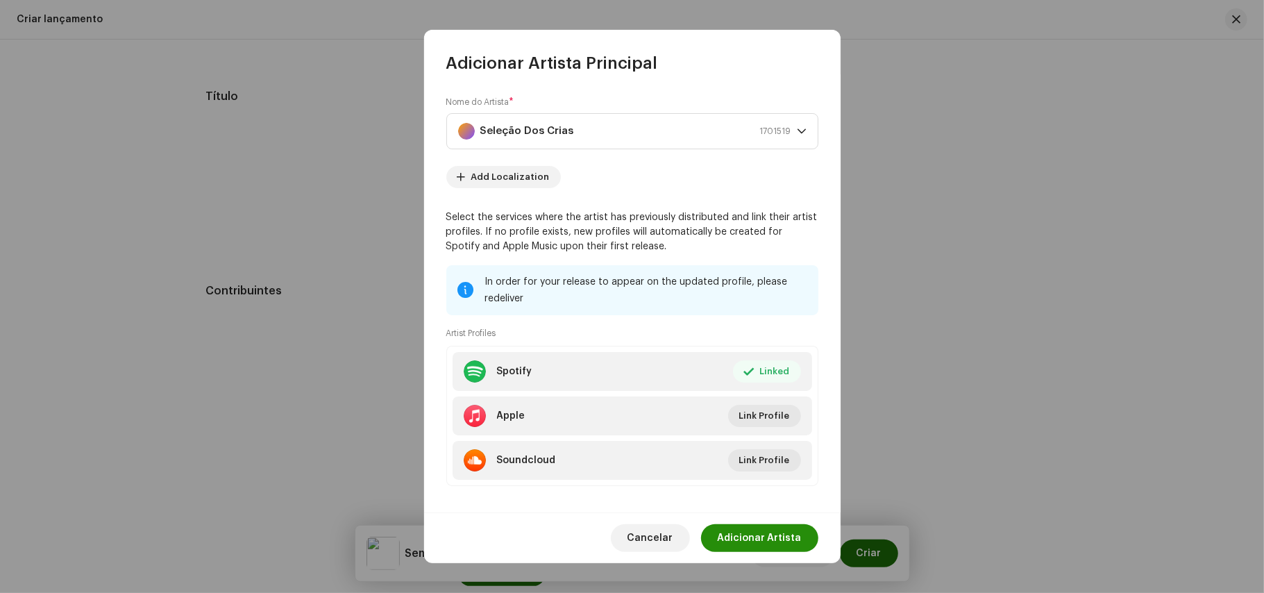
click at [775, 533] on span "Adicionar Artista" at bounding box center [760, 538] width 84 height 28
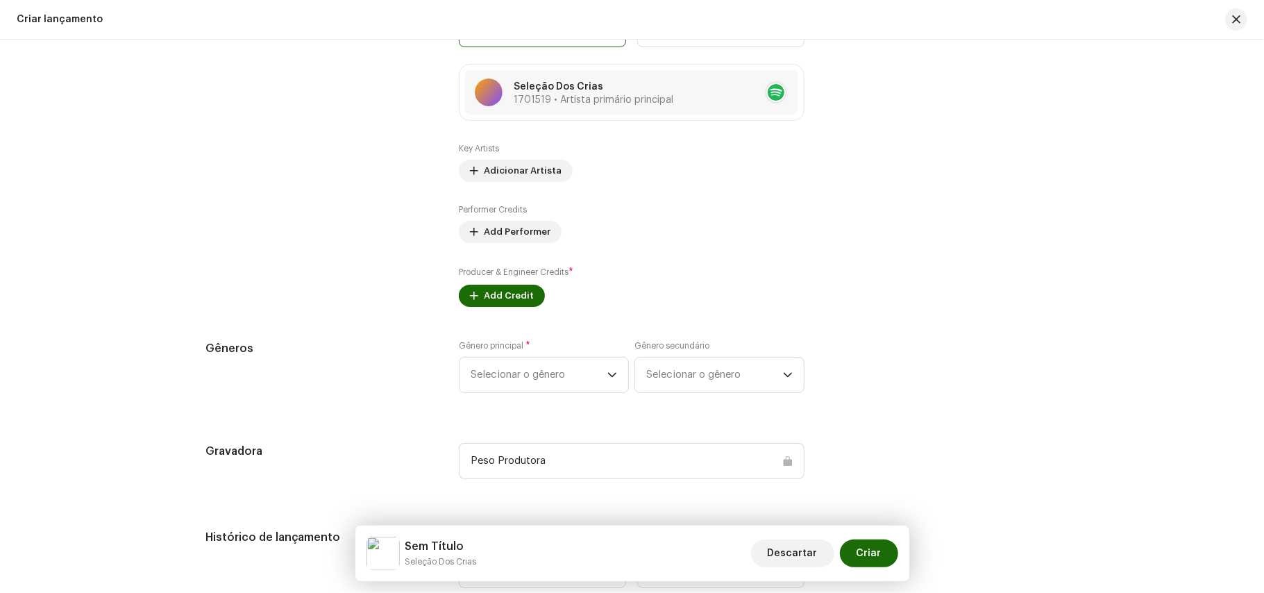
scroll to position [1572, 0]
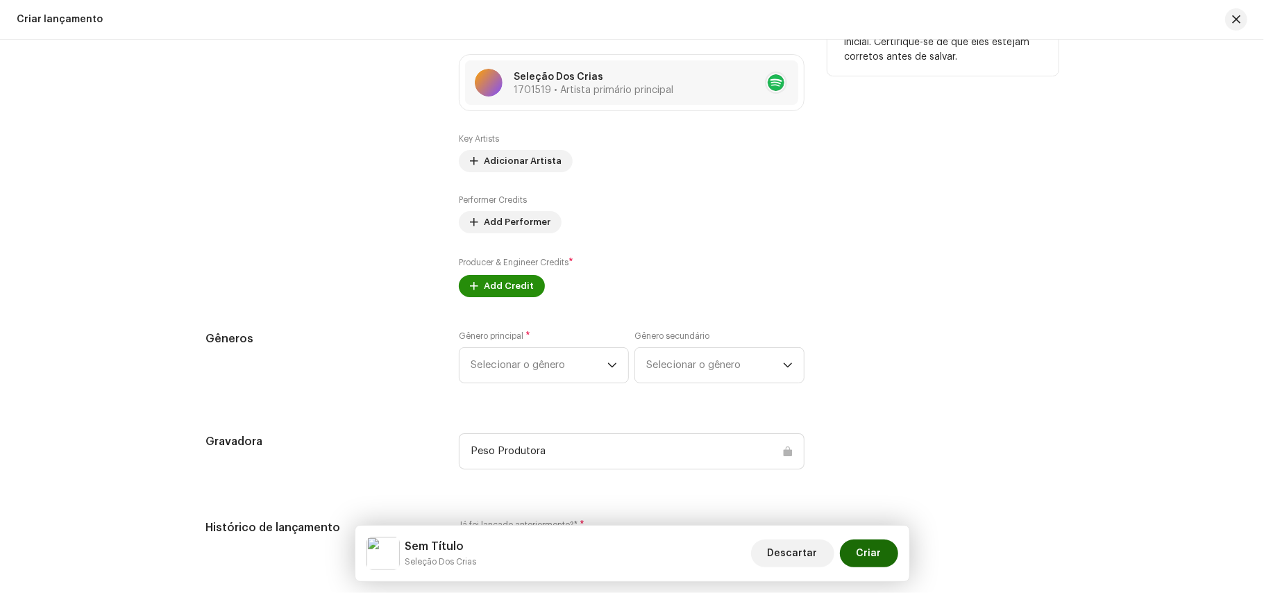
click at [509, 287] on span "Add Credit" at bounding box center [509, 286] width 50 height 28
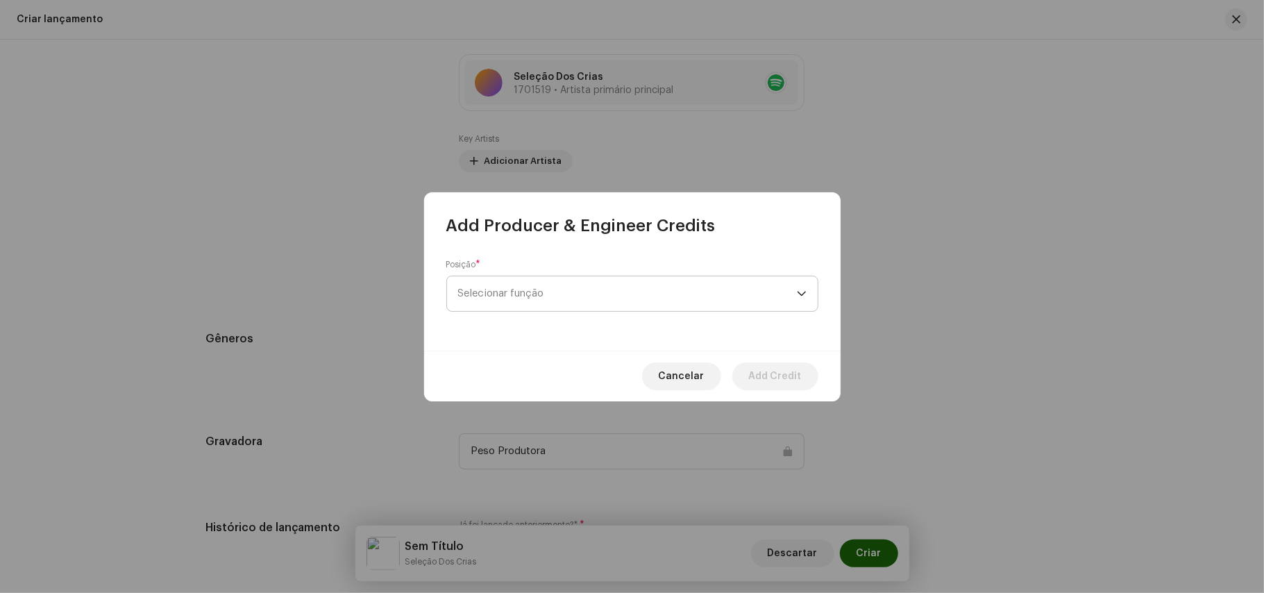
click at [528, 285] on span "Selecionar função" at bounding box center [627, 293] width 339 height 35
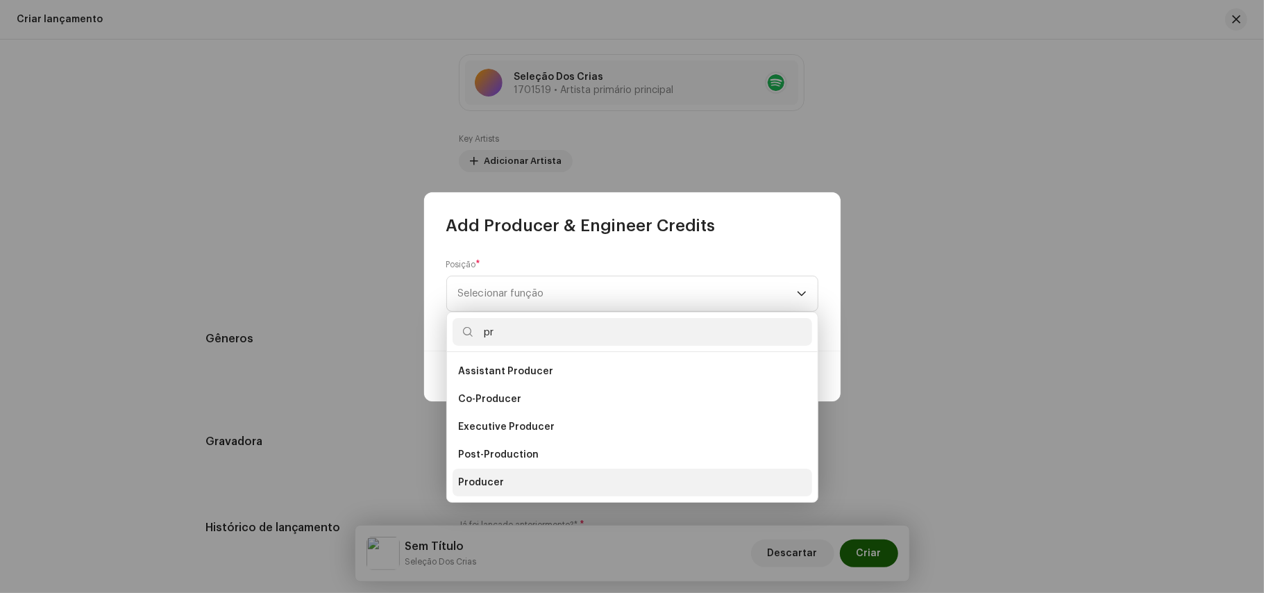
type input "pr"
click at [478, 478] on span "Producer" at bounding box center [481, 483] width 46 height 14
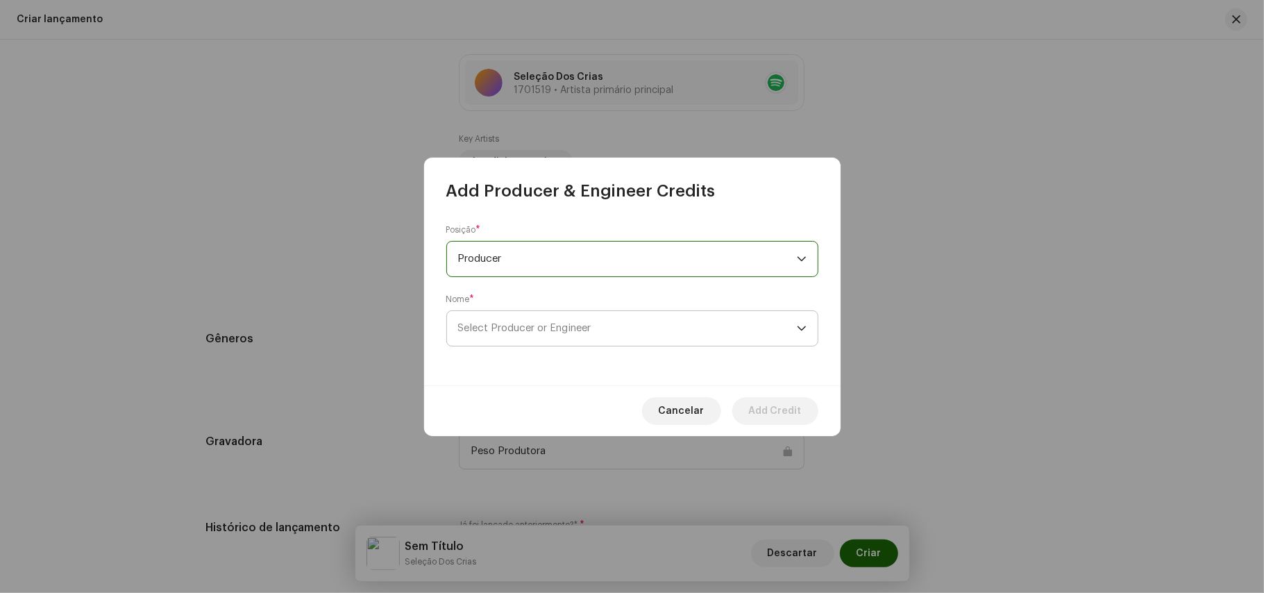
click at [569, 326] on span "Select Producer or Engineer" at bounding box center [524, 328] width 133 height 10
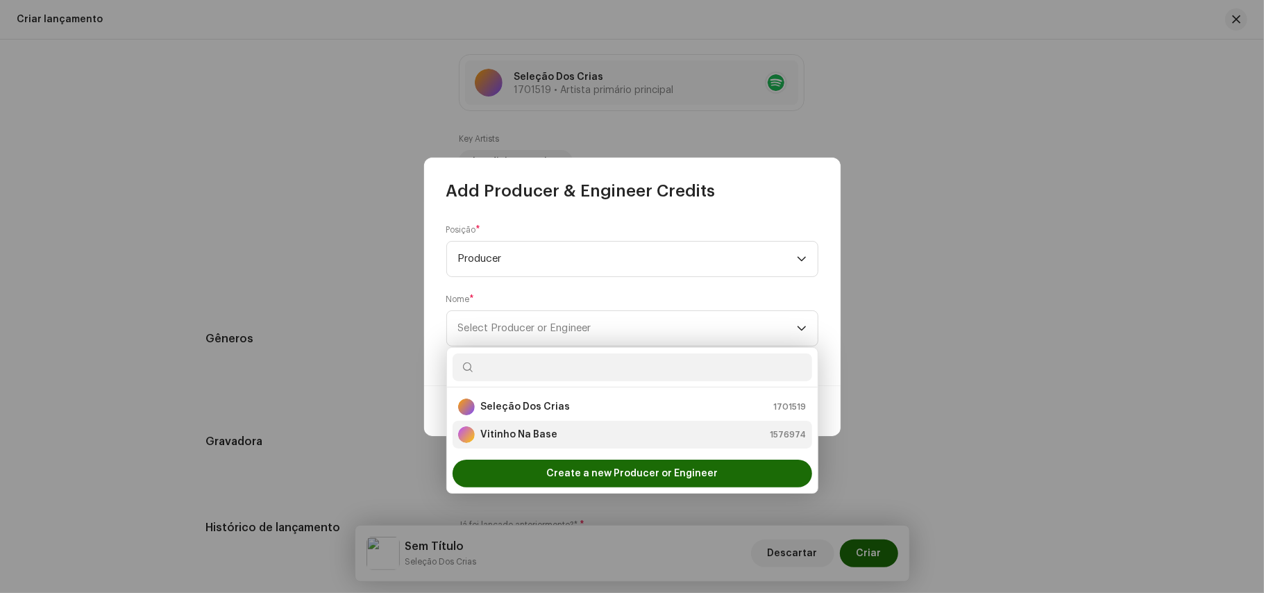
click at [543, 439] on strong "Vitinho Na Base" at bounding box center [518, 435] width 77 height 14
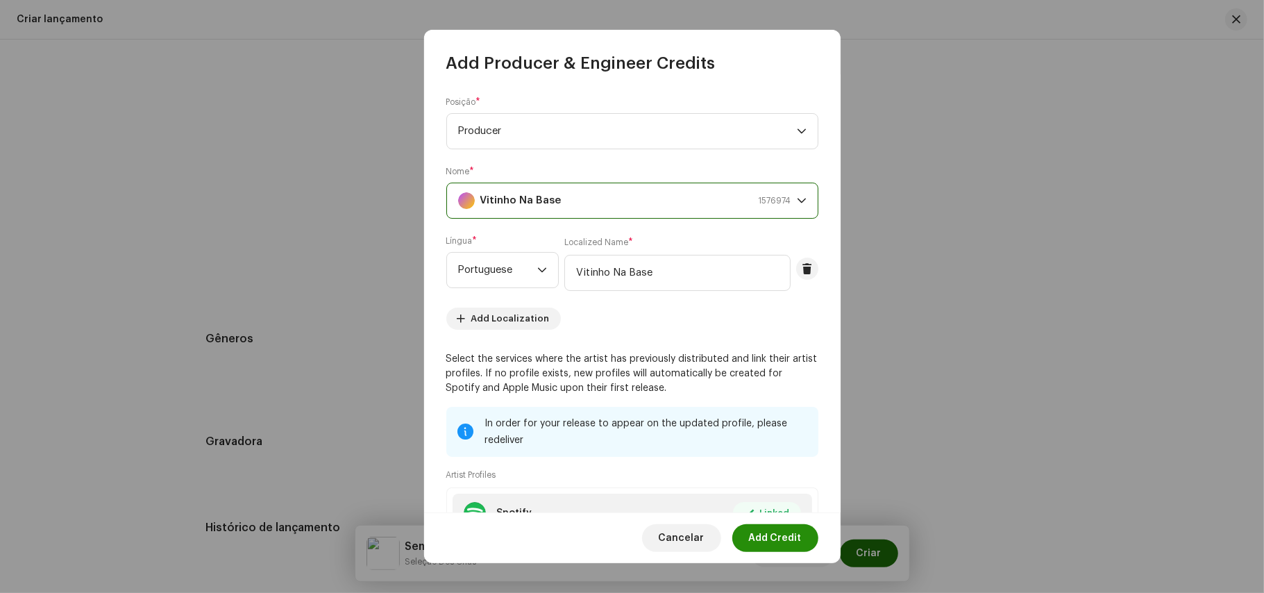
click at [787, 531] on span "Add Credit" at bounding box center [775, 538] width 53 height 28
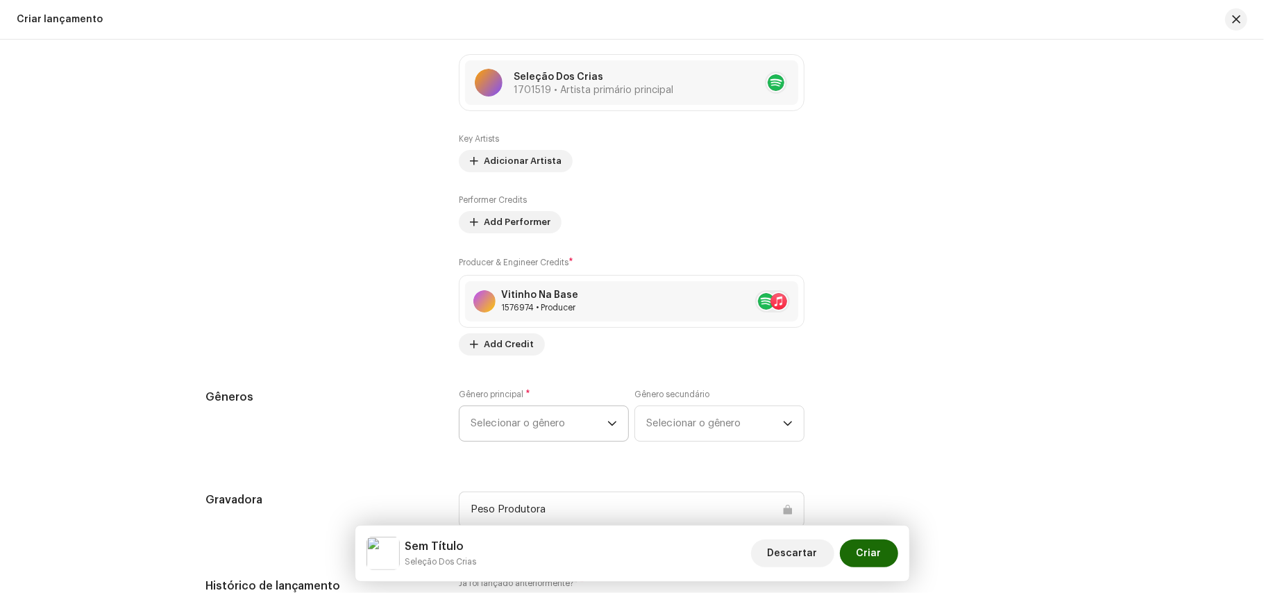
click at [560, 428] on span "Selecionar o gênero" at bounding box center [539, 423] width 137 height 35
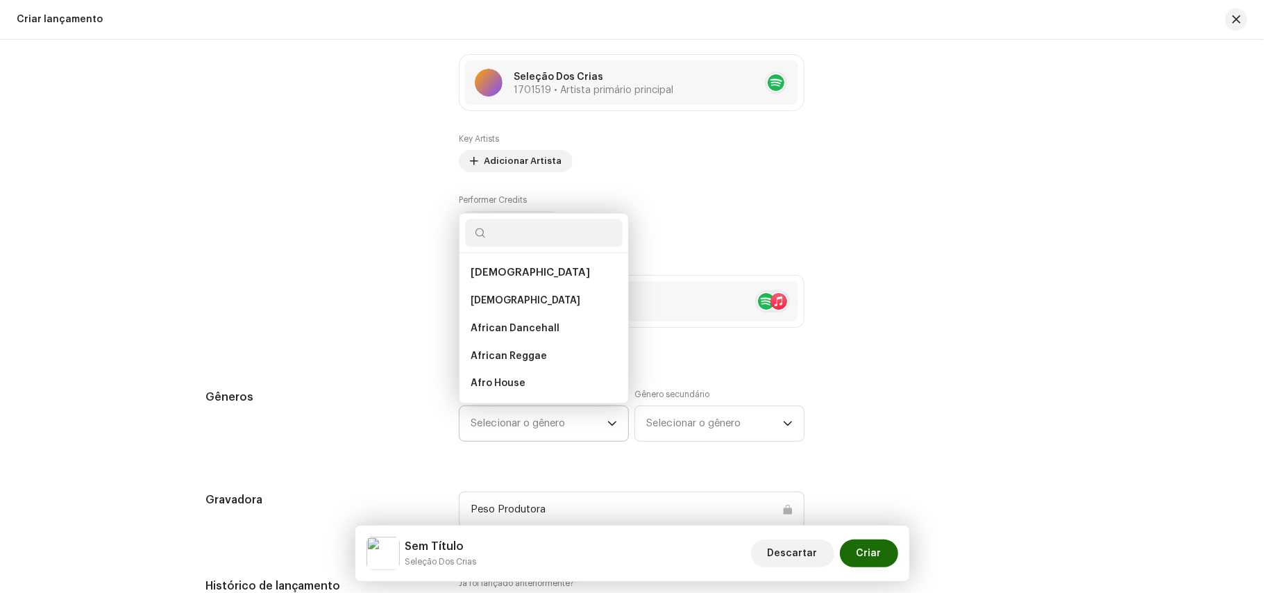
click at [512, 246] on input "text" at bounding box center [544, 233] width 158 height 28
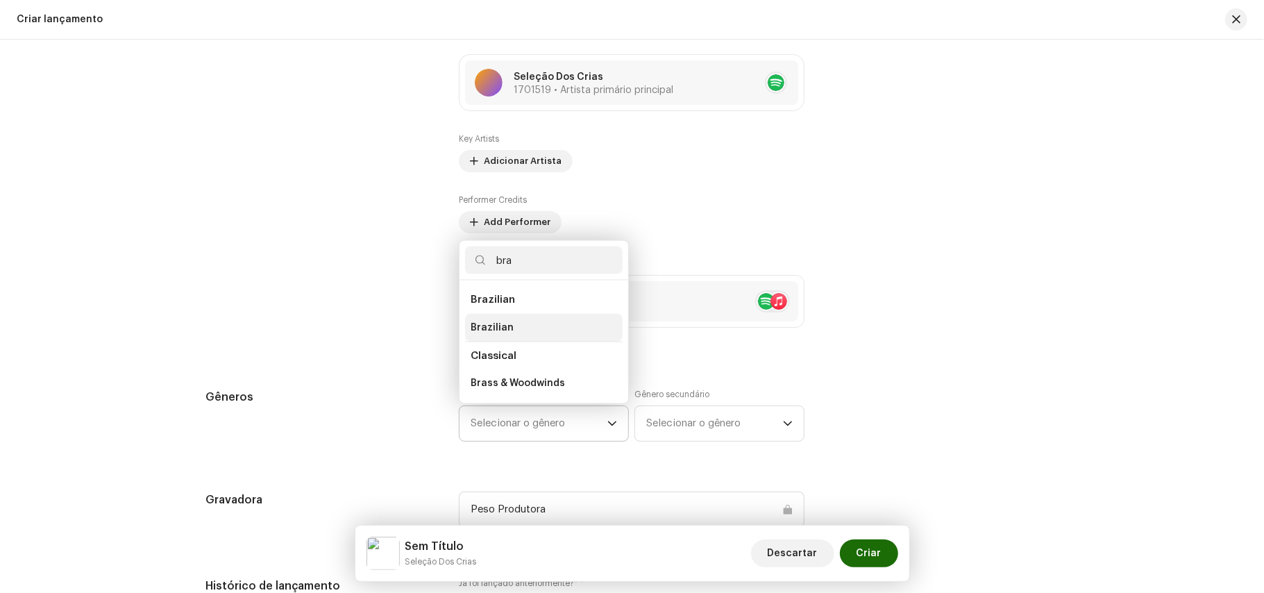
type input "bra"
click at [496, 331] on span "Brazilian" at bounding box center [492, 328] width 43 height 14
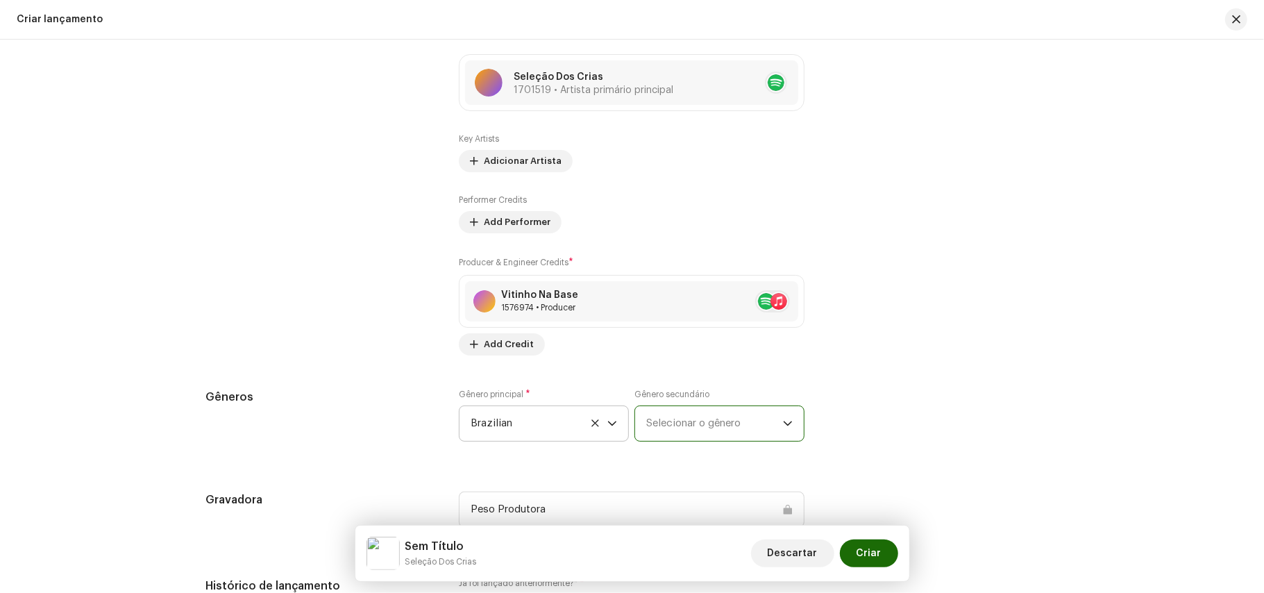
click at [742, 430] on span "Selecionar o gênero" at bounding box center [714, 423] width 137 height 35
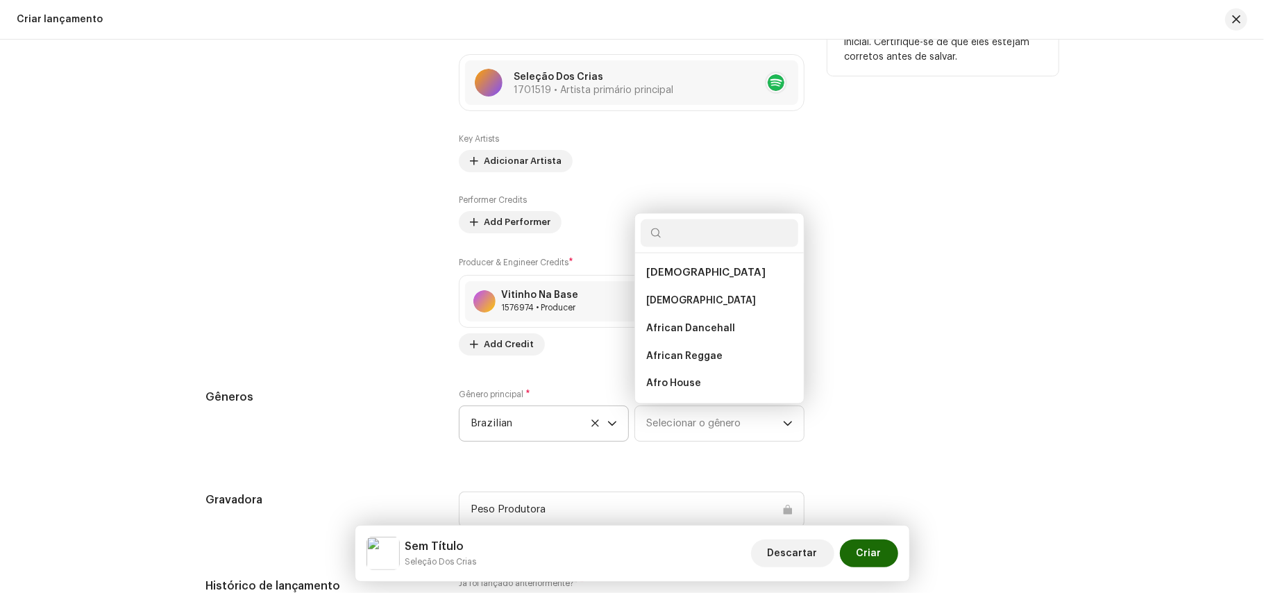
scroll to position [22, 0]
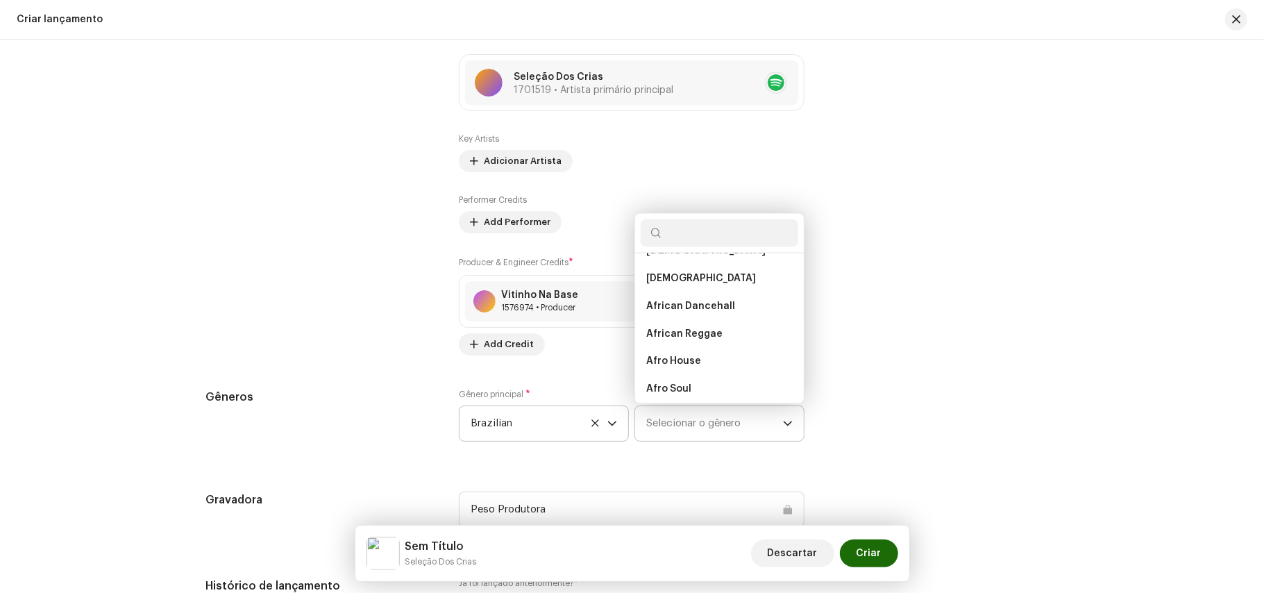
click at [683, 242] on input "text" at bounding box center [720, 233] width 158 height 28
type input "p"
type input "fu"
click at [666, 342] on span "Baile Funk" at bounding box center [671, 335] width 50 height 14
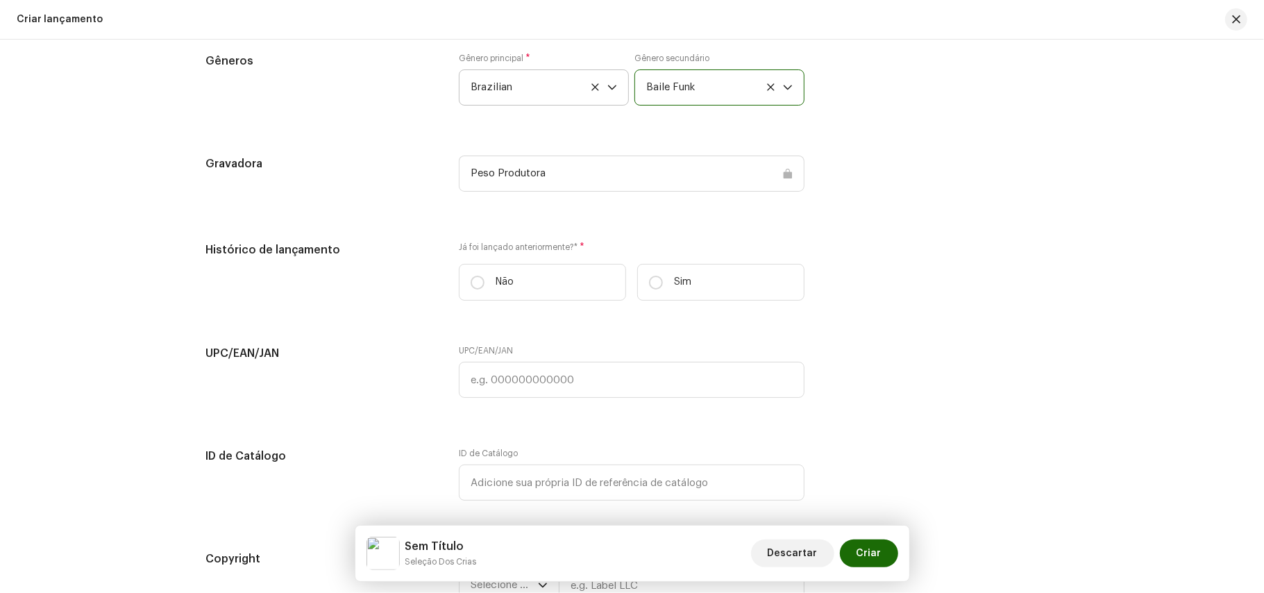
scroll to position [1912, 0]
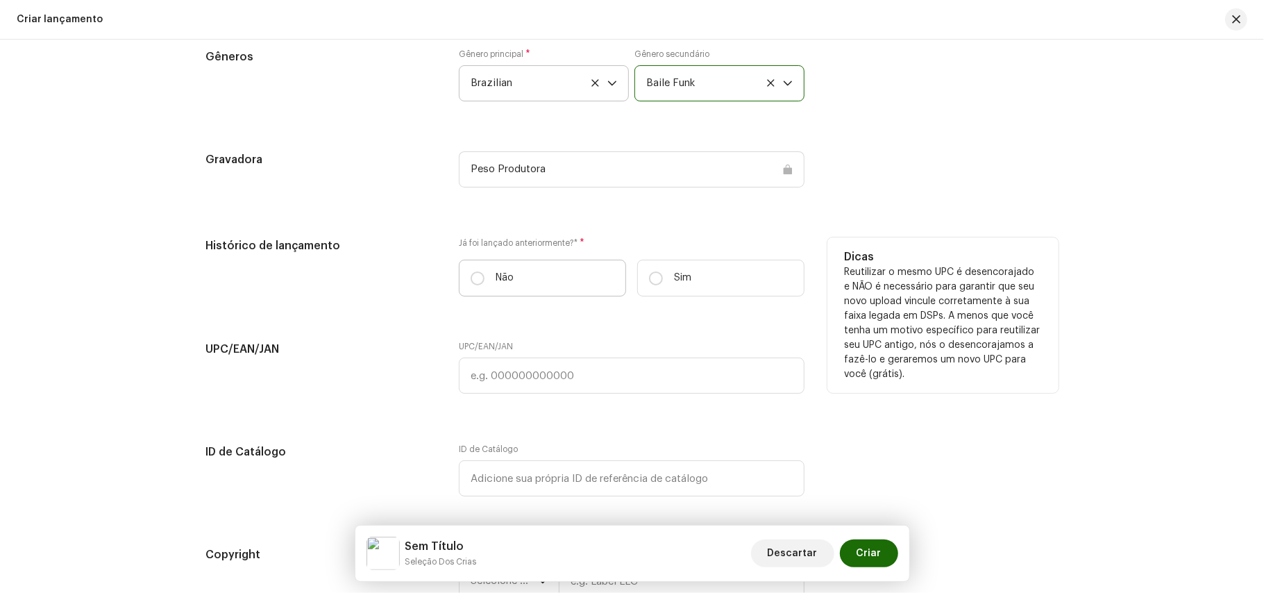
click at [522, 281] on label "Não" at bounding box center [542, 278] width 167 height 37
click at [485, 281] on input "Não" at bounding box center [478, 278] width 14 height 14
radio input "true"
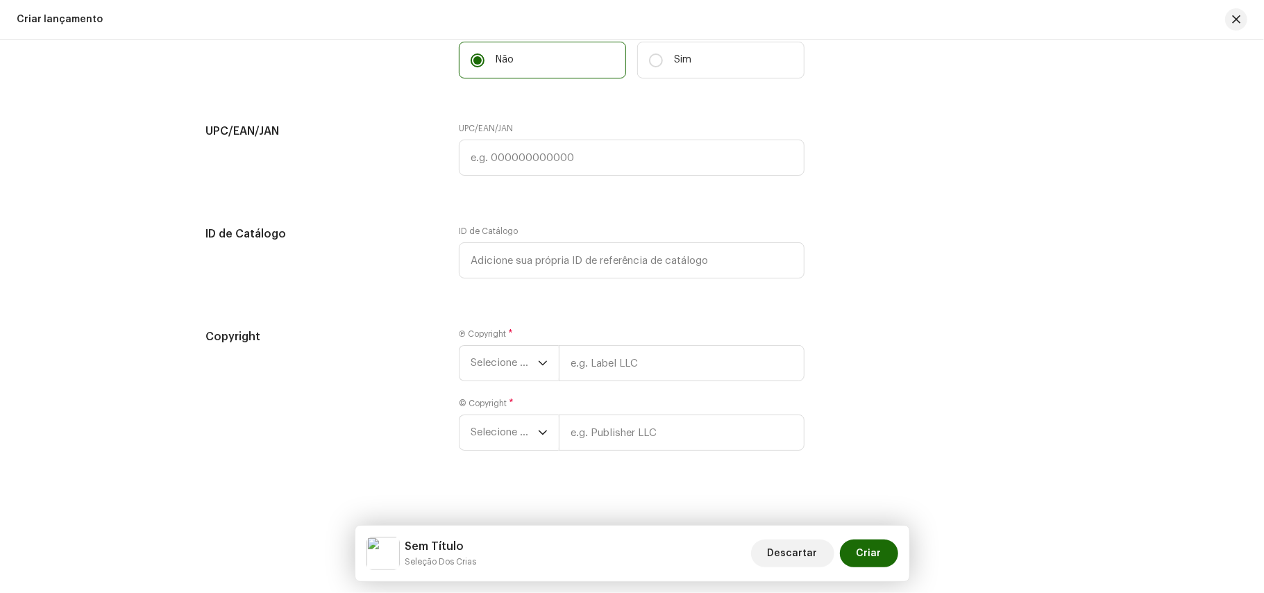
scroll to position [2134, 0]
click at [653, 377] on input "text" at bounding box center [682, 359] width 246 height 36
type input "PesoProdutora"
click at [621, 446] on input "text" at bounding box center [682, 428] width 246 height 36
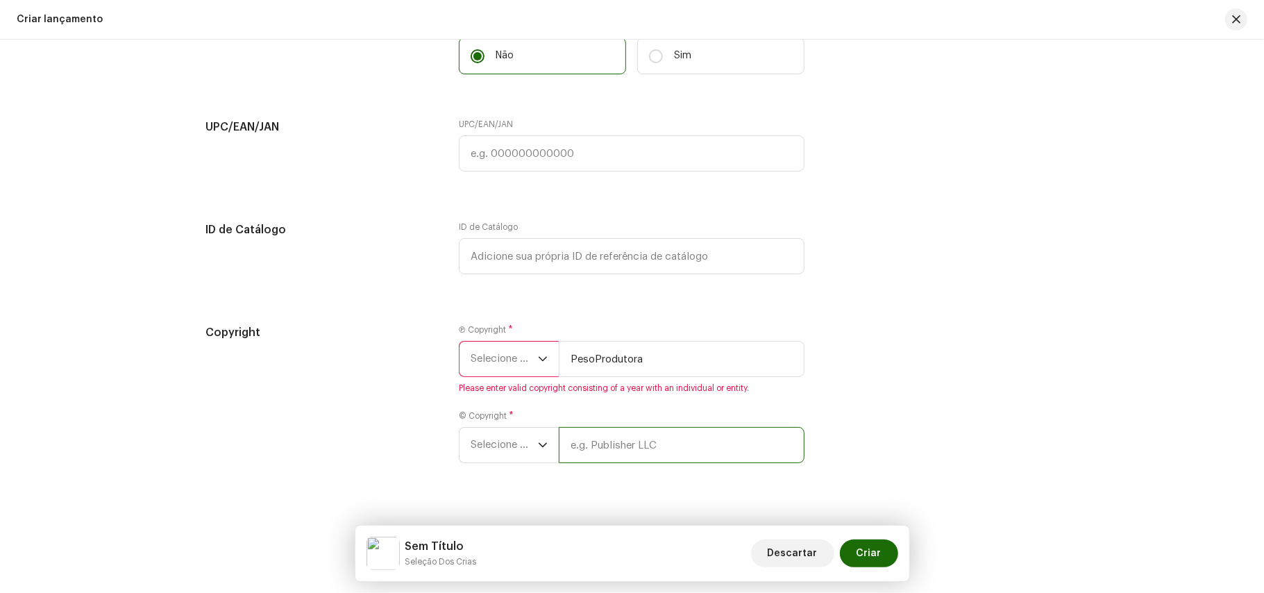
type input "PesoProdutora"
click at [503, 376] on span "Selecione o ano" at bounding box center [504, 359] width 67 height 35
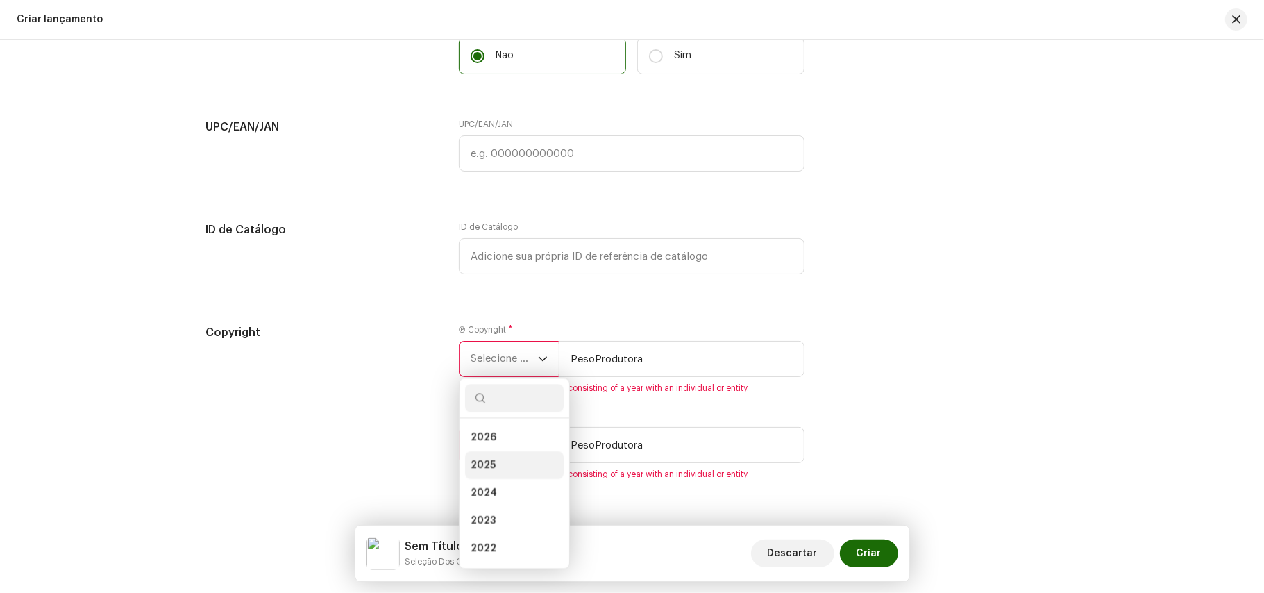
click at [501, 479] on li "2025" at bounding box center [514, 465] width 99 height 28
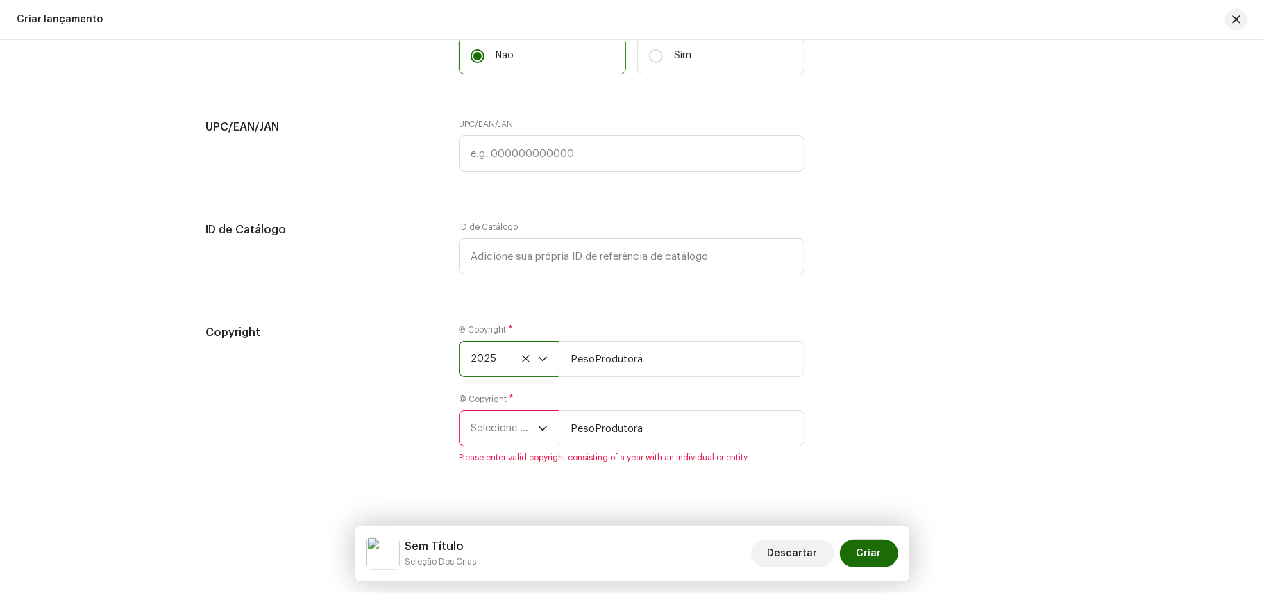
click at [514, 462] on div "© Copyright * Selecione o ano PesoProdutora Please enter valid copyright consis…" at bounding box center [632, 428] width 346 height 69
click at [523, 446] on span "Selecione o ano" at bounding box center [504, 428] width 67 height 35
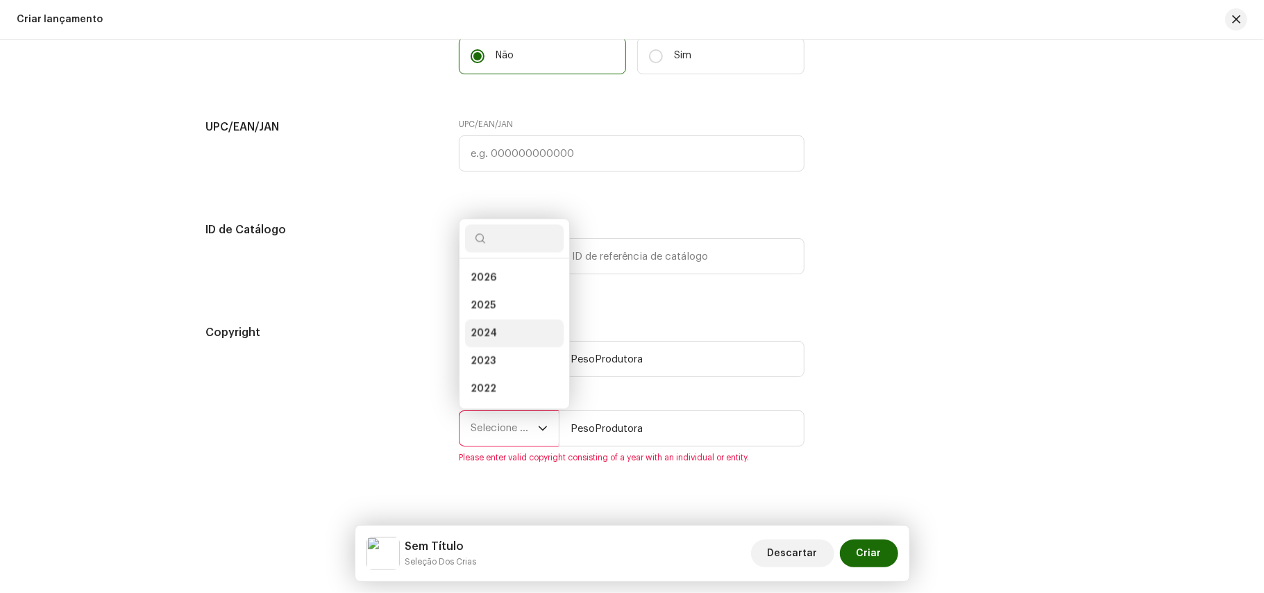
scroll to position [22, 0]
click at [489, 290] on span "2025" at bounding box center [483, 283] width 25 height 14
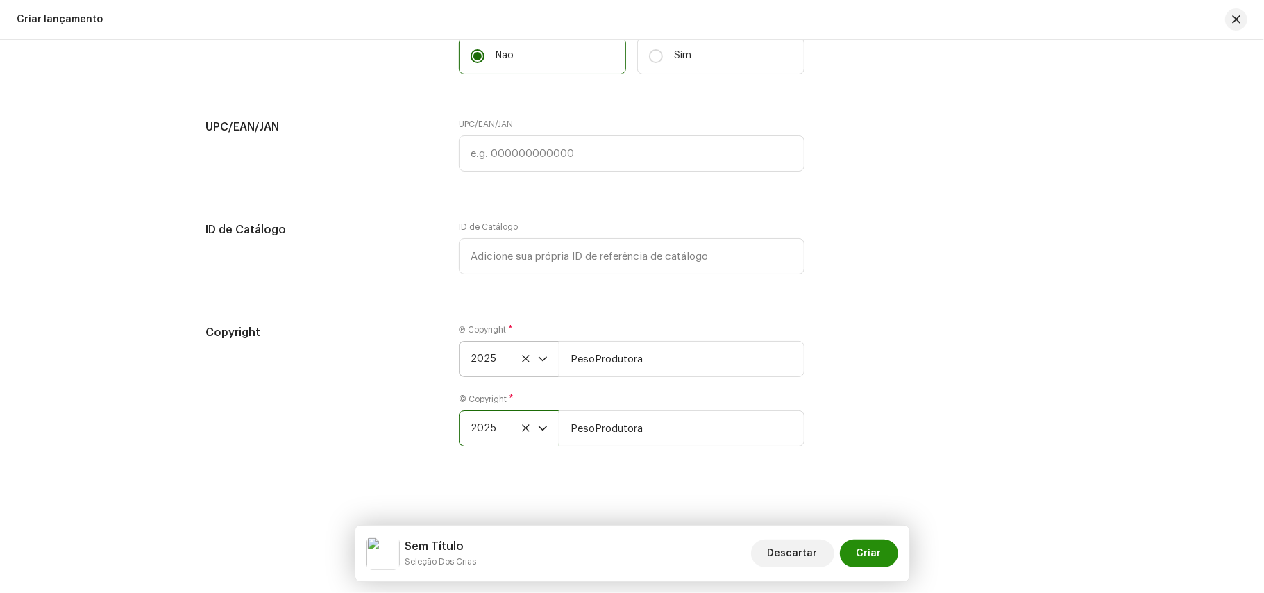
click at [871, 562] on span "Criar" at bounding box center [869, 553] width 25 height 28
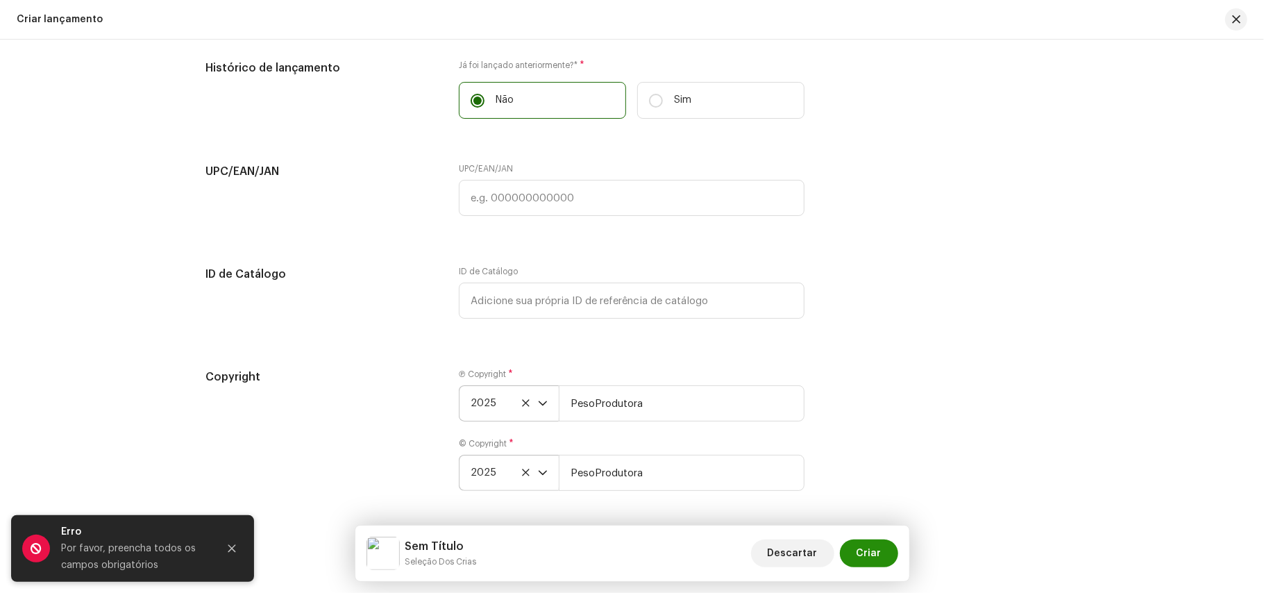
scroll to position [2179, 0]
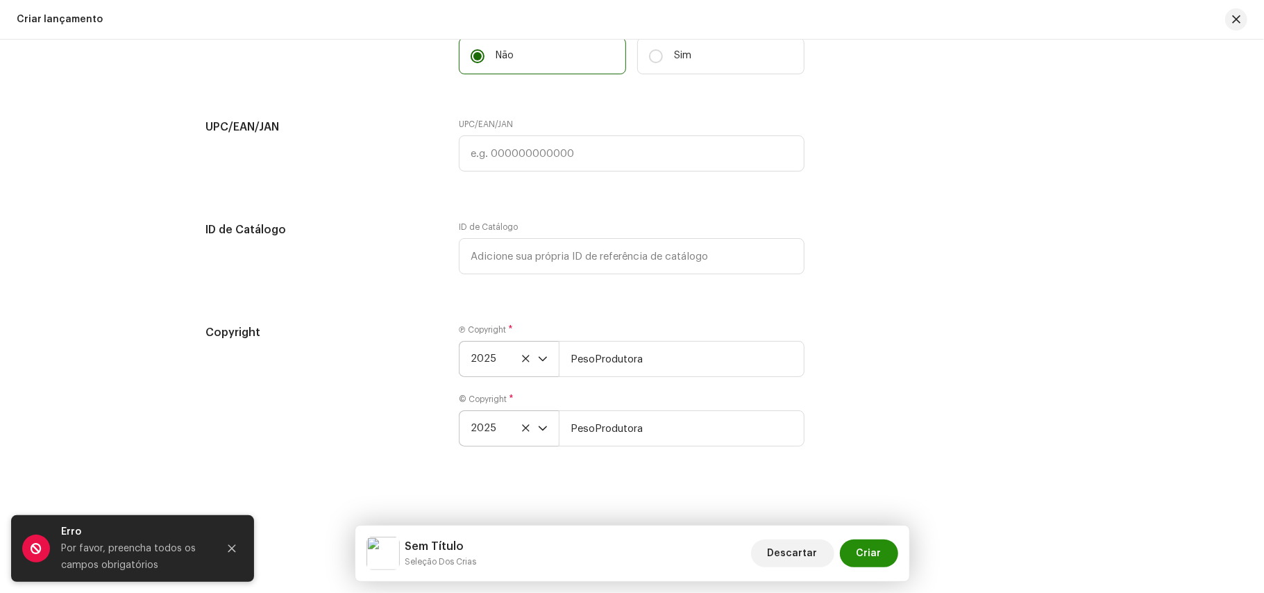
click at [873, 558] on span "Criar" at bounding box center [869, 553] width 25 height 28
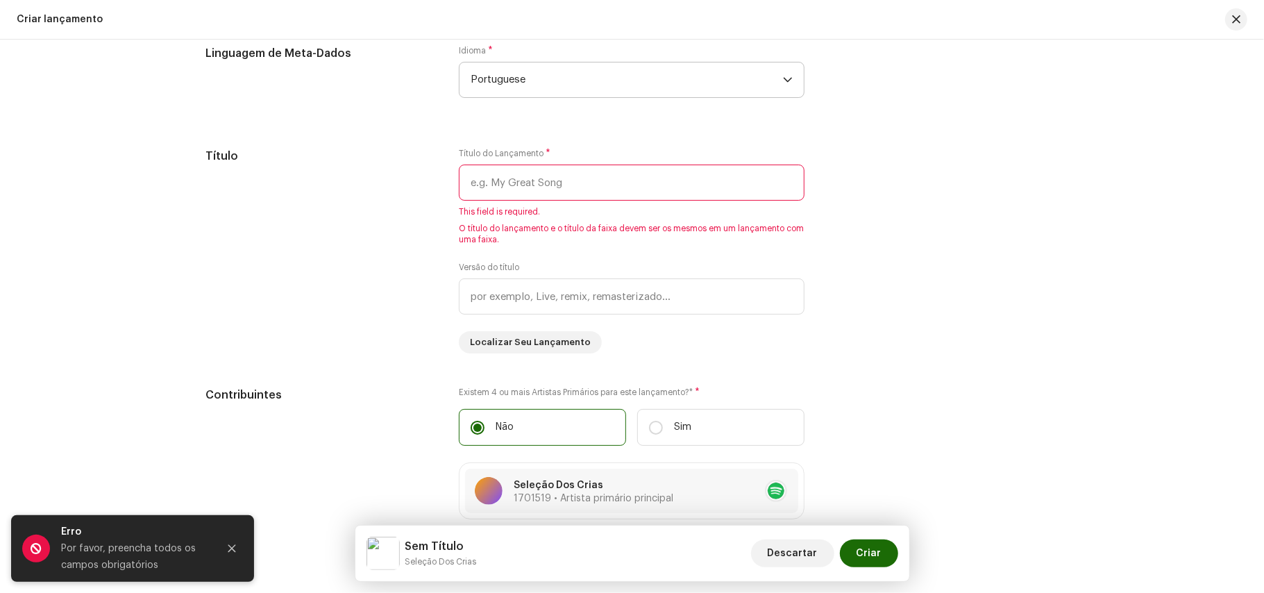
scroll to position [1148, 0]
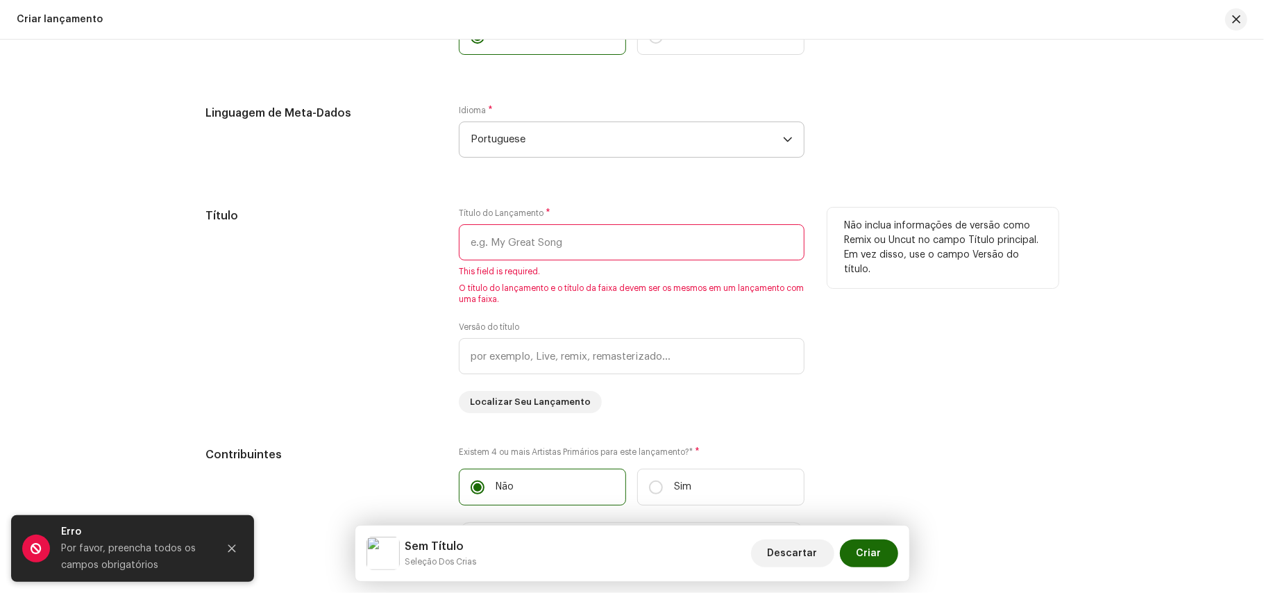
click at [526, 251] on input "text" at bounding box center [632, 242] width 346 height 36
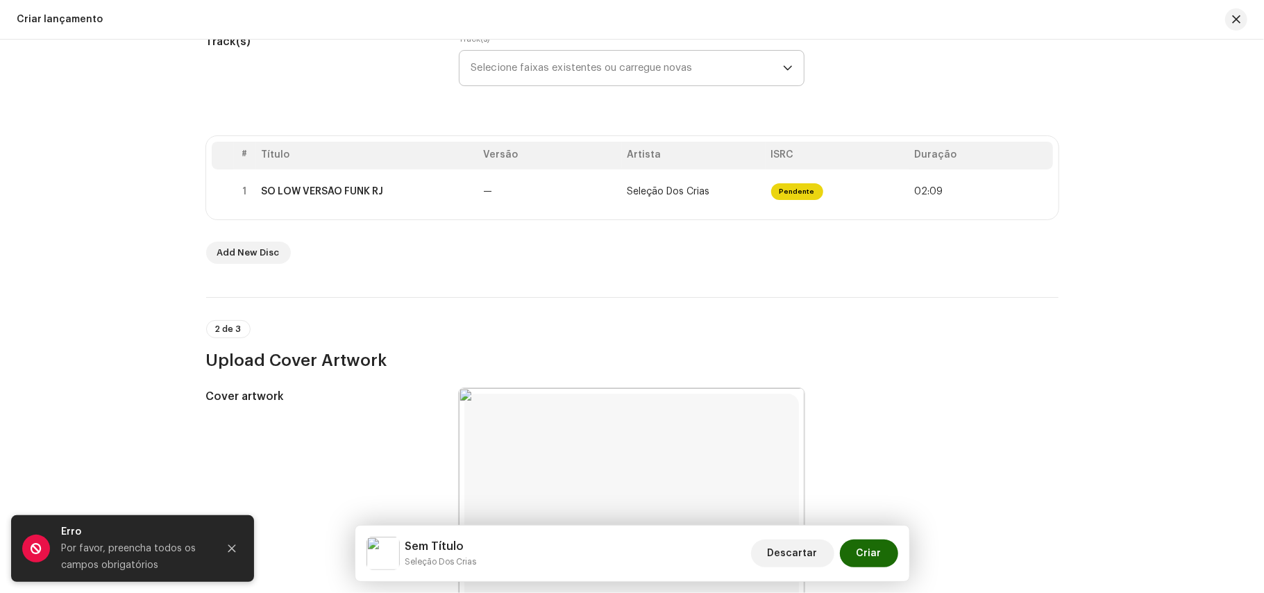
scroll to position [0, 0]
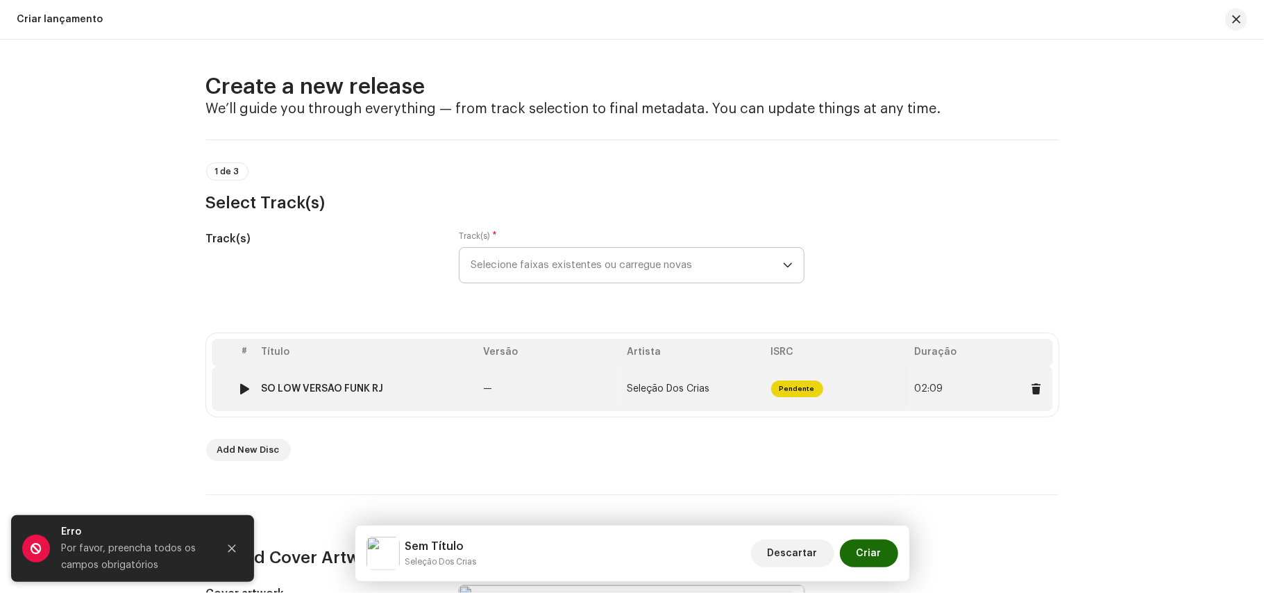
drag, startPoint x: 380, startPoint y: 382, endPoint x: 261, endPoint y: 387, distance: 119.5
click at [261, 387] on td "SO LOW VERSÃO FUNK RJ" at bounding box center [367, 389] width 222 height 44
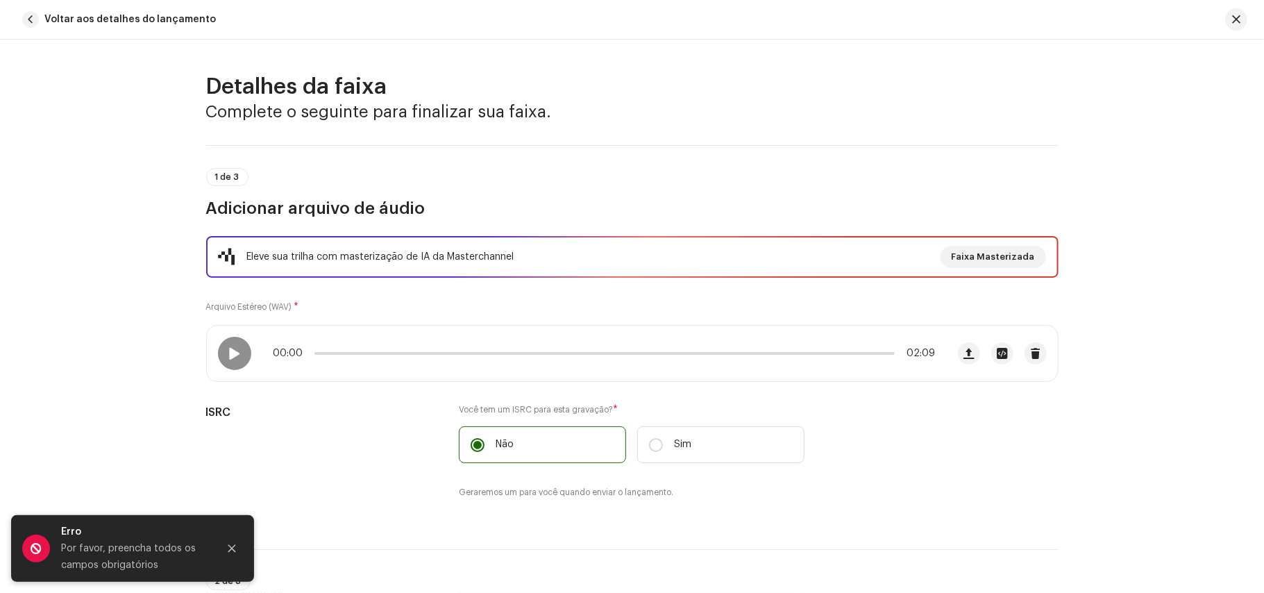
click at [261, 387] on div "Detalhes da faixa Complete o seguinte para finalizar sua faixa. 1 de 3 Adiciona…" at bounding box center [632, 316] width 1264 height 553
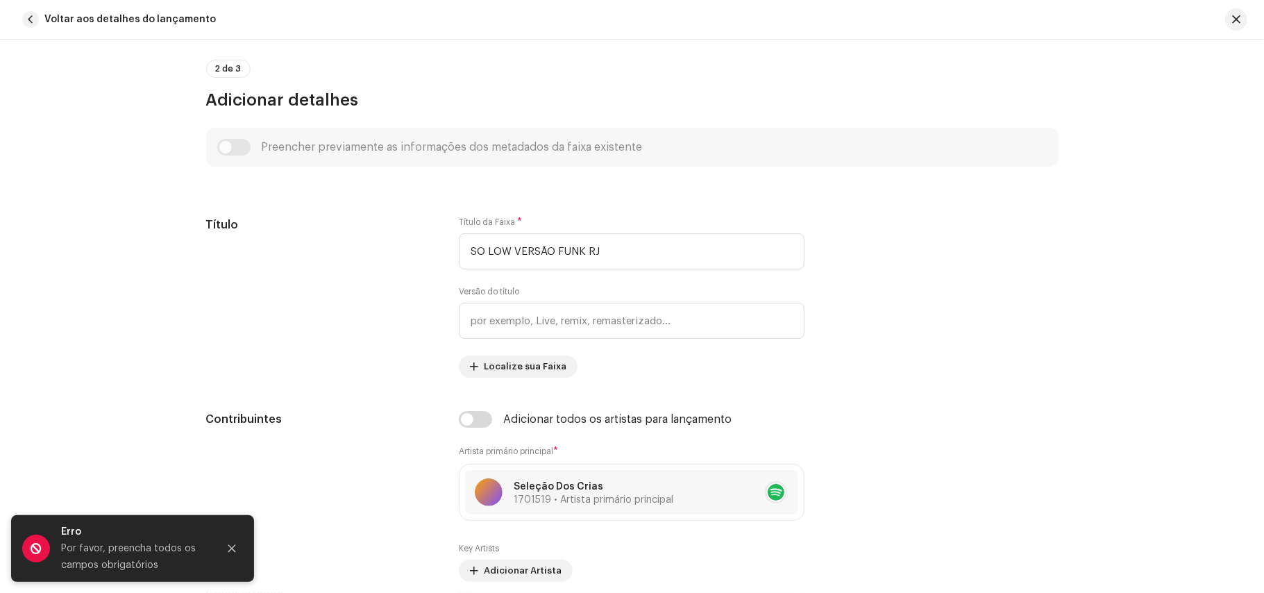
scroll to position [529, 0]
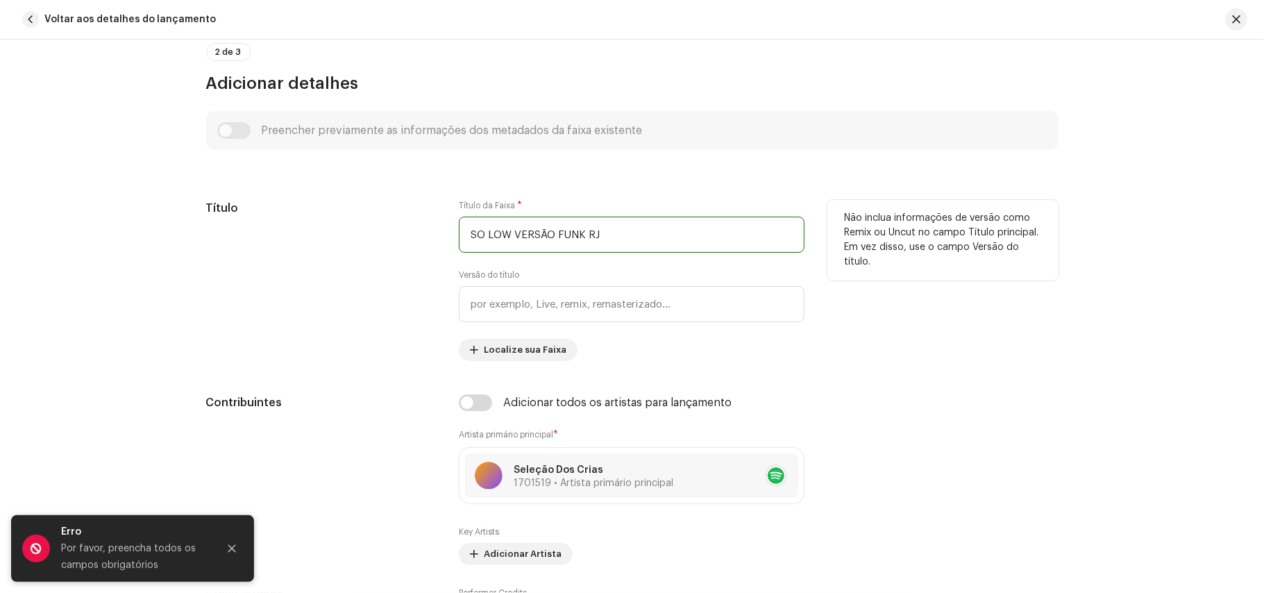
drag, startPoint x: 615, startPoint y: 231, endPoint x: 451, endPoint y: 235, distance: 164.6
click at [451, 235] on div "Título Título da Faixa * SO LOW VERSÃO [PERSON_NAME] Versão do título Localize …" at bounding box center [632, 280] width 853 height 161
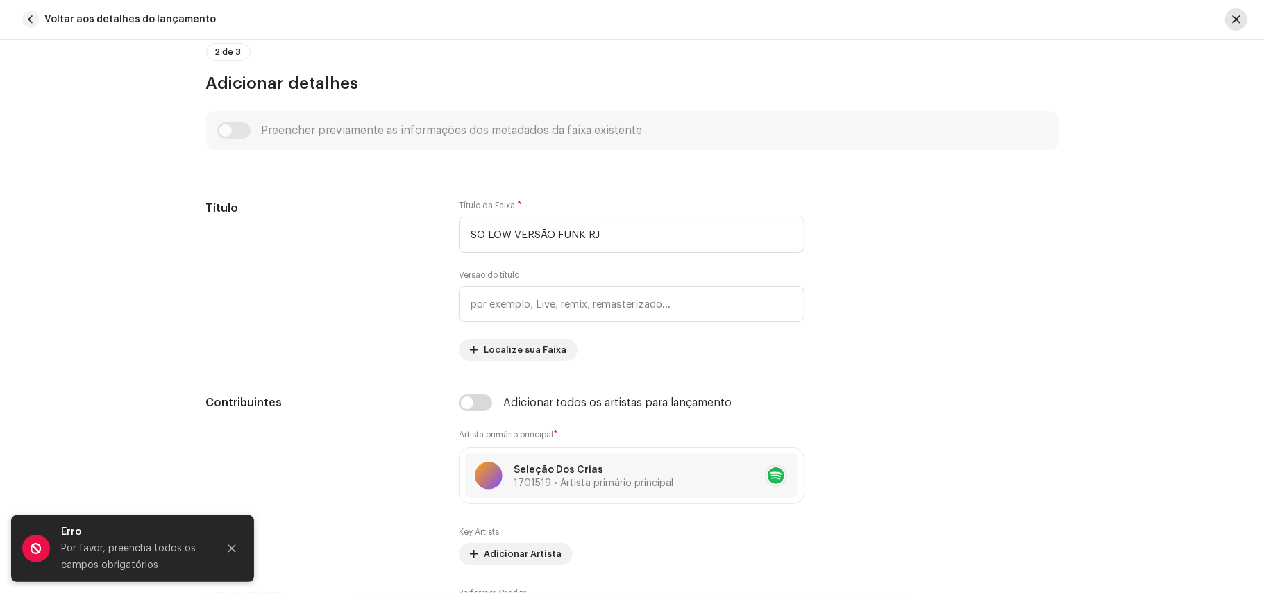
click at [1234, 15] on span "button" at bounding box center [1236, 19] width 8 height 11
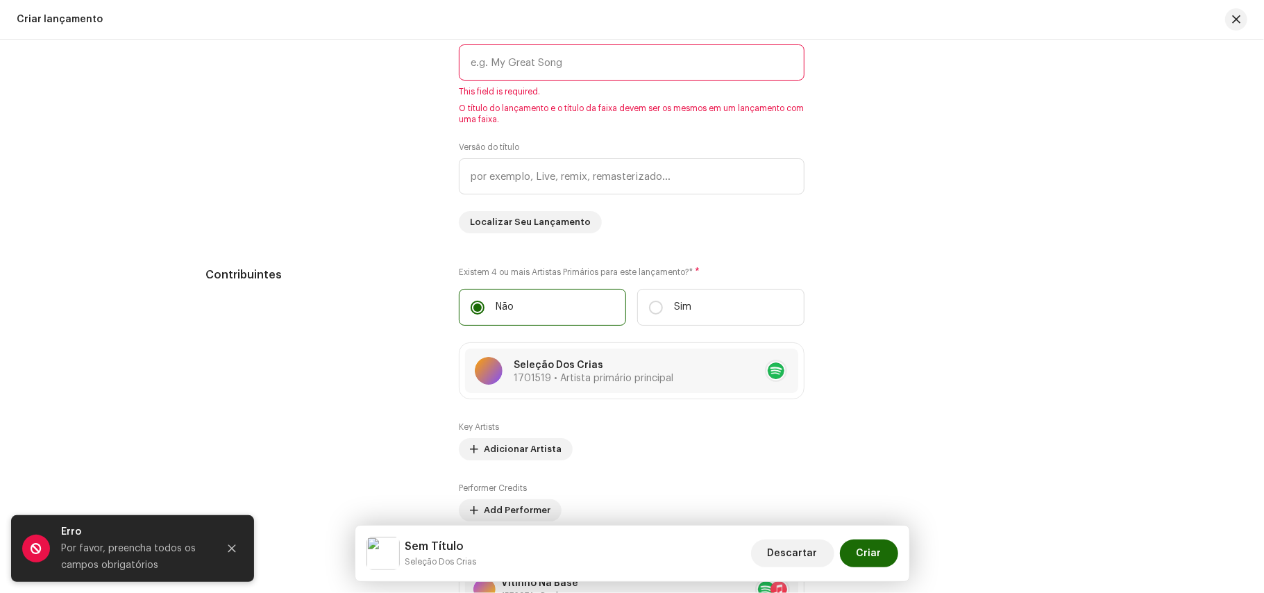
scroll to position [1203, 0]
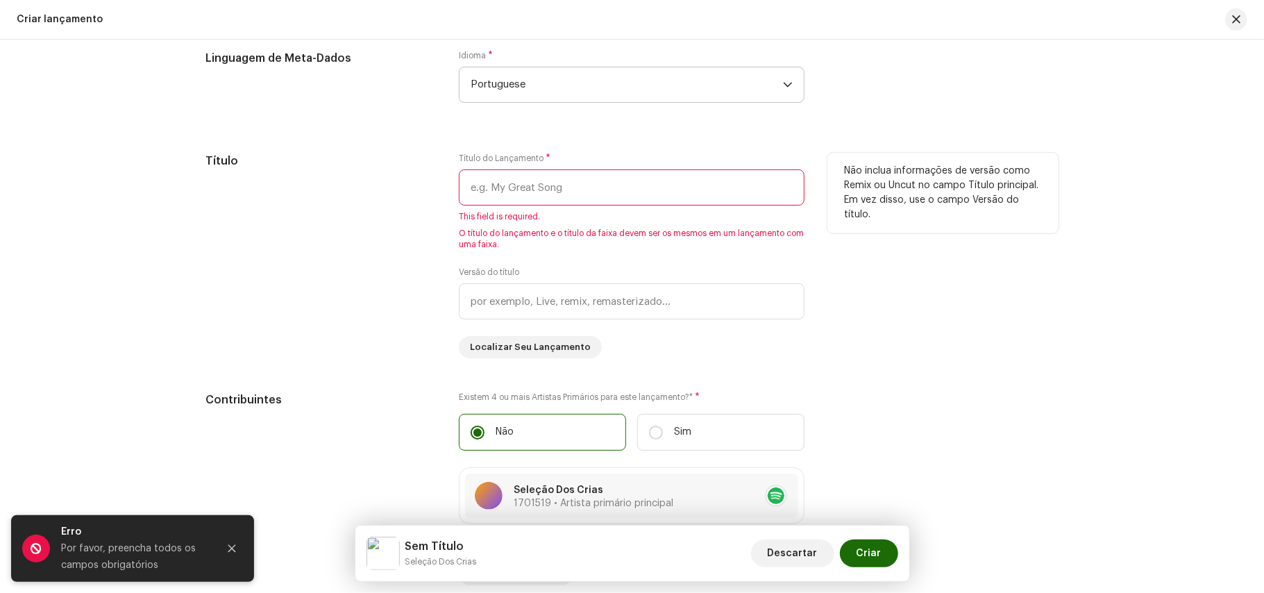
click at [542, 195] on input "text" at bounding box center [632, 187] width 346 height 36
paste input "SO LOW VERSÃO FUNK RJ"
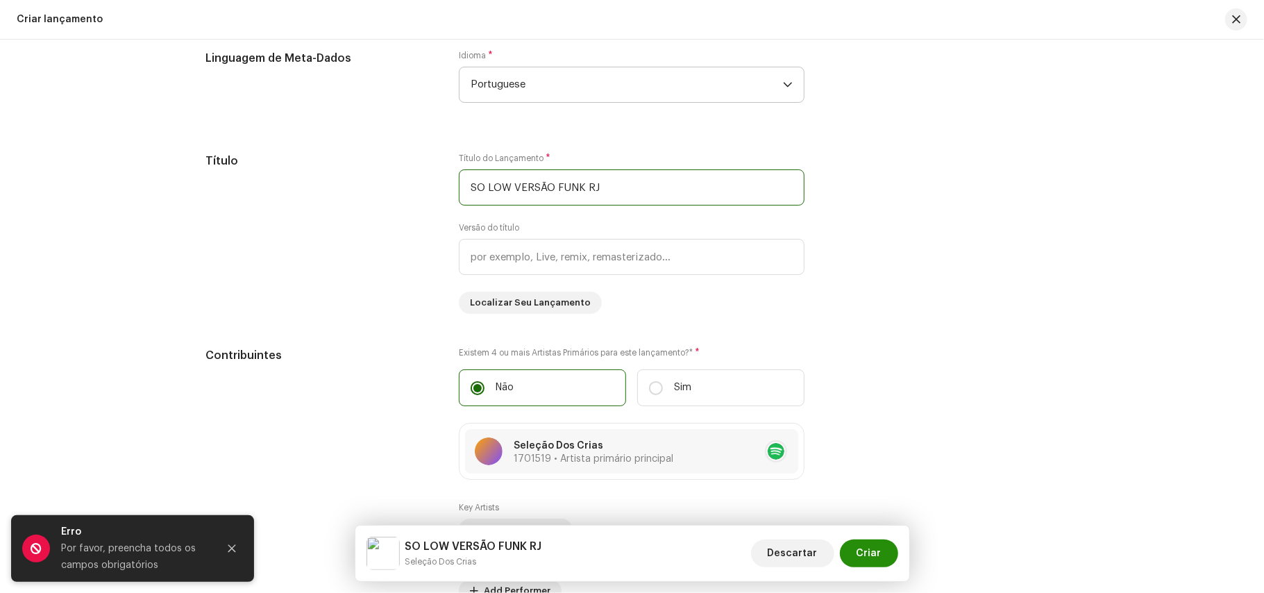
type input "SO LOW VERSÃO FUNK RJ"
click at [879, 551] on span "Criar" at bounding box center [869, 553] width 25 height 28
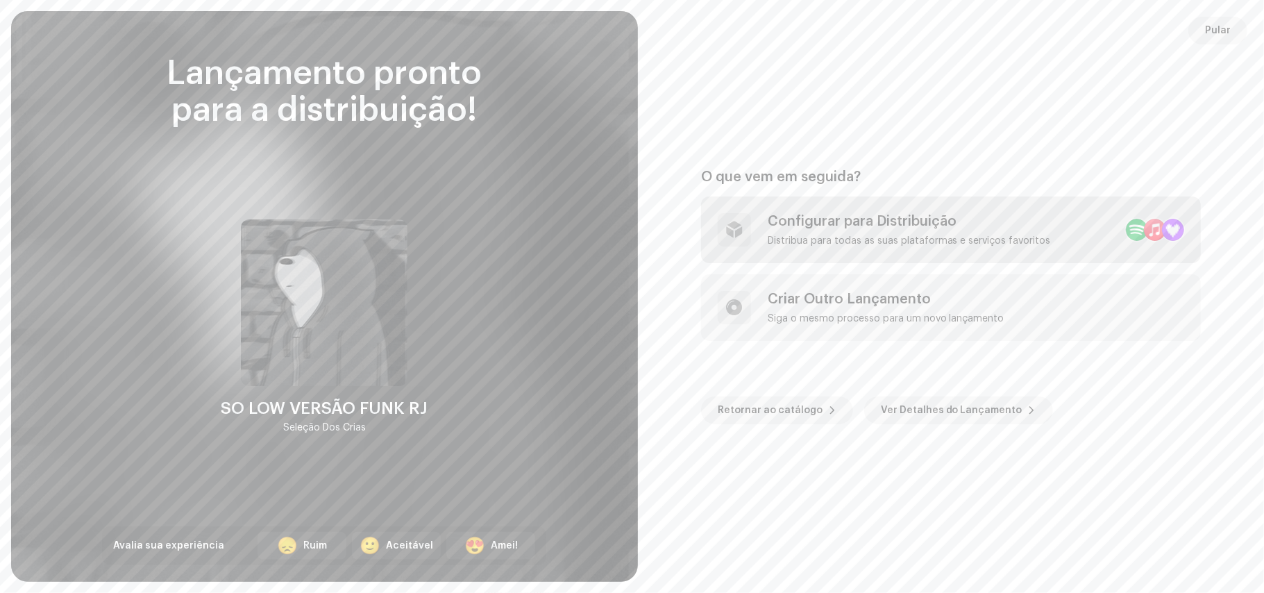
click at [962, 229] on div "Configurar para Distribuição" at bounding box center [909, 221] width 283 height 17
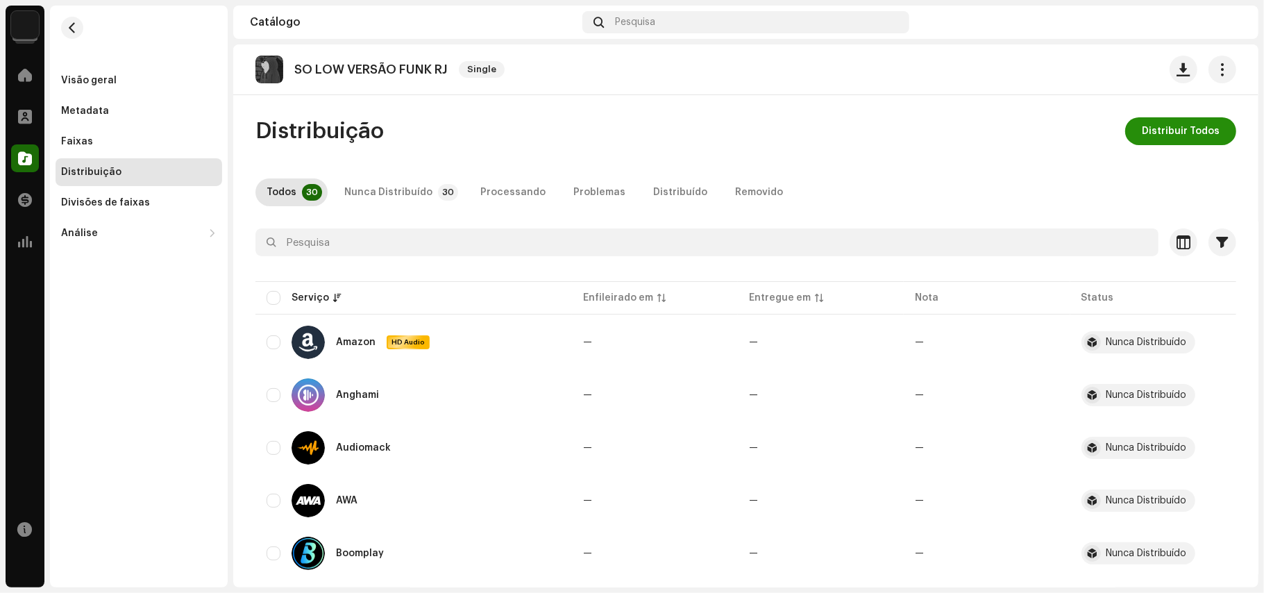
click at [1183, 140] on span "Distribuir Todos" at bounding box center [1181, 131] width 78 height 28
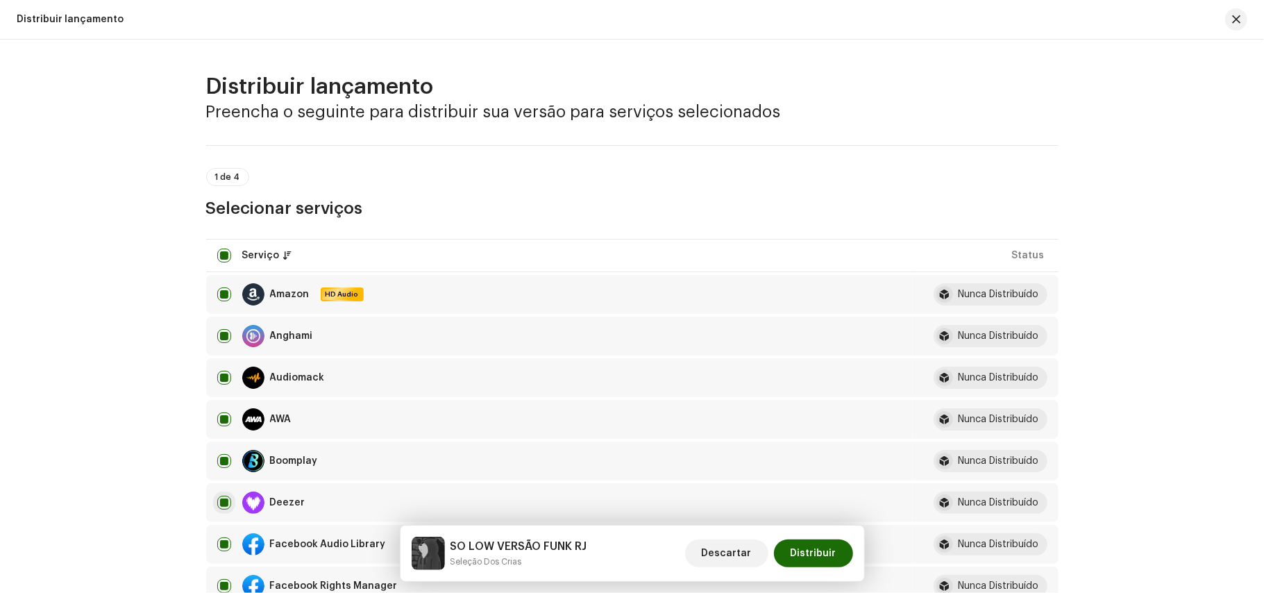
click at [228, 503] on input "checkbox" at bounding box center [224, 503] width 14 height 14
checkbox input "false"
click at [831, 557] on span "Distribuir" at bounding box center [814, 553] width 46 height 28
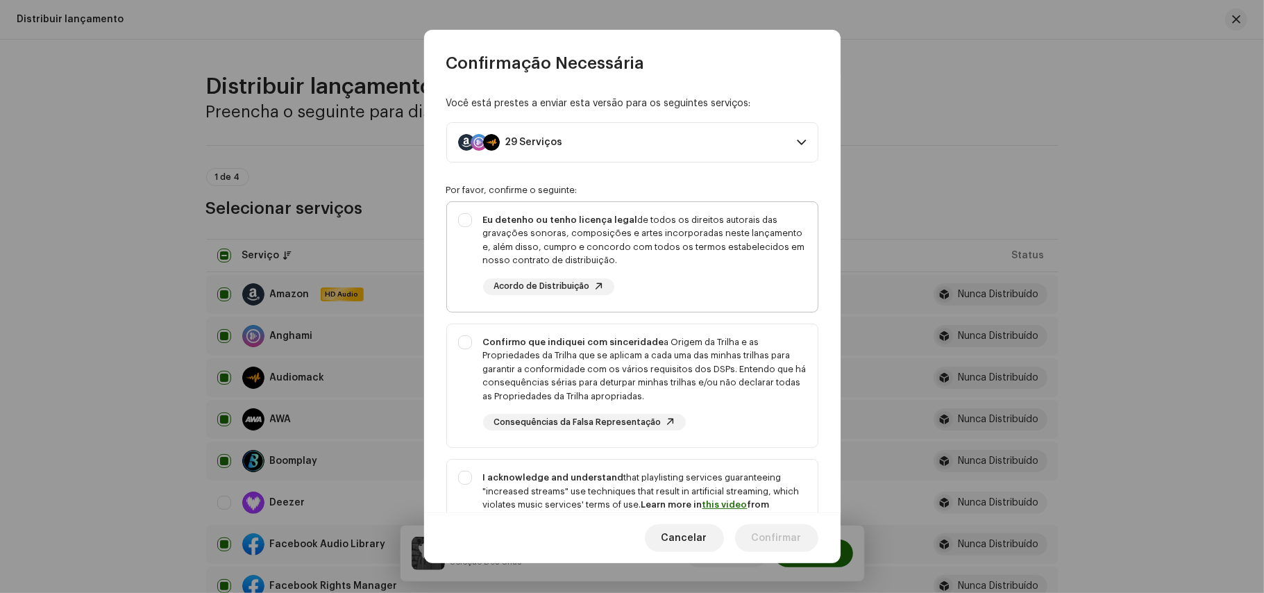
click at [467, 223] on div "Eu detenho ou tenho licença legal de todos os direitos autorais das gravações s…" at bounding box center [632, 254] width 371 height 104
checkbox input "true"
click at [464, 344] on div "Confirmo que indiquei com sinceridade a Origem da Trilha e as Propriedades da T…" at bounding box center [632, 383] width 371 height 118
checkbox input "true"
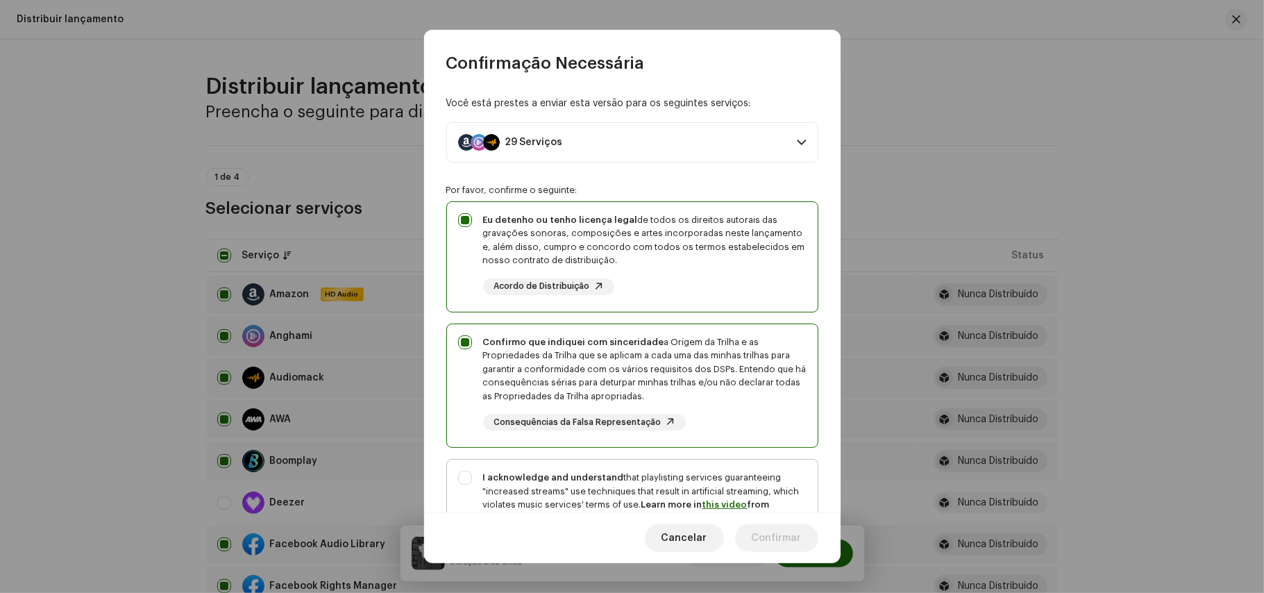
click at [467, 479] on div "I acknowledge and understand that playlisting services guaranteeing "increased …" at bounding box center [632, 523] width 371 height 126
checkbox input "true"
click at [783, 525] on span "Confirmar" at bounding box center [777, 538] width 50 height 28
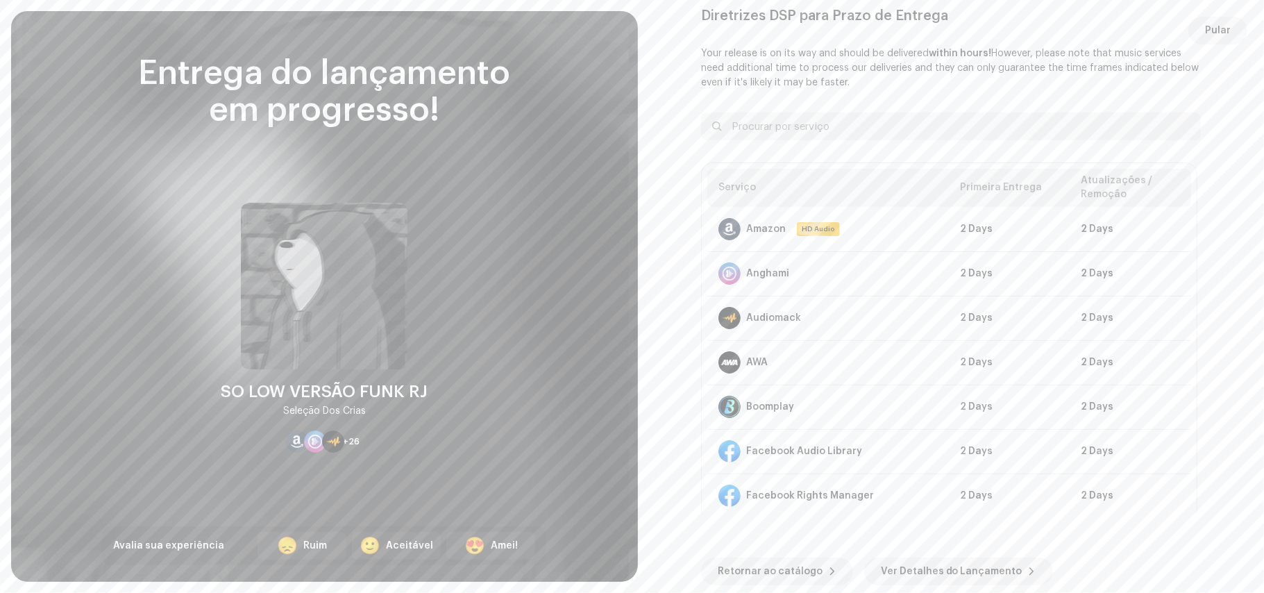
click at [1222, 48] on re-o-post-create-distribution-options "Diretrizes DSP para Prazo de Entrega Your release is on its way and should be d…" at bounding box center [952, 297] width 594 height 578
click at [1230, 32] on span "Pular" at bounding box center [1218, 31] width 26 height 28
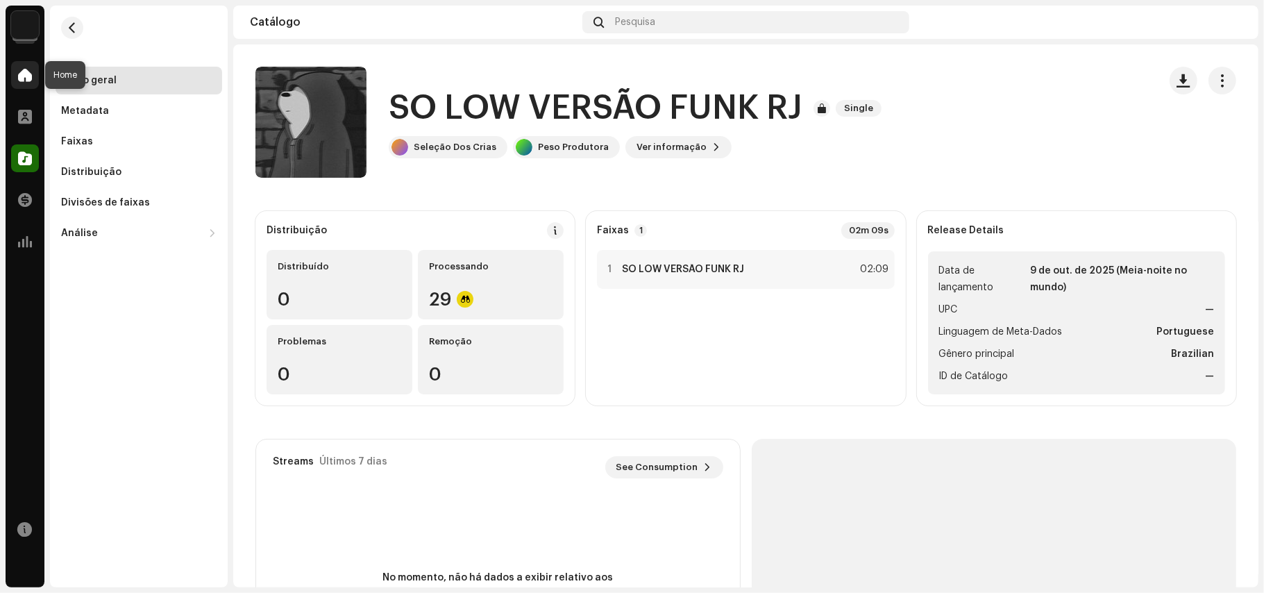
click at [31, 78] on span at bounding box center [25, 74] width 14 height 11
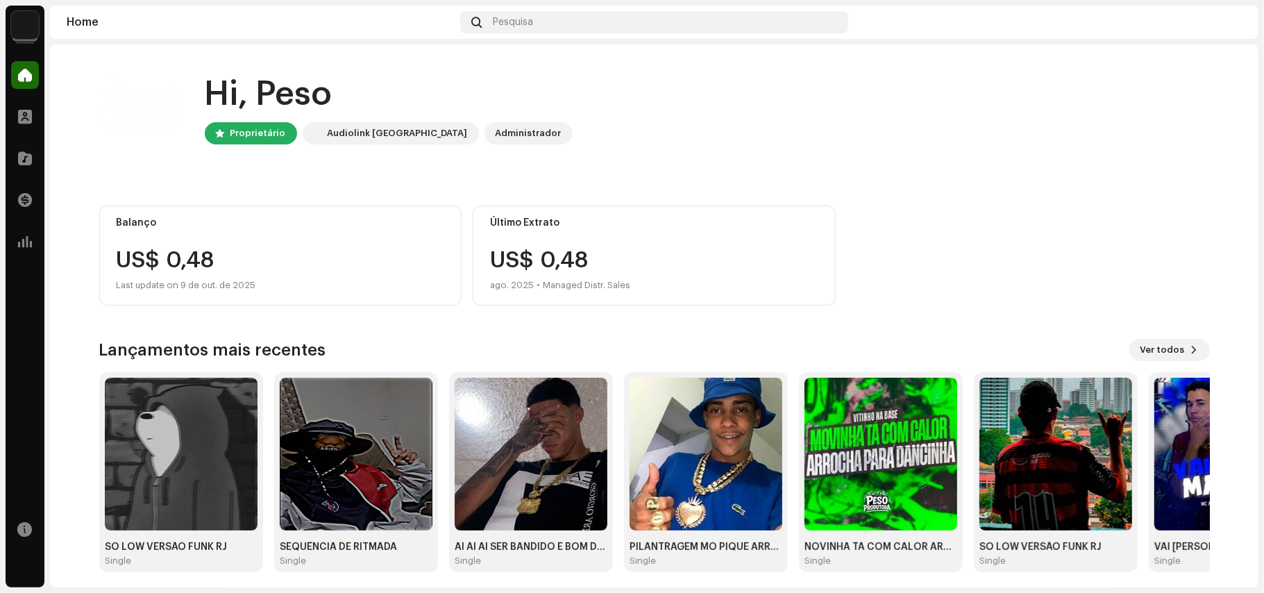
scroll to position [6, 0]
